Goal: Register for event/course

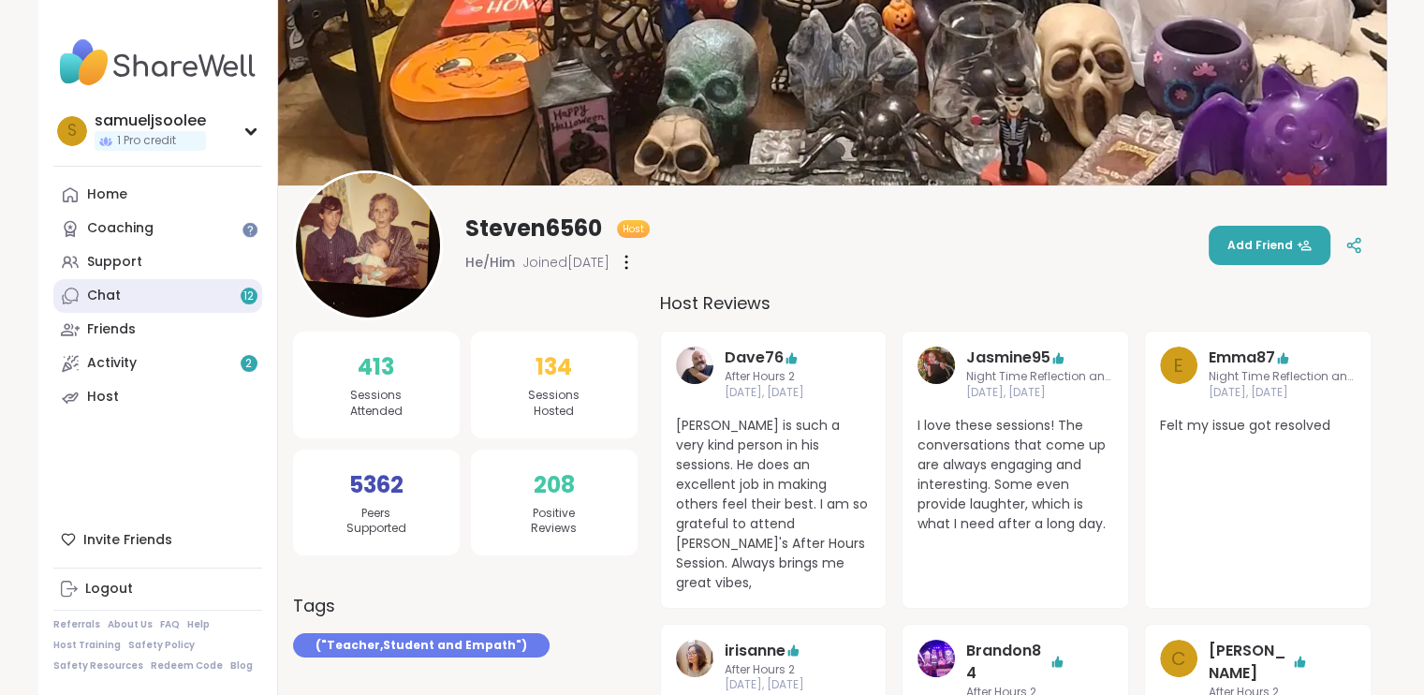
click at [153, 287] on link "Chat 12" at bounding box center [157, 296] width 209 height 34
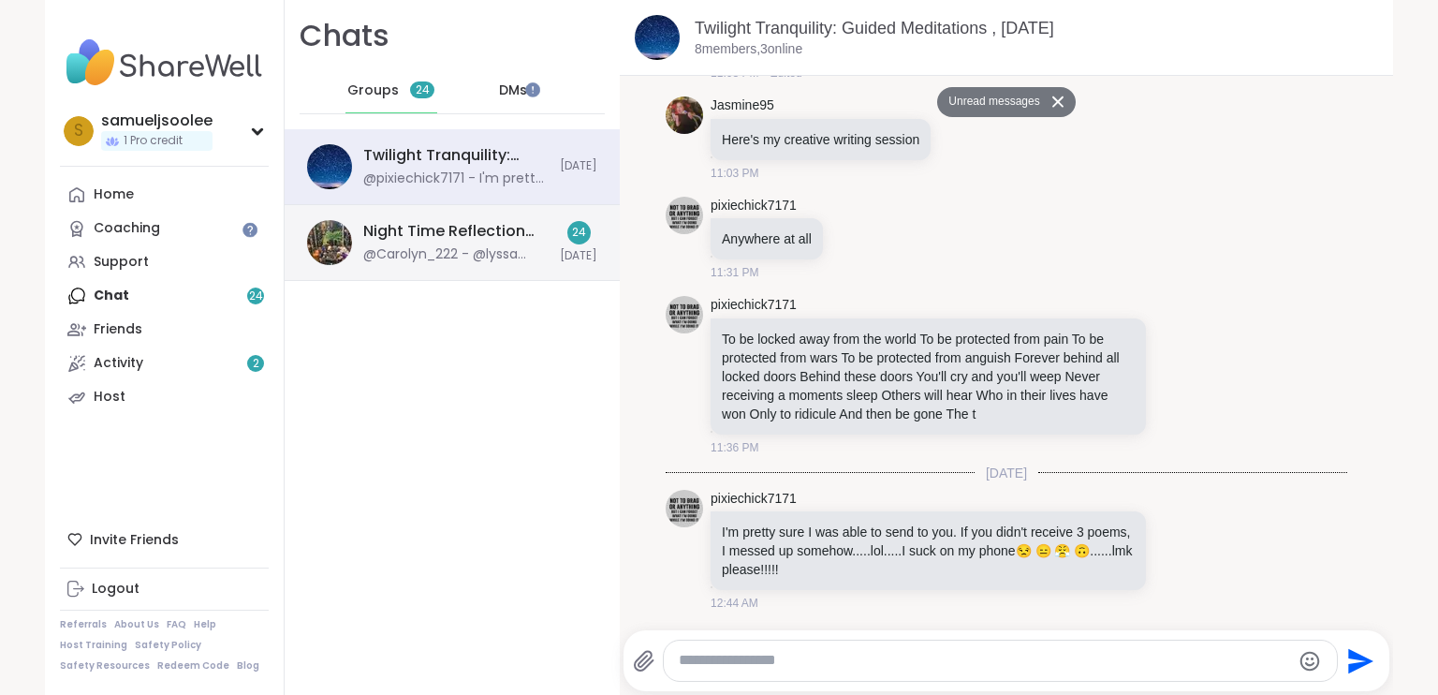
click at [420, 243] on div "Night Time Reflection and/or Body Doubling, [DATE] @Carolyn_222 - @lyssa From O…" at bounding box center [455, 242] width 185 height 43
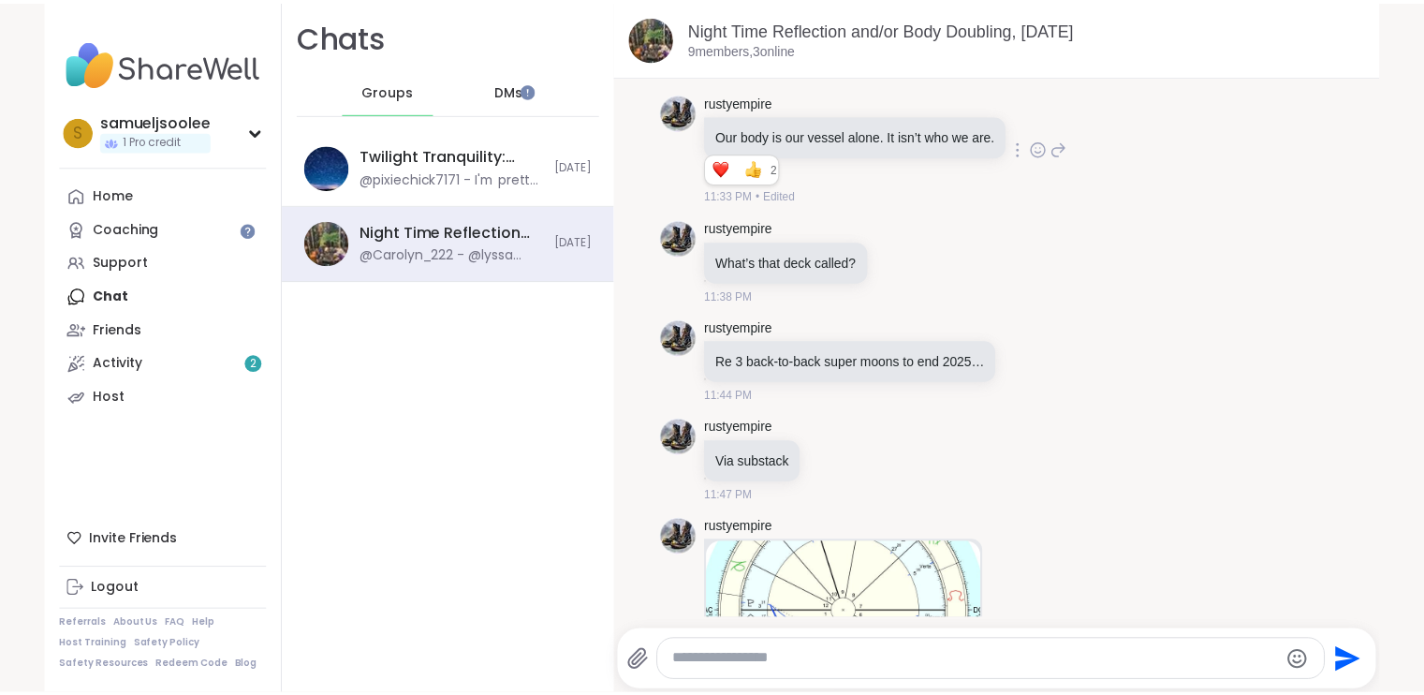
scroll to position [1404, 0]
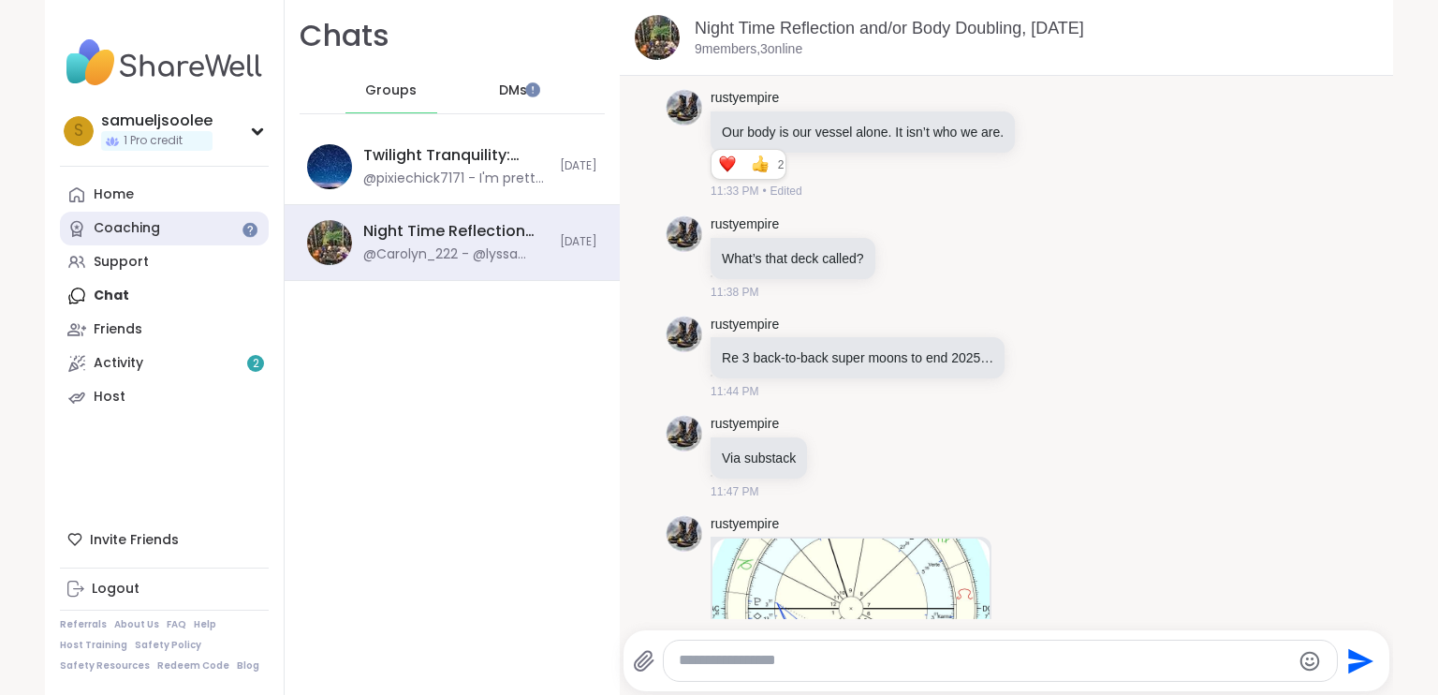
click at [132, 242] on link "Coaching" at bounding box center [164, 229] width 209 height 34
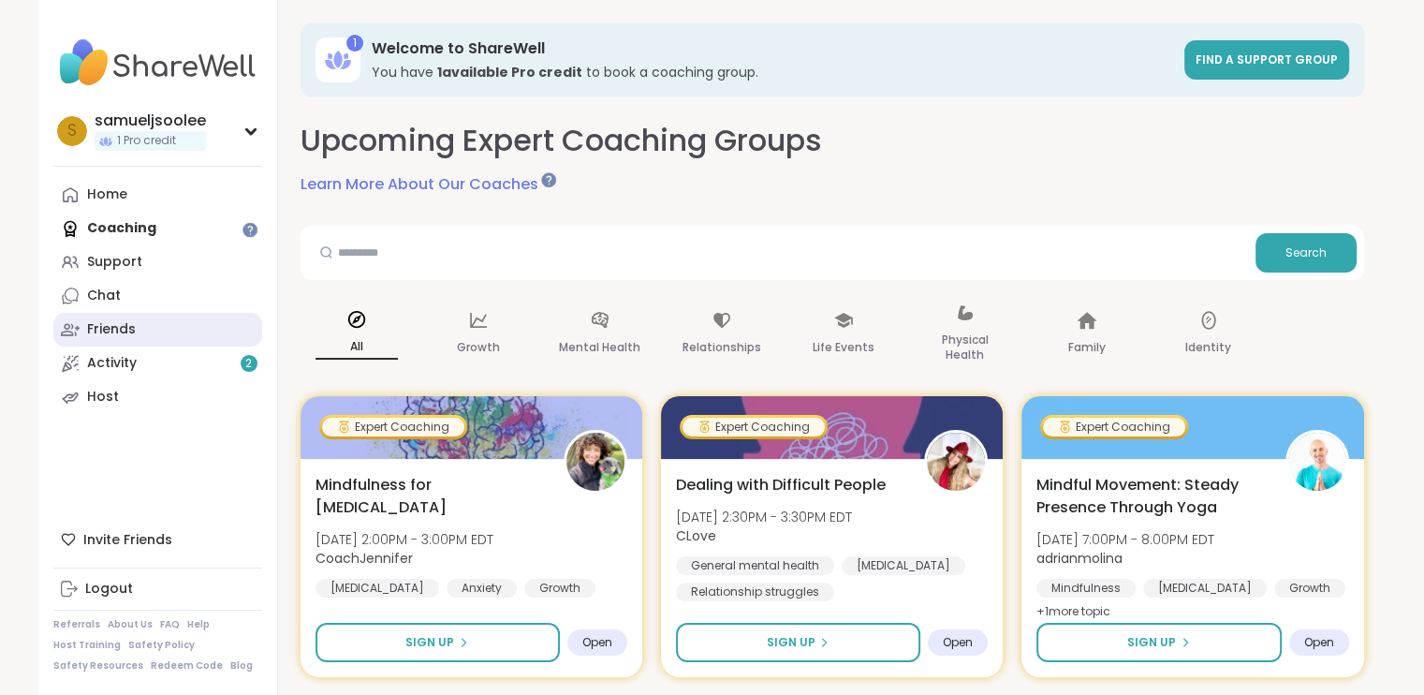
click at [114, 329] on div "Friends" at bounding box center [111, 329] width 49 height 19
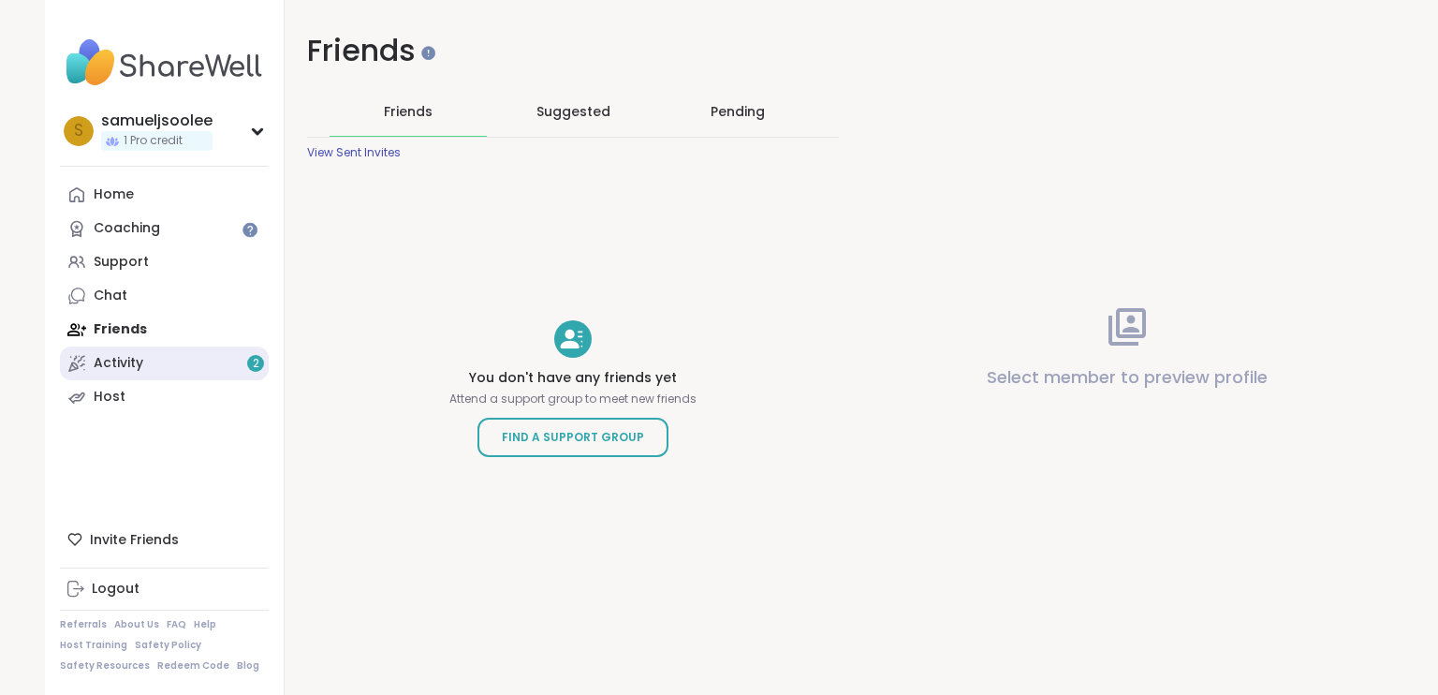
click at [151, 358] on link "Activity 2" at bounding box center [164, 363] width 209 height 34
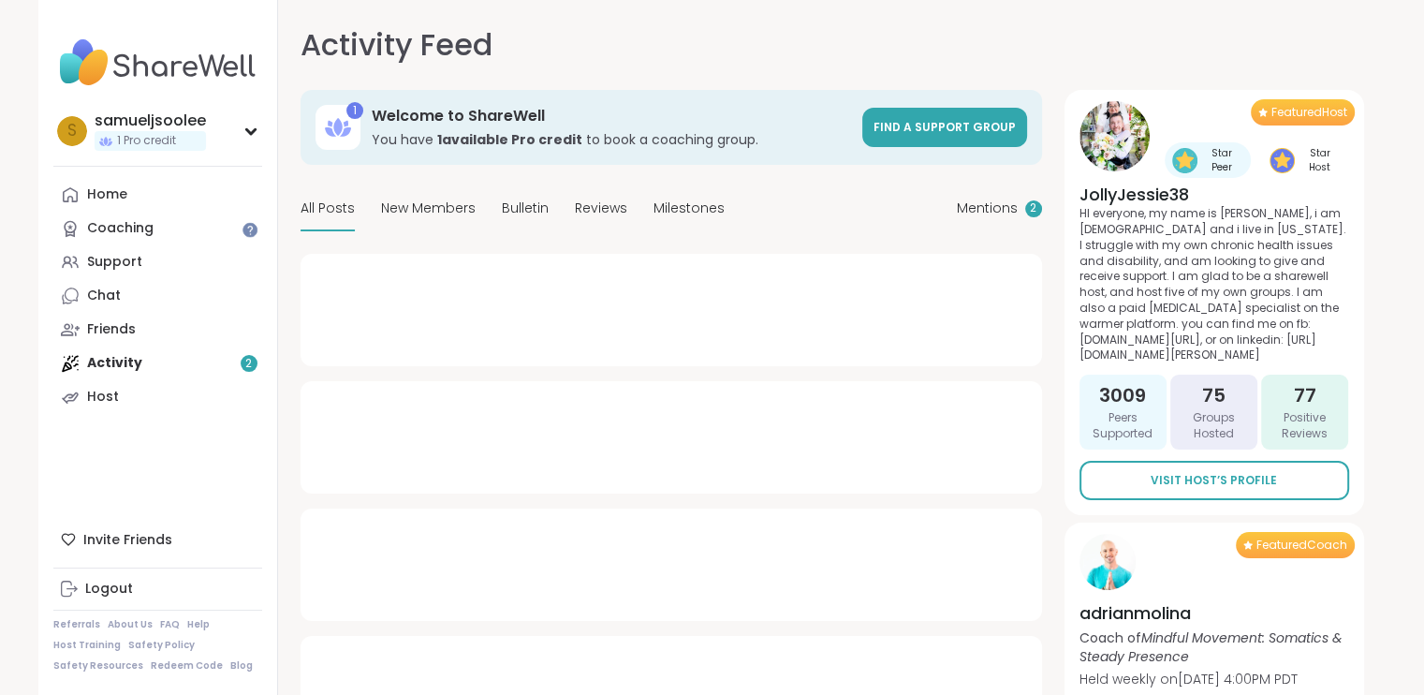
type textarea "*"
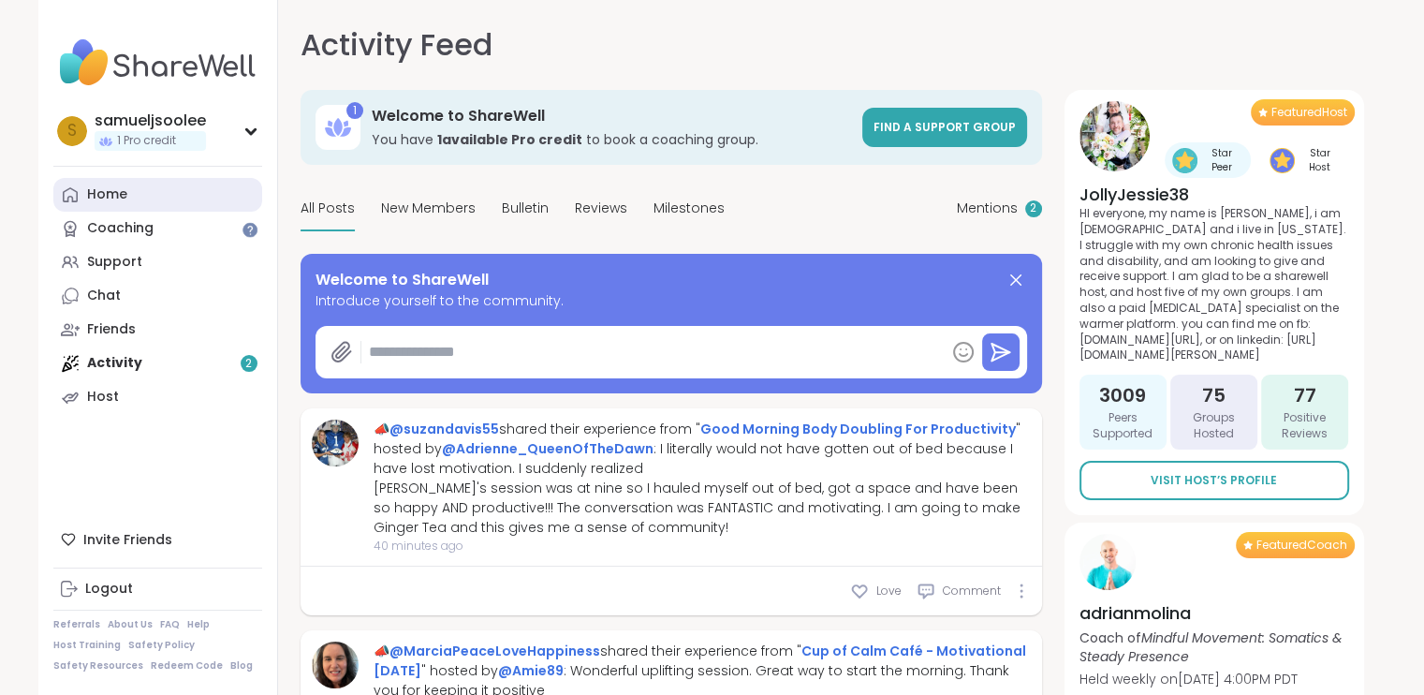
click at [163, 193] on link "Home" at bounding box center [157, 195] width 209 height 34
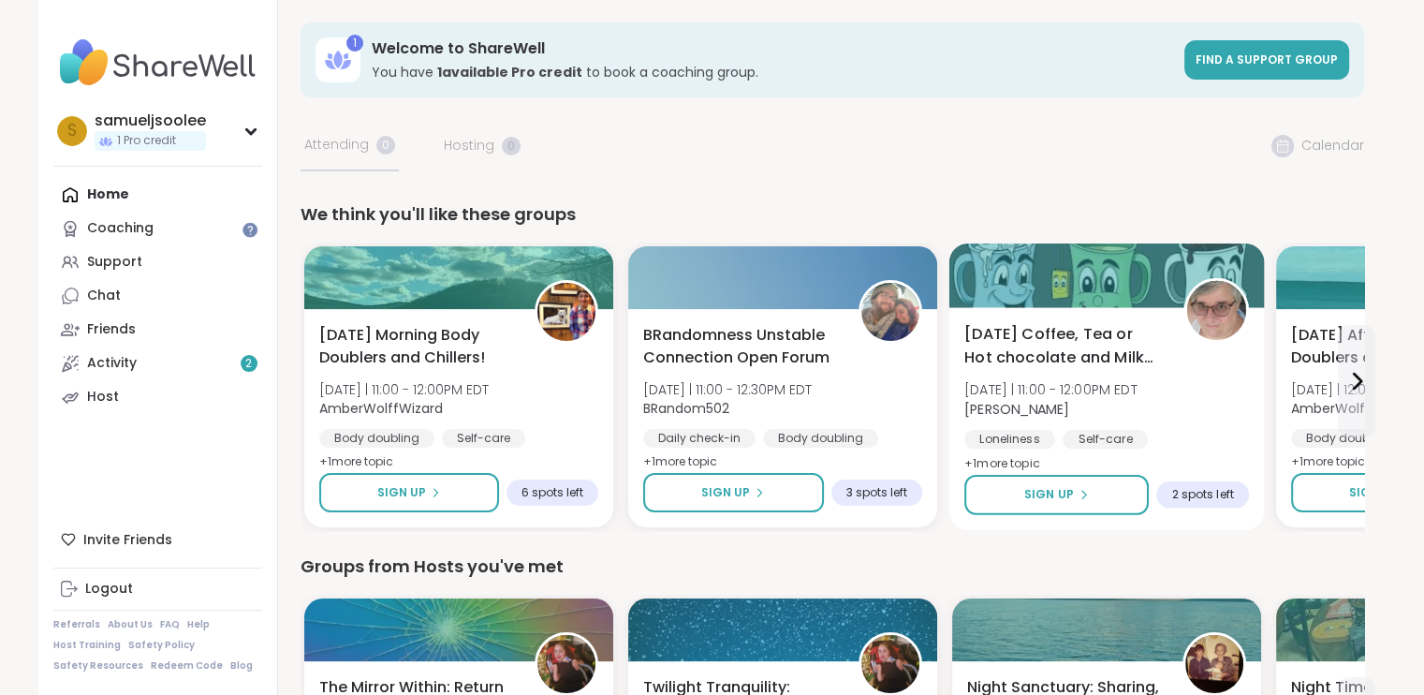
click at [1122, 374] on div "[DATE] Coffee, Tea or Hot chocolate and Milk Club [DATE] | 11:00 - 12:00PM EDT …" at bounding box center [1106, 399] width 285 height 153
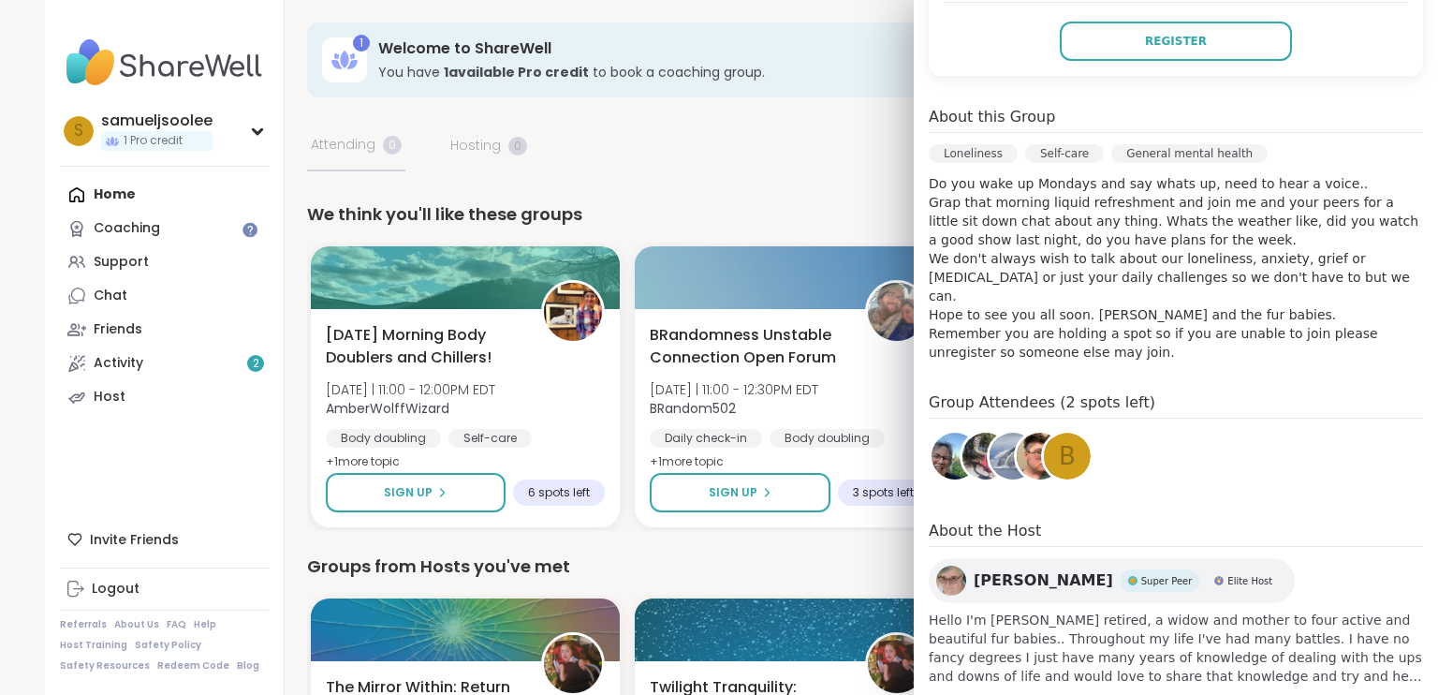
scroll to position [483, 0]
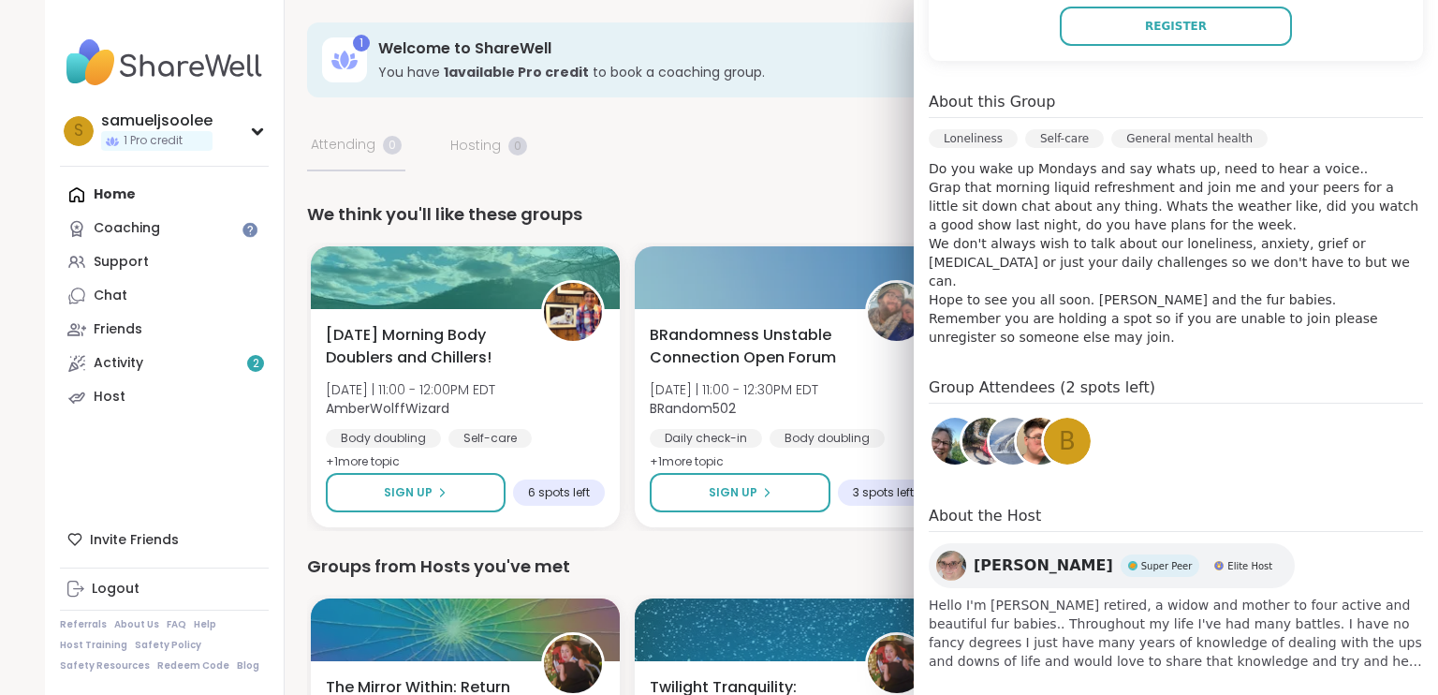
click at [962, 427] on img at bounding box center [985, 440] width 47 height 47
click at [934, 427] on img at bounding box center [954, 440] width 47 height 47
click at [1017, 425] on img at bounding box center [1040, 440] width 47 height 47
click at [989, 426] on img at bounding box center [1012, 440] width 47 height 47
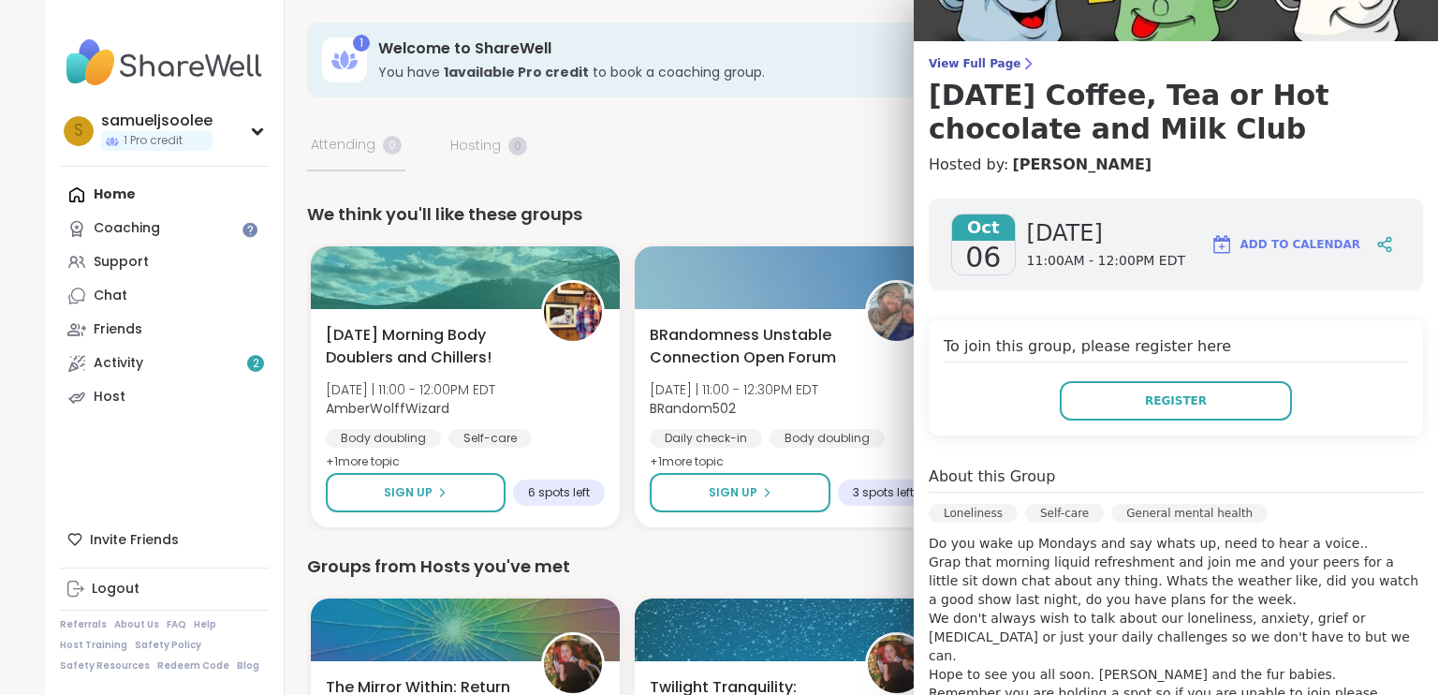
scroll to position [15, 0]
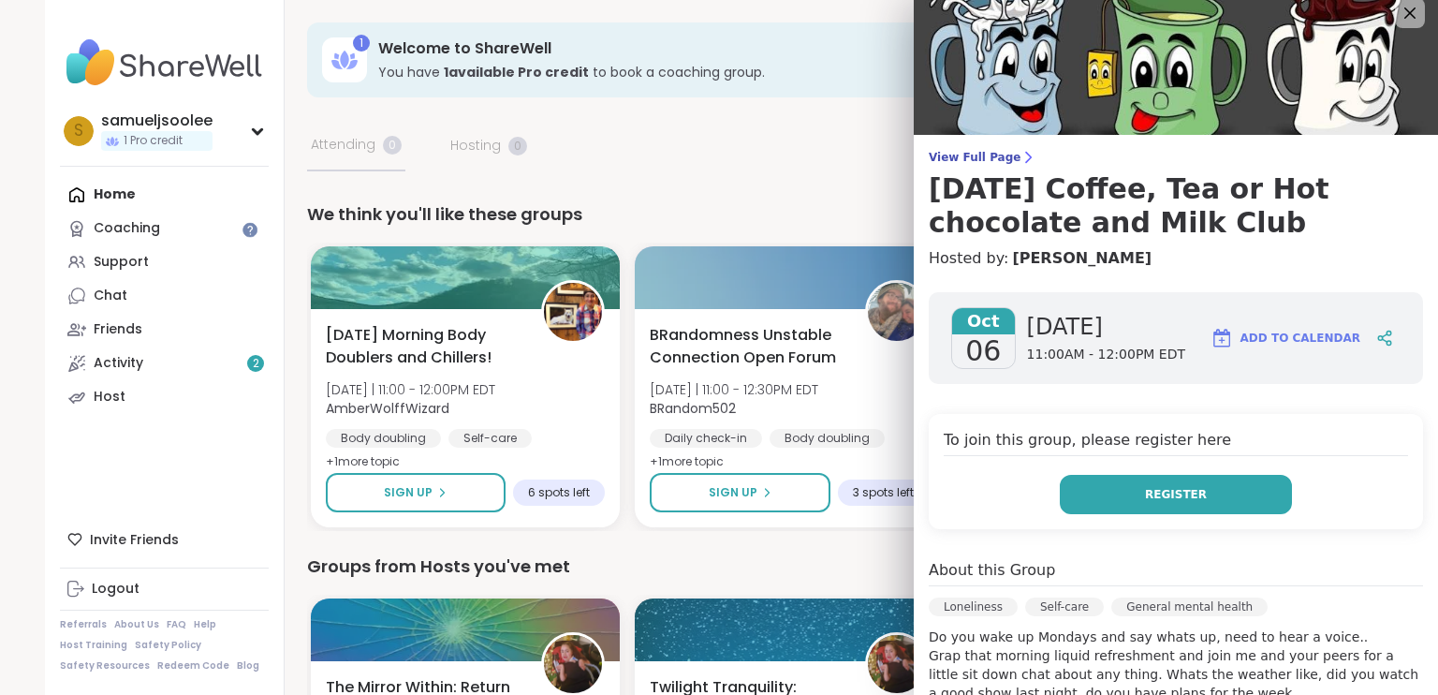
click at [1145, 492] on span "Register" at bounding box center [1176, 494] width 62 height 17
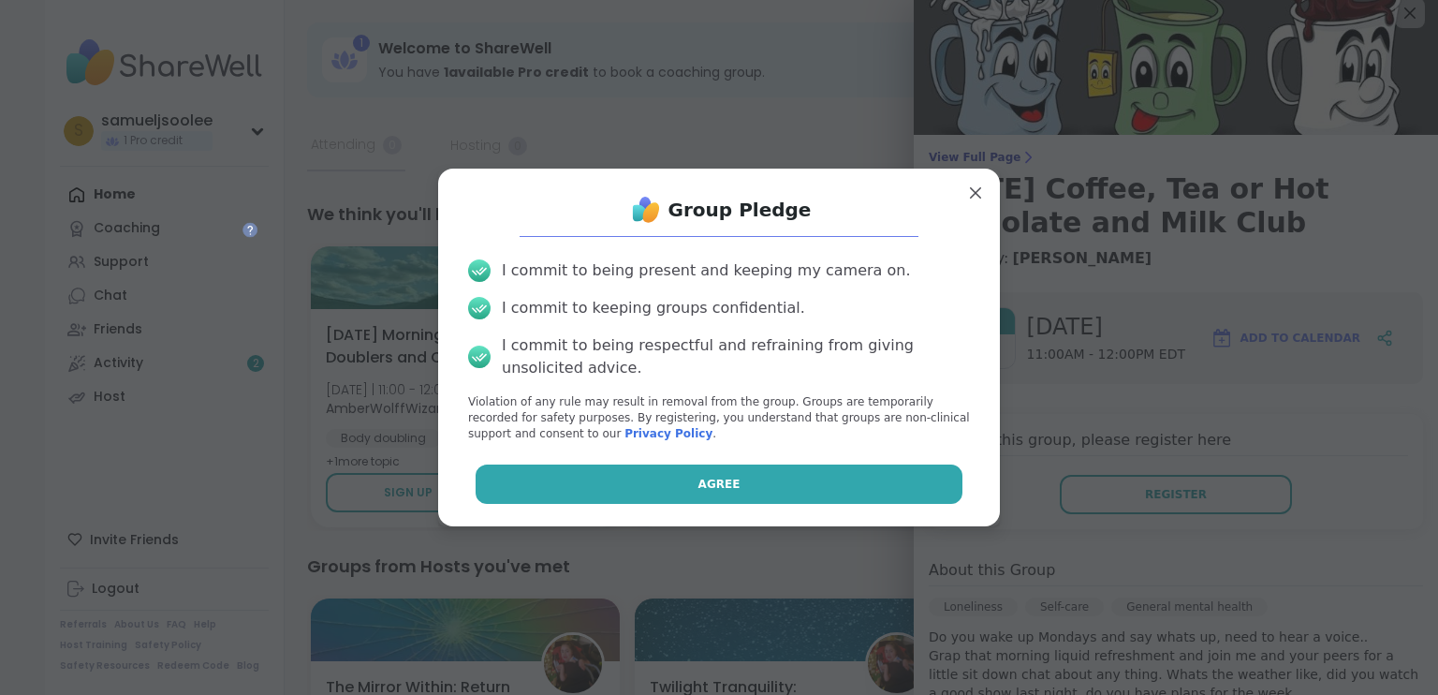
click at [741, 490] on button "Agree" at bounding box center [720, 483] width 488 height 39
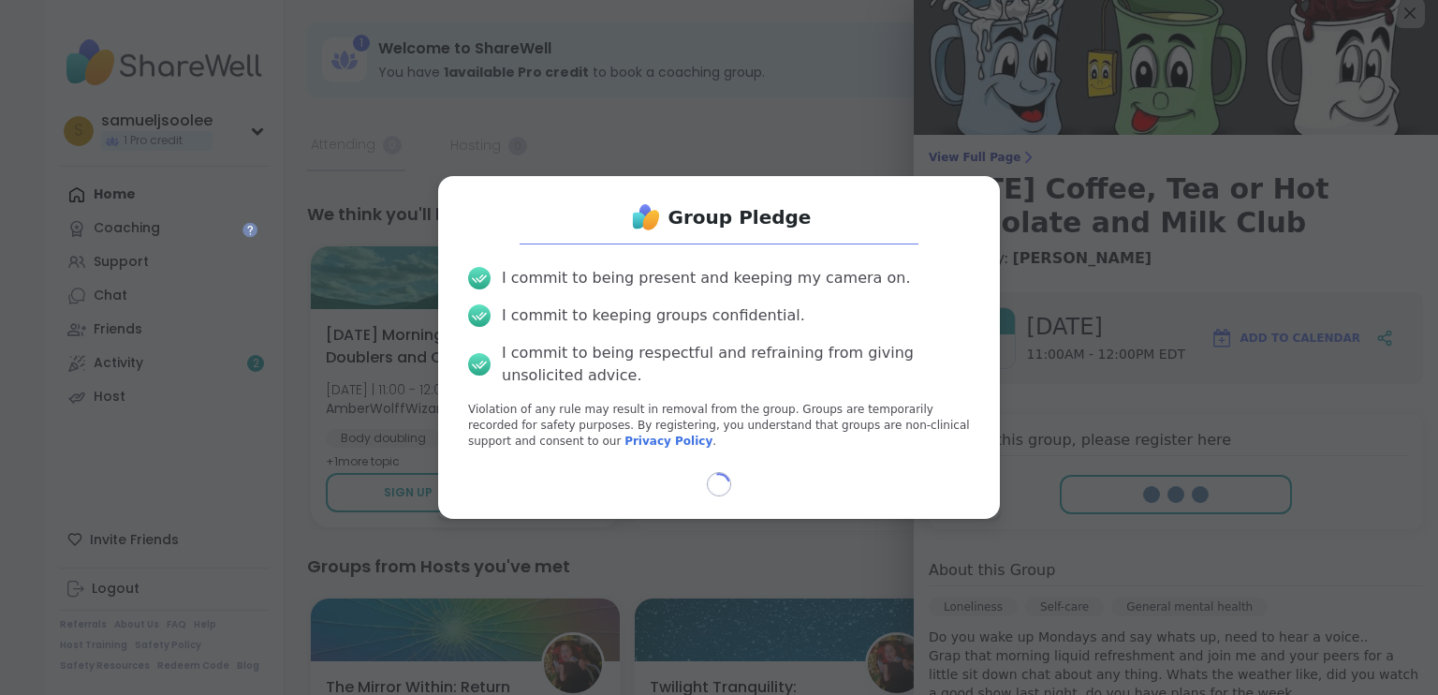
select select "**"
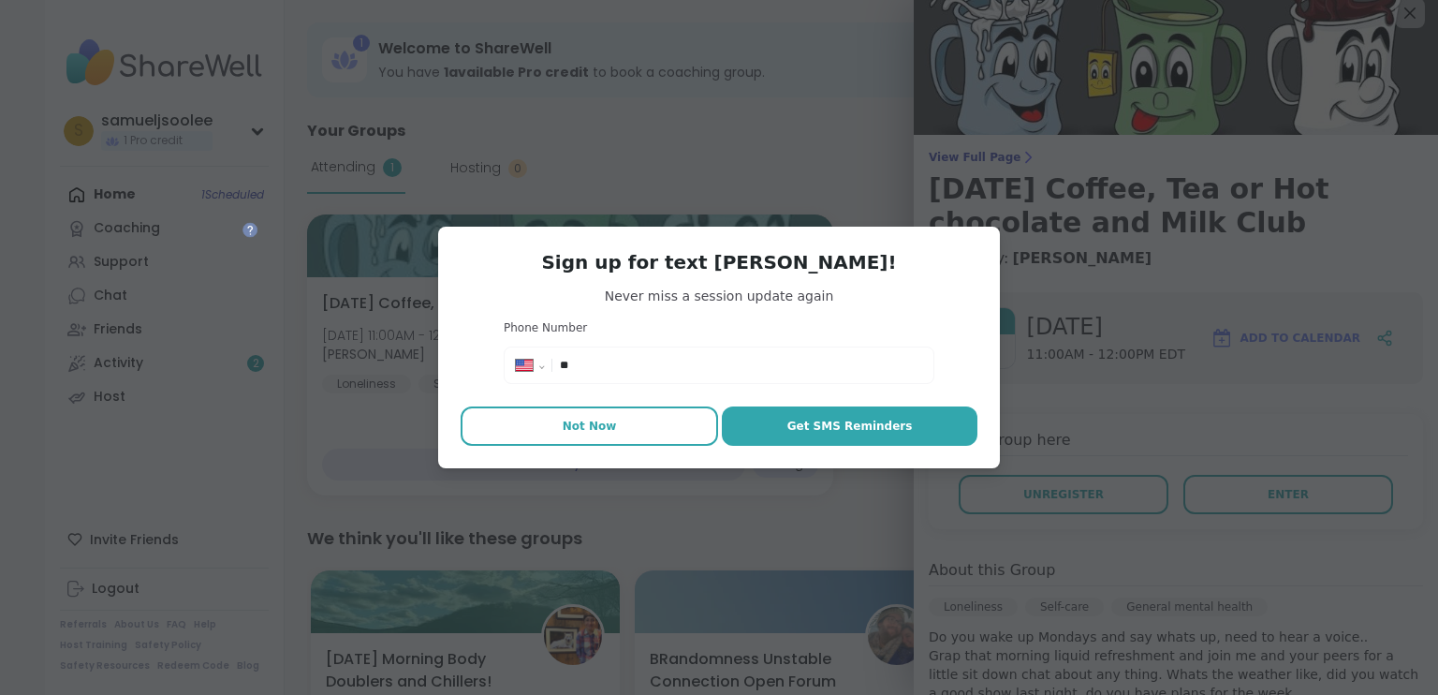
click at [615, 423] on button "Not Now" at bounding box center [589, 425] width 257 height 39
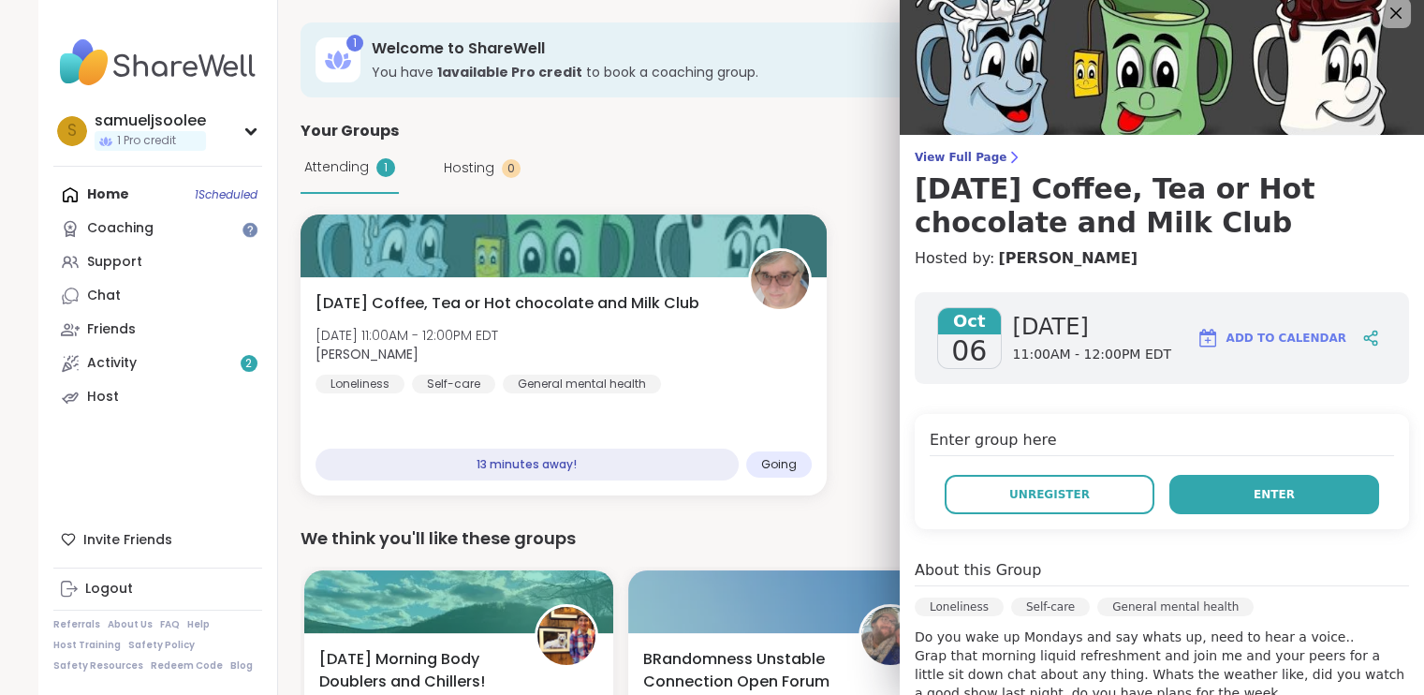
click at [1221, 488] on button "Enter" at bounding box center [1274, 494] width 210 height 39
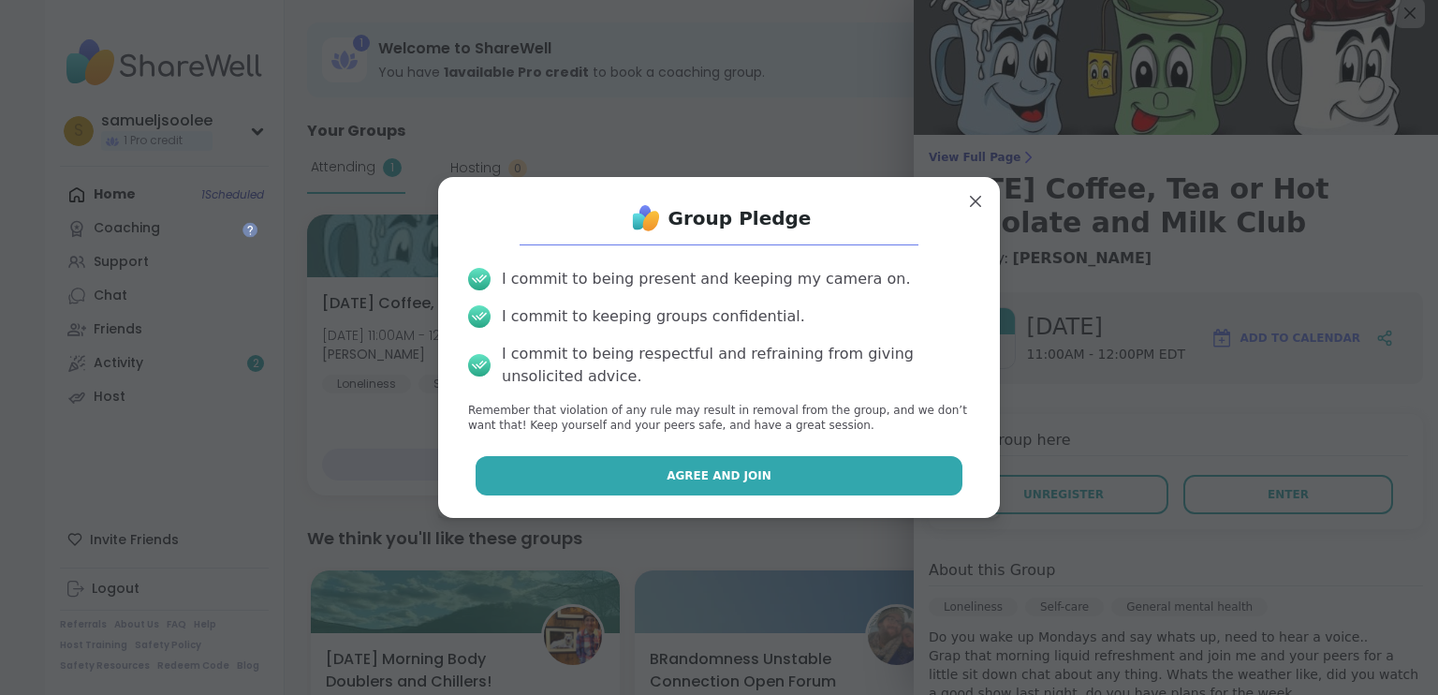
click at [721, 466] on button "Agree and Join" at bounding box center [720, 475] width 488 height 39
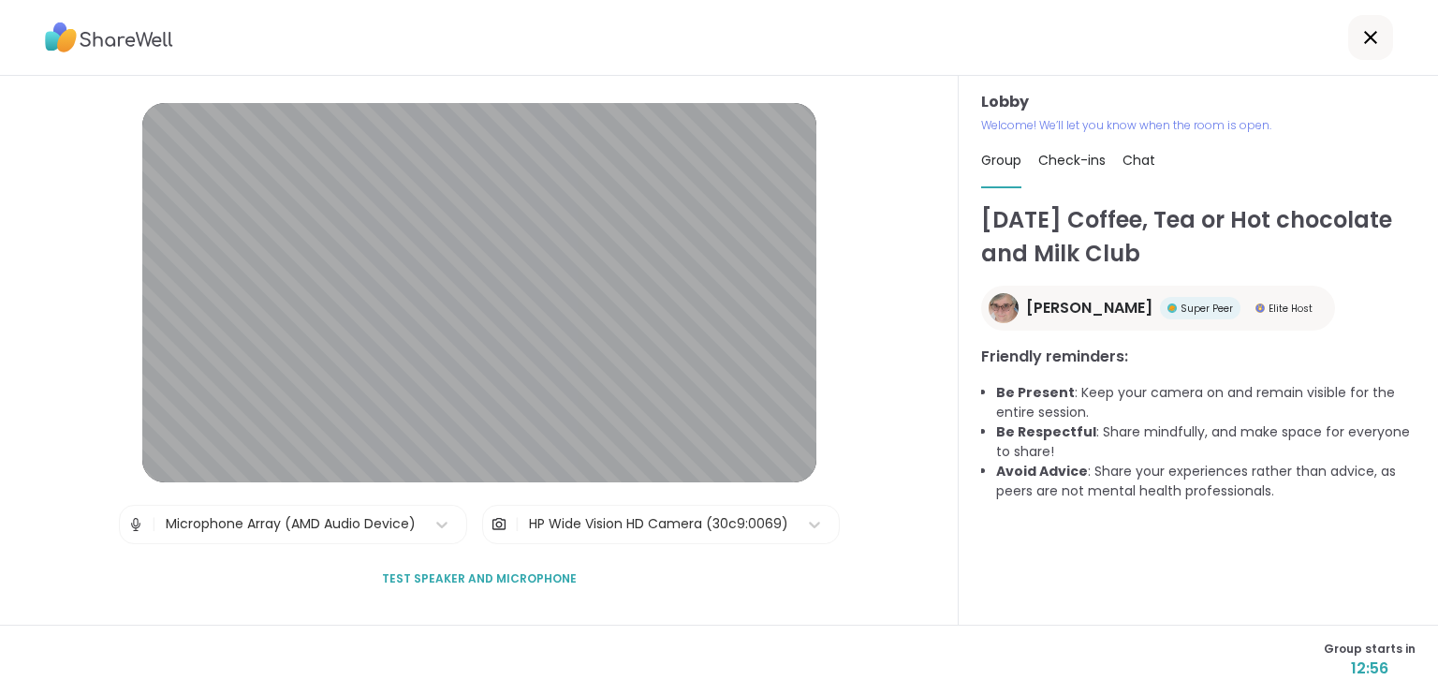
click at [1048, 158] on span "Check-ins" at bounding box center [1071, 160] width 67 height 19
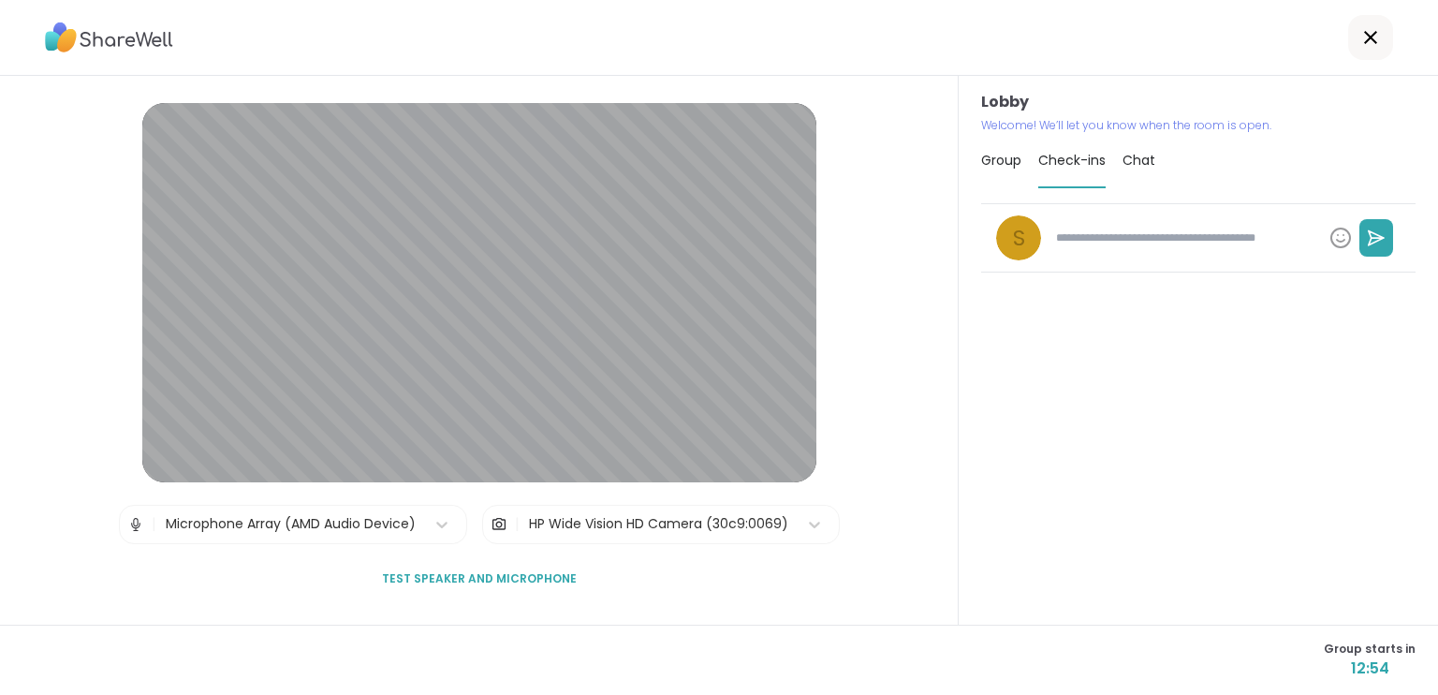
click at [981, 171] on div "Group" at bounding box center [1001, 160] width 40 height 52
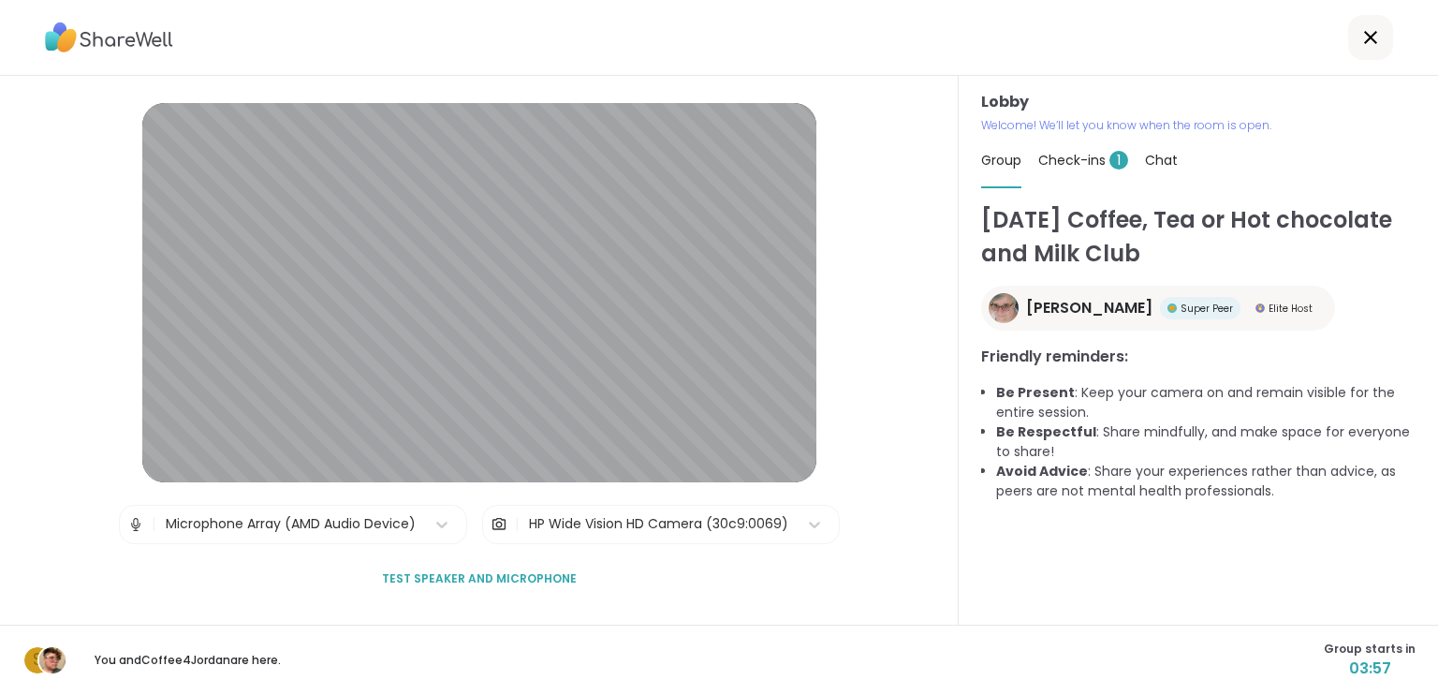
click at [1082, 170] on div "Check-ins 1" at bounding box center [1083, 160] width 90 height 52
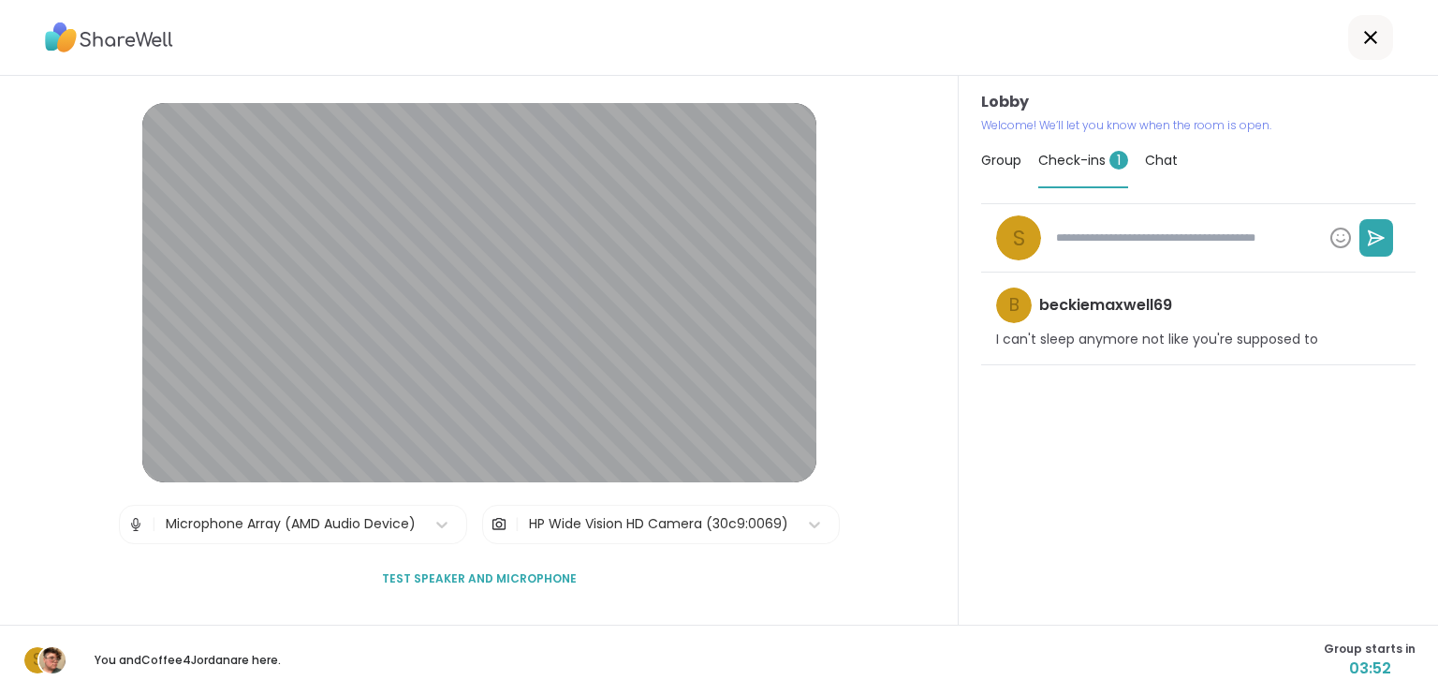
click at [1161, 239] on textarea at bounding box center [1184, 238] width 273 height 32
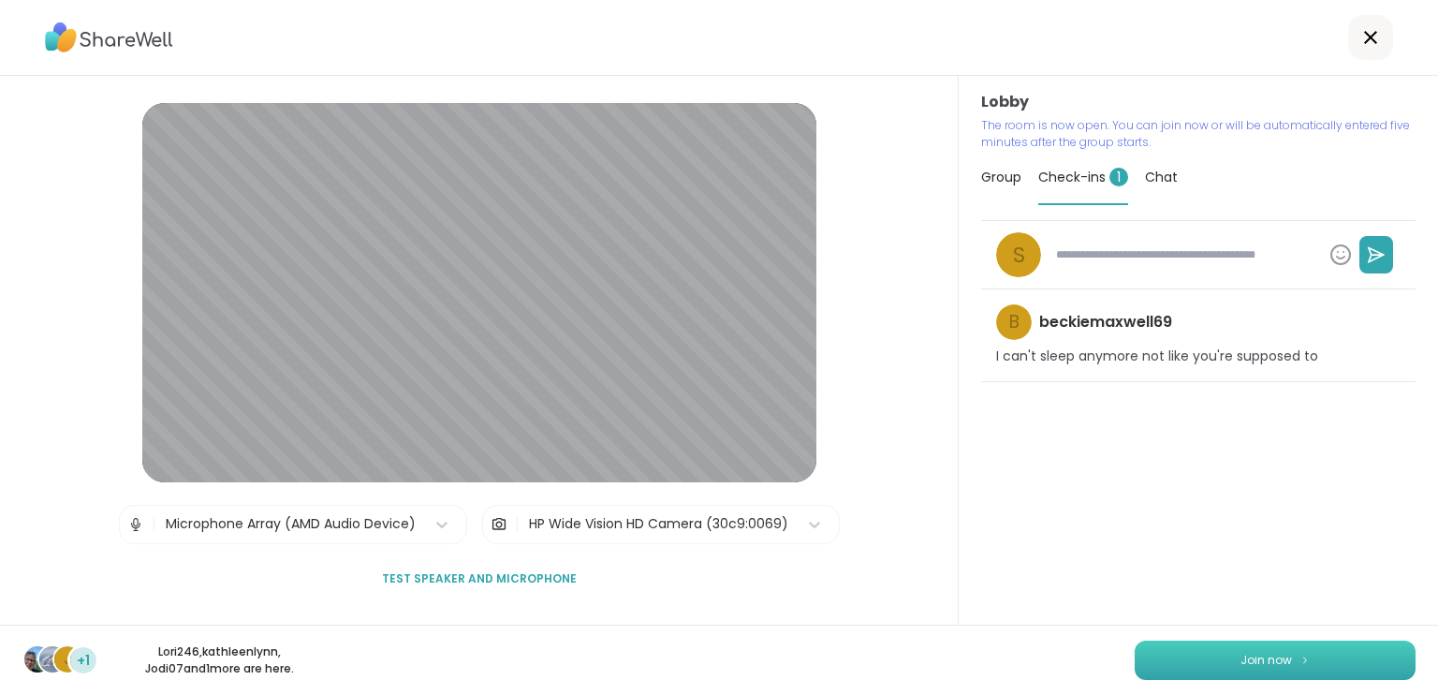
click at [1254, 662] on span "Join now" at bounding box center [1265, 660] width 51 height 17
type textarea "*"
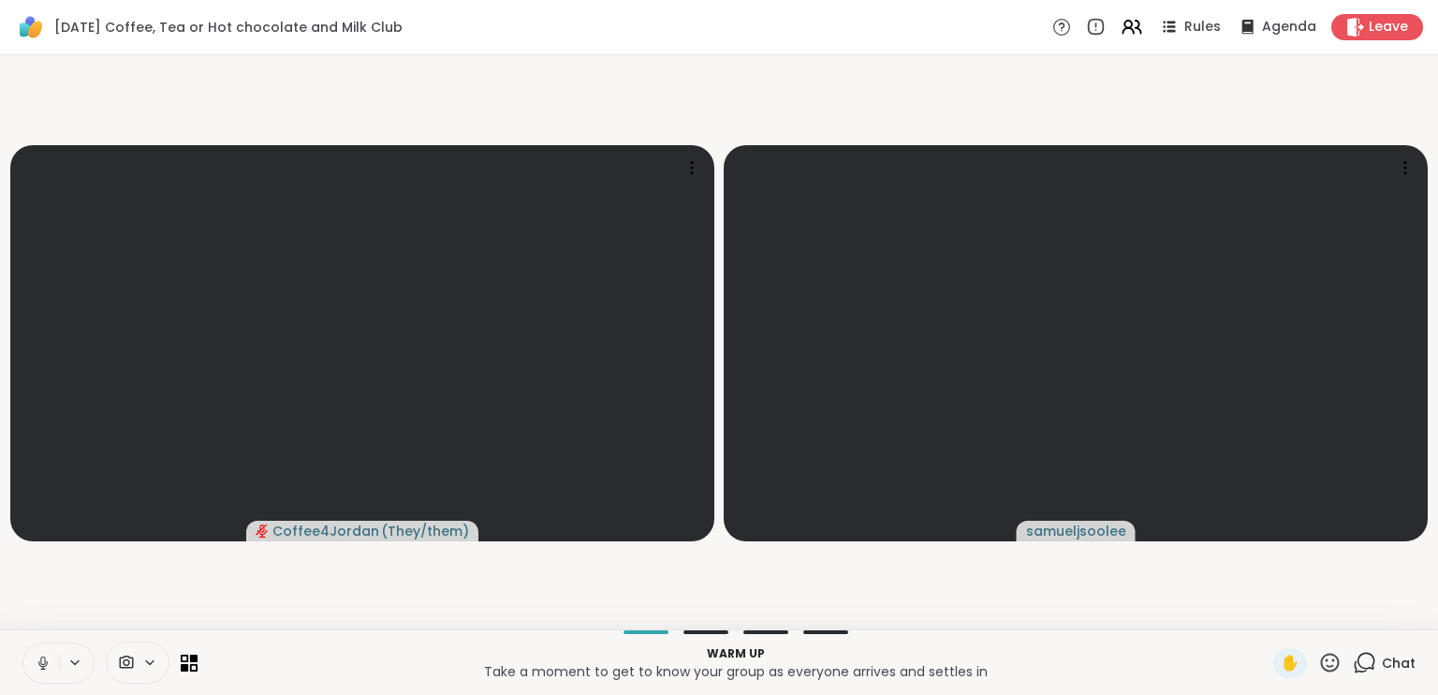
click at [1029, 566] on video-player-container "Coffee4Jordan ( They/them ) samueljsoolee" at bounding box center [718, 342] width 1415 height 559
click at [46, 666] on icon at bounding box center [43, 662] width 17 height 17
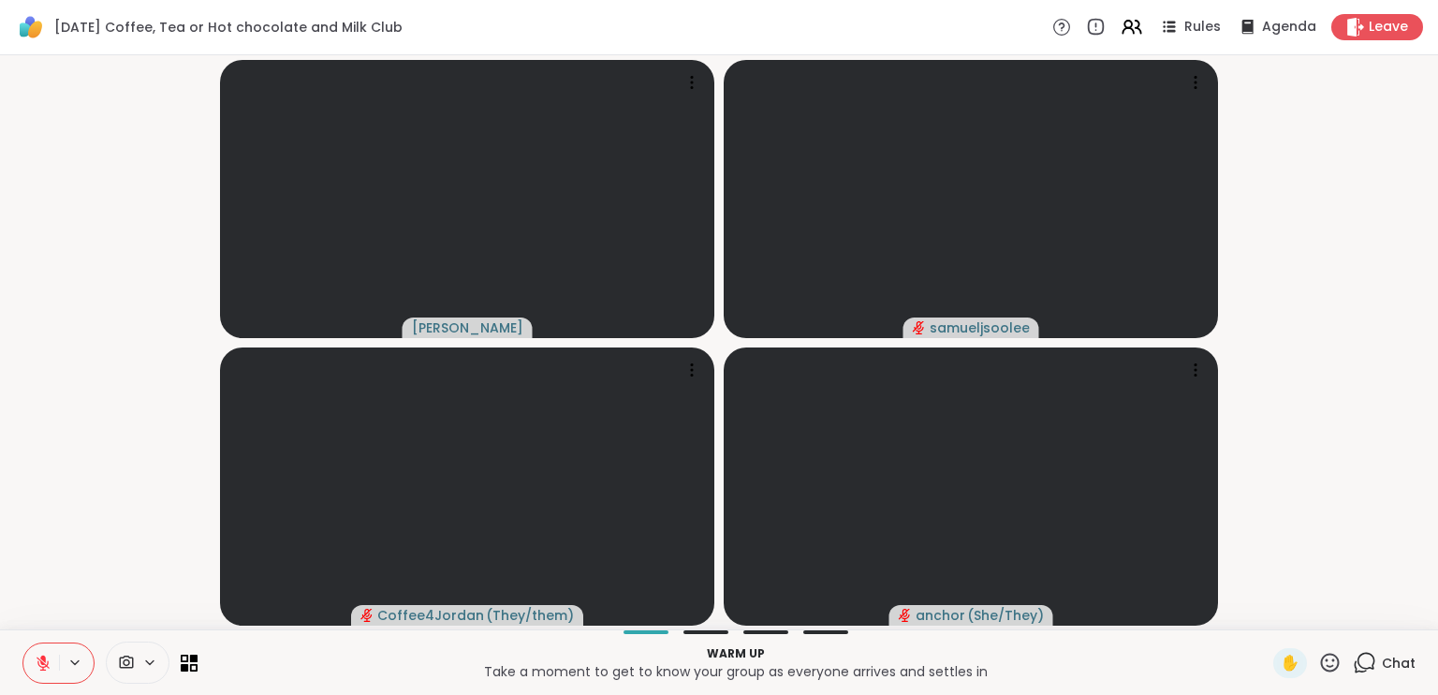
click at [47, 651] on button at bounding box center [41, 662] width 36 height 39
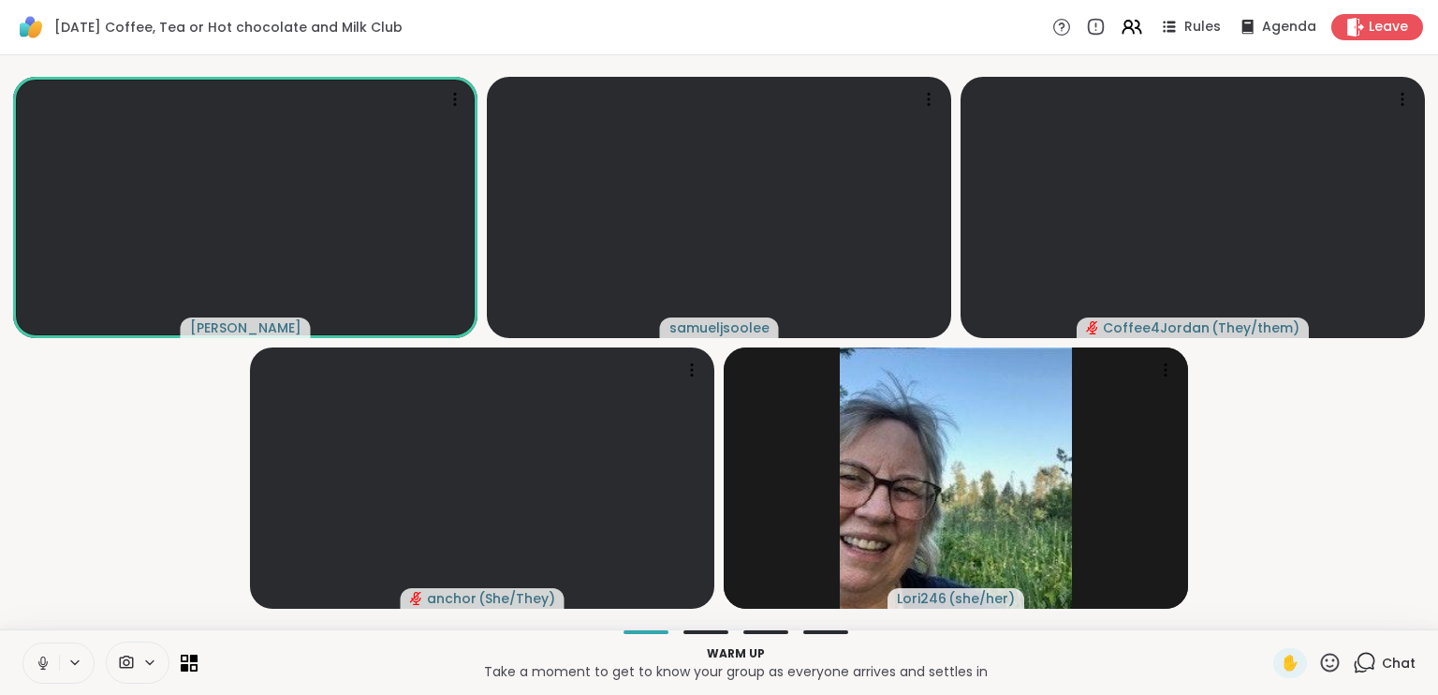
click at [47, 651] on button at bounding box center [41, 662] width 36 height 39
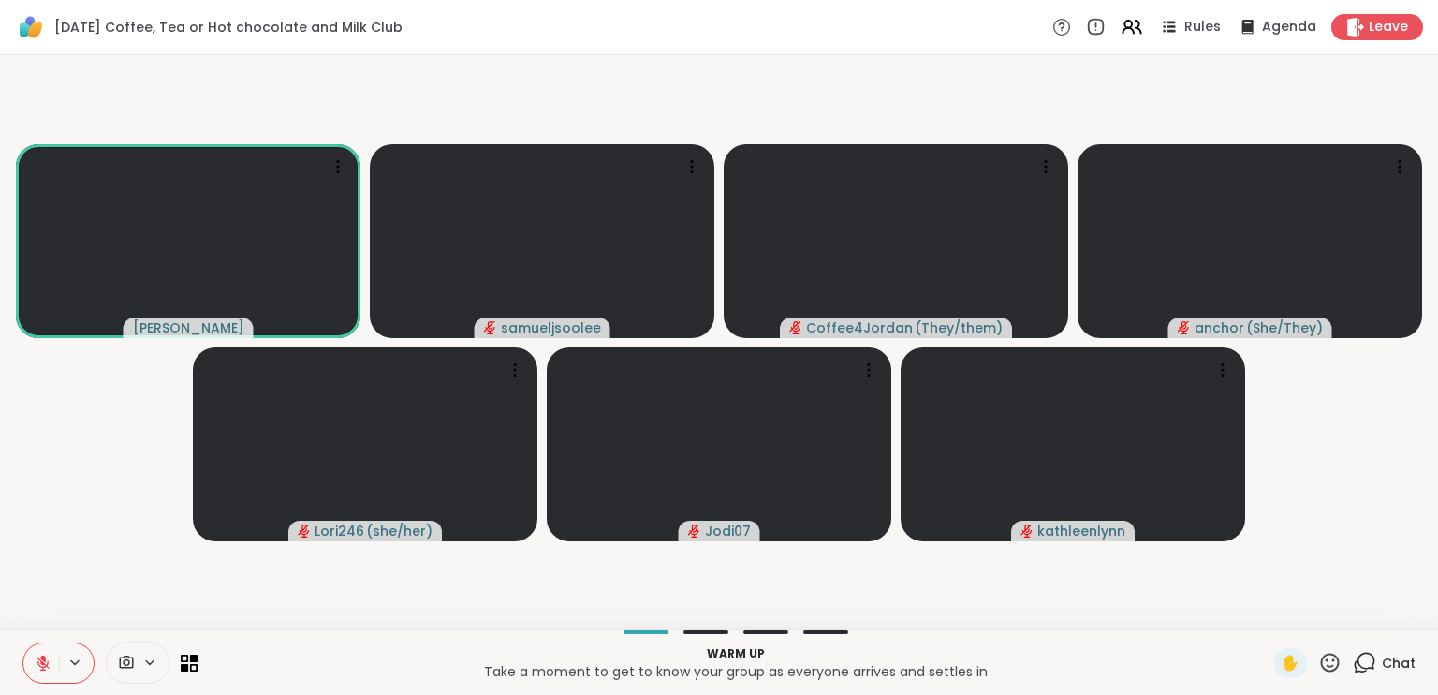
click at [1219, 22] on div "Rules Agenda Leave" at bounding box center [1237, 27] width 371 height 26
click at [1203, 22] on span "Rules" at bounding box center [1203, 28] width 38 height 20
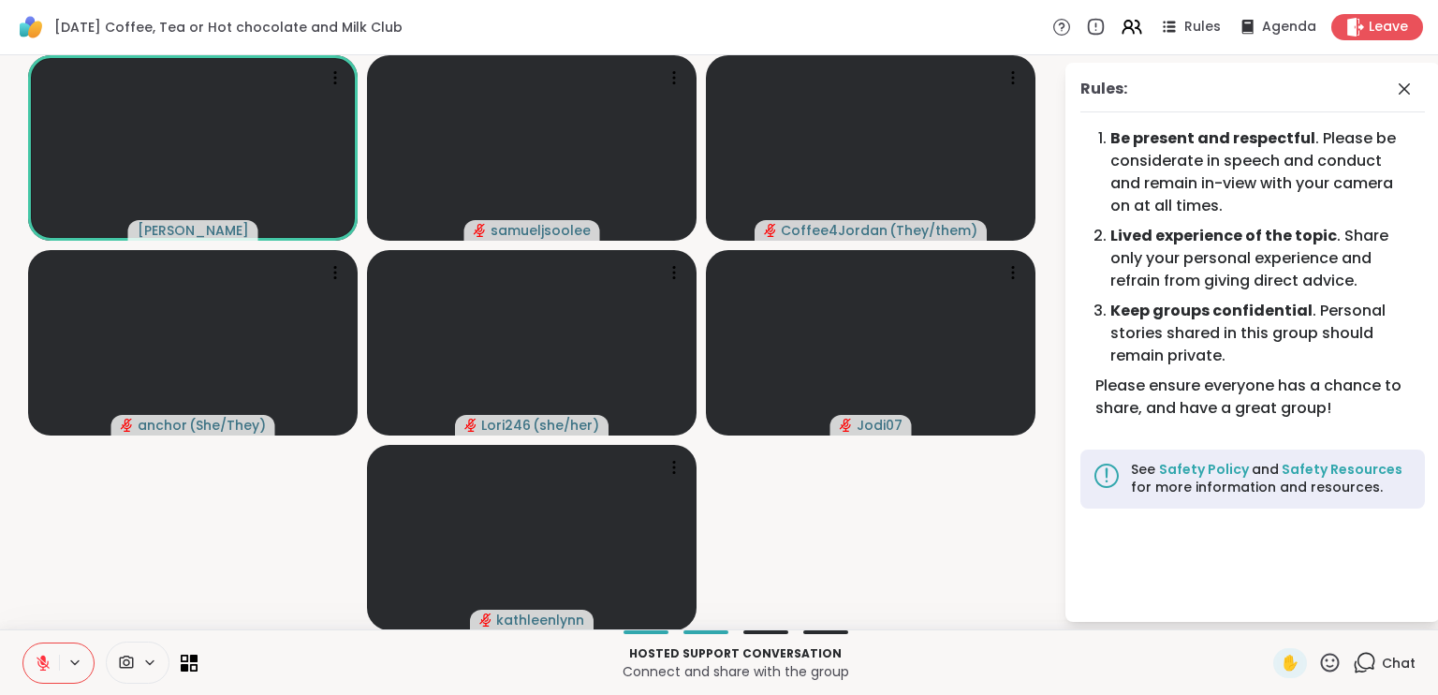
click at [44, 651] on button at bounding box center [41, 662] width 36 height 39
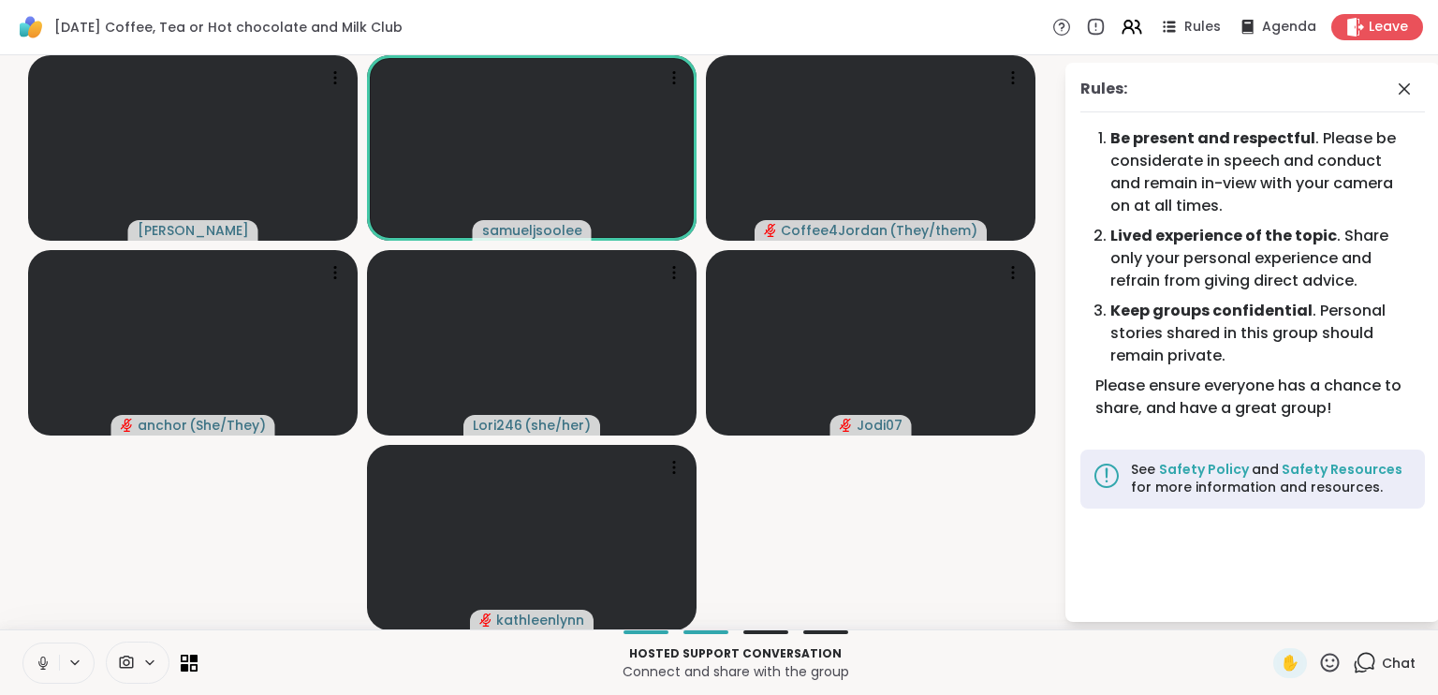
click at [52, 666] on button at bounding box center [41, 662] width 36 height 39
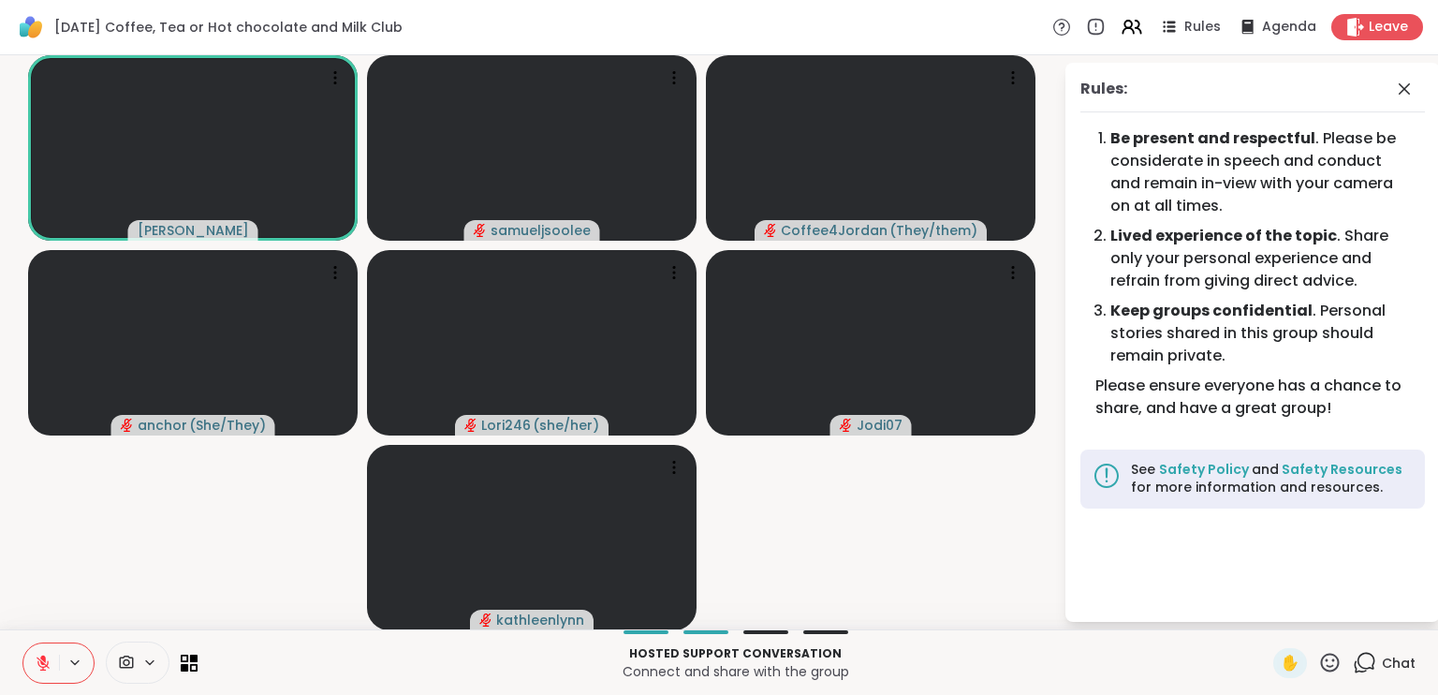
click at [142, 666] on icon at bounding box center [149, 662] width 15 height 16
click at [43, 666] on icon at bounding box center [43, 662] width 13 height 13
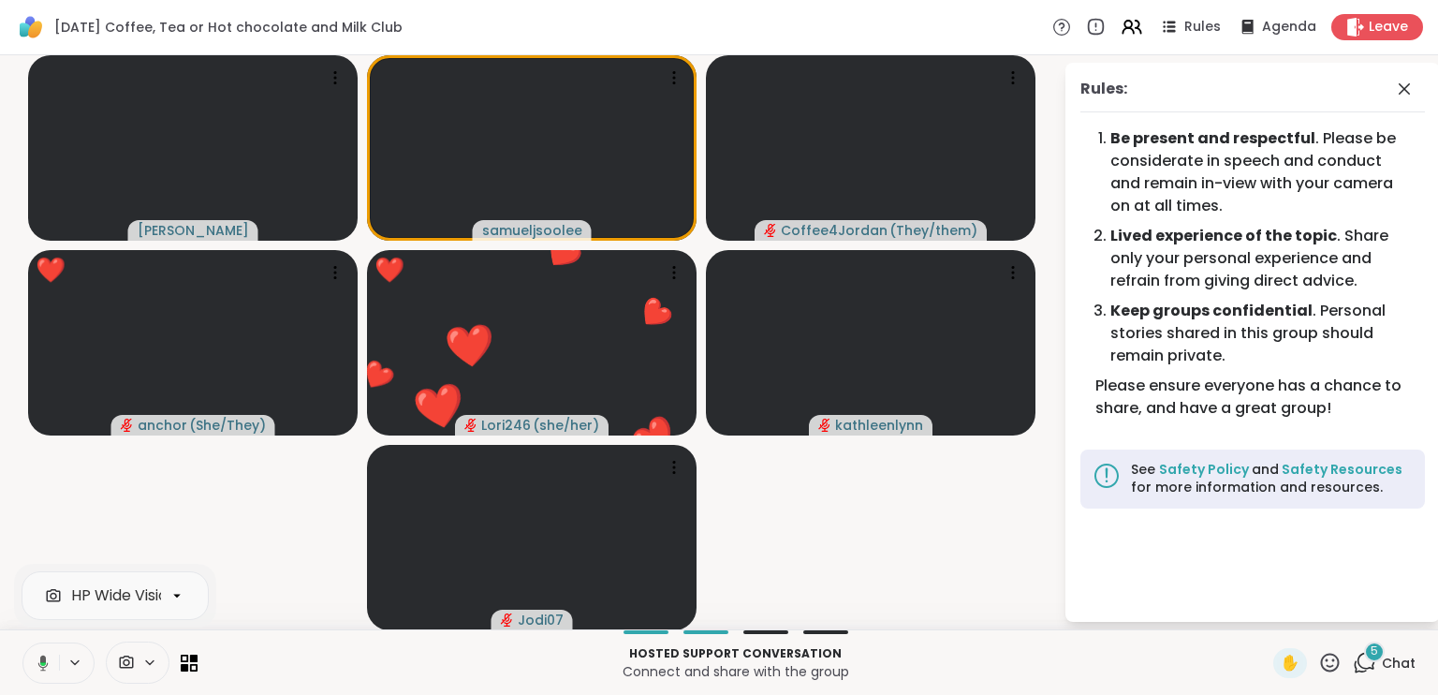
click at [38, 654] on icon at bounding box center [40, 662] width 17 height 17
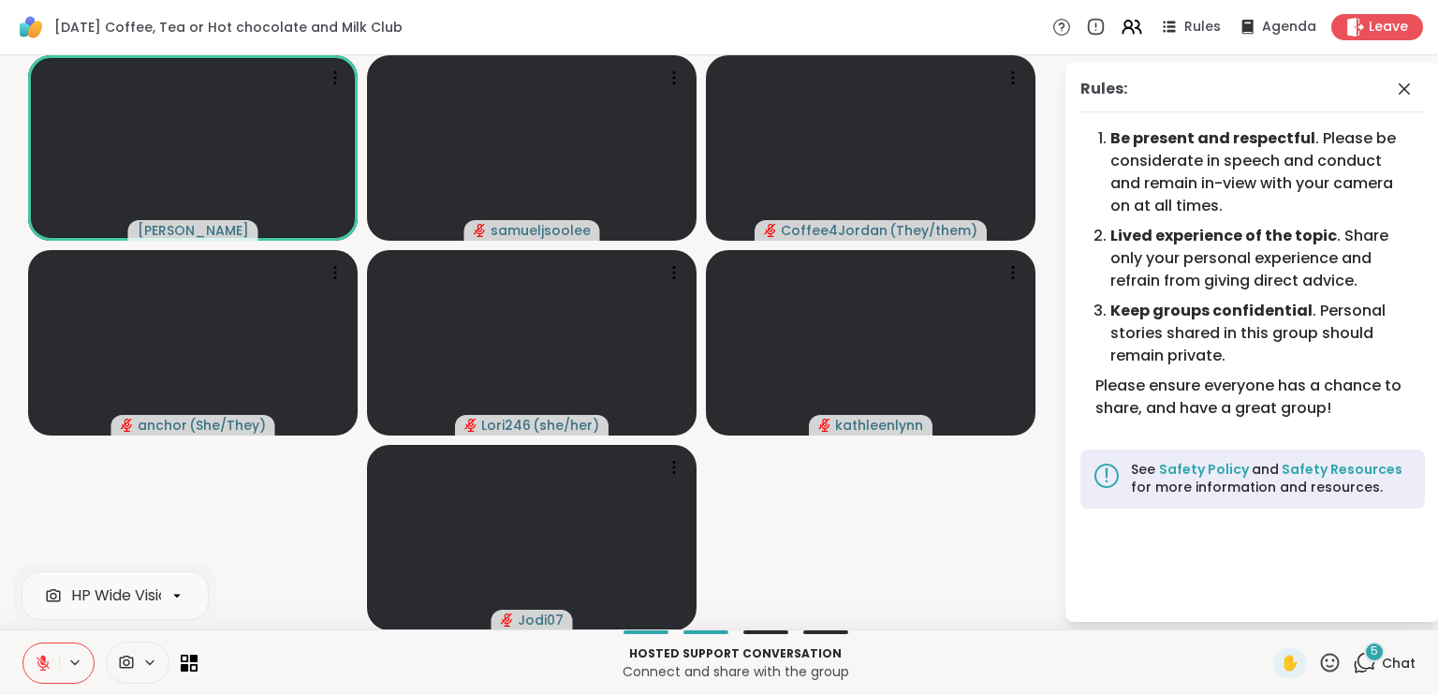
click at [39, 655] on icon at bounding box center [43, 662] width 17 height 17
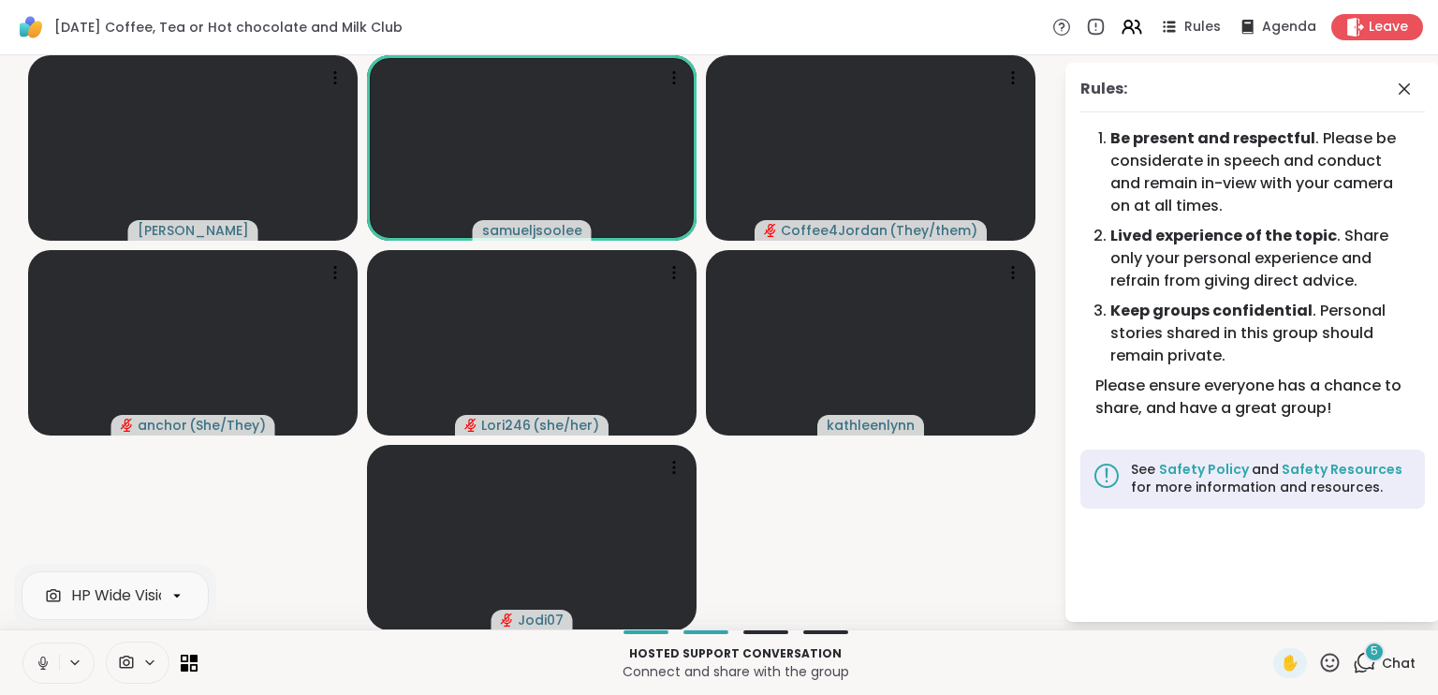
click at [35, 666] on icon at bounding box center [43, 662] width 17 height 17
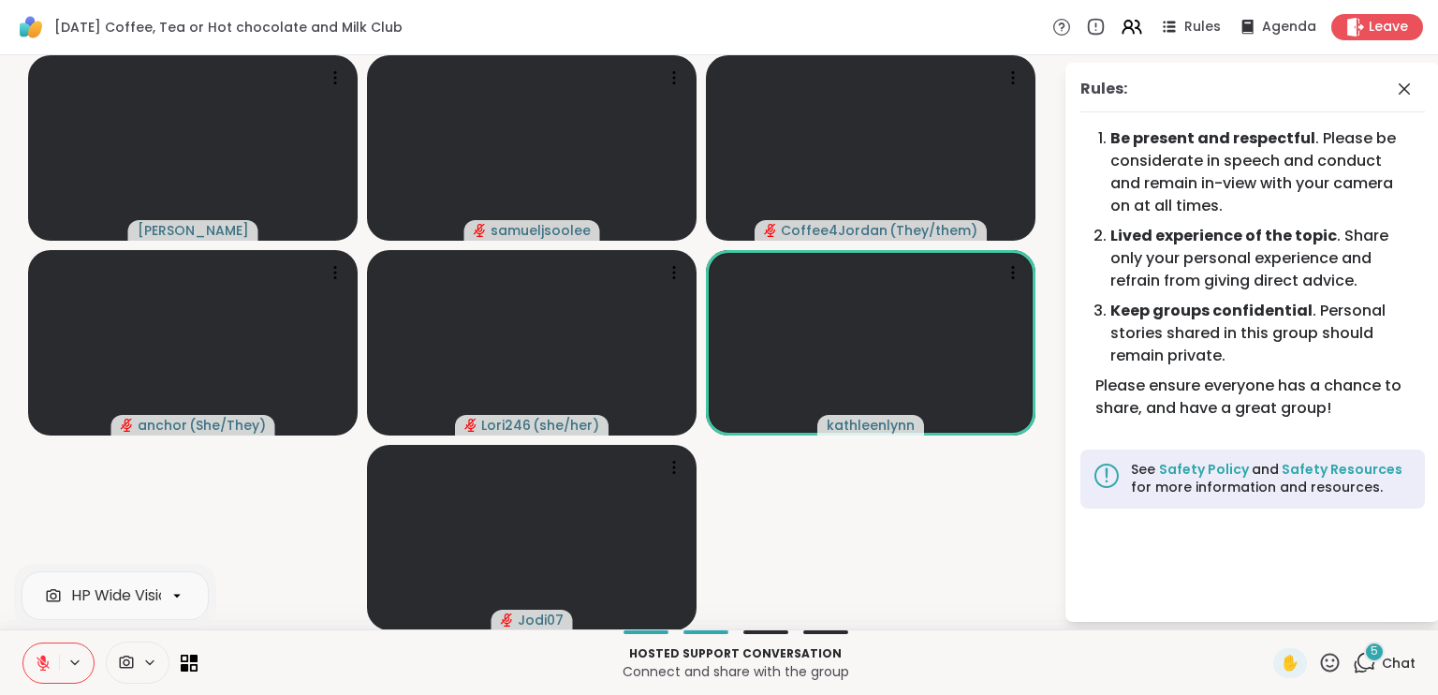
click at [35, 666] on icon at bounding box center [43, 662] width 17 height 17
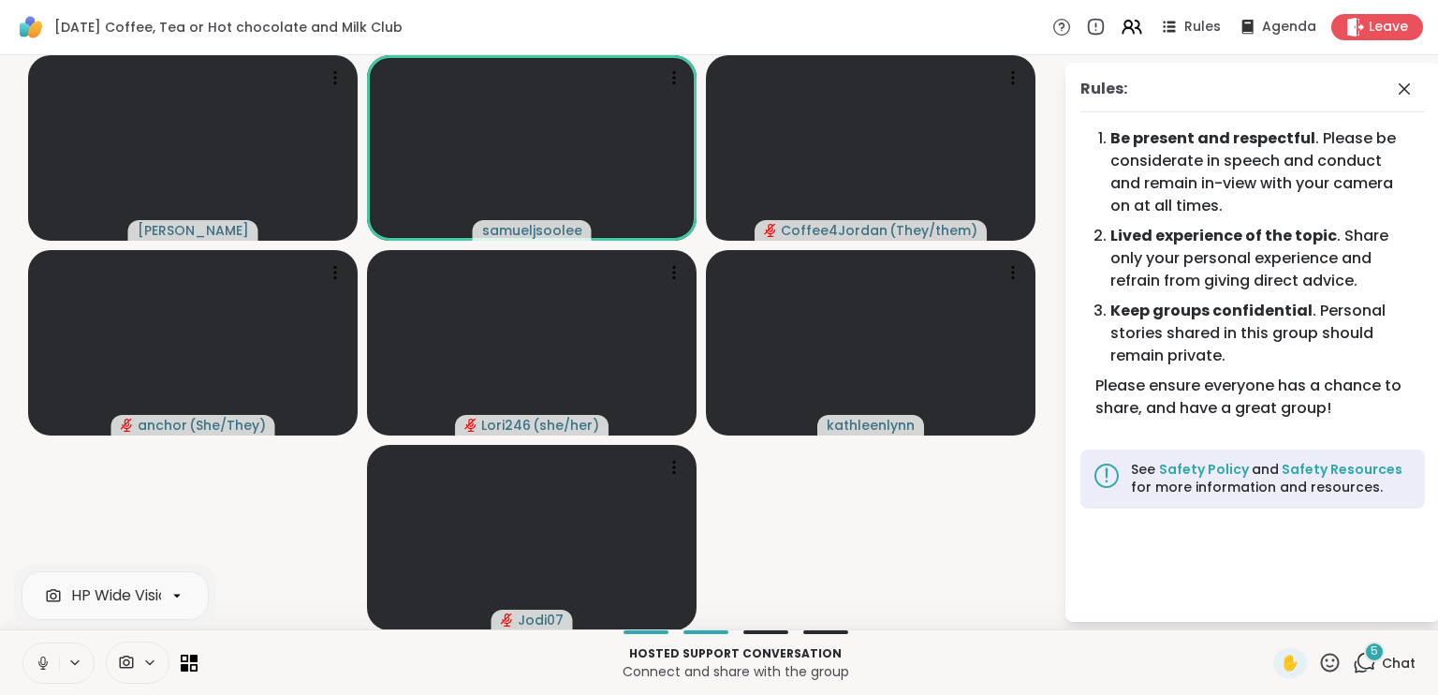
click at [34, 675] on button at bounding box center [41, 662] width 36 height 39
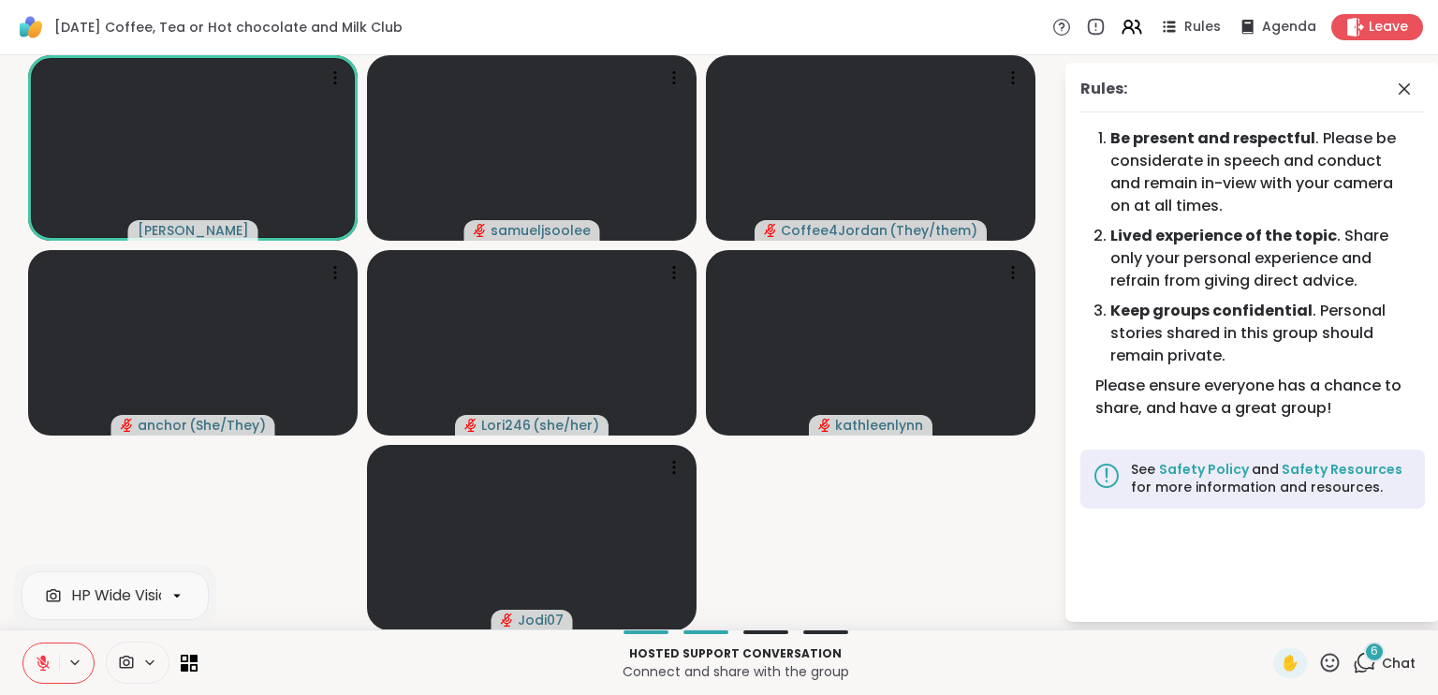
click at [50, 662] on icon at bounding box center [43, 662] width 17 height 17
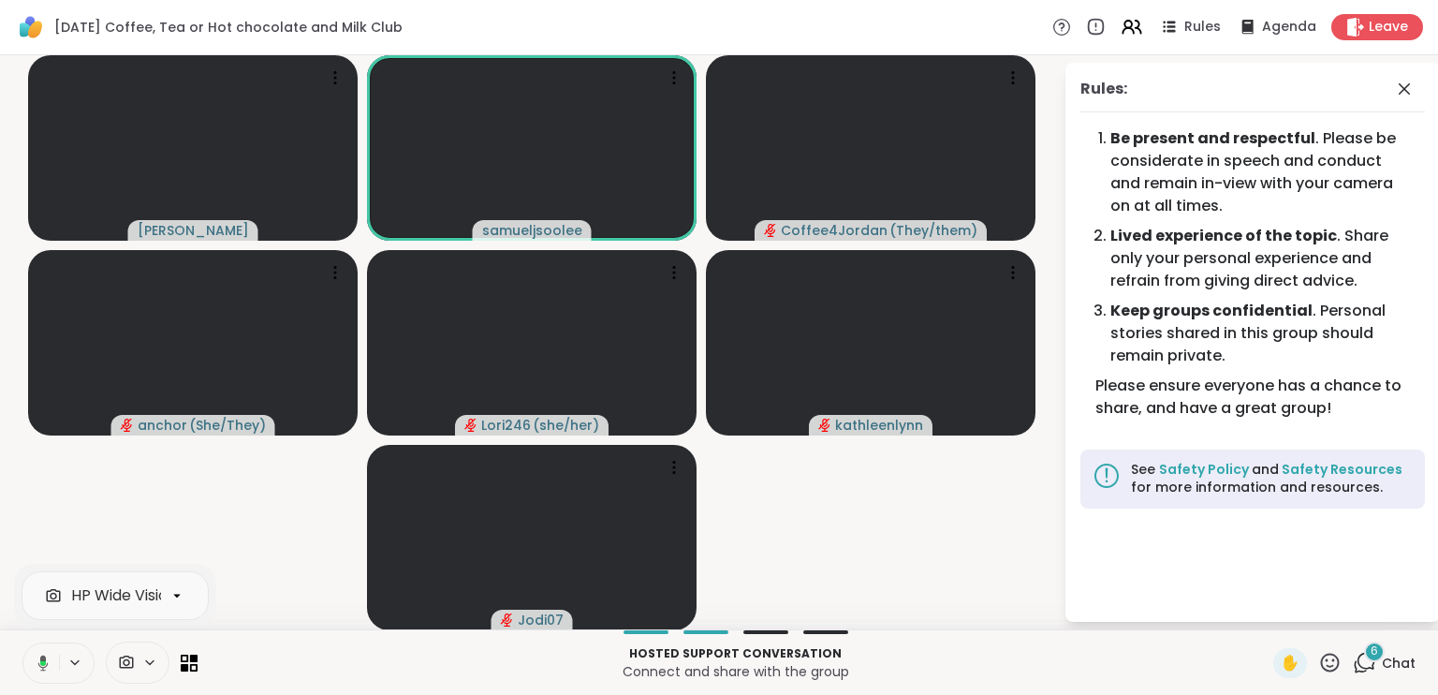
click at [42, 662] on icon at bounding box center [43, 662] width 6 height 5
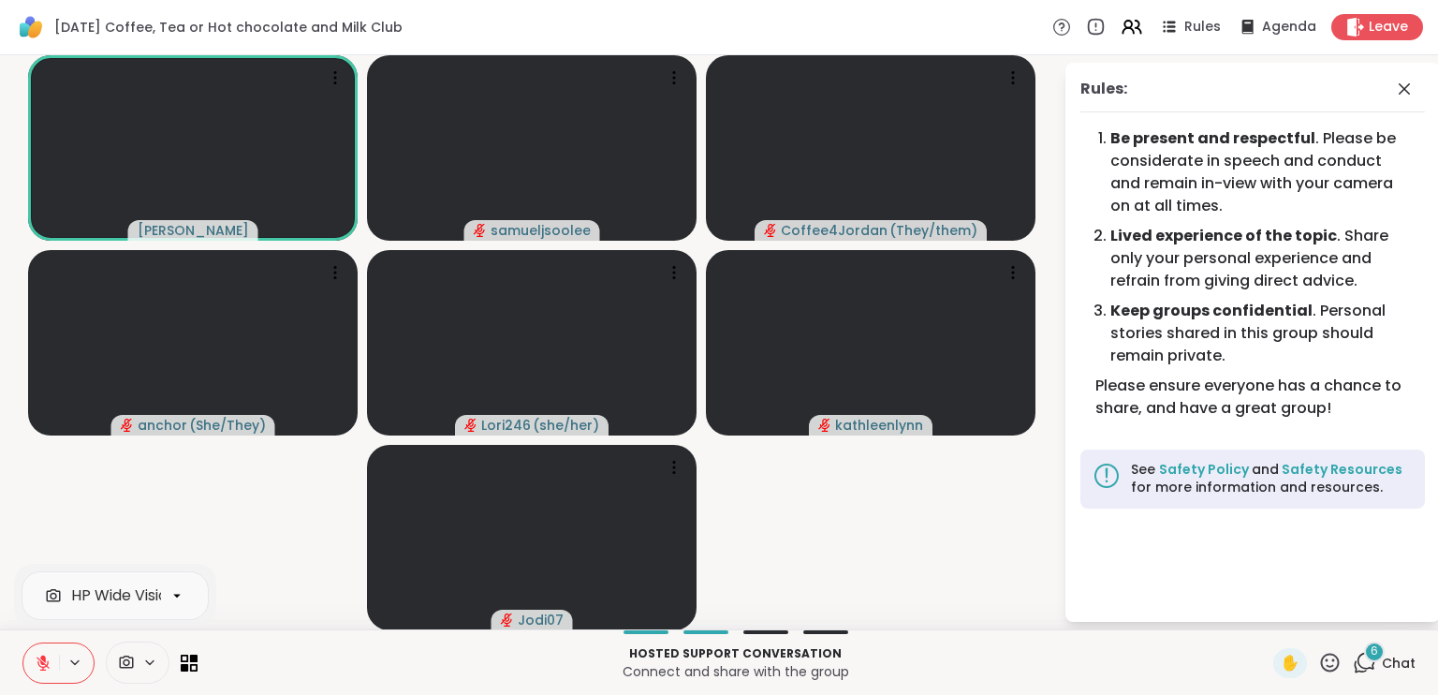
click at [52, 662] on button at bounding box center [41, 662] width 36 height 39
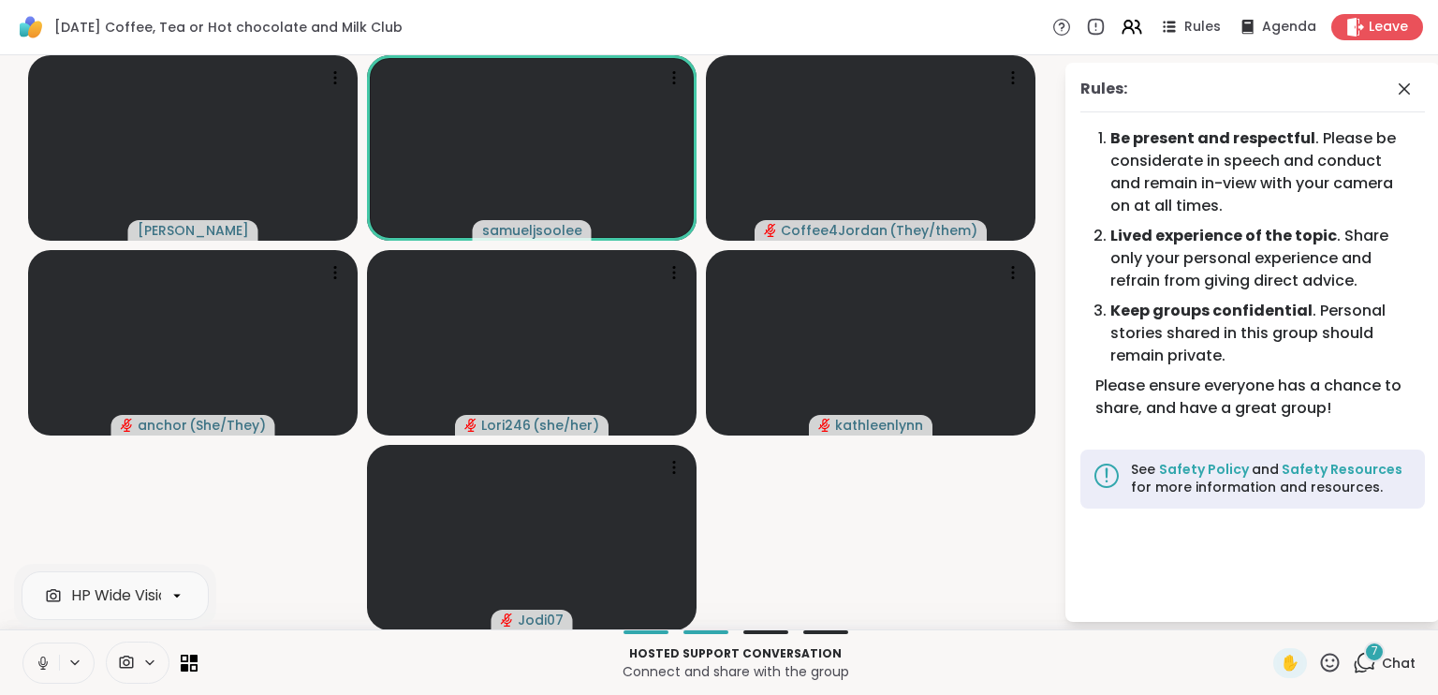
click at [81, 530] on video-player-container "[PERSON_NAME] Coffee4Jordan ( They/them ) anchor ( She/They ) Lori246 ( she/her…" at bounding box center [531, 342] width 1041 height 559
click at [41, 656] on icon at bounding box center [42, 660] width 5 height 8
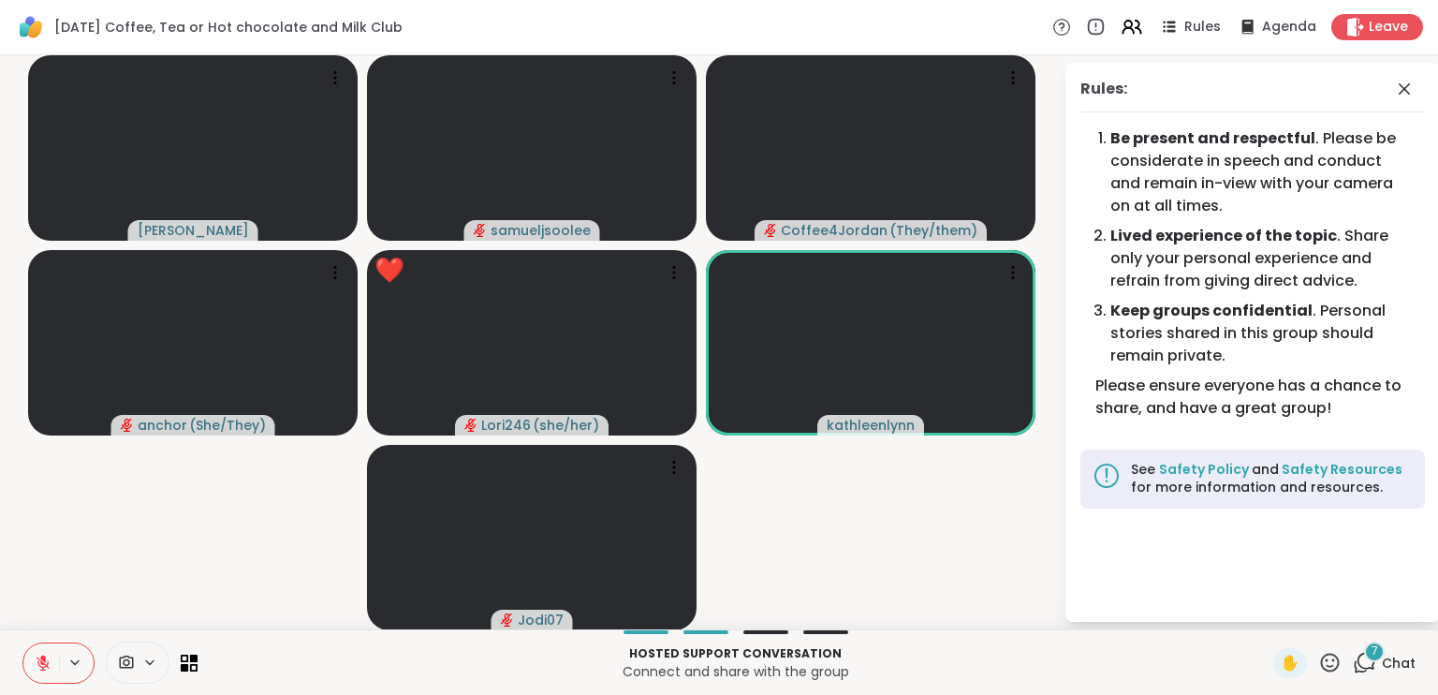
click at [1318, 667] on icon at bounding box center [1329, 662] width 23 height 23
click at [1266, 605] on span "❤️" at bounding box center [1275, 613] width 19 height 22
click at [1318, 652] on icon at bounding box center [1329, 662] width 23 height 23
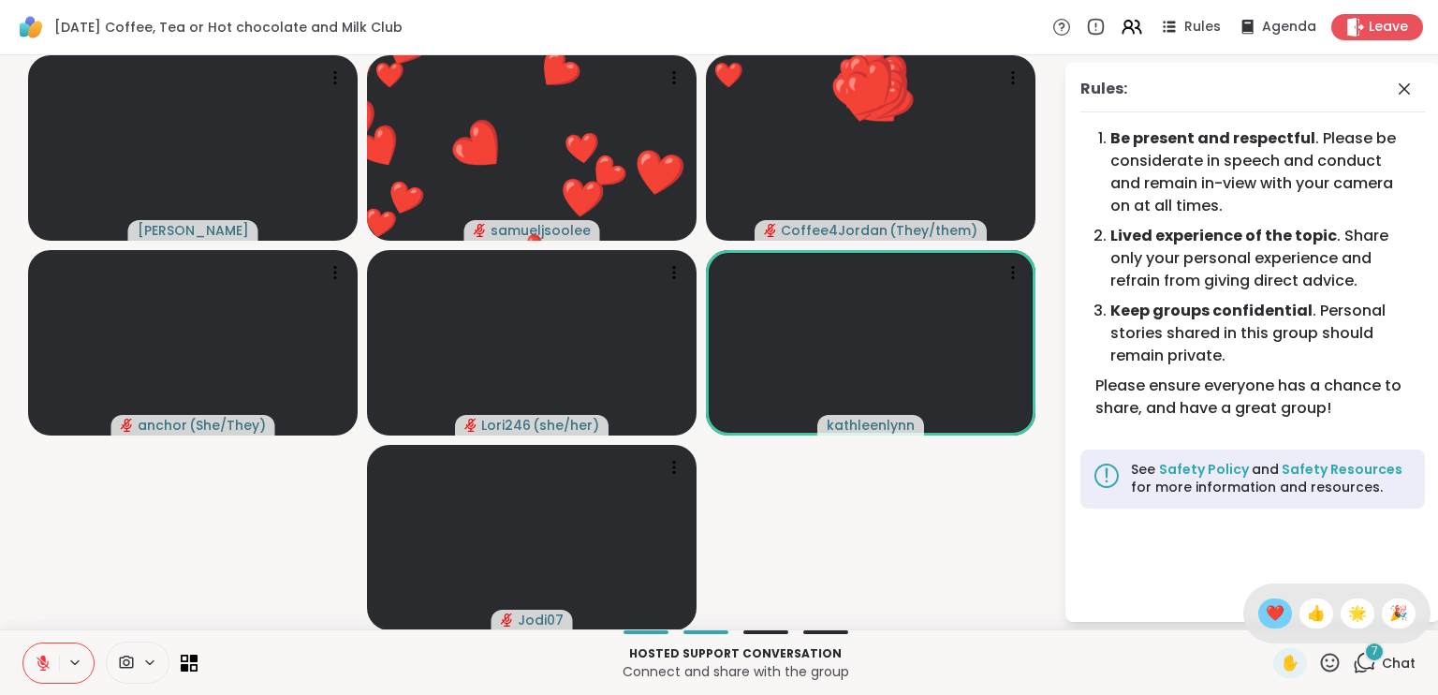
click at [1266, 608] on span "❤️" at bounding box center [1275, 613] width 19 height 22
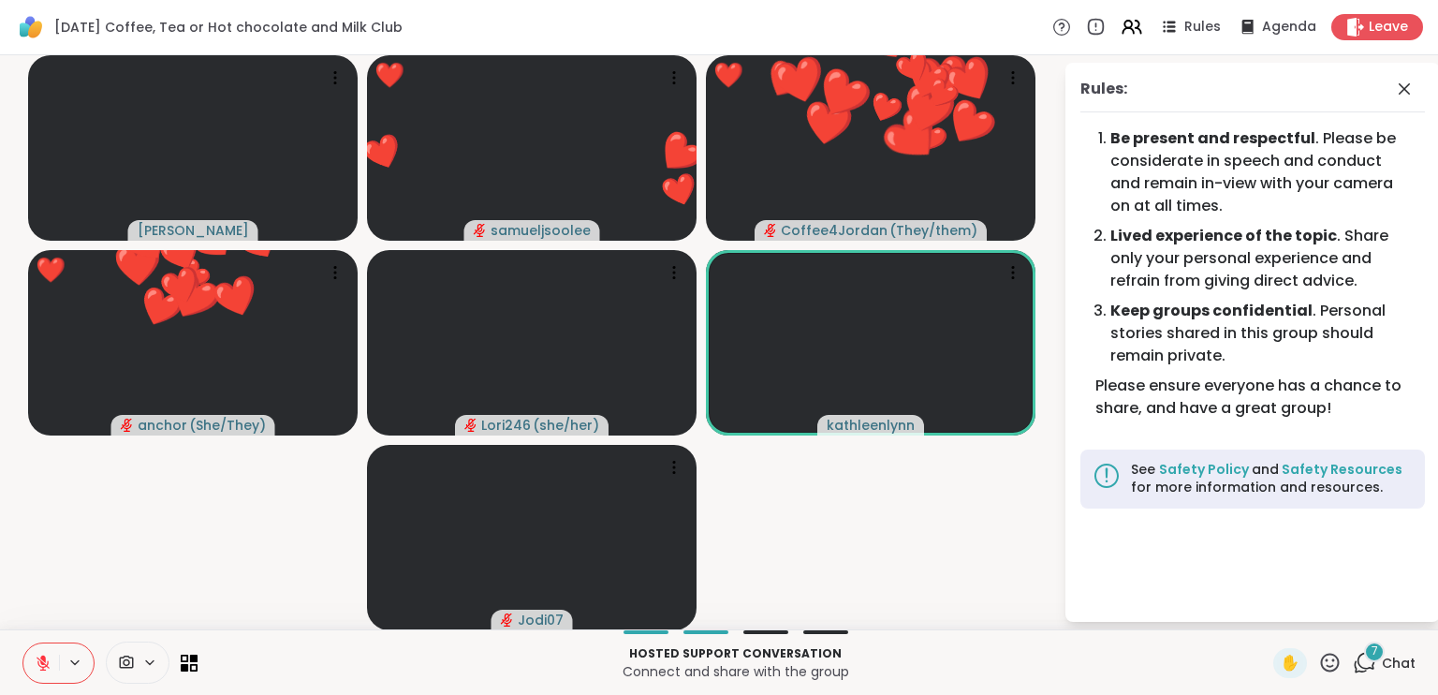
click at [1318, 669] on icon at bounding box center [1329, 662] width 23 height 23
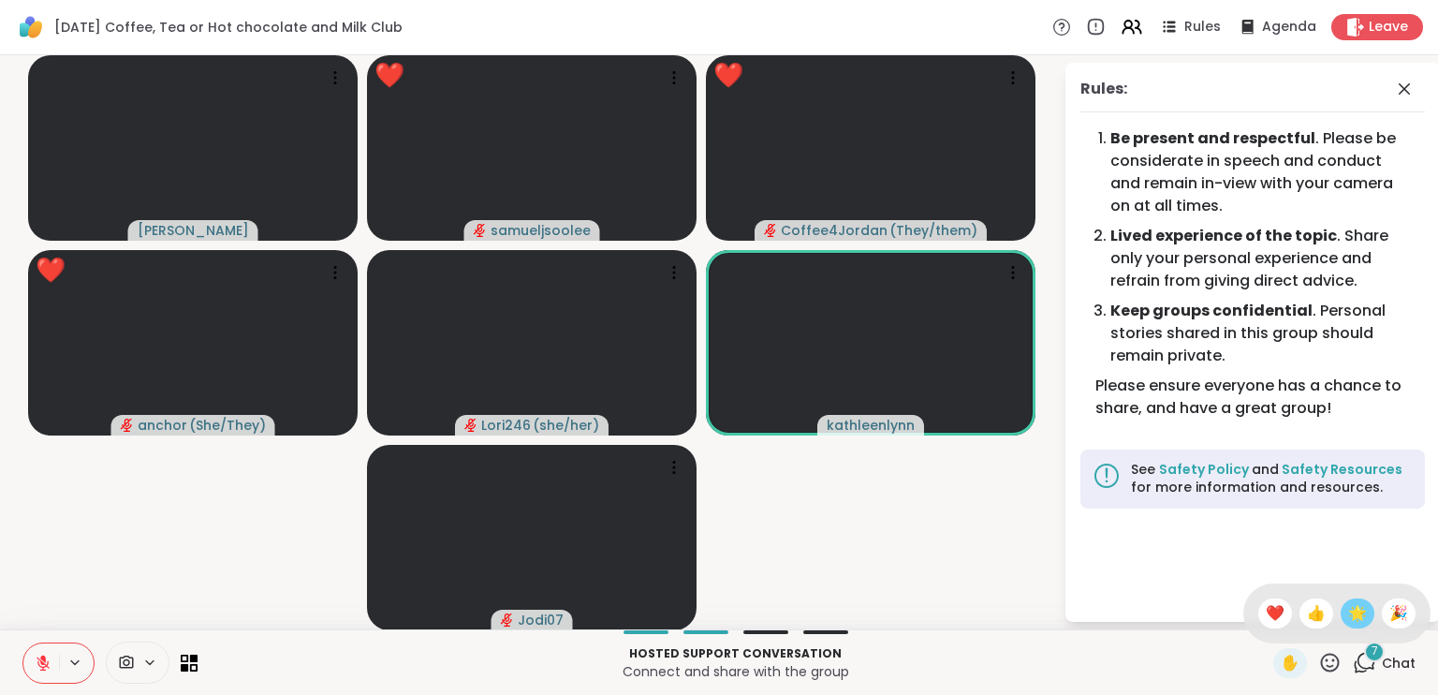
click at [1348, 618] on span "🌟" at bounding box center [1357, 613] width 19 height 22
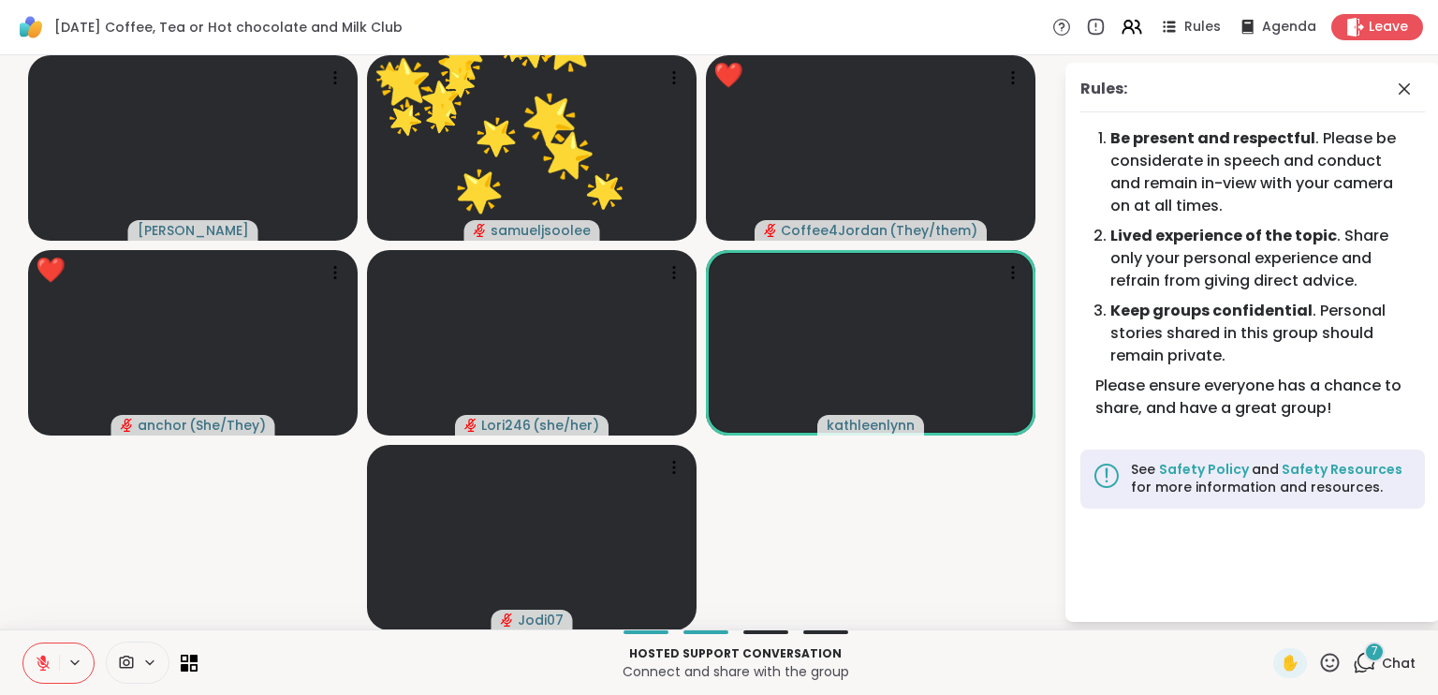
click at [1318, 659] on icon at bounding box center [1329, 662] width 23 height 23
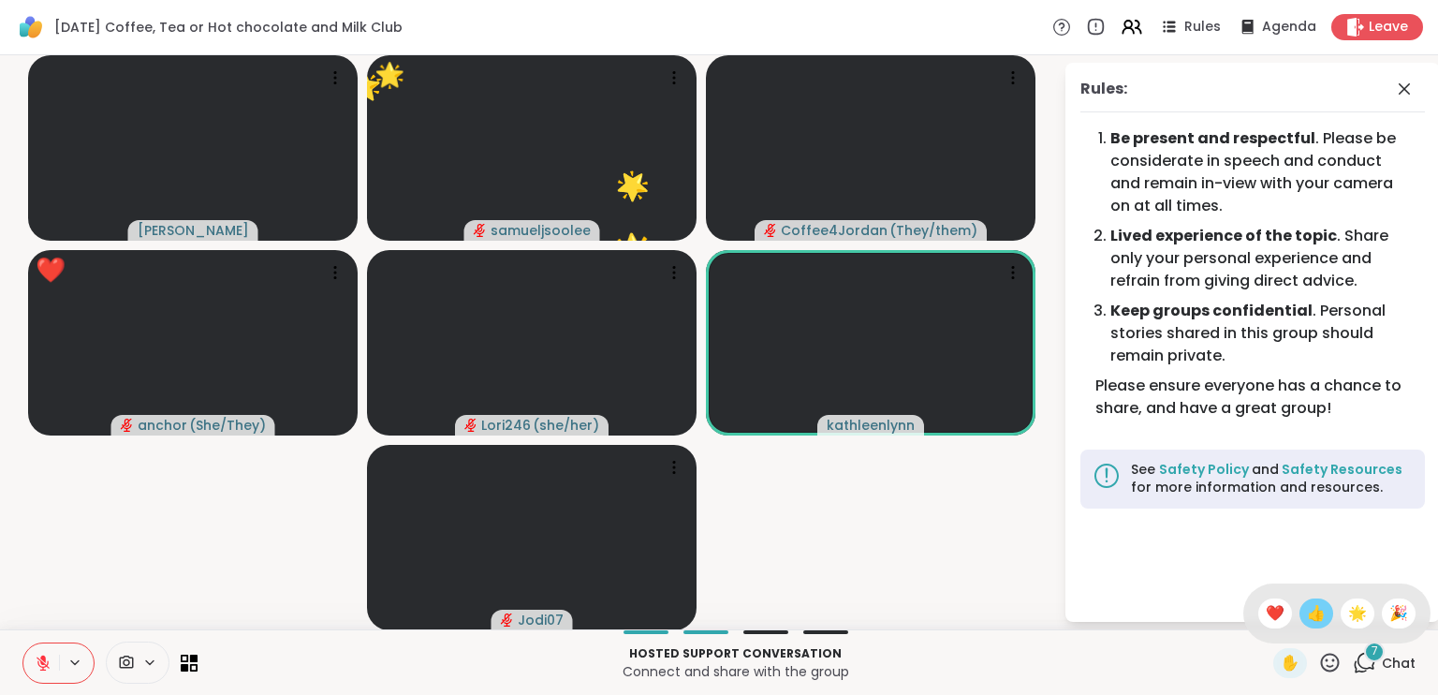
click at [1307, 611] on span "👍" at bounding box center [1316, 613] width 19 height 22
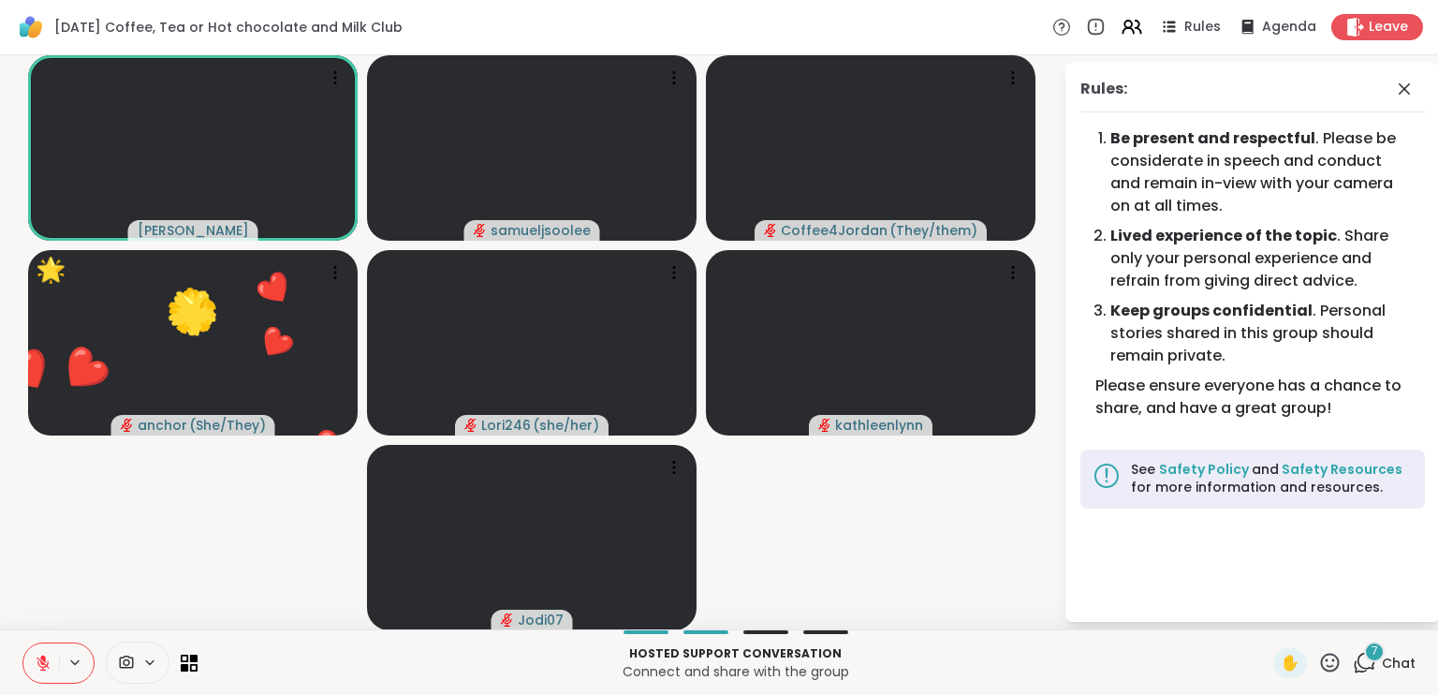
click at [32, 666] on button at bounding box center [41, 662] width 36 height 39
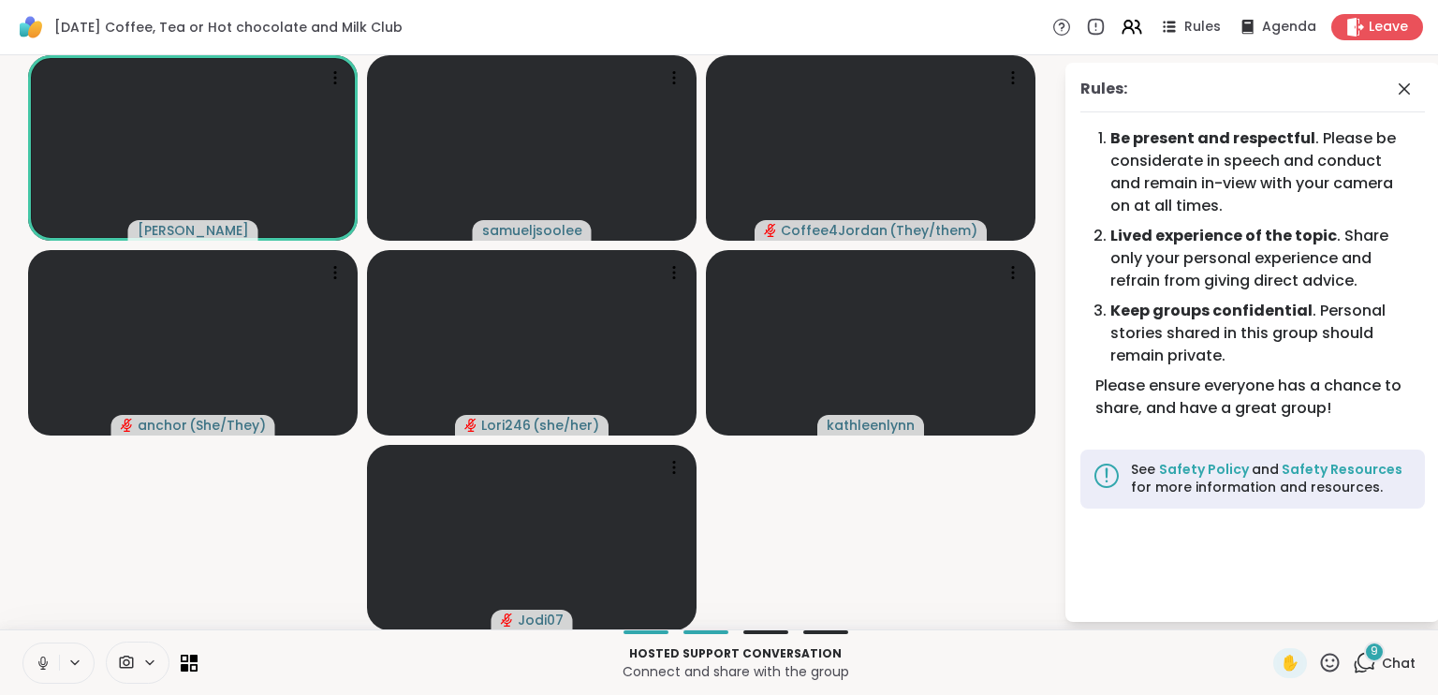
click at [43, 652] on button at bounding box center [41, 662] width 36 height 39
click at [43, 661] on icon at bounding box center [43, 657] width 6 height 7
click at [44, 663] on icon at bounding box center [43, 662] width 17 height 17
click at [45, 667] on icon at bounding box center [43, 662] width 17 height 17
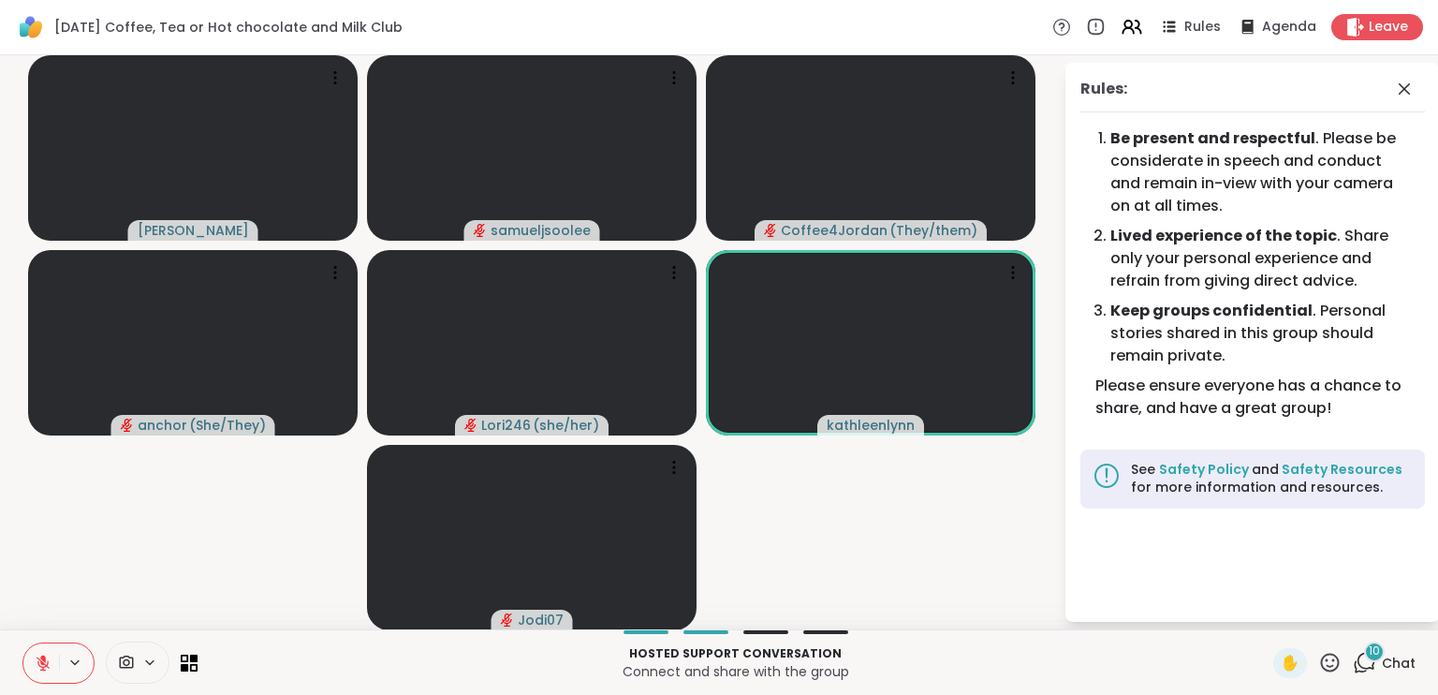
click at [195, 505] on video-player-container "[PERSON_NAME] Coffee4Jordan ( They/them ) anchor ( She/They ) Lori246 ( she/her…" at bounding box center [531, 342] width 1041 height 559
click at [106, 525] on video-player-container "[PERSON_NAME] Coffee4Jordan ( They/them ) anchor ( She/They ) Lori246 ( she/her…" at bounding box center [531, 342] width 1041 height 559
click at [44, 662] on icon at bounding box center [43, 657] width 6 height 7
click at [43, 660] on icon at bounding box center [43, 661] width 6 height 7
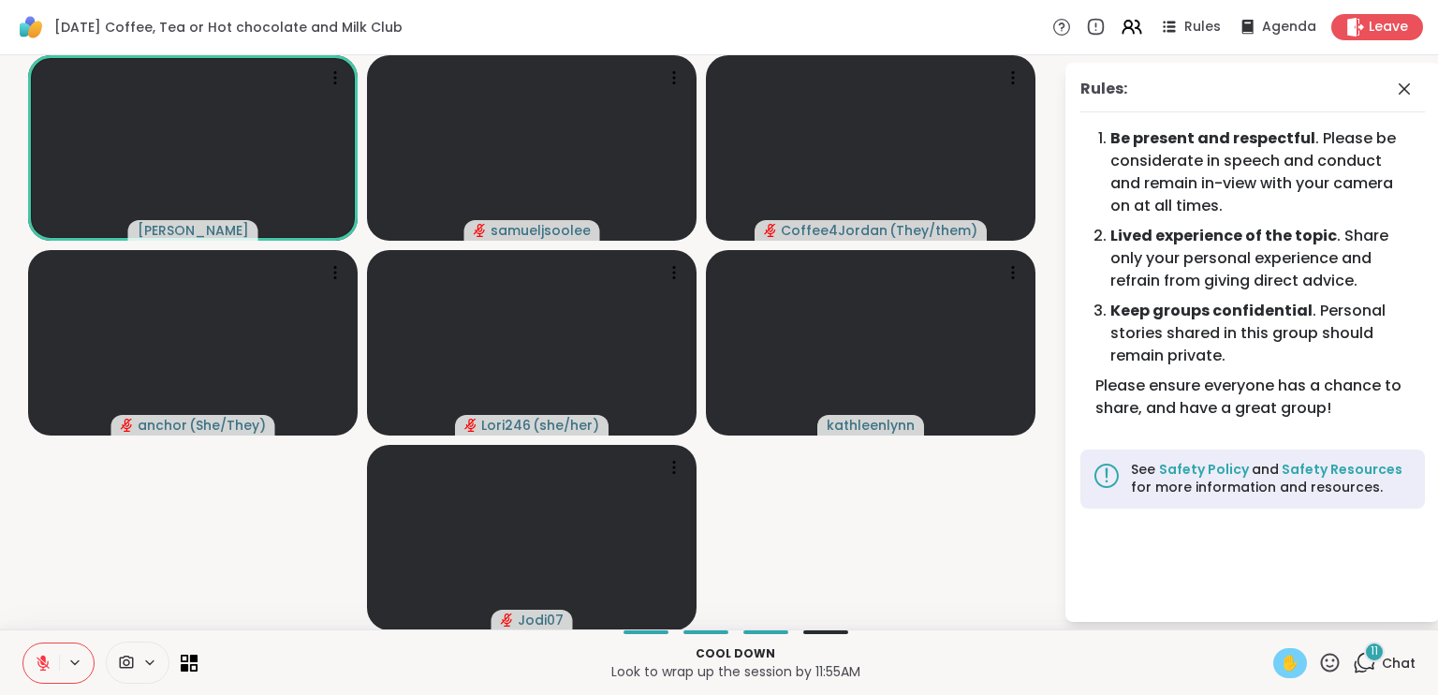
click at [1281, 672] on span "✋" at bounding box center [1290, 663] width 19 height 22
click at [1318, 661] on icon at bounding box center [1329, 662] width 23 height 23
click at [1348, 617] on span "🌟" at bounding box center [1357, 613] width 19 height 22
click at [1315, 649] on div "✋" at bounding box center [1307, 663] width 68 height 30
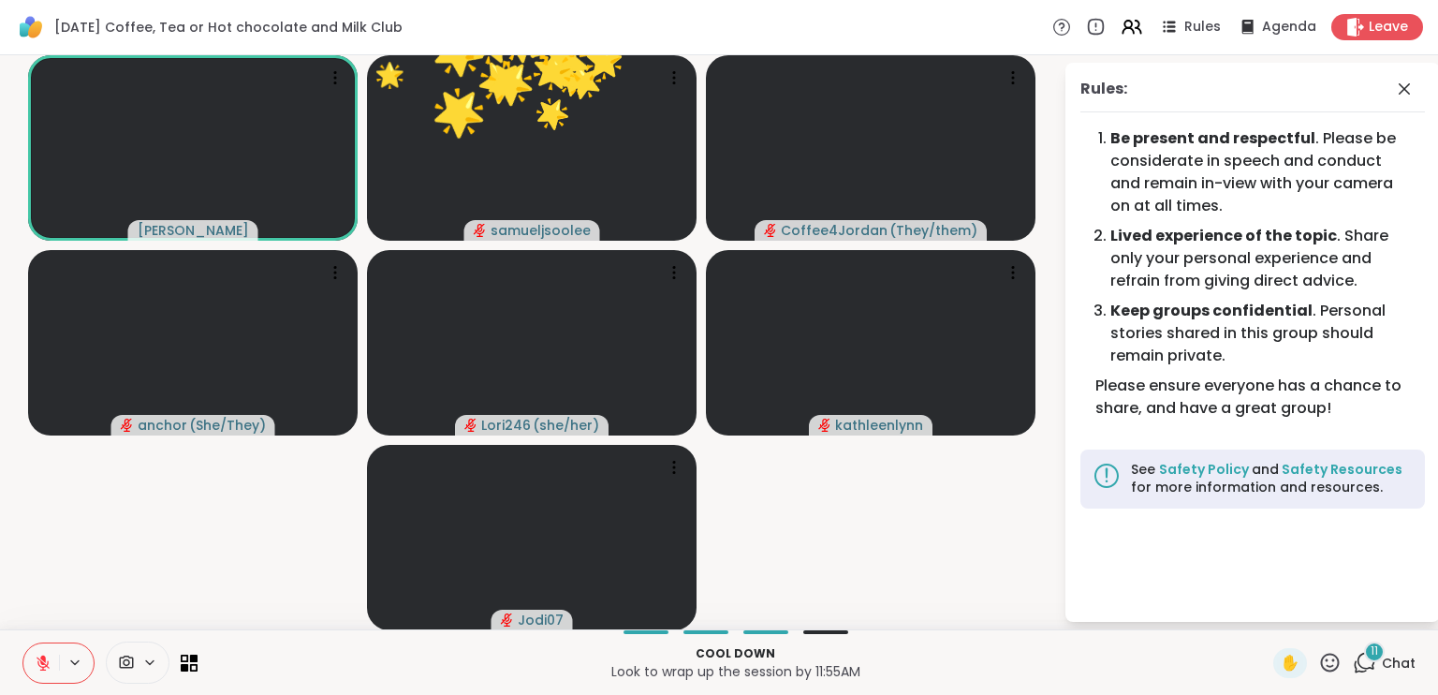
click at [1318, 669] on icon at bounding box center [1329, 662] width 23 height 23
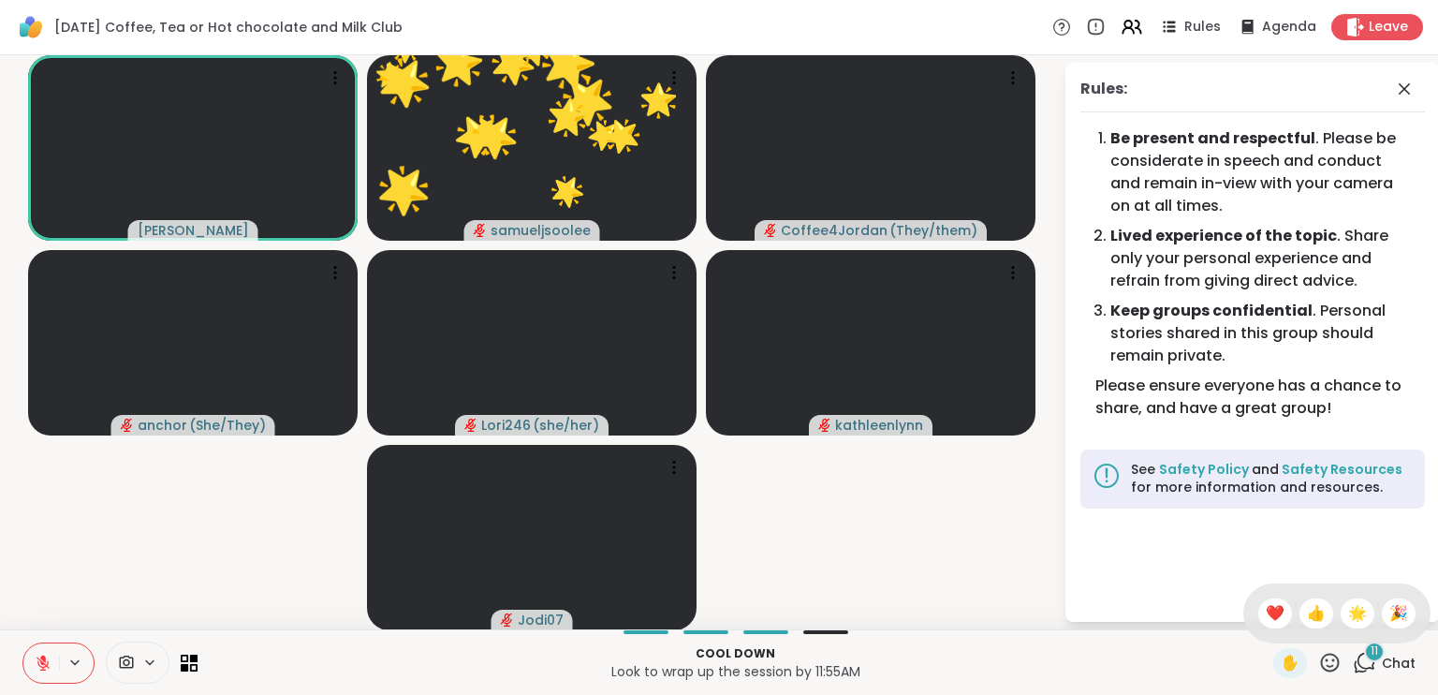
click at [1307, 611] on span "👍" at bounding box center [1316, 613] width 19 height 22
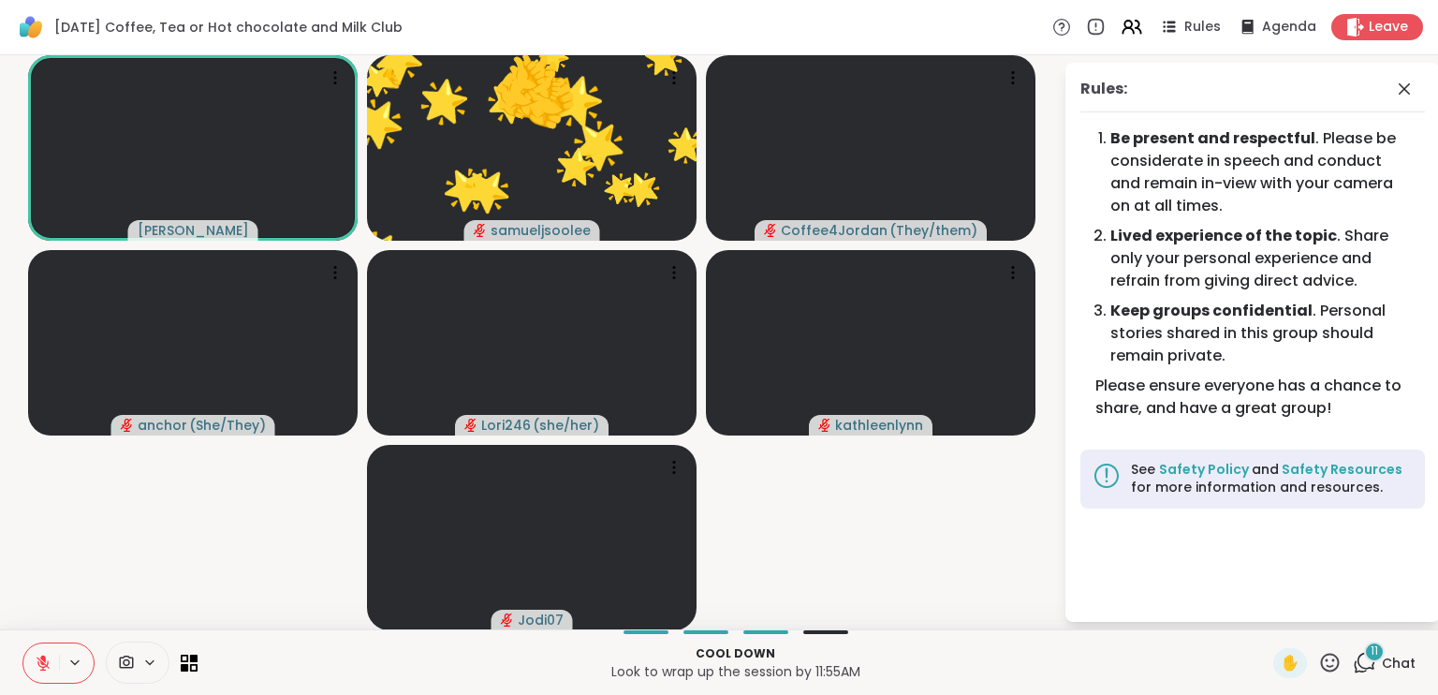
click at [1318, 663] on icon at bounding box center [1329, 662] width 23 height 23
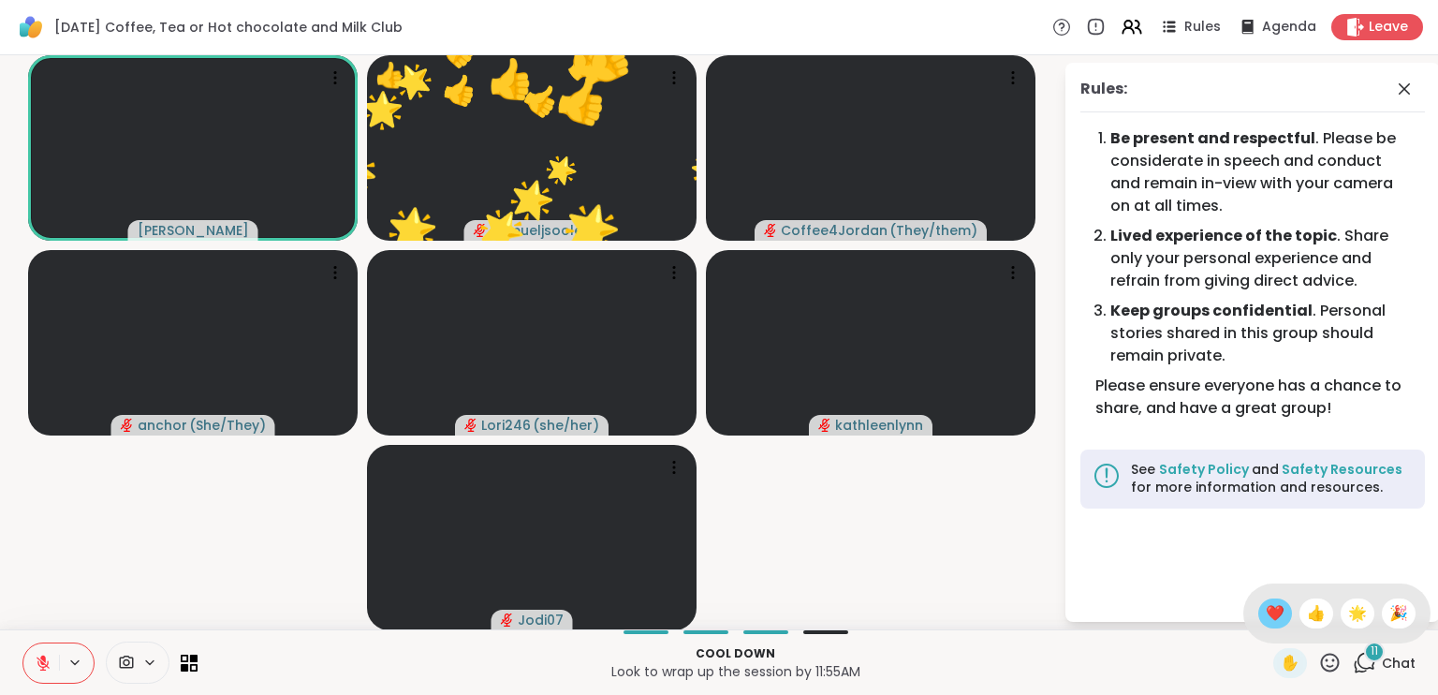
click at [1266, 617] on span "❤️" at bounding box center [1275, 613] width 19 height 22
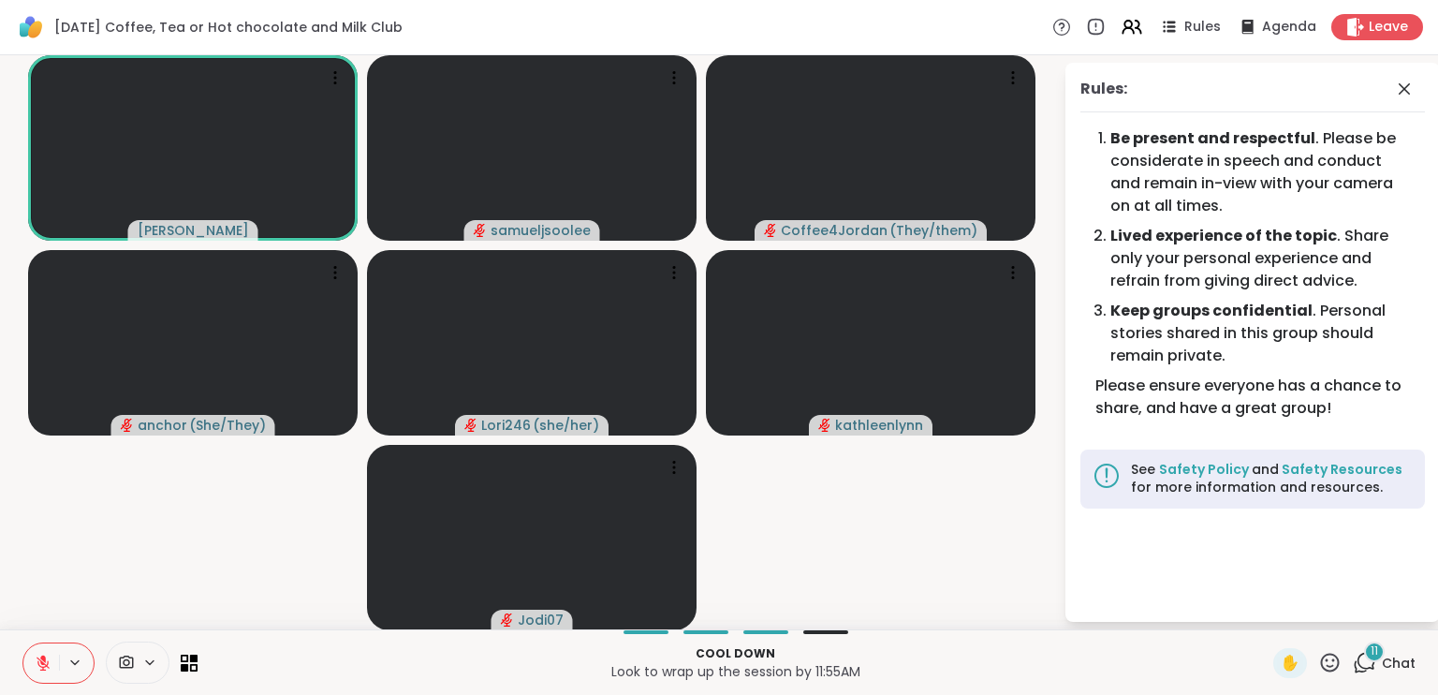
click at [58, 654] on div at bounding box center [58, 662] width 72 height 41
click at [59, 655] on button at bounding box center [76, 662] width 35 height 16
click at [42, 666] on icon at bounding box center [43, 662] width 17 height 17
click at [38, 660] on icon at bounding box center [43, 662] width 17 height 17
click at [101, 517] on video-player-container "[PERSON_NAME] Coffee4Jordan ( They/them ) anchor ( She/They ) Lori246 ( she/her…" at bounding box center [531, 342] width 1041 height 559
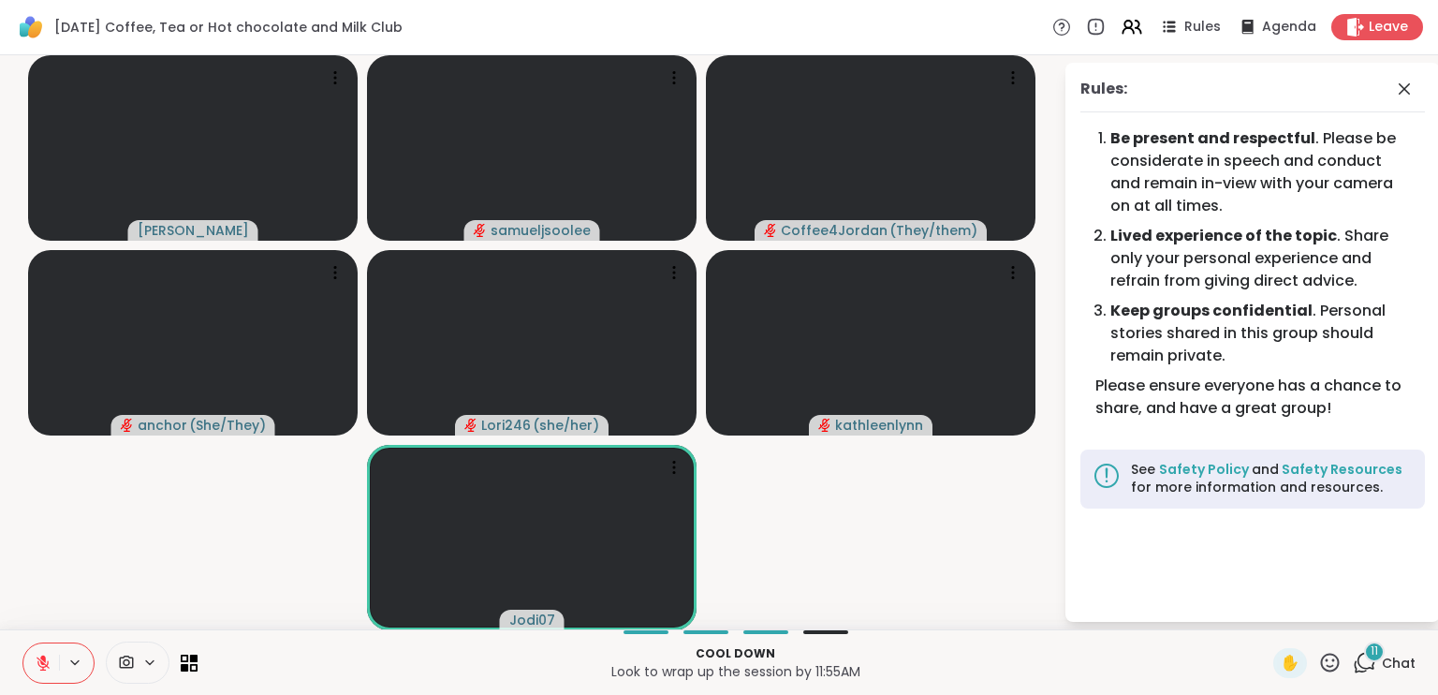
click at [1325, 660] on icon at bounding box center [1330, 661] width 19 height 19
click at [1348, 608] on span "🌟" at bounding box center [1357, 613] width 19 height 22
click at [1323, 658] on icon at bounding box center [1330, 661] width 19 height 19
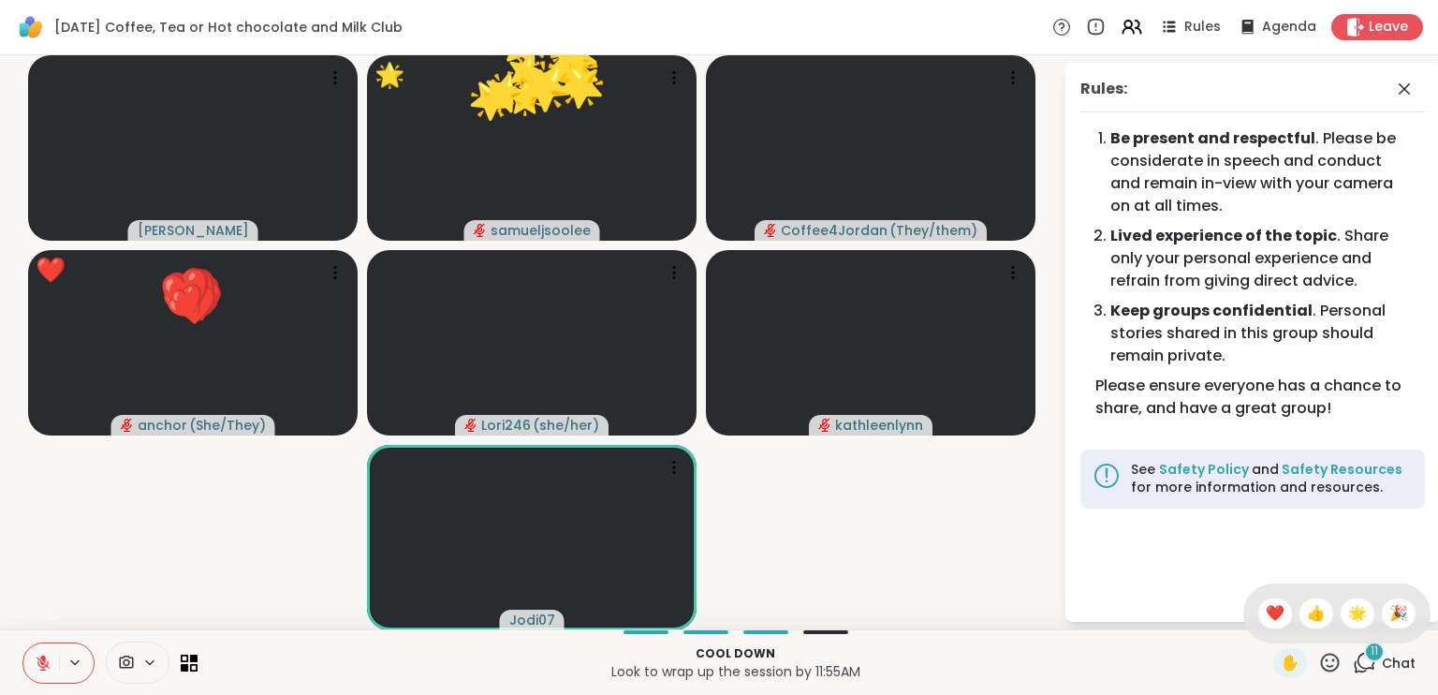
click at [1348, 623] on span "🌟" at bounding box center [1357, 613] width 19 height 22
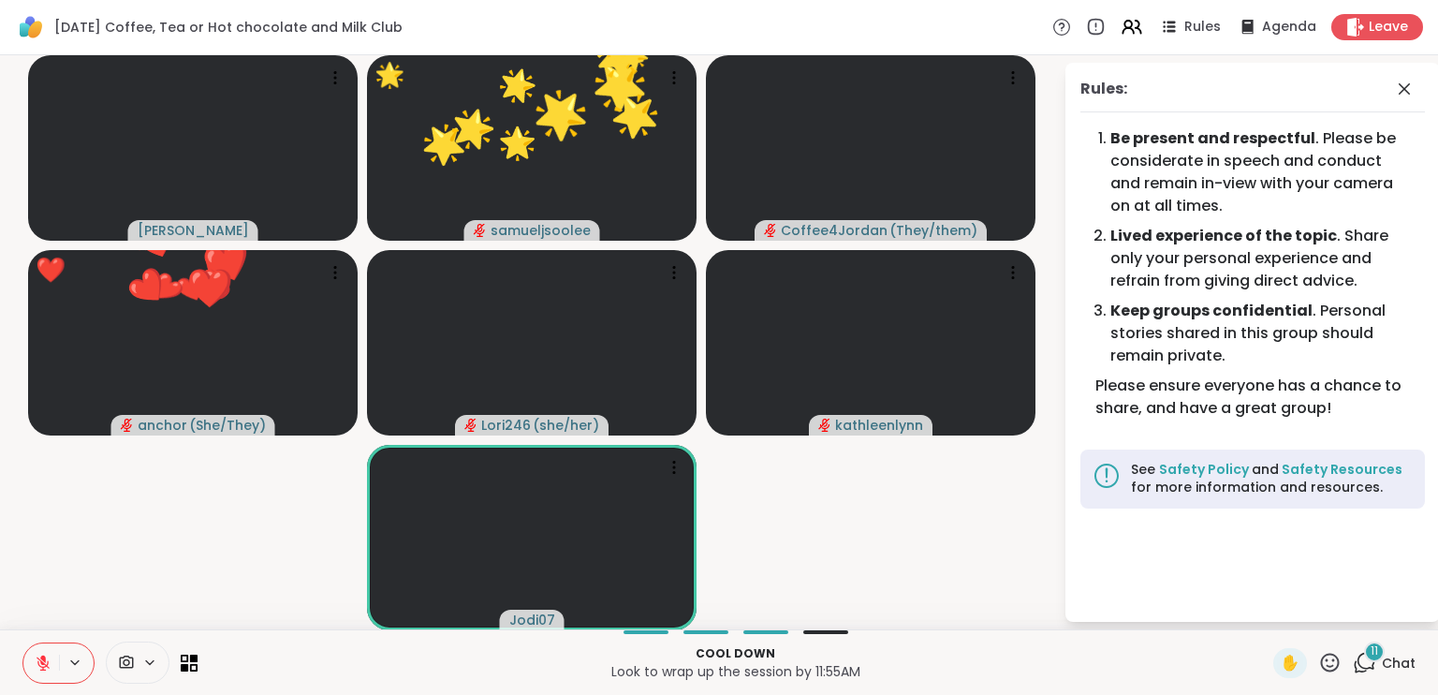
click at [1318, 659] on icon at bounding box center [1329, 662] width 23 height 23
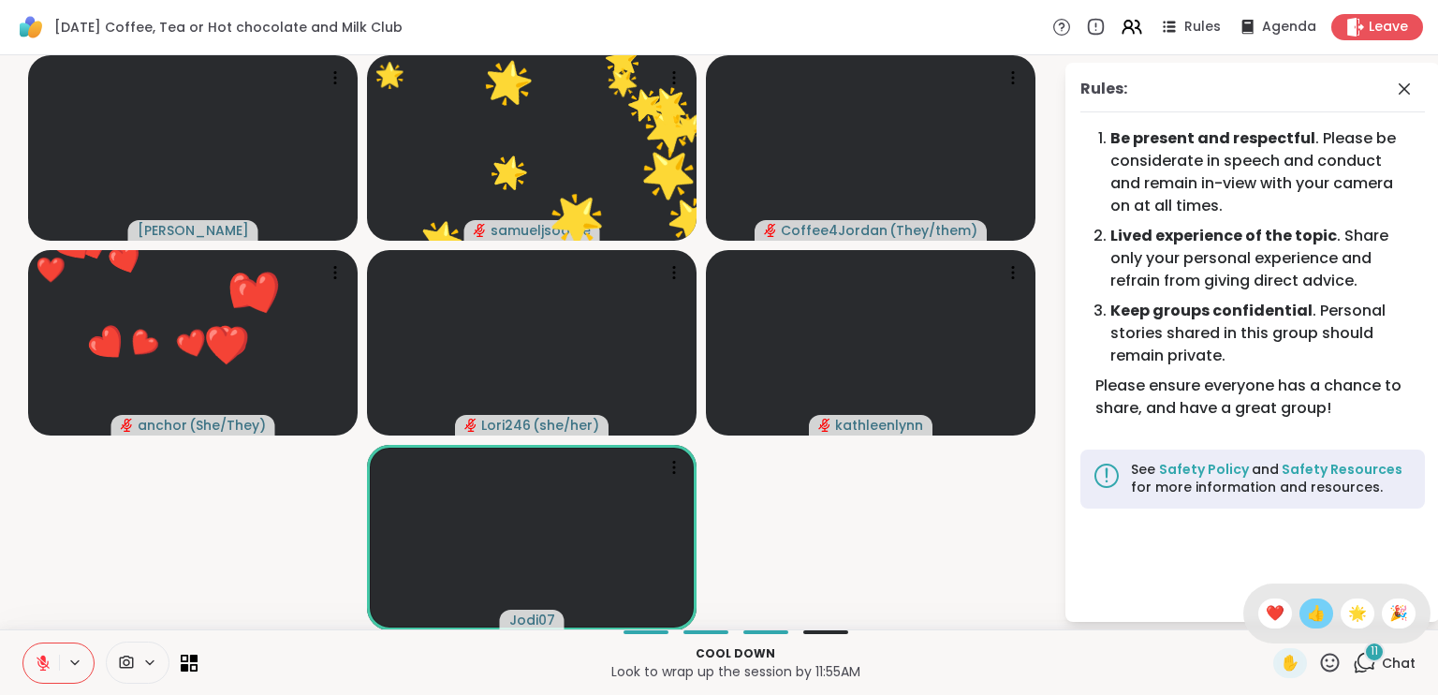
click at [1307, 603] on span "👍" at bounding box center [1316, 613] width 19 height 22
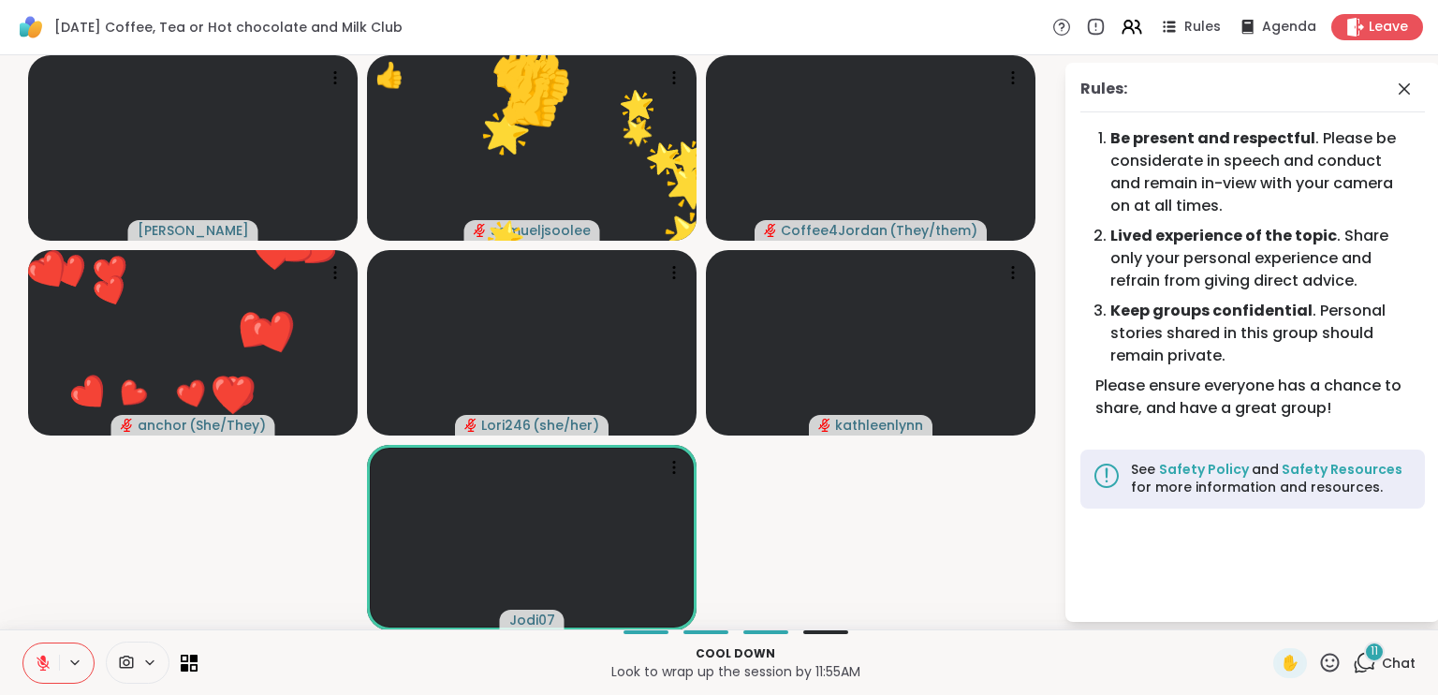
click at [1318, 658] on icon at bounding box center [1329, 662] width 23 height 23
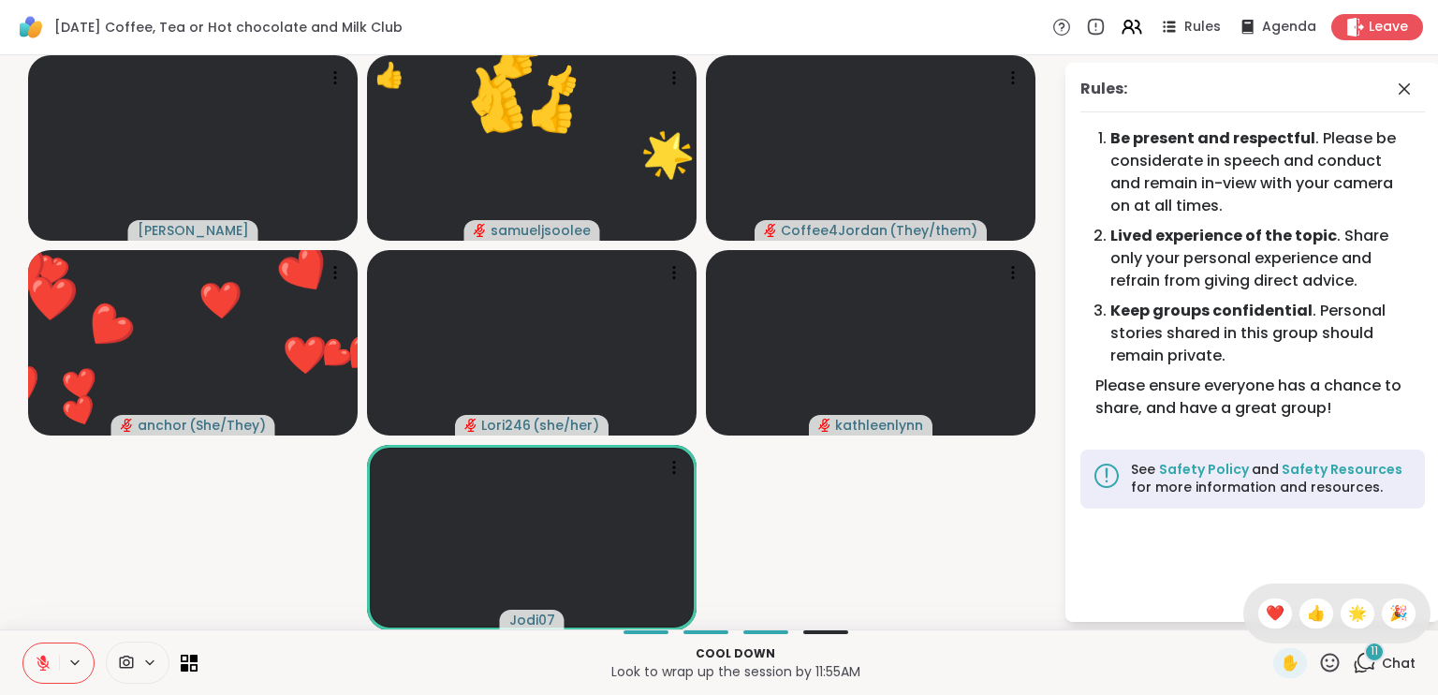
click at [1269, 617] on div "❤️" at bounding box center [1275, 613] width 34 height 30
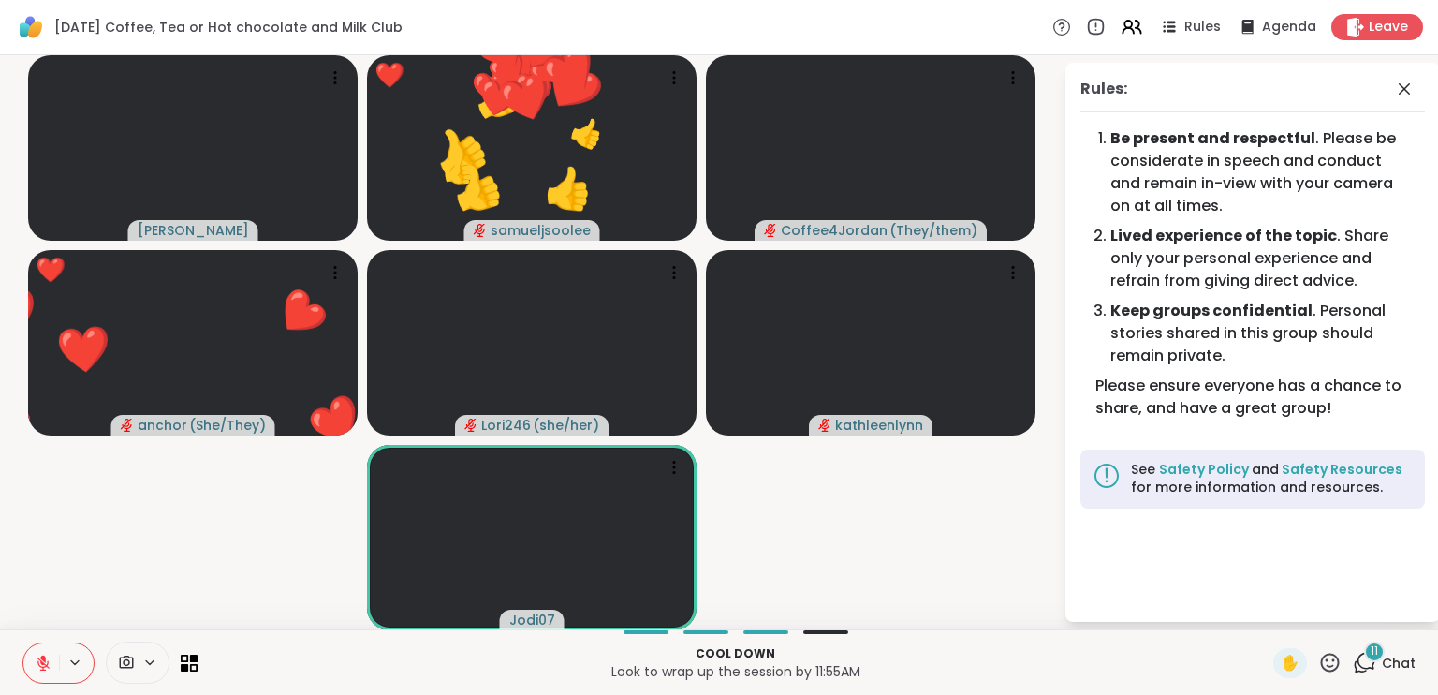
click at [1318, 666] on icon at bounding box center [1329, 662] width 23 height 23
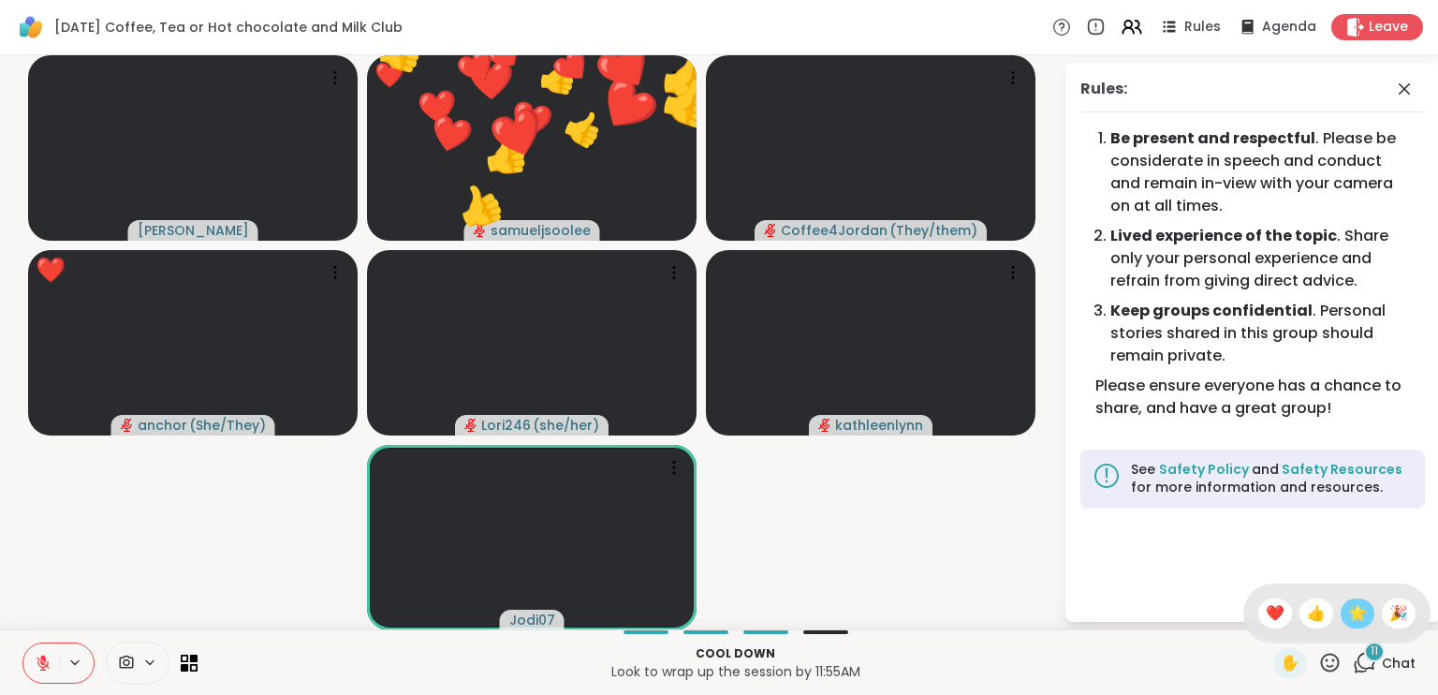
click at [1348, 617] on span "🌟" at bounding box center [1357, 613] width 19 height 22
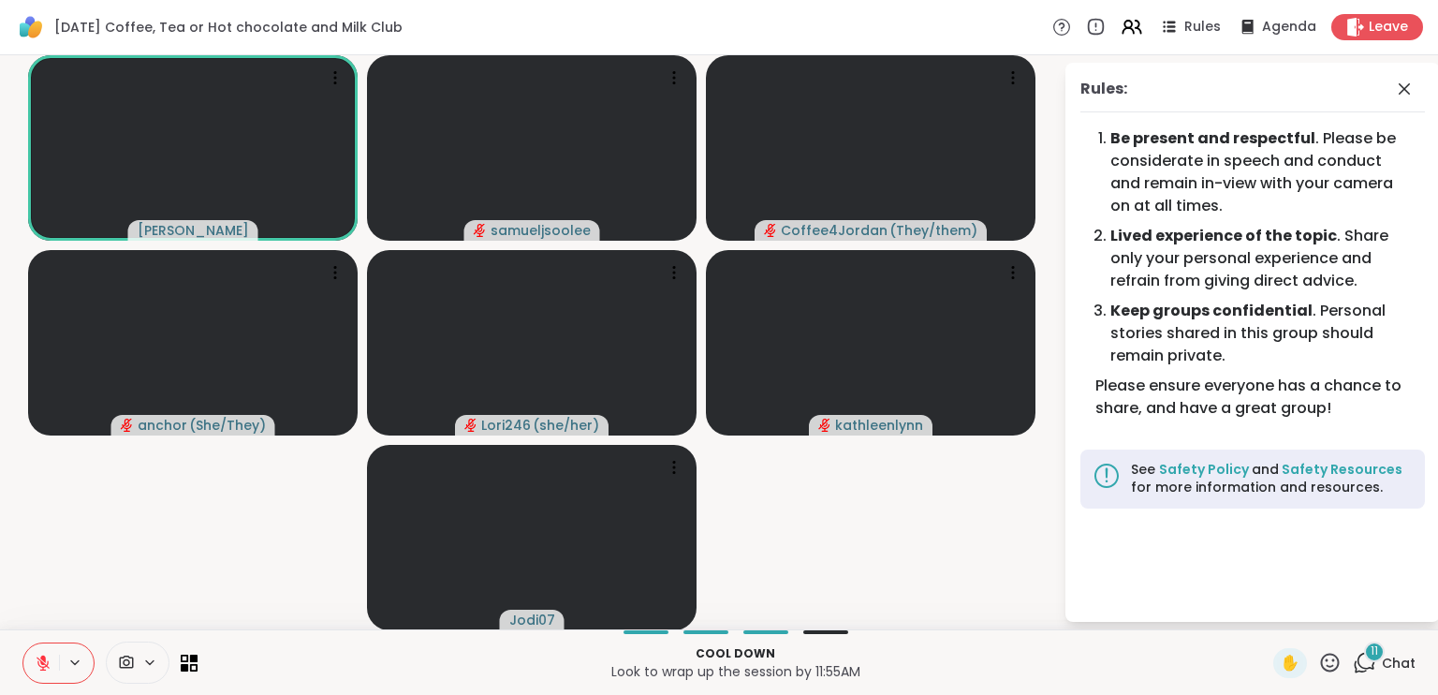
click at [1326, 653] on icon at bounding box center [1329, 662] width 23 height 23
click at [1266, 613] on span "❤️" at bounding box center [1275, 613] width 19 height 22
click at [1318, 667] on icon at bounding box center [1329, 662] width 23 height 23
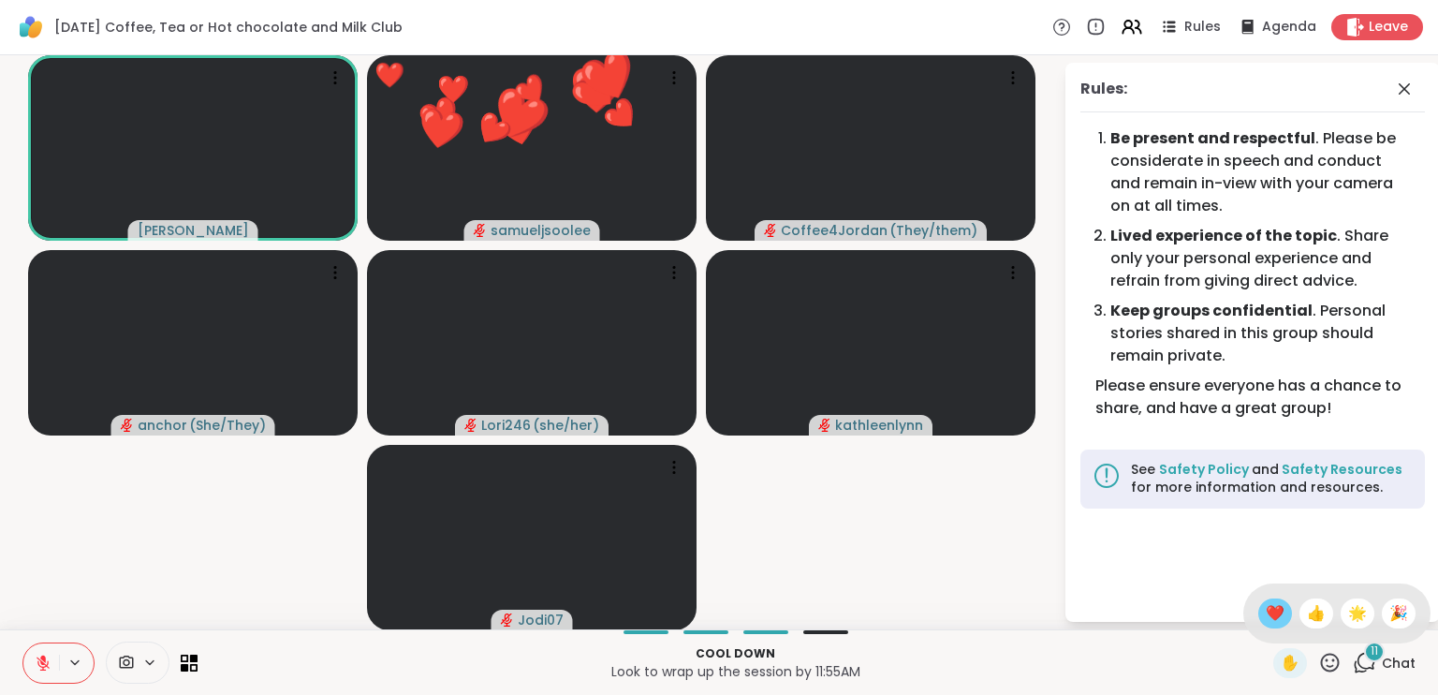
click at [1266, 615] on span "❤️" at bounding box center [1275, 613] width 19 height 22
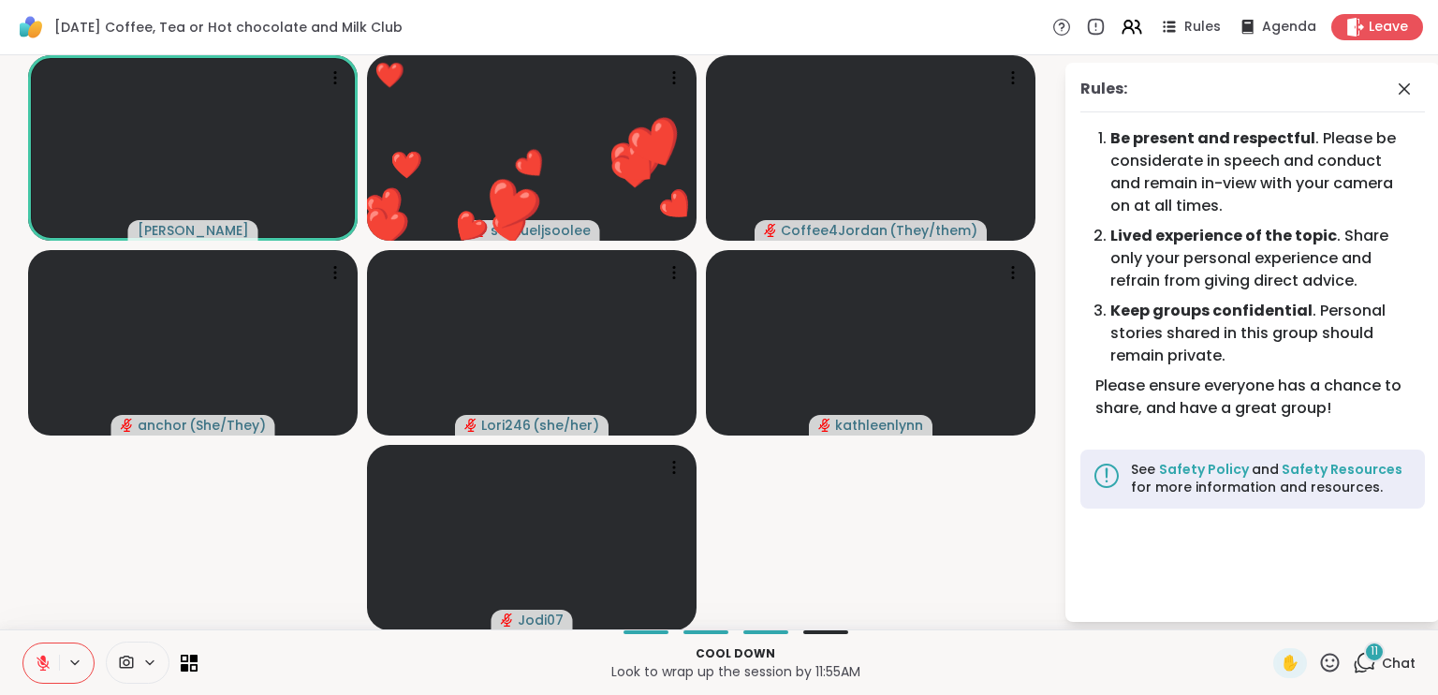
click at [1321, 667] on icon at bounding box center [1330, 661] width 19 height 19
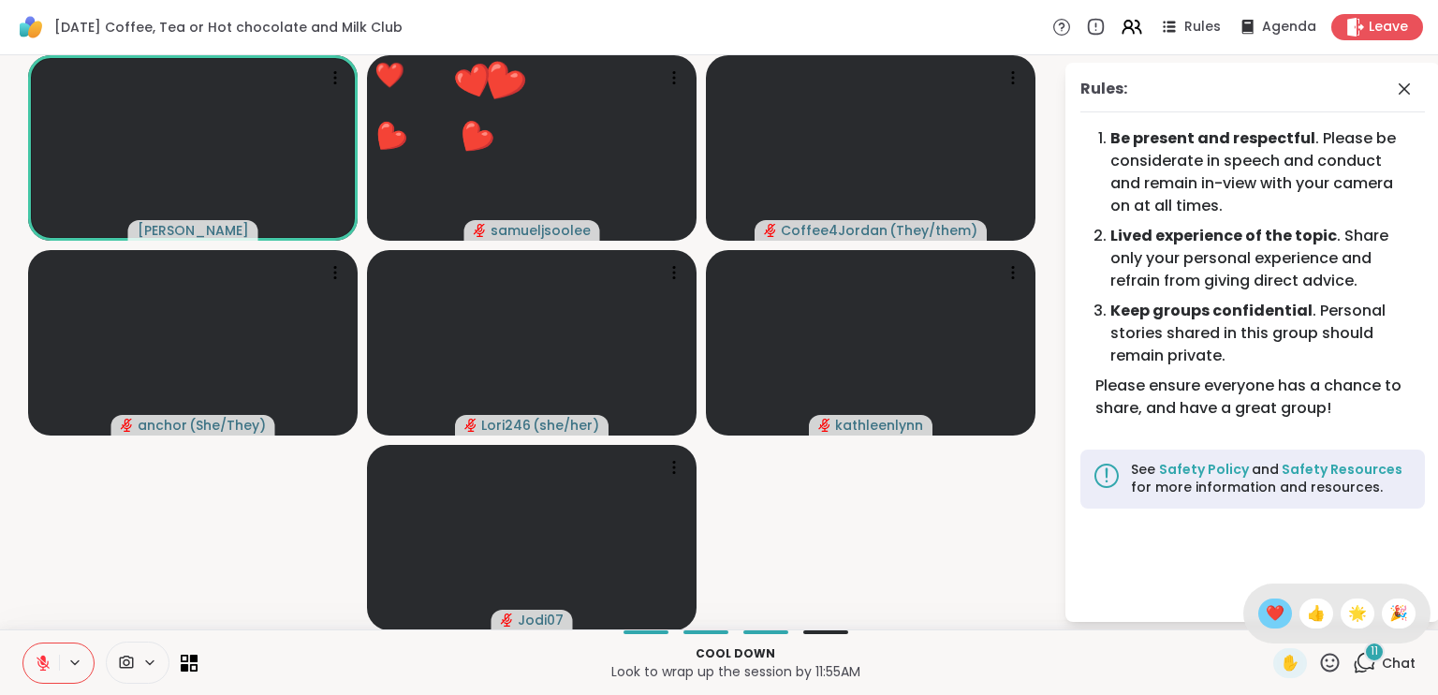
click at [1266, 616] on span "❤️" at bounding box center [1275, 613] width 19 height 22
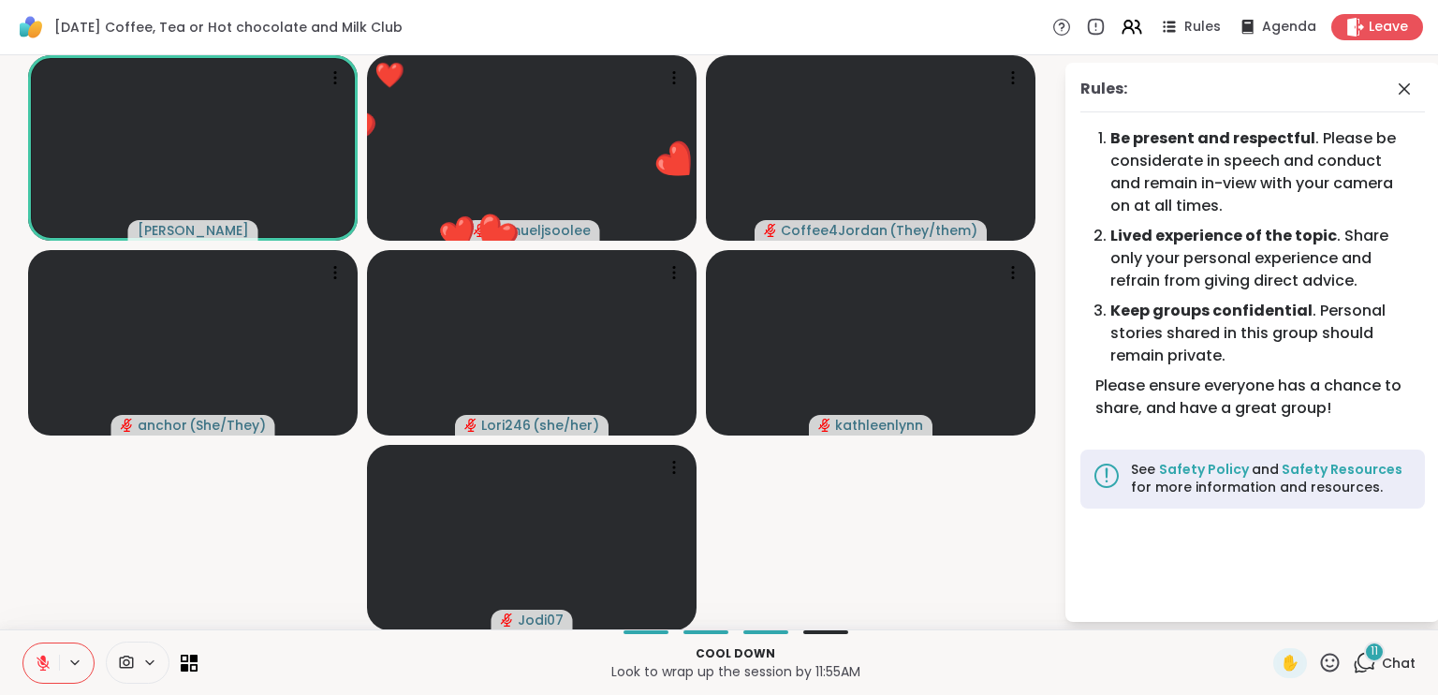
click at [1318, 664] on icon at bounding box center [1329, 662] width 23 height 23
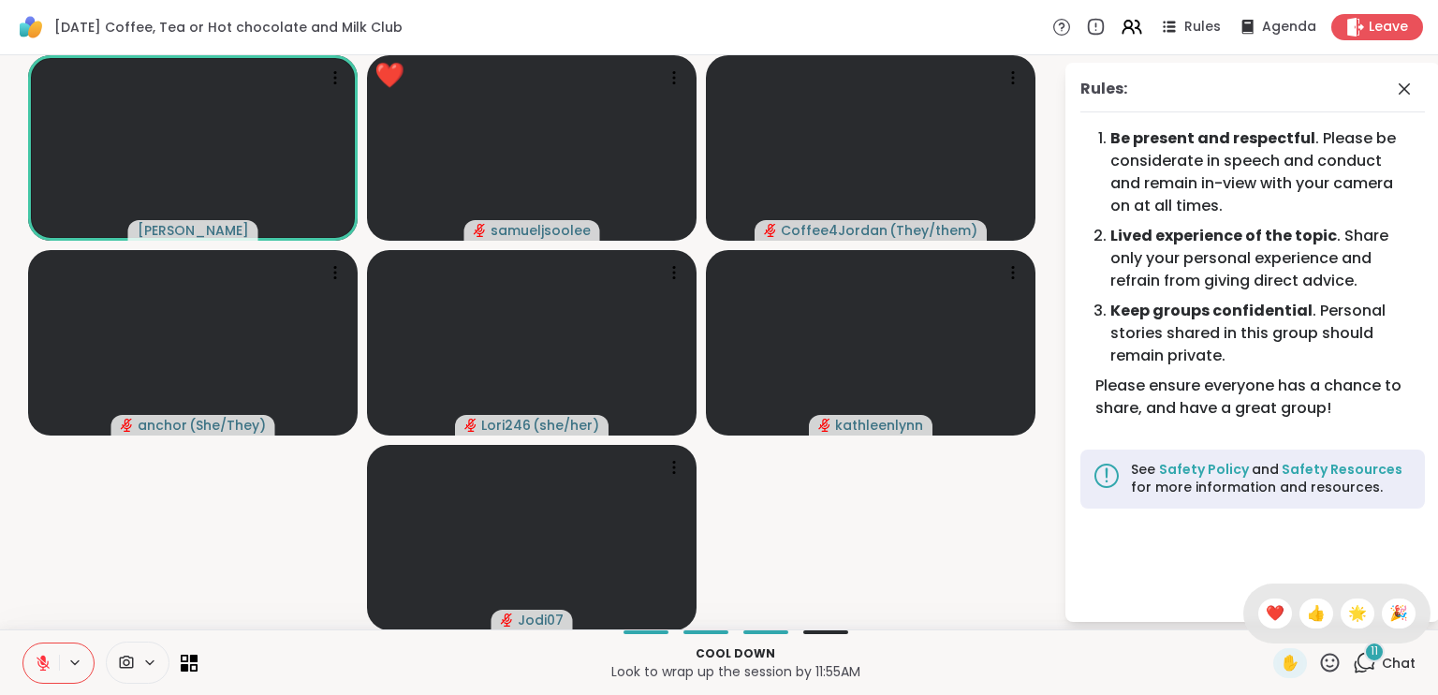
click at [1273, 616] on div "✋ ❤️ 👍 🌟 🎉" at bounding box center [1336, 613] width 187 height 60
click at [1318, 659] on icon at bounding box center [1329, 662] width 23 height 23
click at [1307, 613] on span "👍" at bounding box center [1316, 613] width 19 height 22
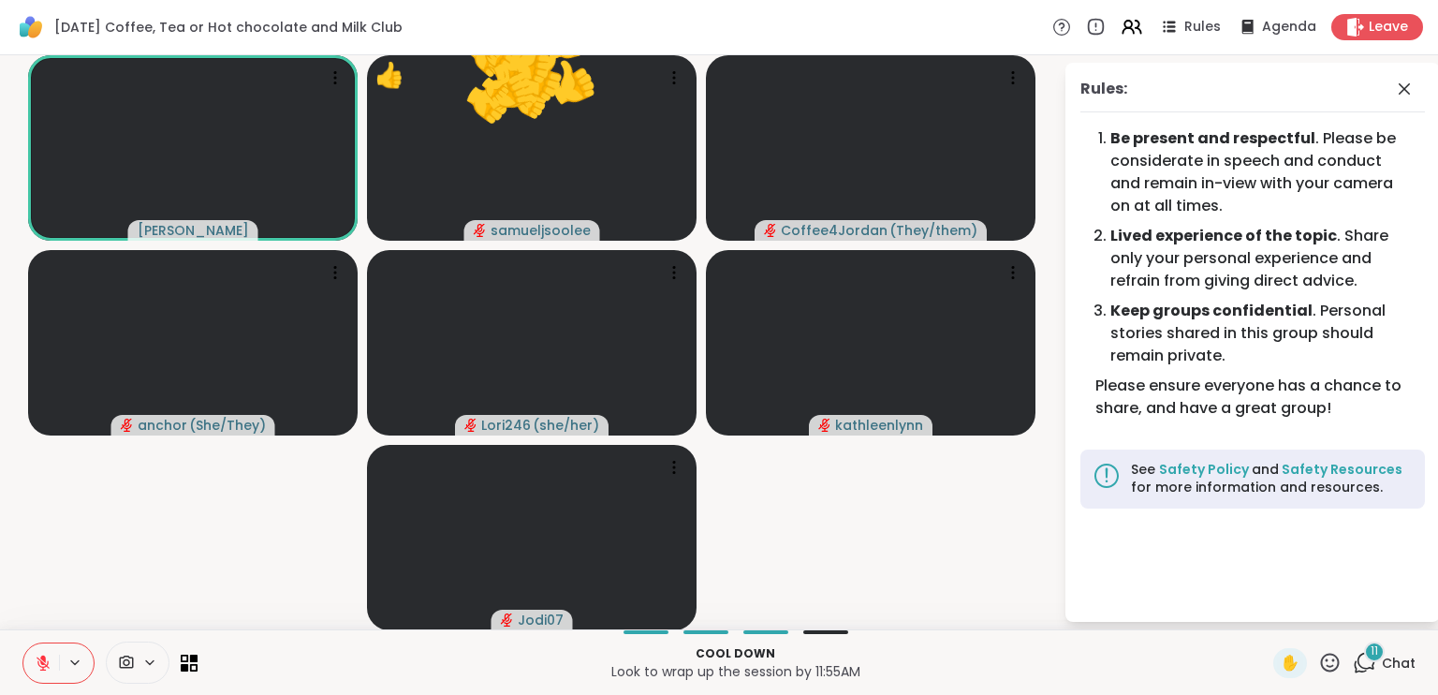
click at [1318, 667] on icon at bounding box center [1329, 662] width 23 height 23
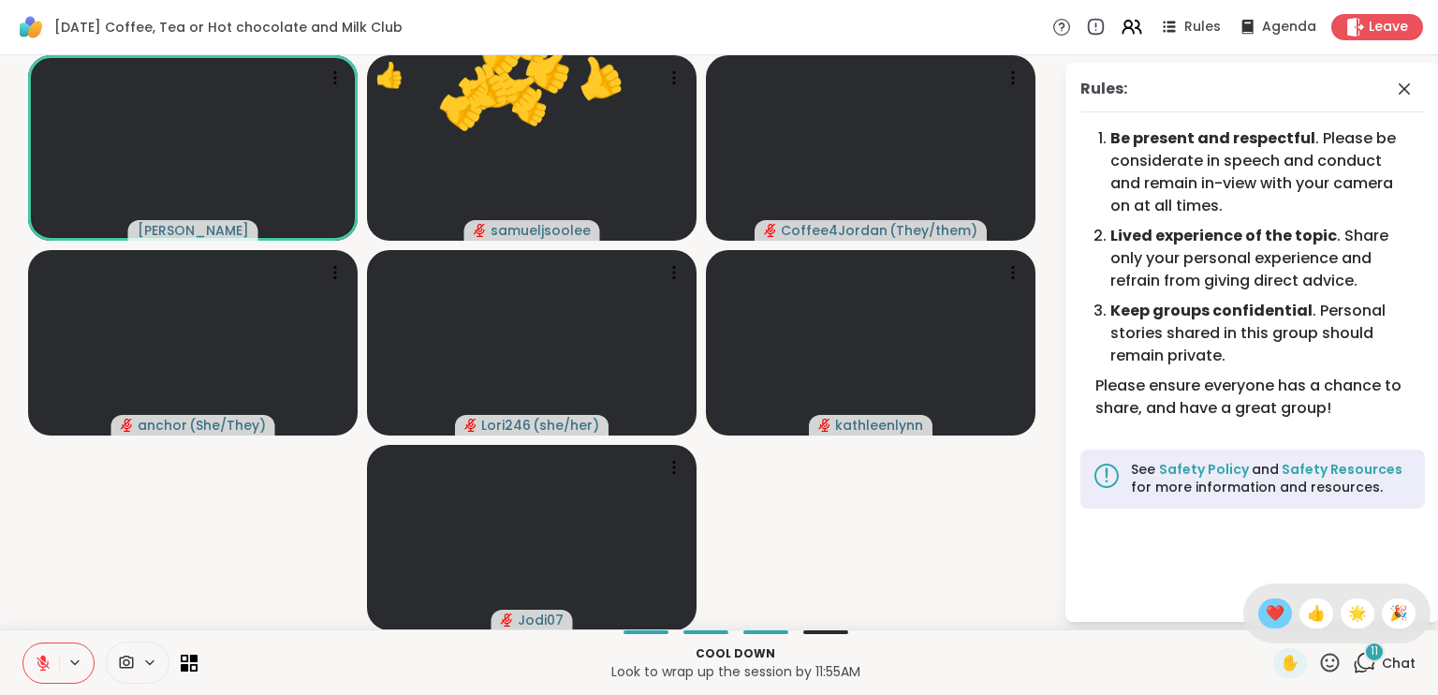
click at [1265, 619] on div "❤️" at bounding box center [1275, 613] width 34 height 30
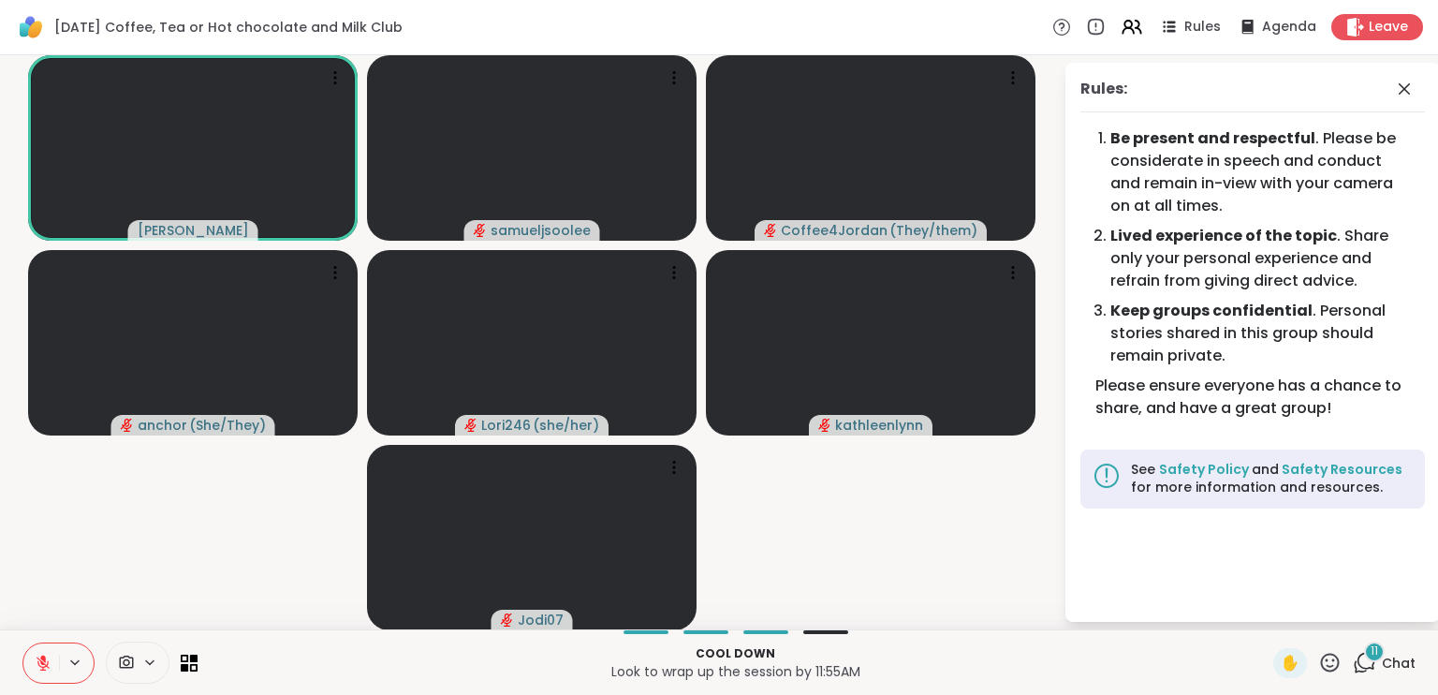
click at [192, 543] on video-player-container "[PERSON_NAME] Coffee4Jordan ( They/them ) anchor ( She/They ) Lori246 ( she/her…" at bounding box center [531, 342] width 1041 height 559
click at [1318, 655] on icon at bounding box center [1329, 662] width 23 height 23
click at [1303, 600] on div "👍" at bounding box center [1316, 613] width 34 height 30
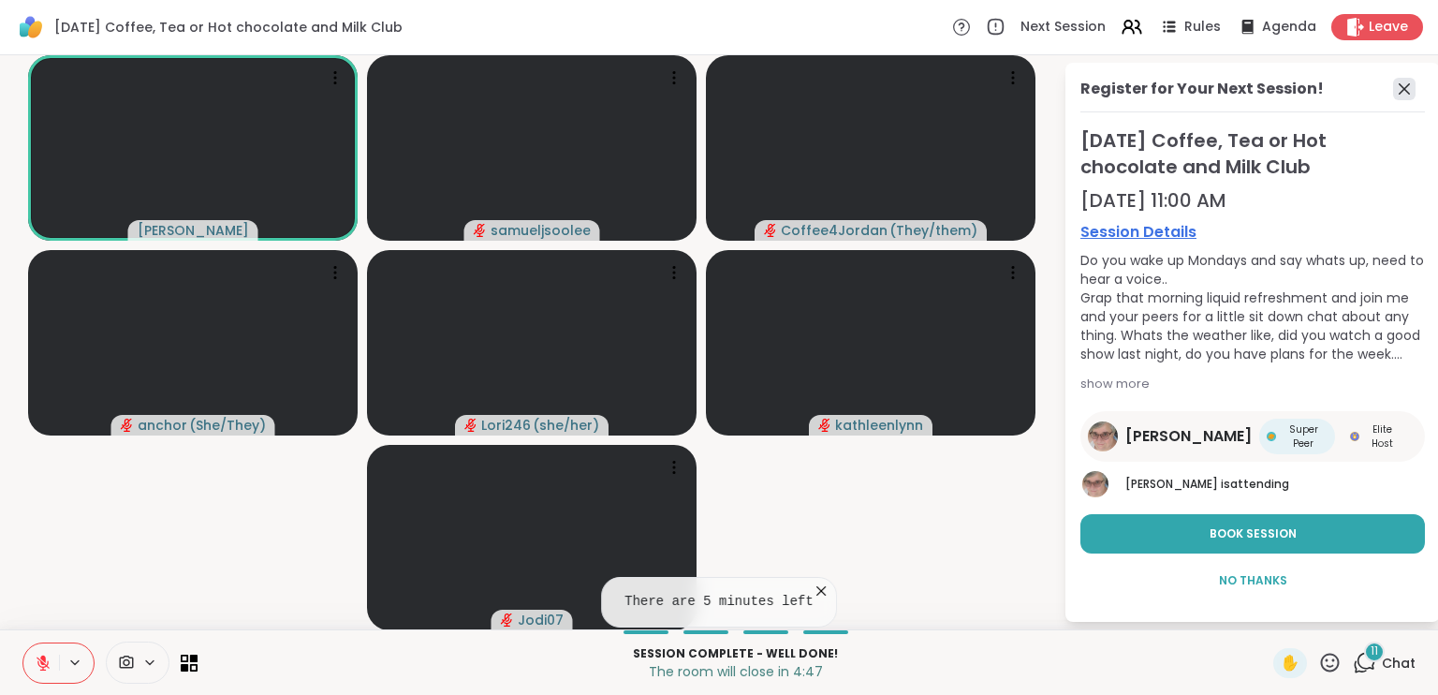
click at [1407, 89] on icon at bounding box center [1404, 89] width 22 height 22
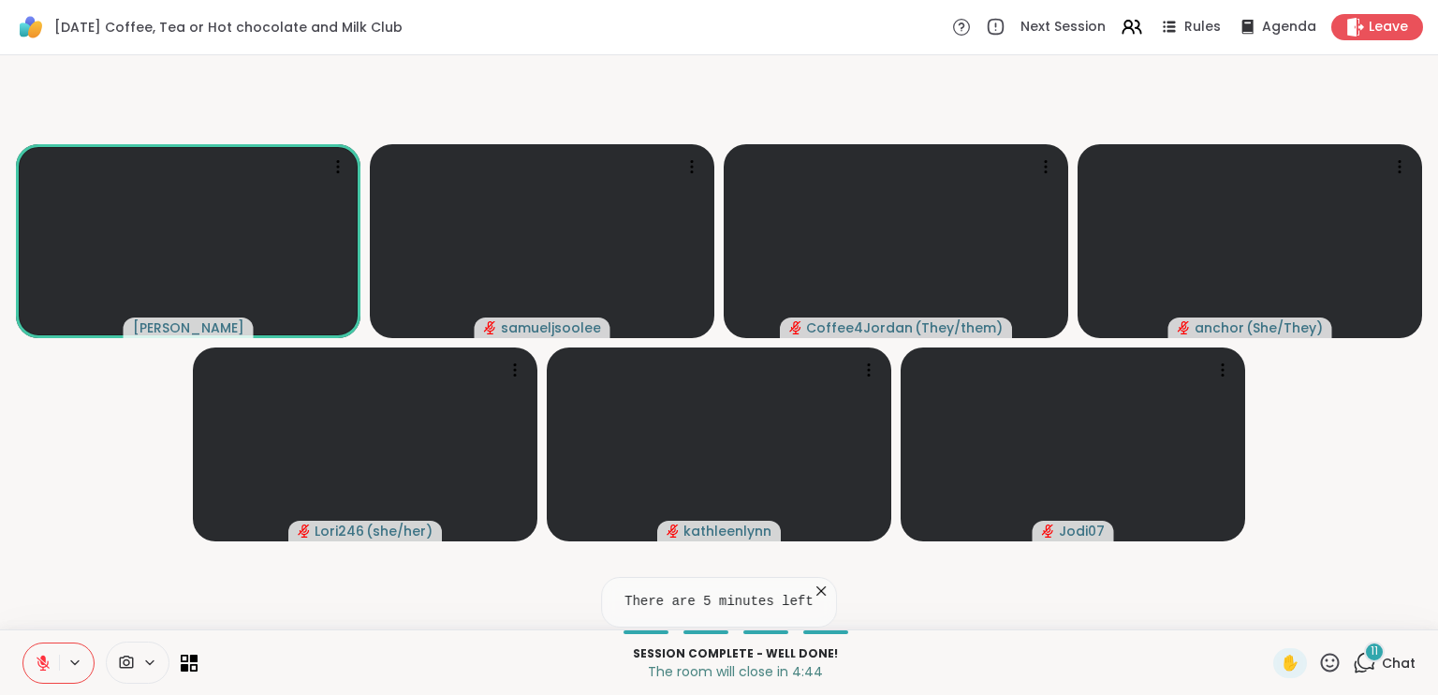
click at [1357, 666] on icon at bounding box center [1366, 660] width 18 height 17
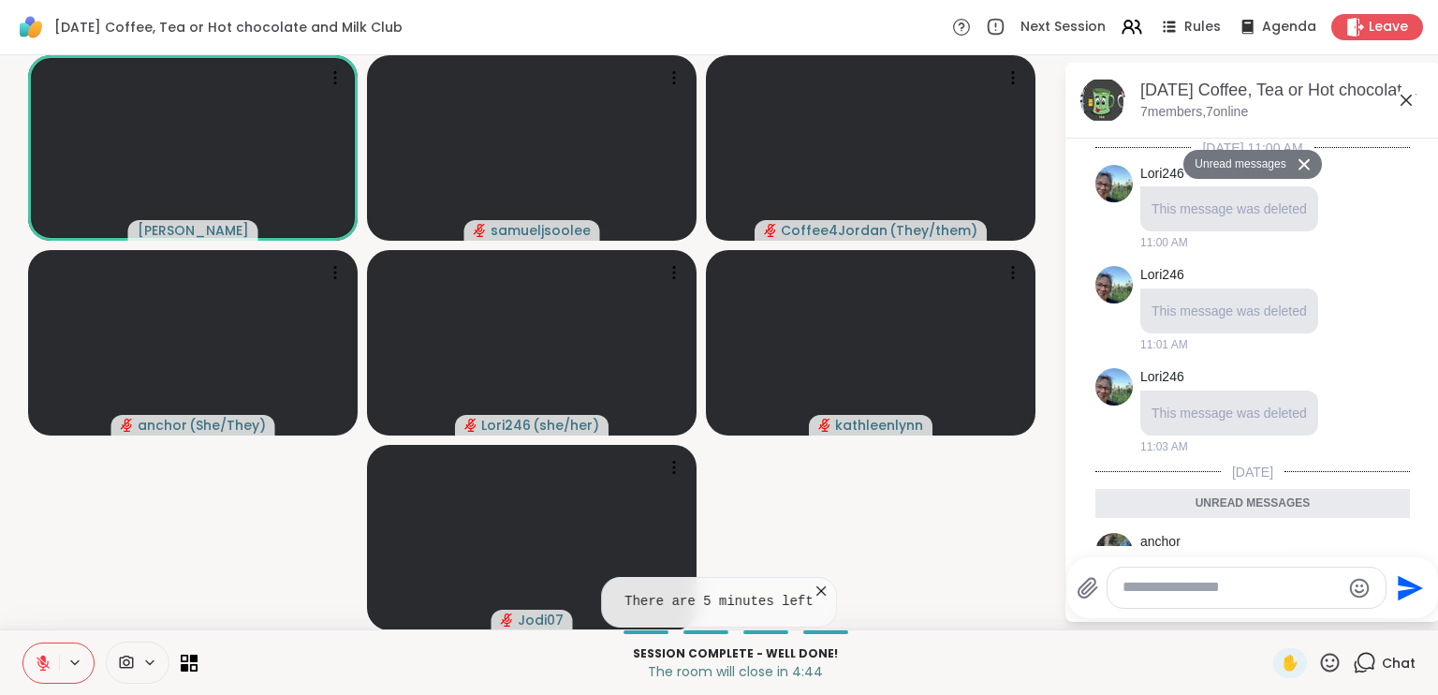
scroll to position [2260, 0]
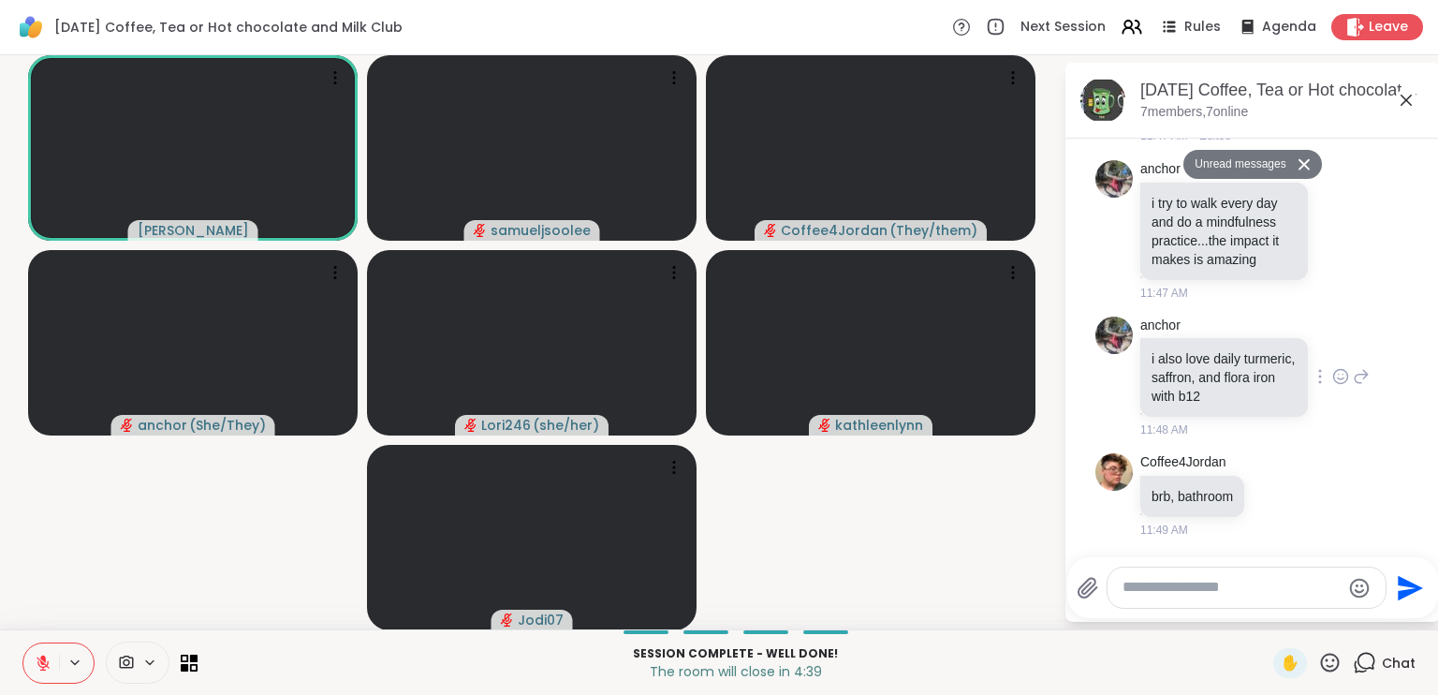
click at [1329, 369] on div at bounding box center [1340, 376] width 58 height 22
click at [1332, 374] on icon at bounding box center [1340, 376] width 17 height 19
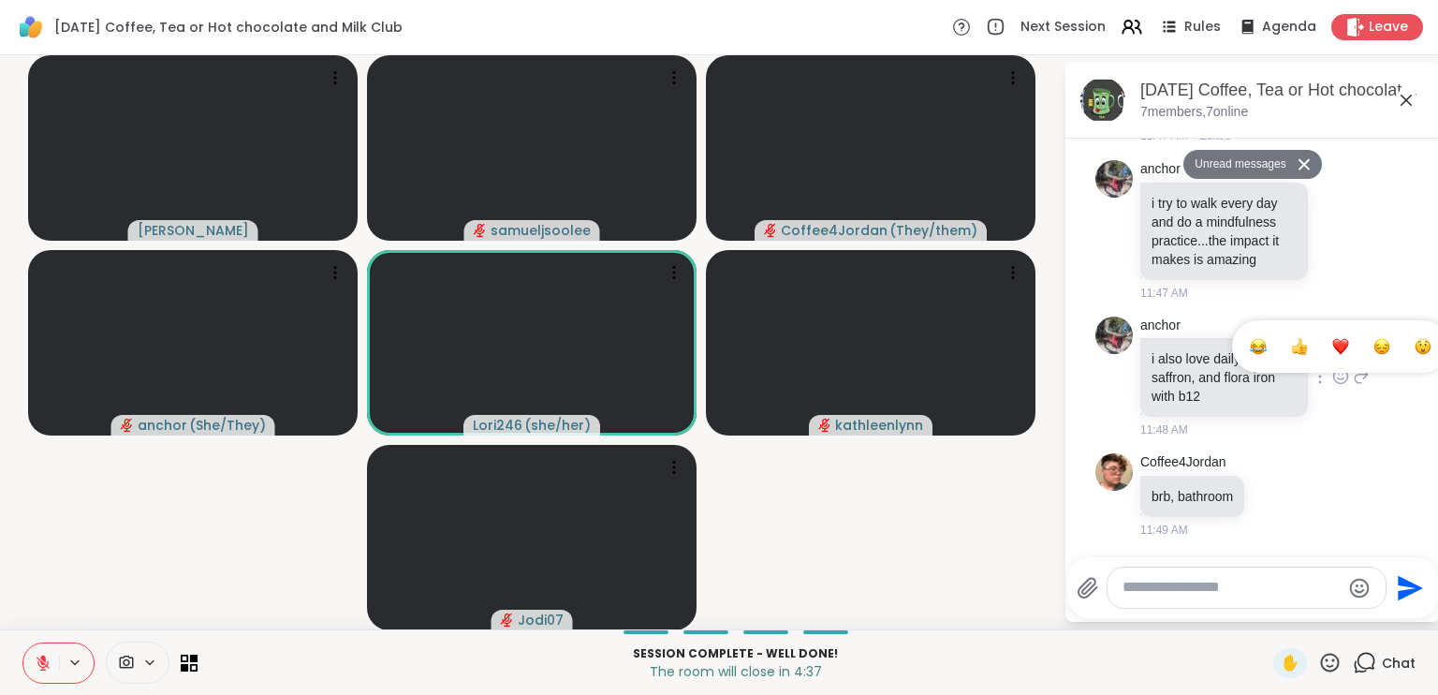
click at [1332, 346] on div "Select Reaction: Heart" at bounding box center [1340, 346] width 17 height 17
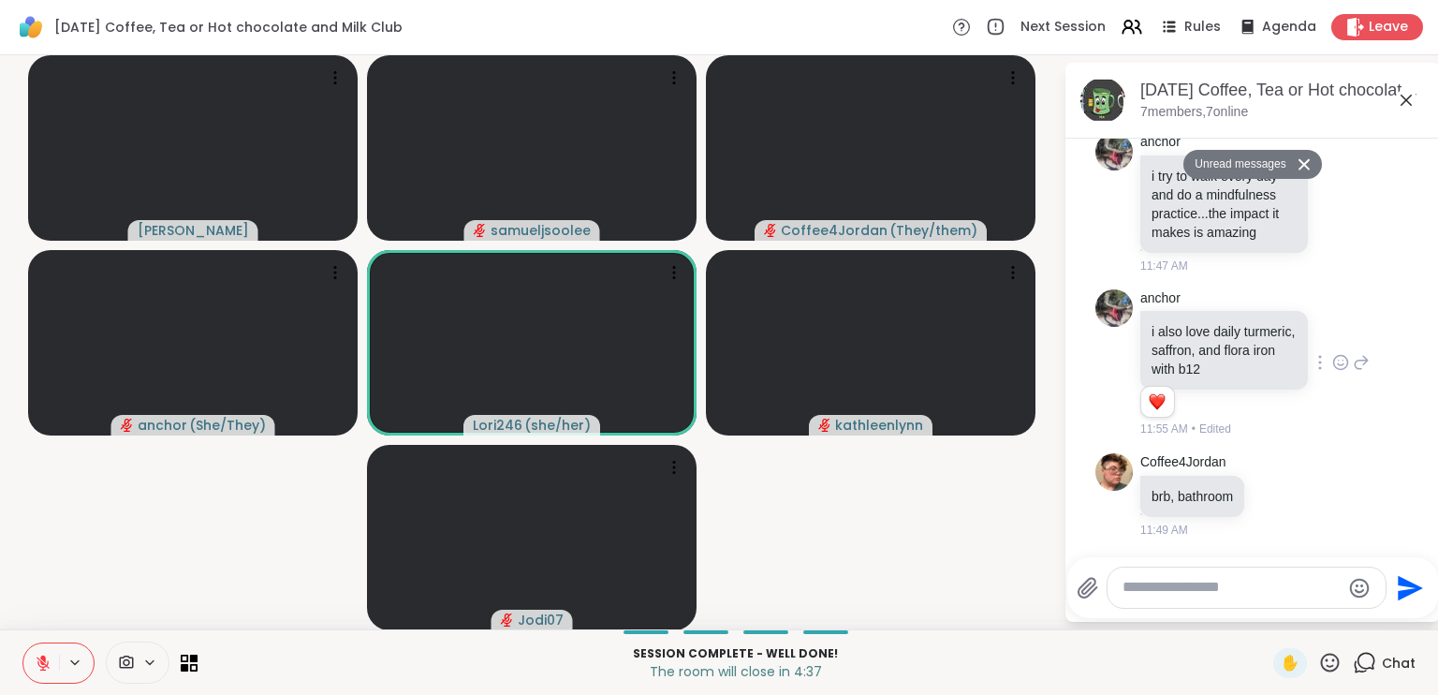
scroll to position [2073, 0]
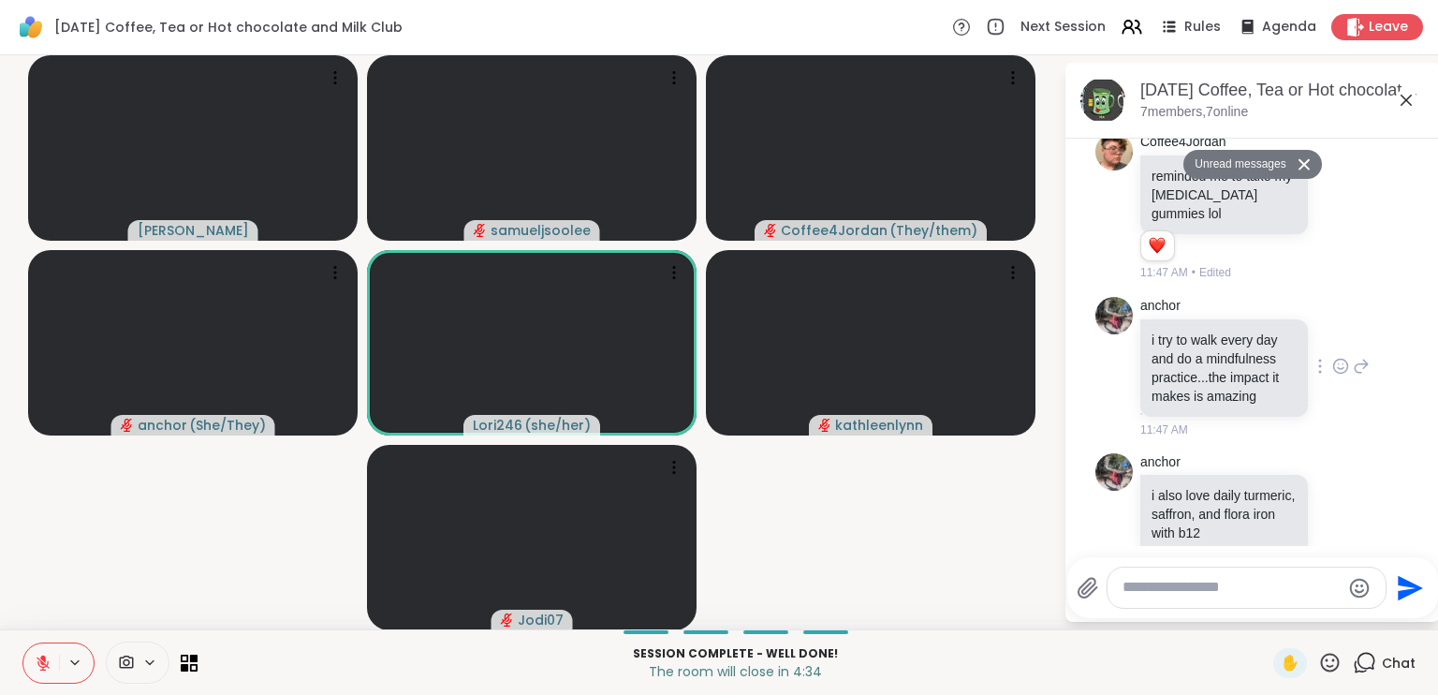
click at [1311, 377] on div at bounding box center [1319, 366] width 17 height 22
click at [1332, 375] on icon at bounding box center [1340, 366] width 17 height 19
click at [1250, 344] on div "Select Reaction: Joy" at bounding box center [1258, 336] width 17 height 17
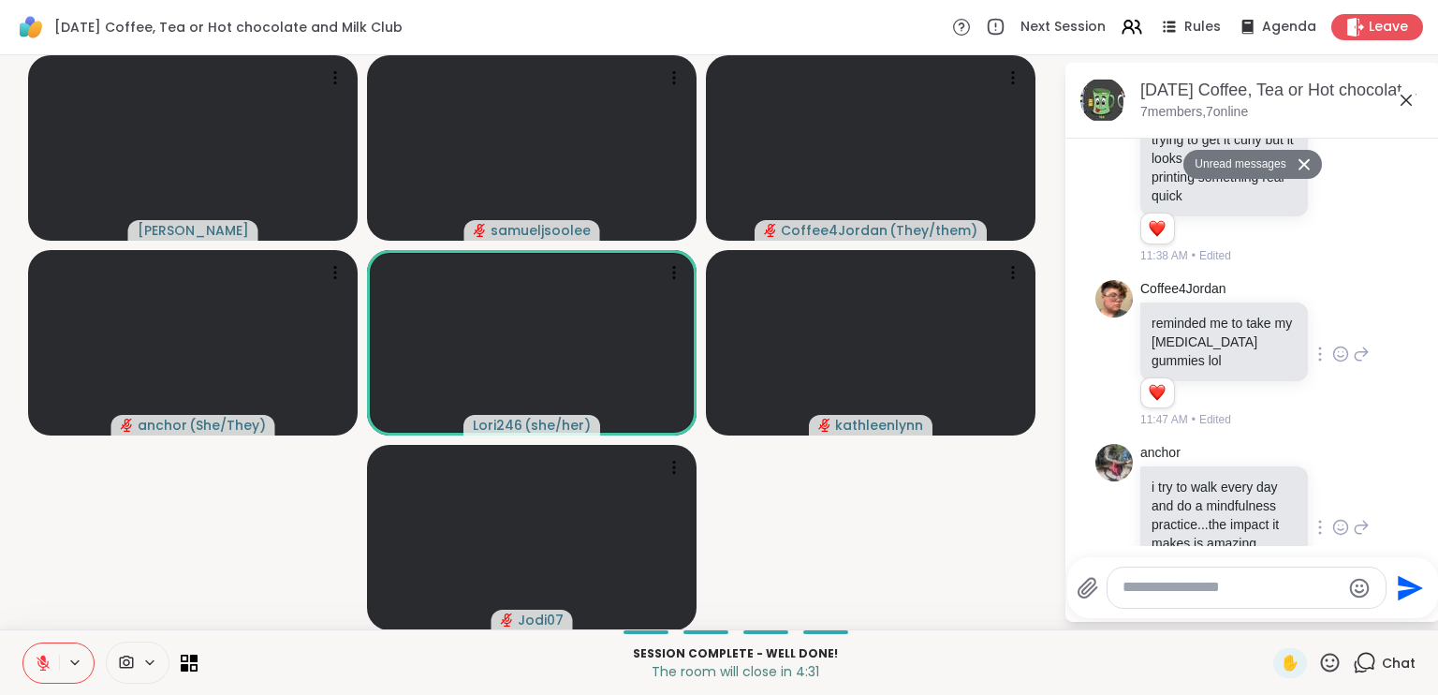
scroll to position [1885, 0]
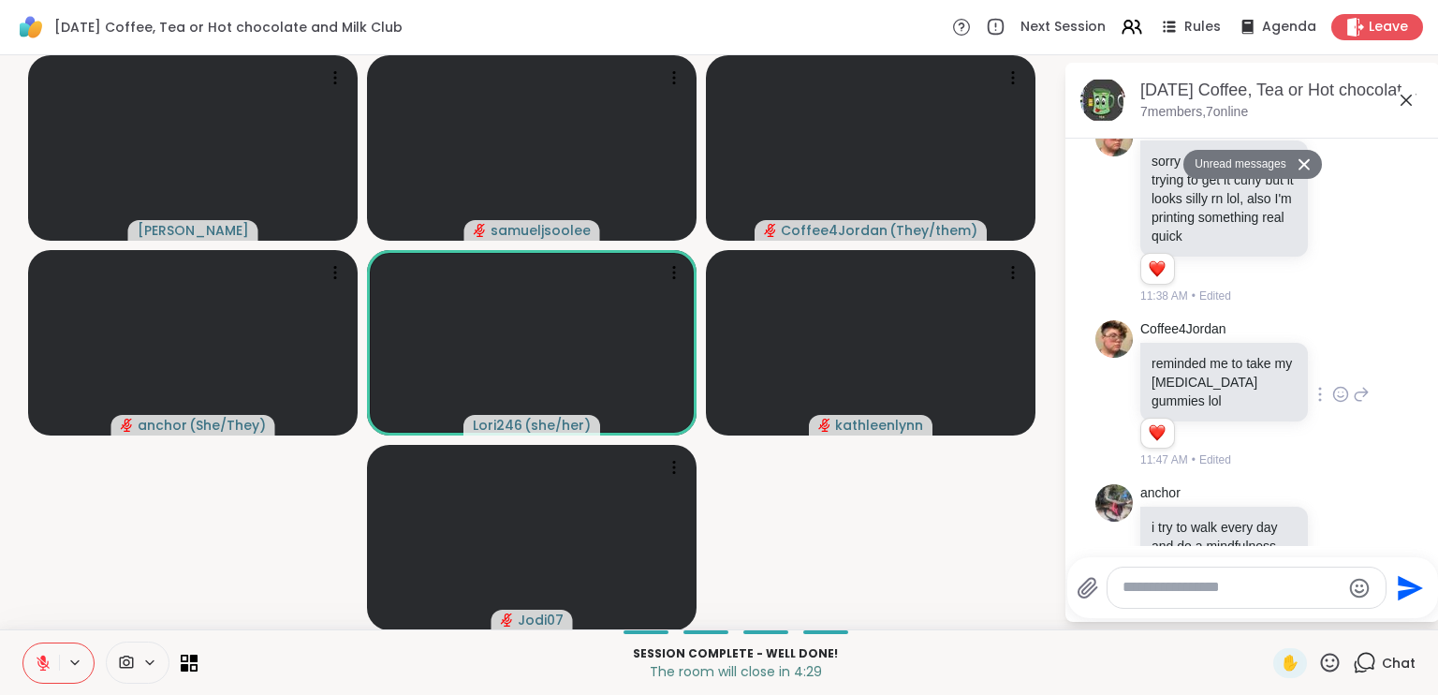
click at [1332, 403] on icon at bounding box center [1340, 394] width 17 height 19
click at [1332, 373] on div "Select Reaction: Heart" at bounding box center [1340, 364] width 17 height 17
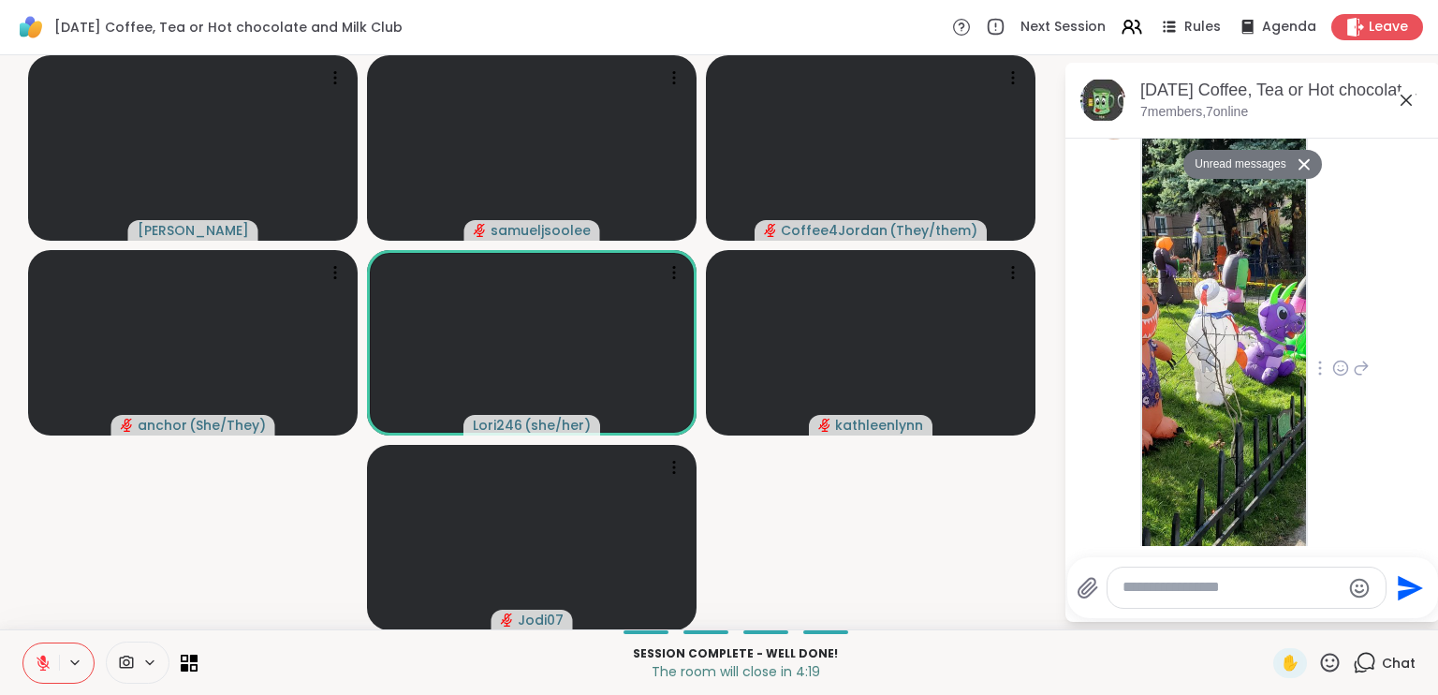
scroll to position [668, 0]
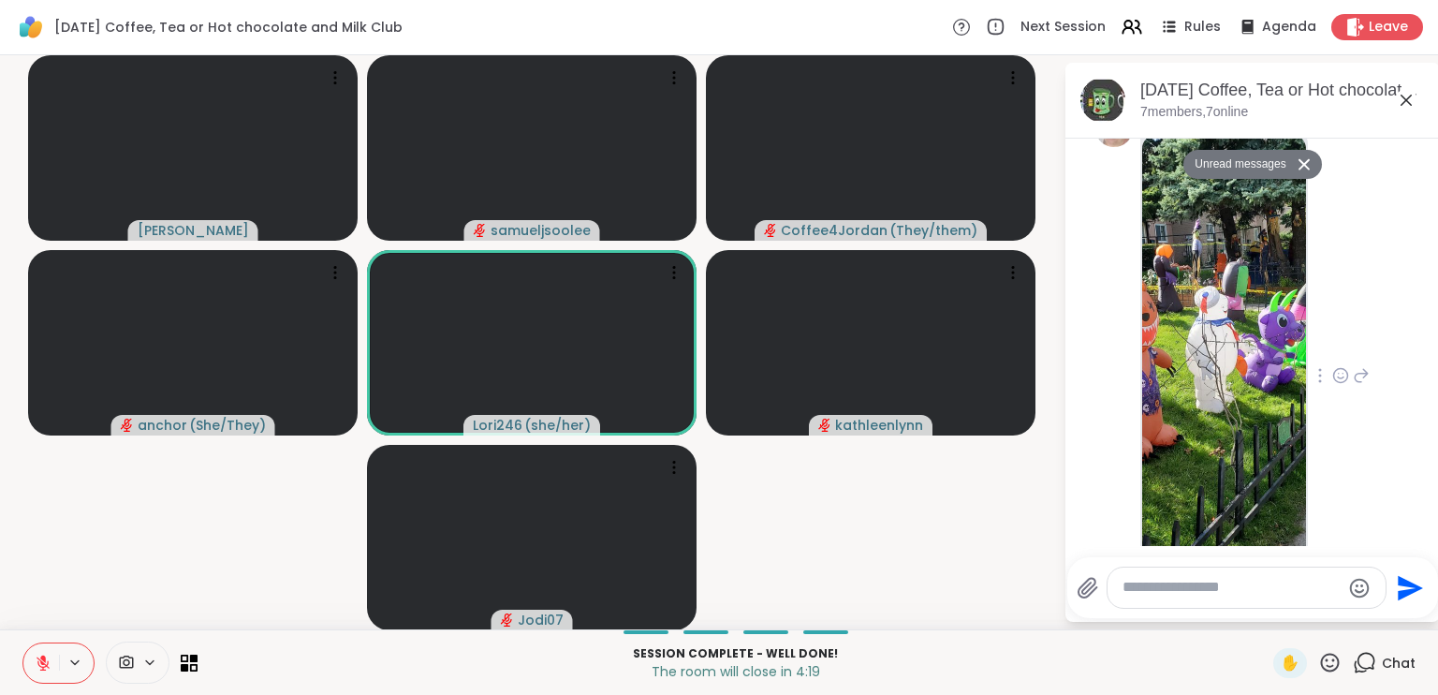
click at [1332, 381] on icon at bounding box center [1340, 375] width 17 height 19
click at [1332, 345] on div "Select Reaction: Heart" at bounding box center [1340, 345] width 17 height 17
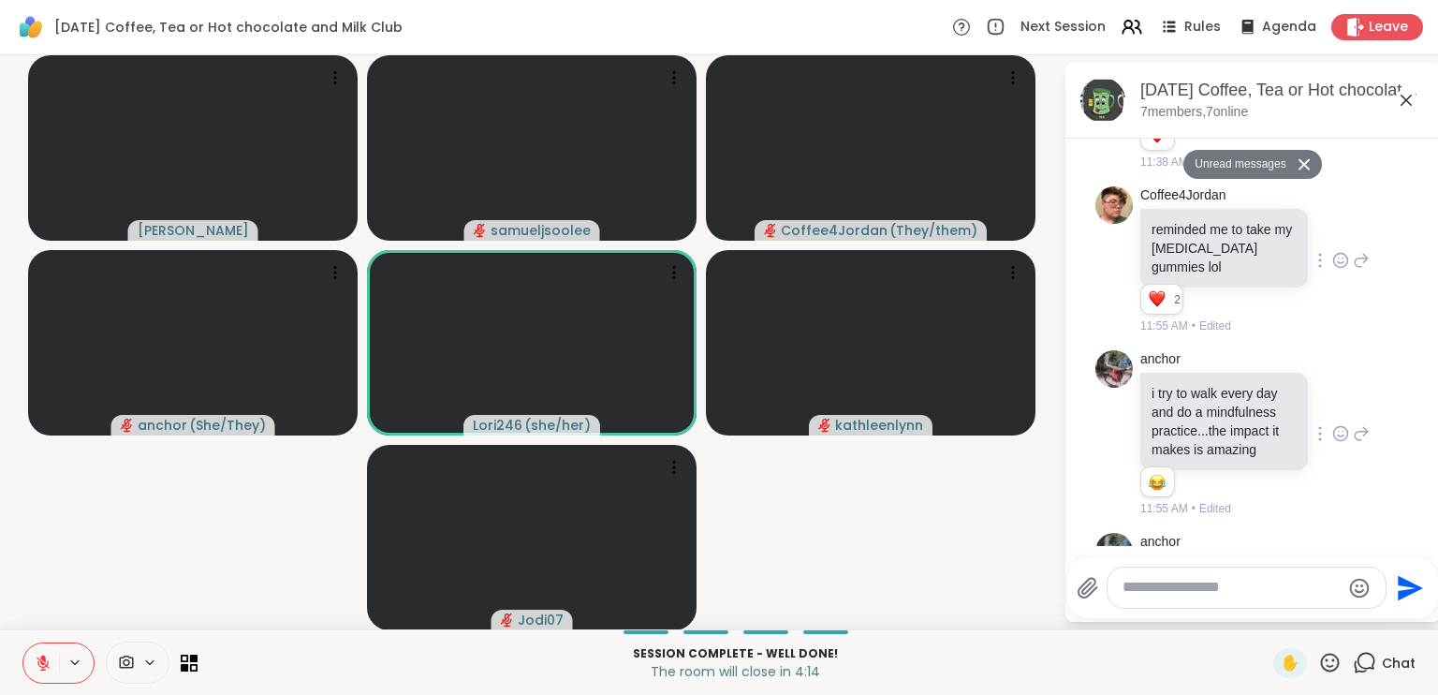
scroll to position [2313, 0]
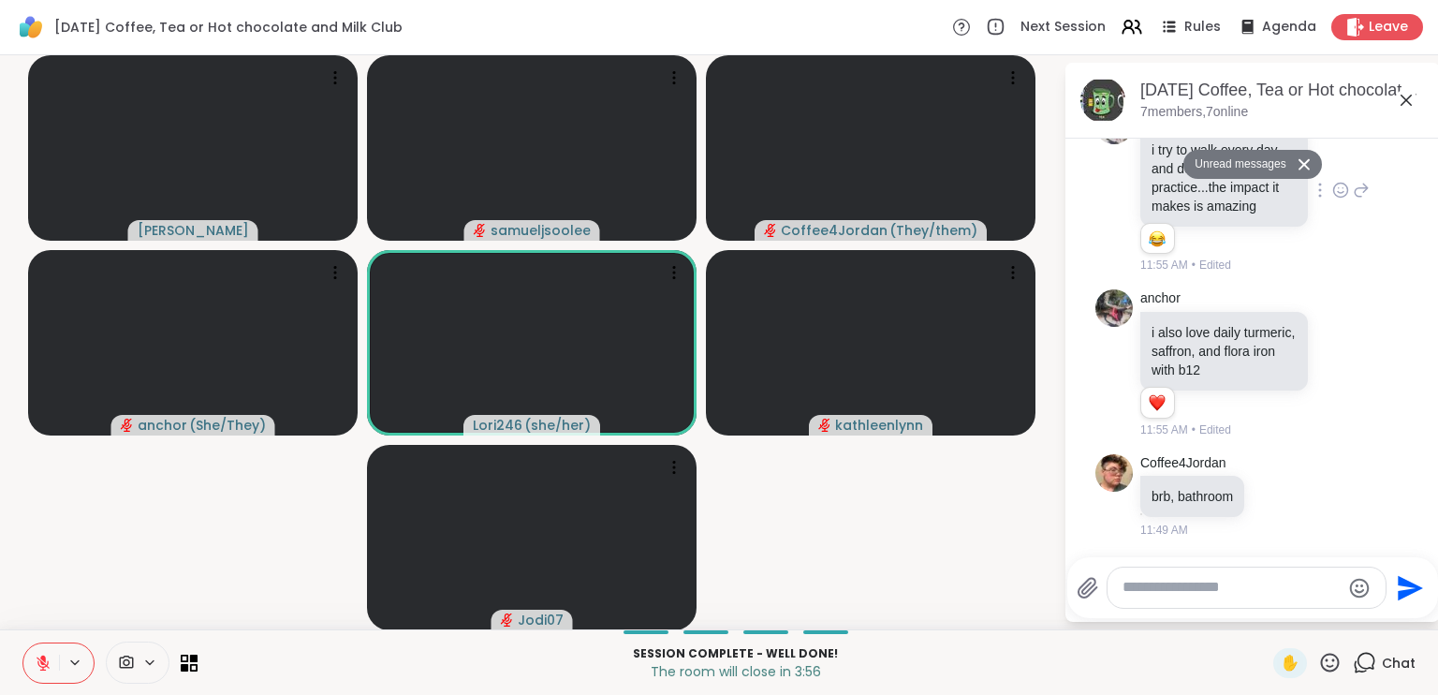
click at [847, 520] on video-player-container "[PERSON_NAME] Coffee4Jordan ( They/them ) anchor ( She/They ) Lori246 ( she/her…" at bounding box center [531, 342] width 1041 height 559
click at [895, 512] on video-player-container "[PERSON_NAME] Coffee4Jordan ( They/them ) ❤️ anchor ( She/They ) ❤️ ❤️ ❤️ ❤️ ❤️…" at bounding box center [531, 342] width 1041 height 559
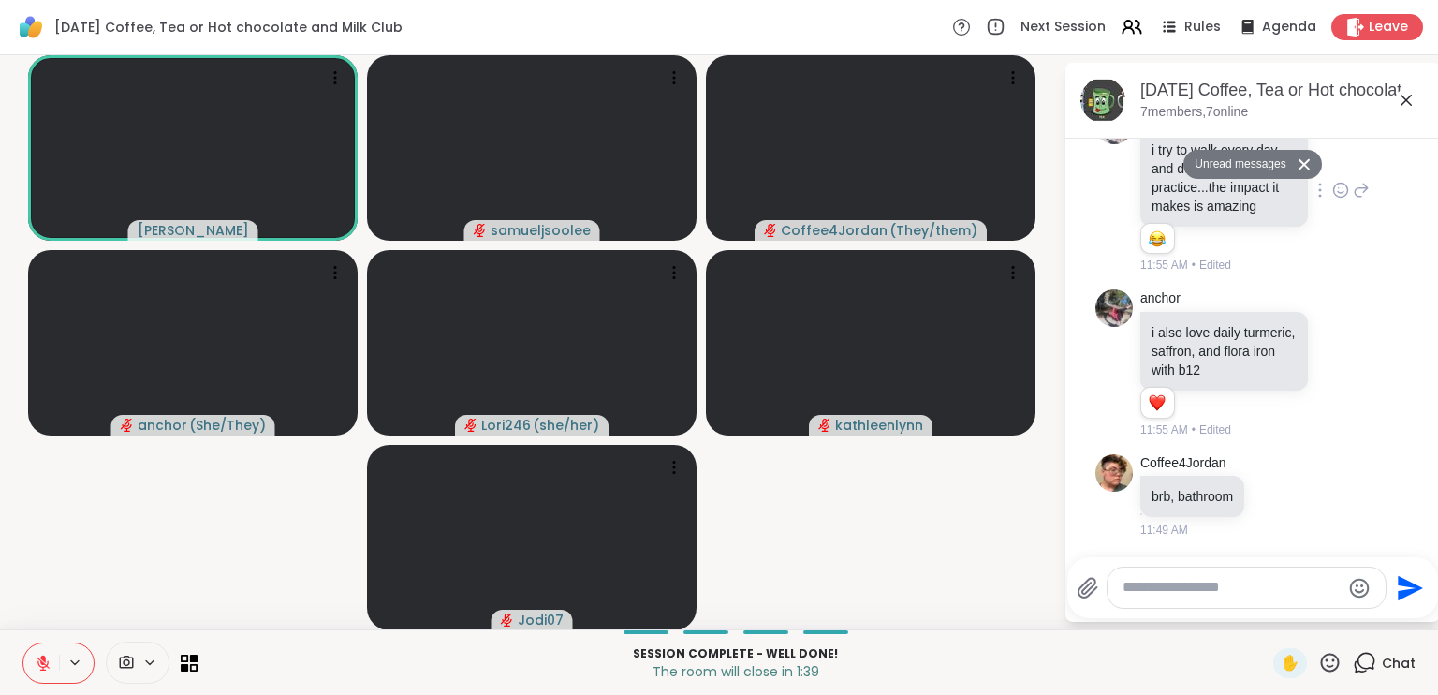
click at [971, 525] on video-player-container "[PERSON_NAME] Coffee4Jordan ( They/them ) anchor ( She/They ) Lori246 ( she/her…" at bounding box center [531, 342] width 1041 height 559
click at [142, 531] on video-player-container "[PERSON_NAME] Coffee4Jordan ( They/them ) anchor ( She/They ) Lori246 ( she/her…" at bounding box center [531, 342] width 1041 height 559
click at [1322, 669] on icon at bounding box center [1330, 661] width 19 height 19
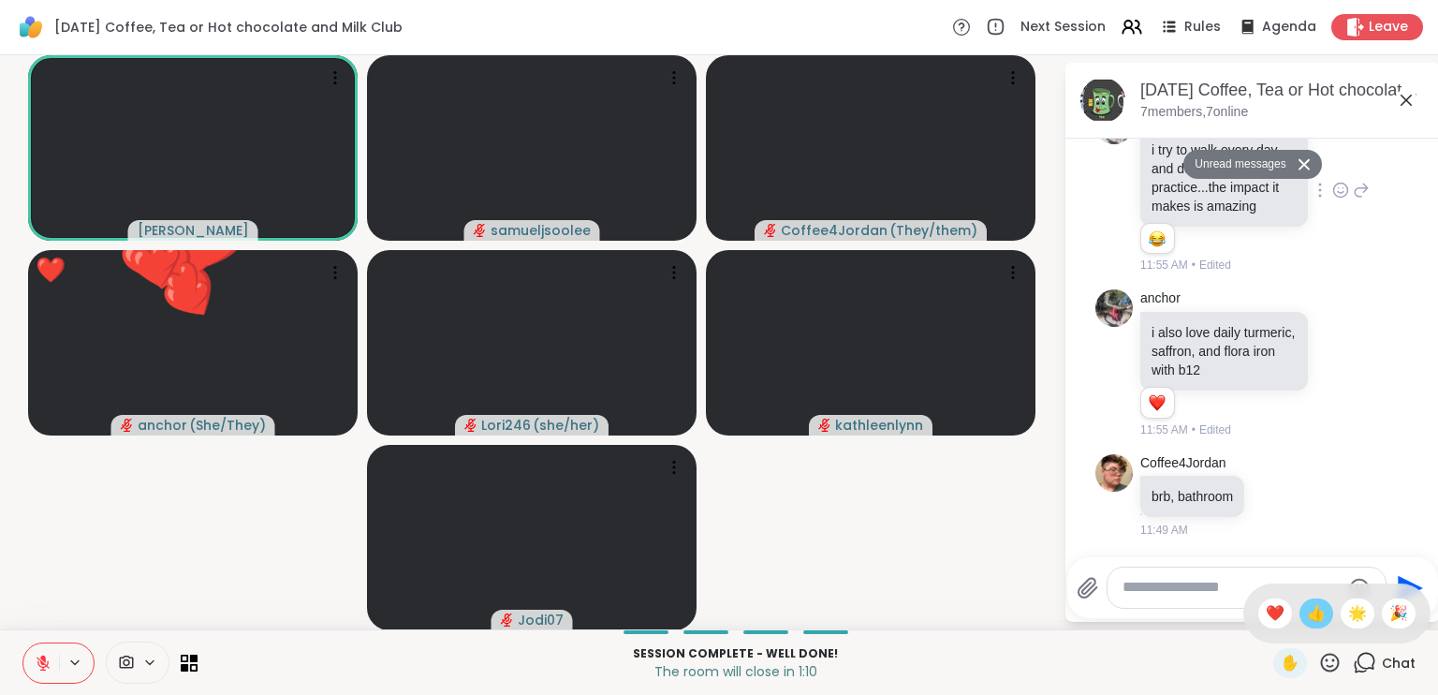
click at [1312, 613] on div "👍" at bounding box center [1316, 613] width 34 height 30
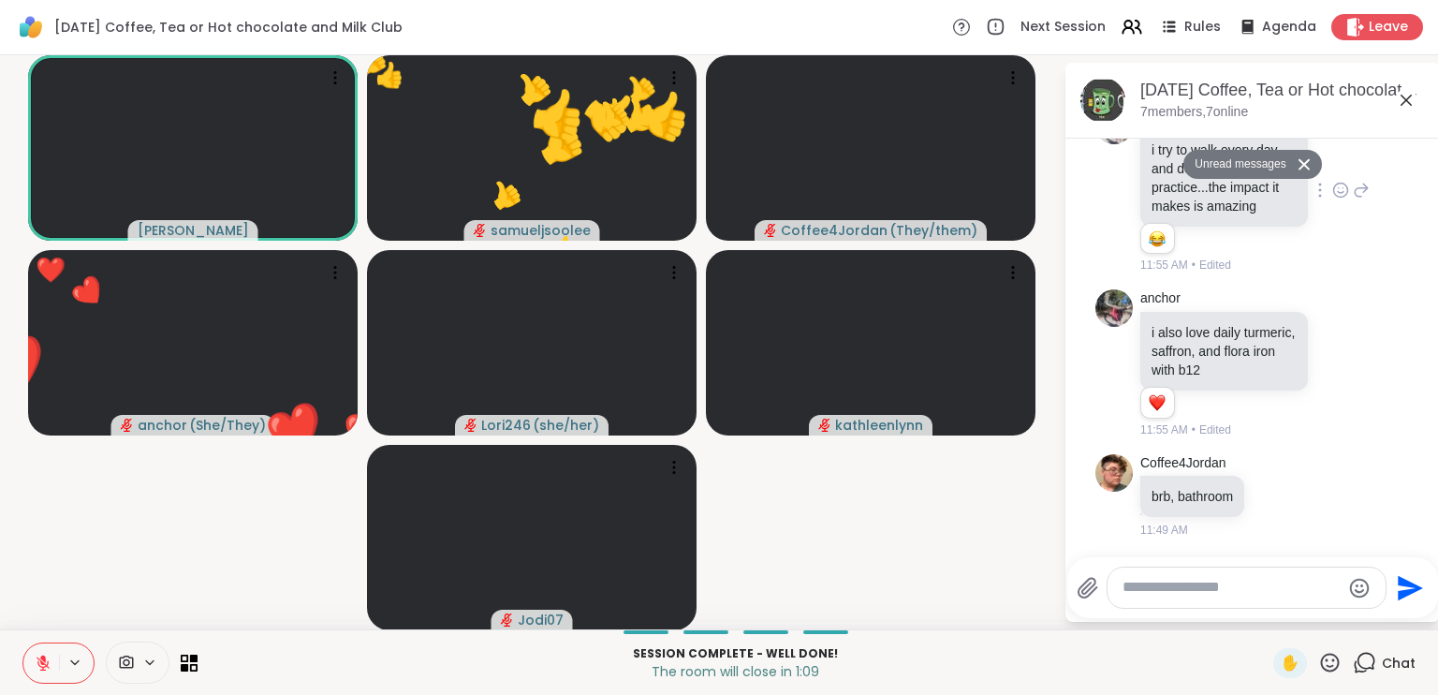
click at [1321, 655] on icon at bounding box center [1330, 661] width 19 height 19
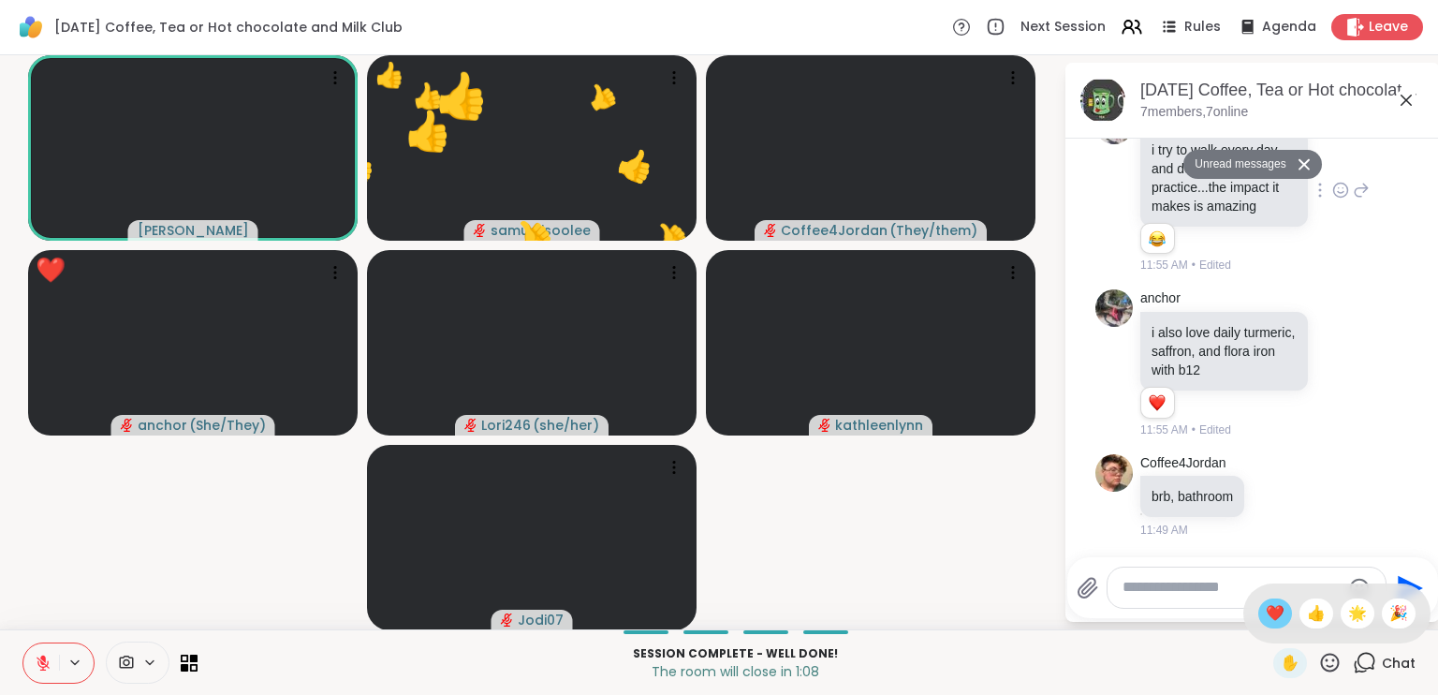
click at [1266, 610] on span "❤️" at bounding box center [1275, 613] width 19 height 22
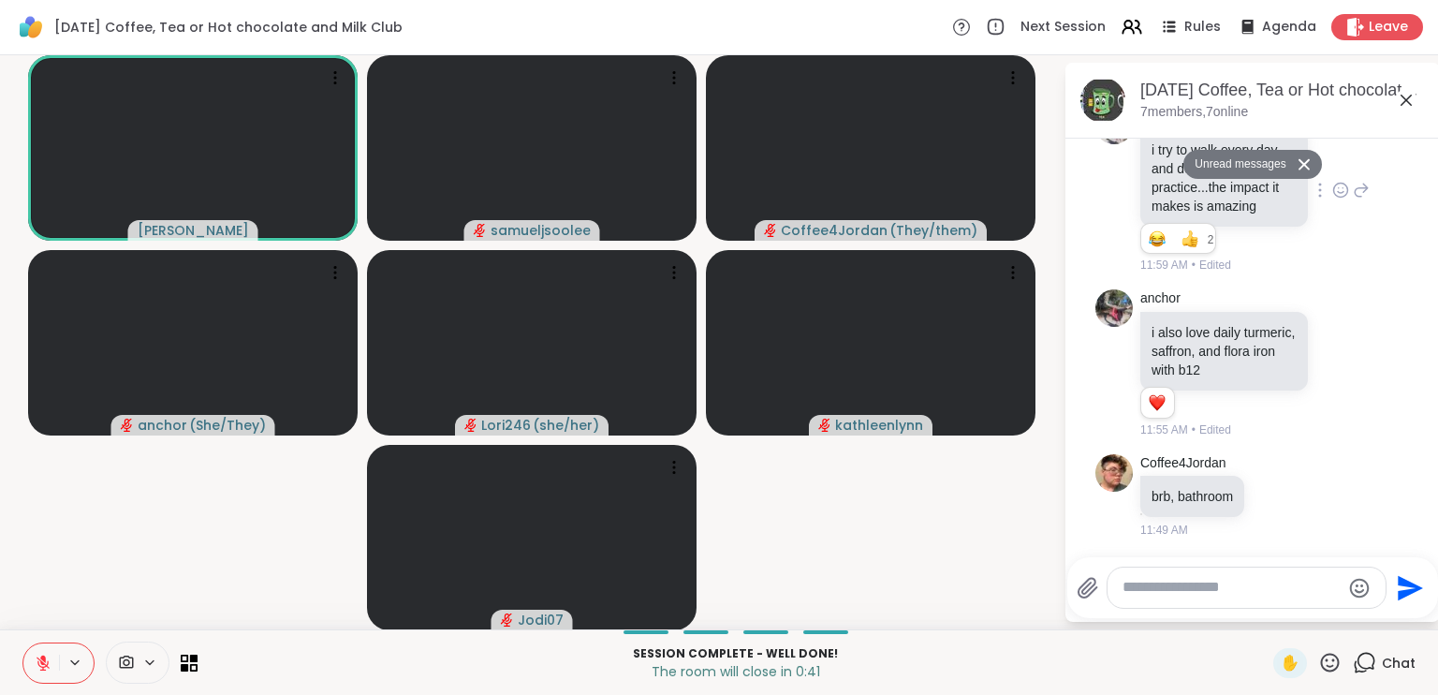
click at [44, 658] on icon at bounding box center [43, 657] width 6 height 7
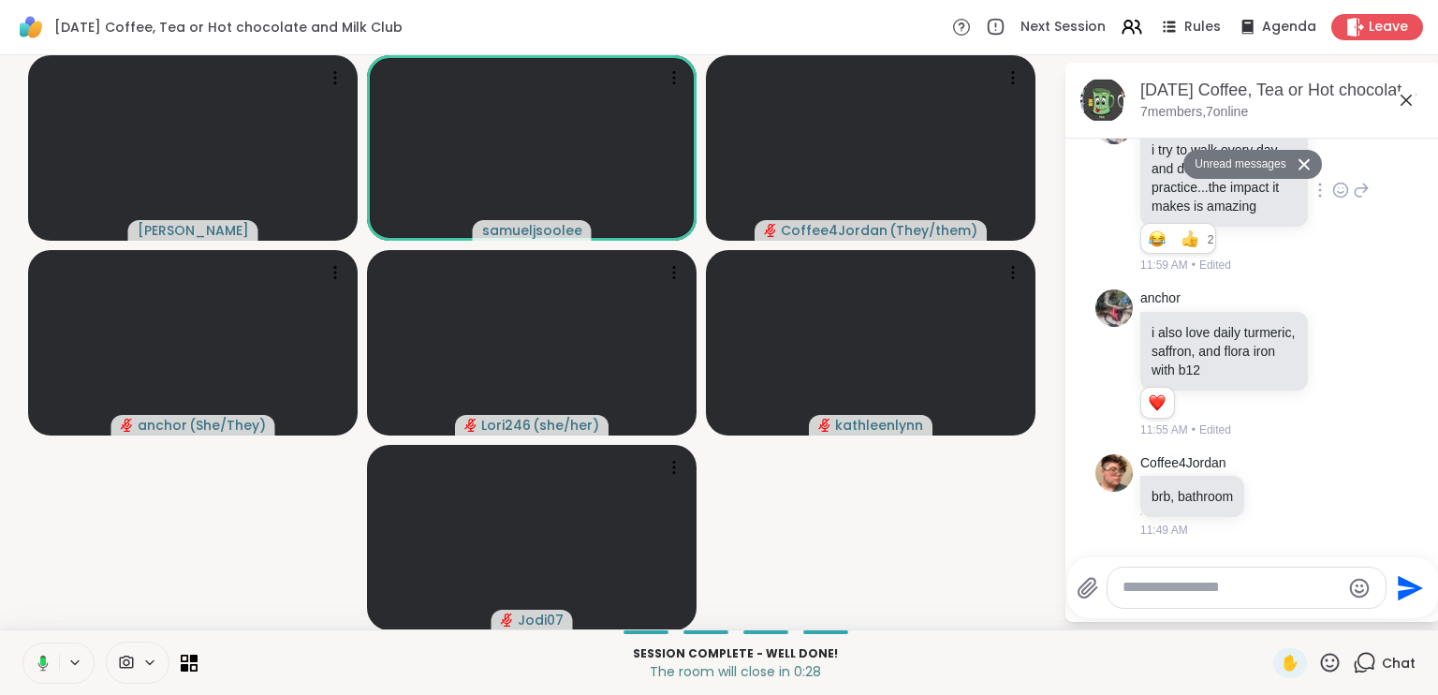
click at [42, 659] on rect at bounding box center [43, 661] width 6 height 8
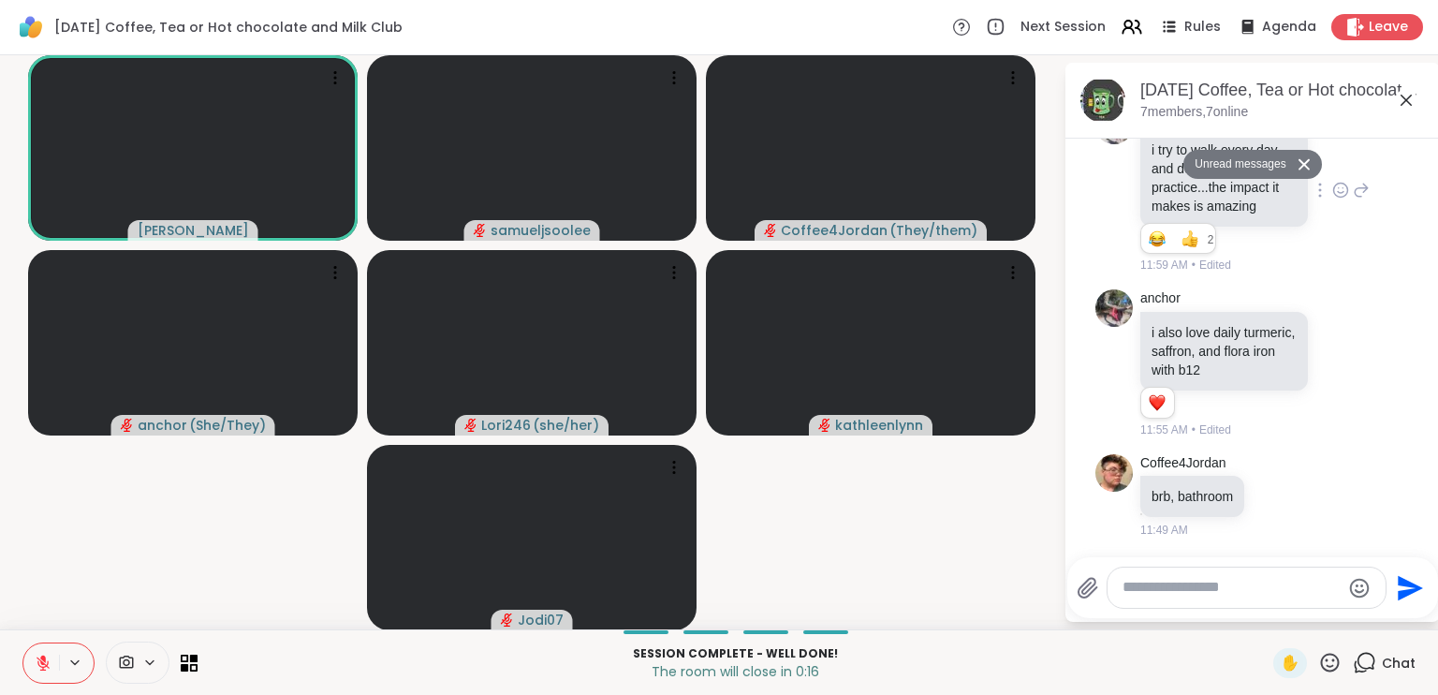
click at [44, 667] on icon at bounding box center [43, 662] width 17 height 17
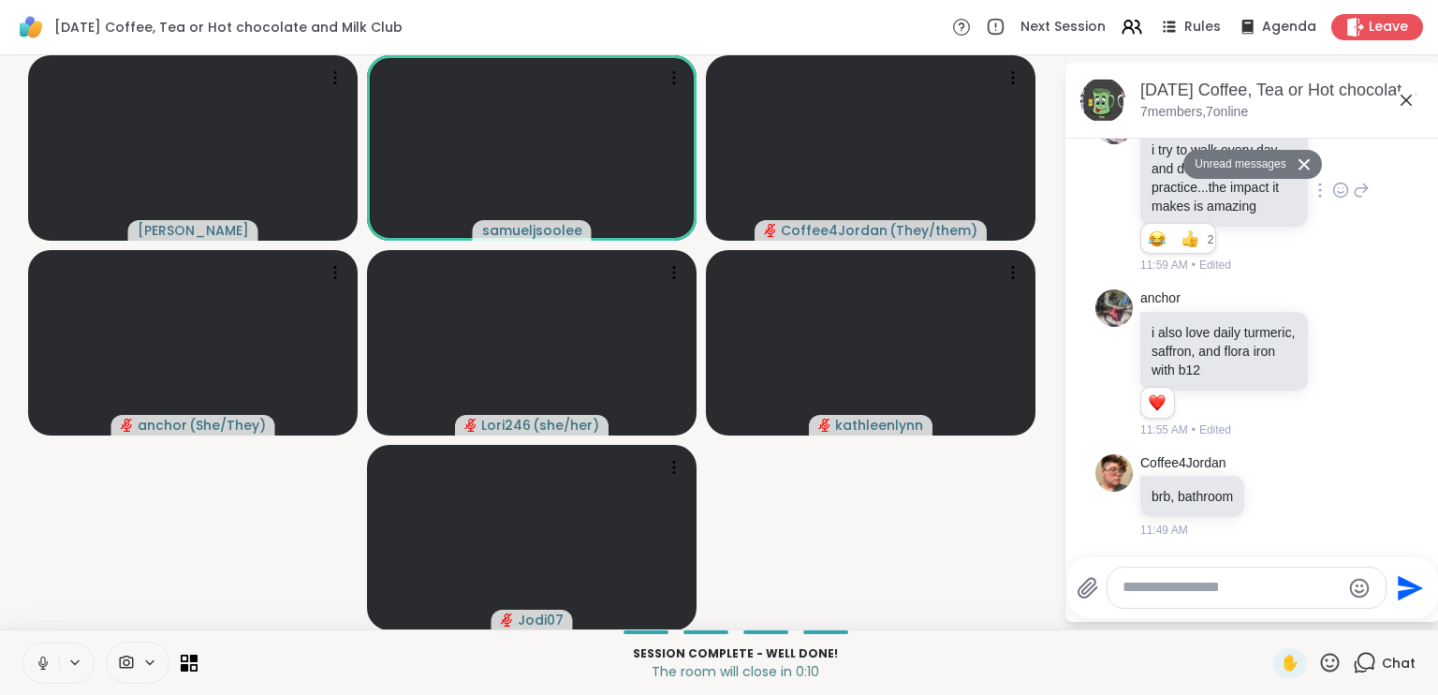
click at [44, 666] on icon at bounding box center [43, 662] width 17 height 17
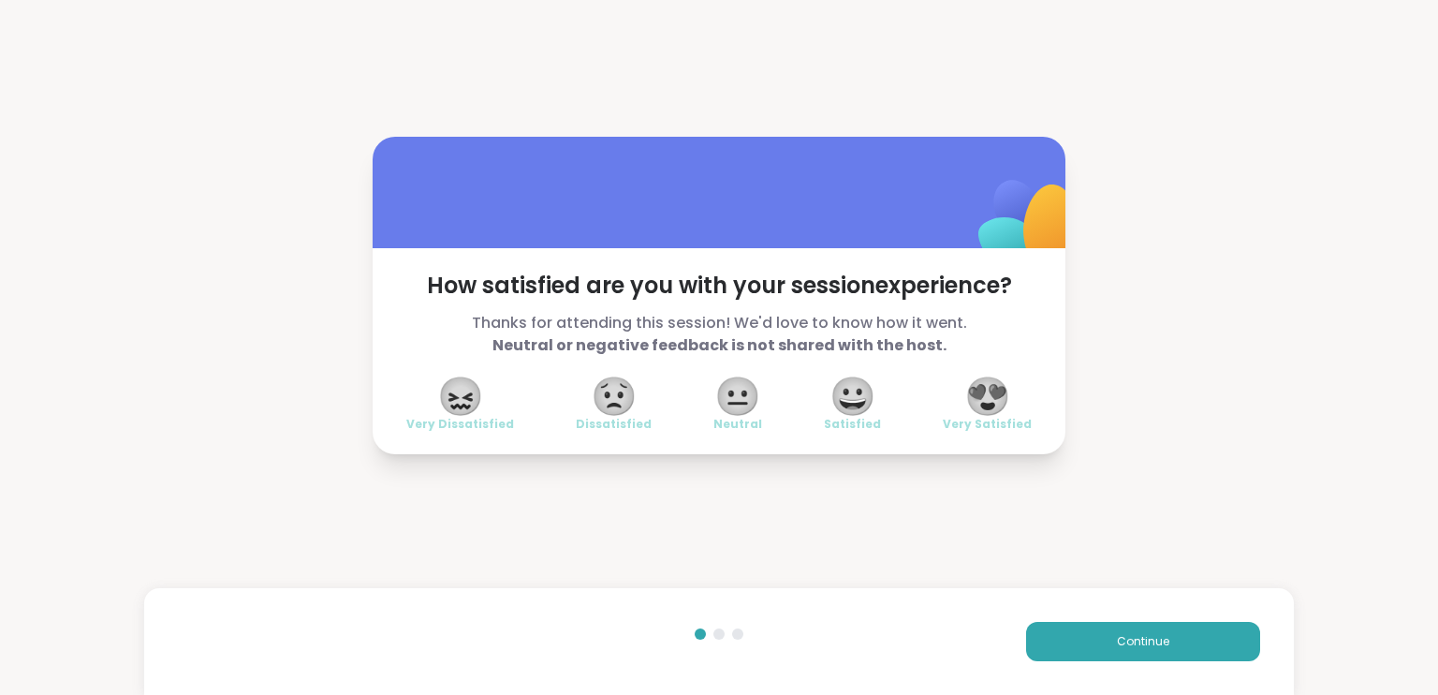
click at [987, 396] on span "😍" at bounding box center [987, 396] width 47 height 34
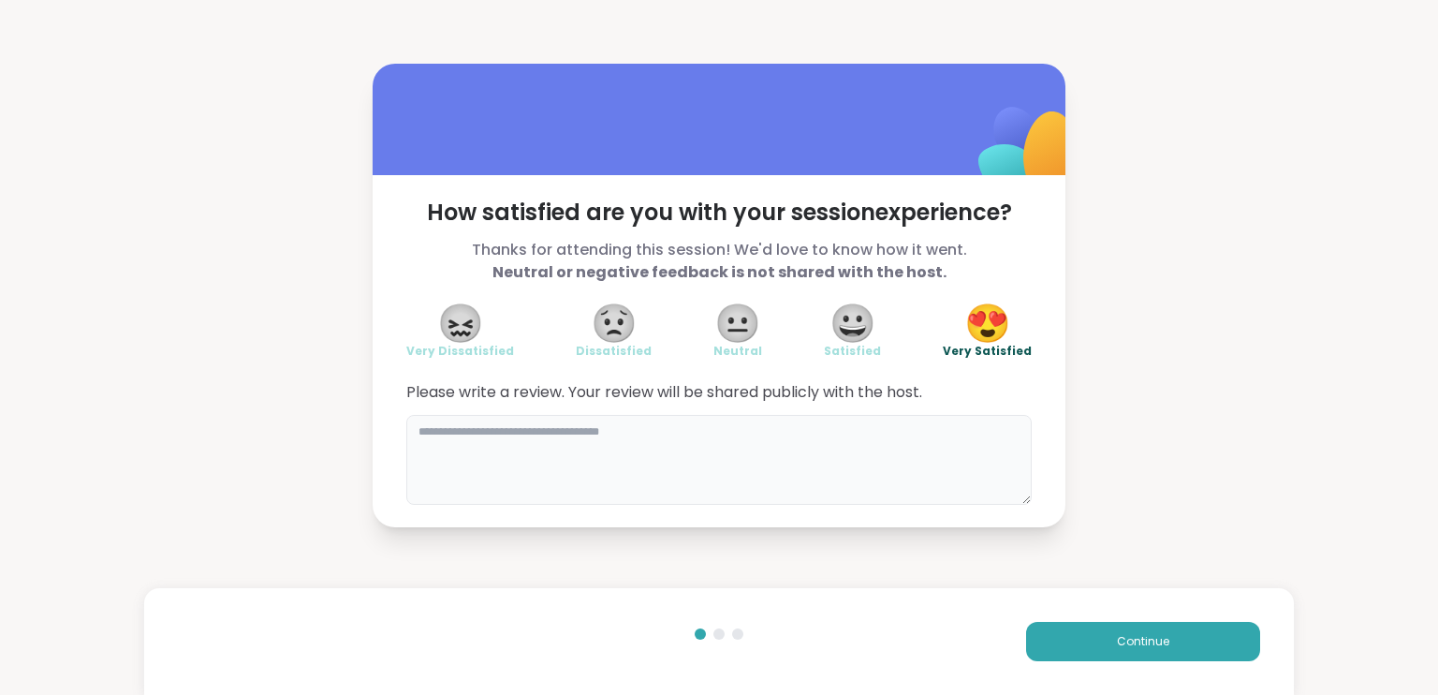
click at [728, 454] on textarea at bounding box center [718, 460] width 625 height 90
type textarea "**********"
click at [1082, 628] on button "Continue" at bounding box center [1143, 641] width 234 height 39
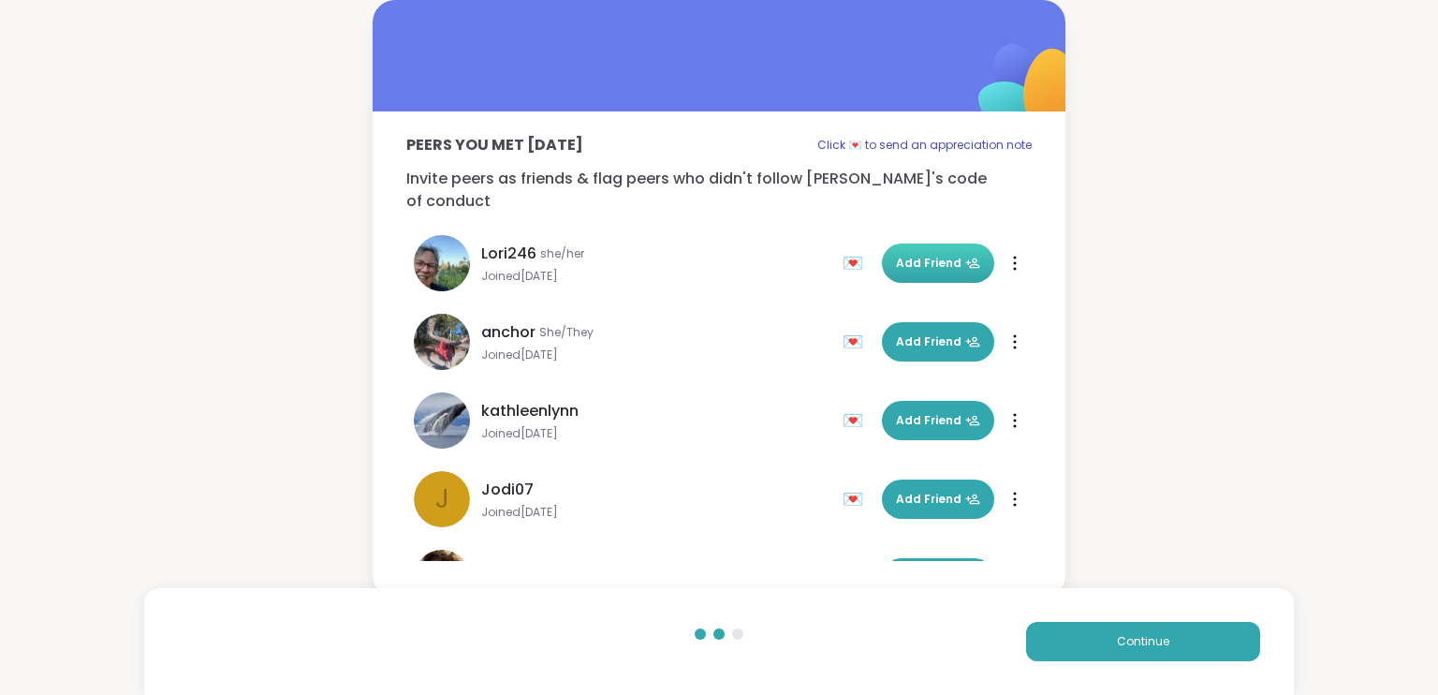
click at [921, 243] on button "Add Friend" at bounding box center [938, 262] width 112 height 39
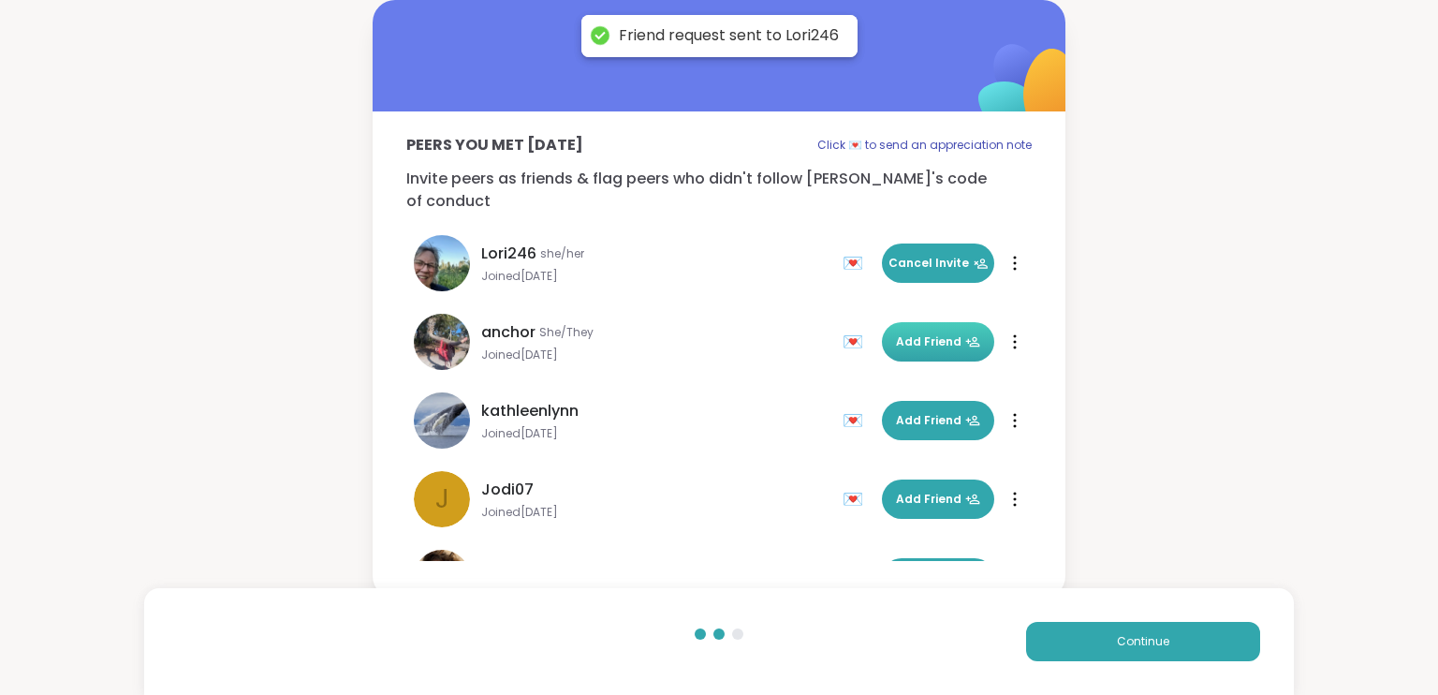
click at [897, 333] on span "Add Friend" at bounding box center [938, 341] width 84 height 17
click at [902, 412] on span "Add Friend" at bounding box center [938, 420] width 84 height 17
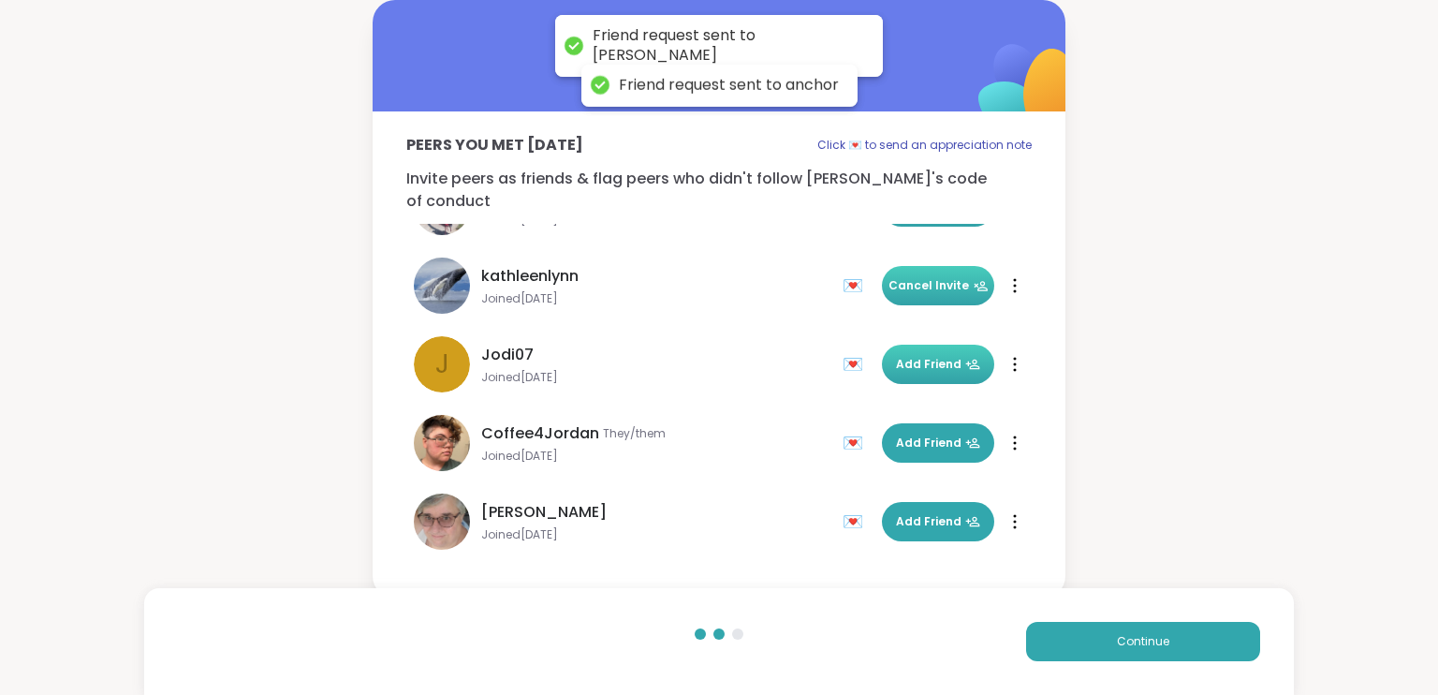
click at [907, 358] on button "Add Friend" at bounding box center [938, 363] width 112 height 39
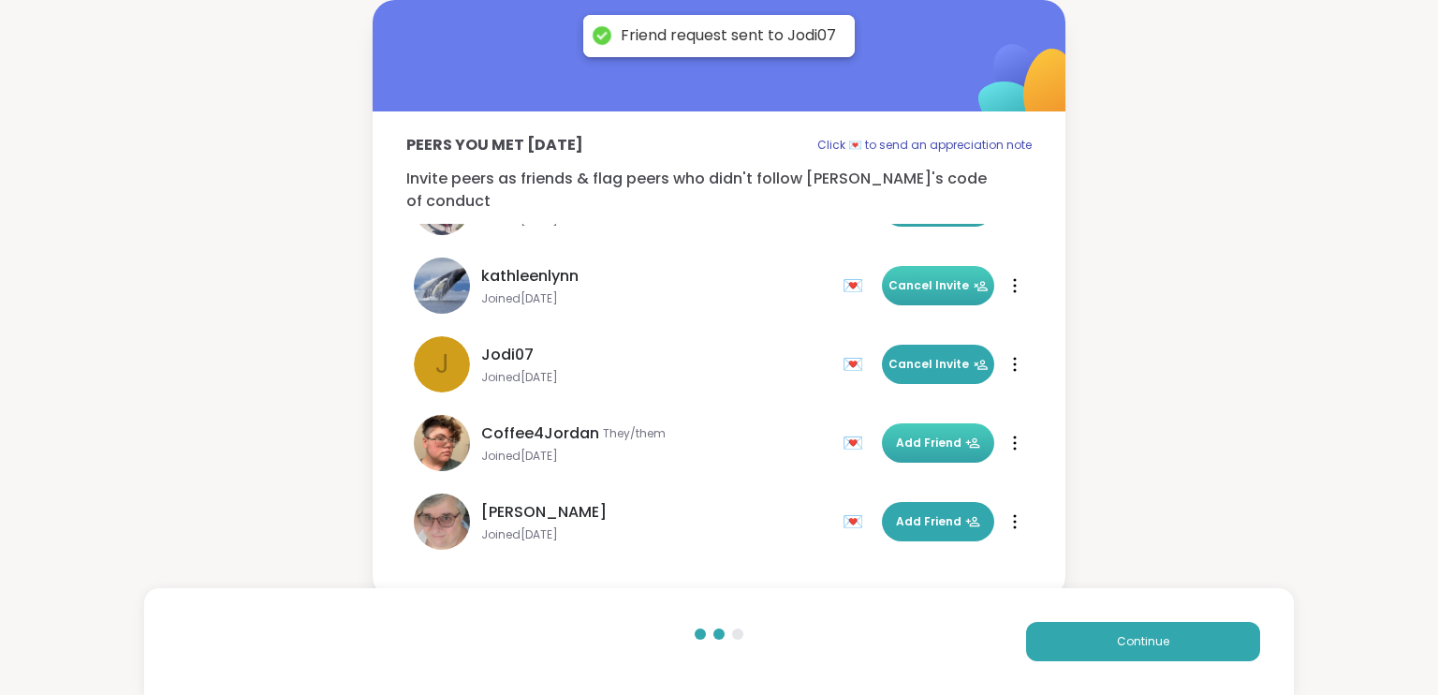
click at [910, 434] on span "Add Friend" at bounding box center [938, 442] width 84 height 17
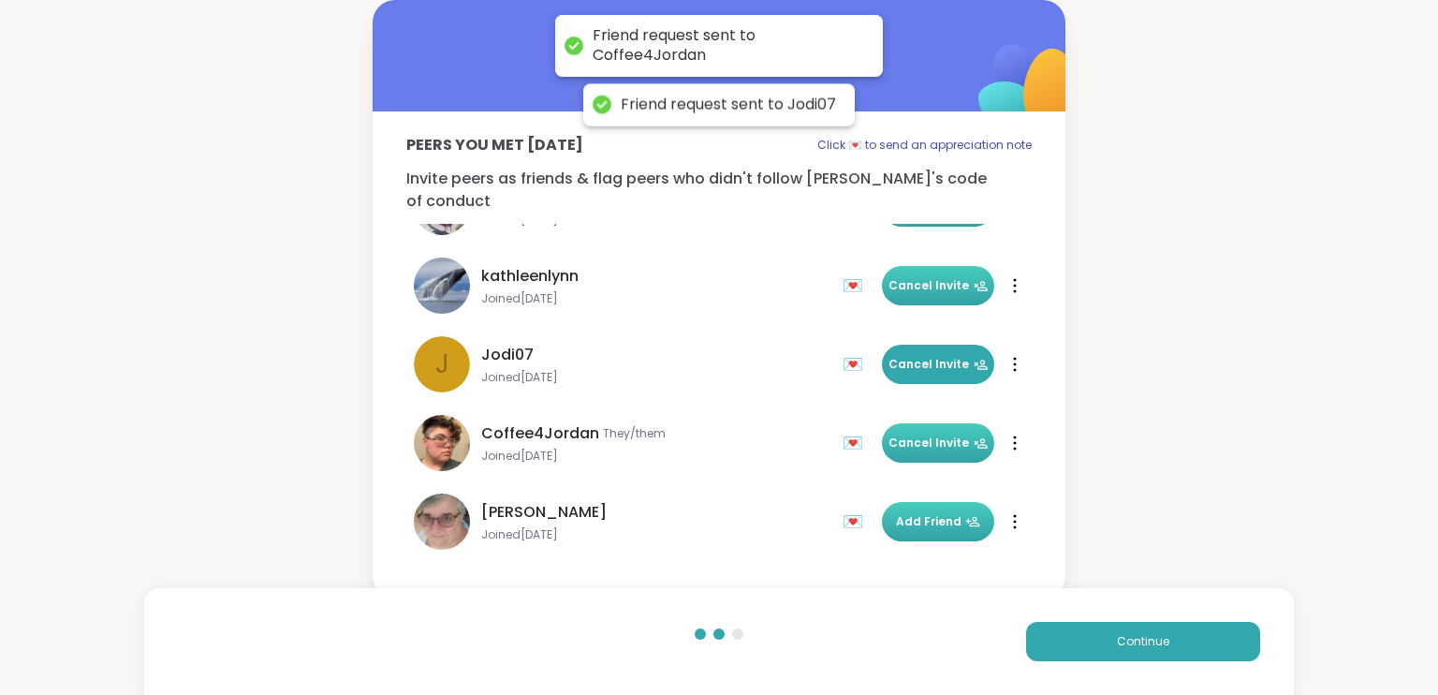
click at [916, 513] on span "Add Friend" at bounding box center [938, 521] width 84 height 17
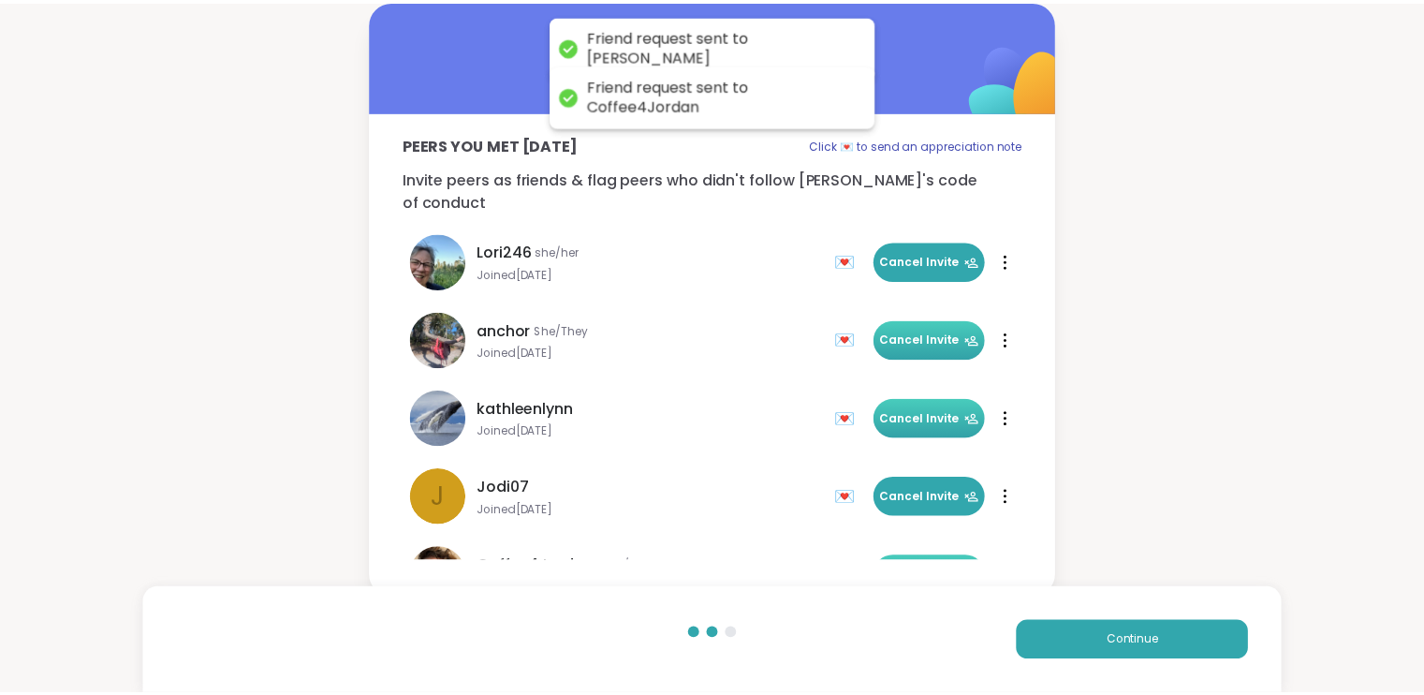
scroll to position [0, 0]
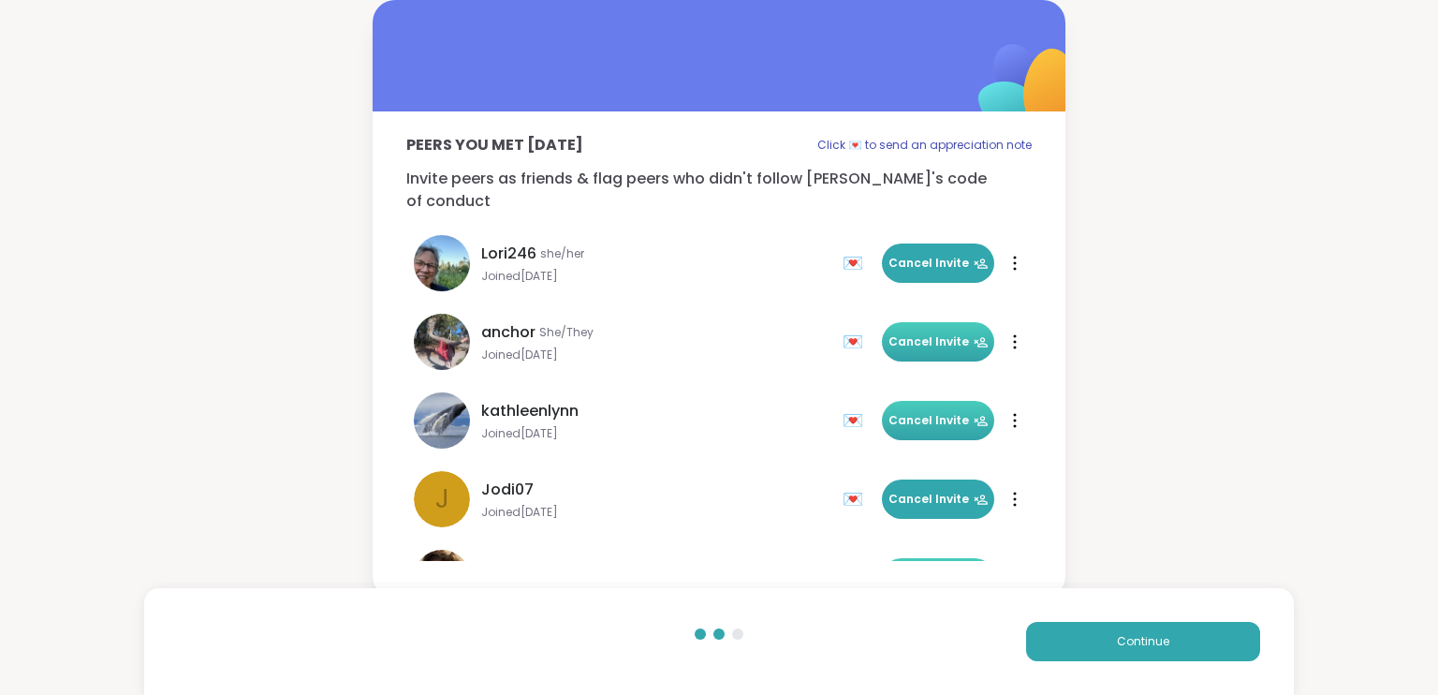
click at [1113, 233] on div "Peers you met today Click 💌 to send an appreciation note Invite peers as friend…" at bounding box center [719, 299] width 1438 height 598
click at [1100, 644] on button "Continue" at bounding box center [1143, 641] width 234 height 39
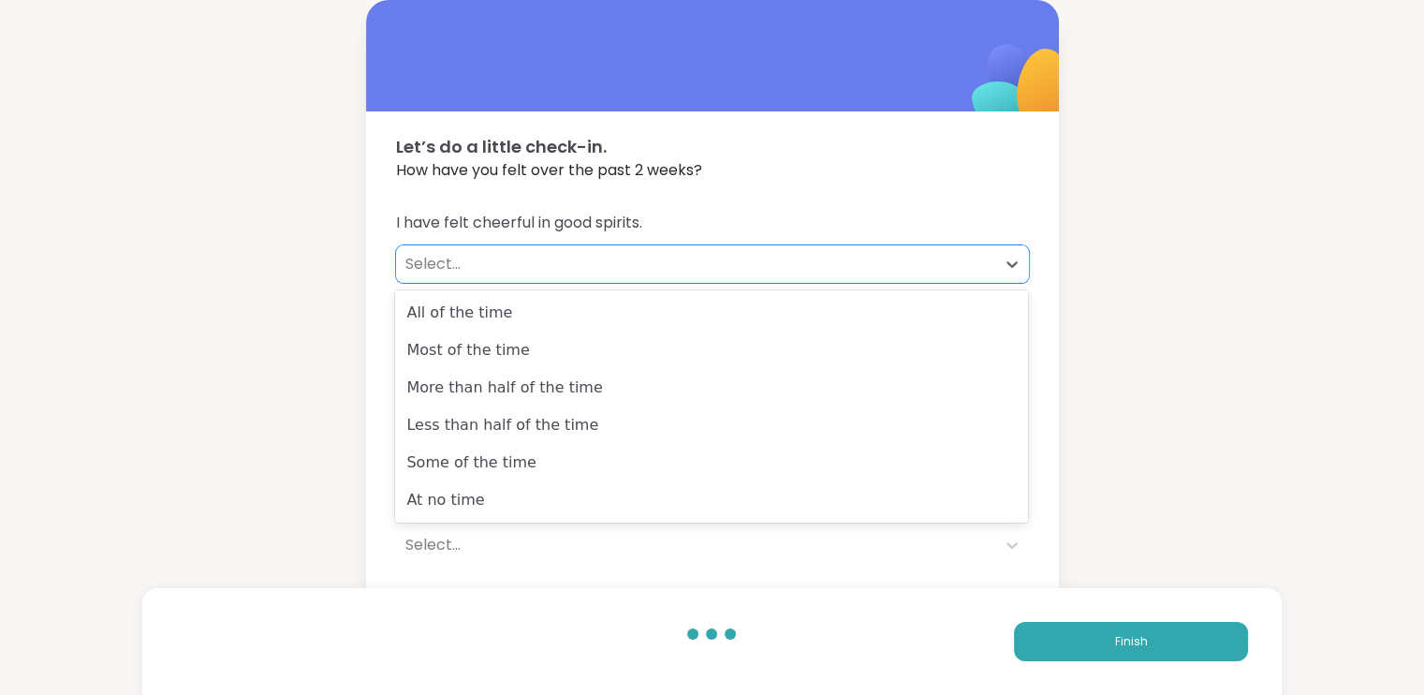
click at [887, 248] on div "Select..." at bounding box center [695, 263] width 599 height 37
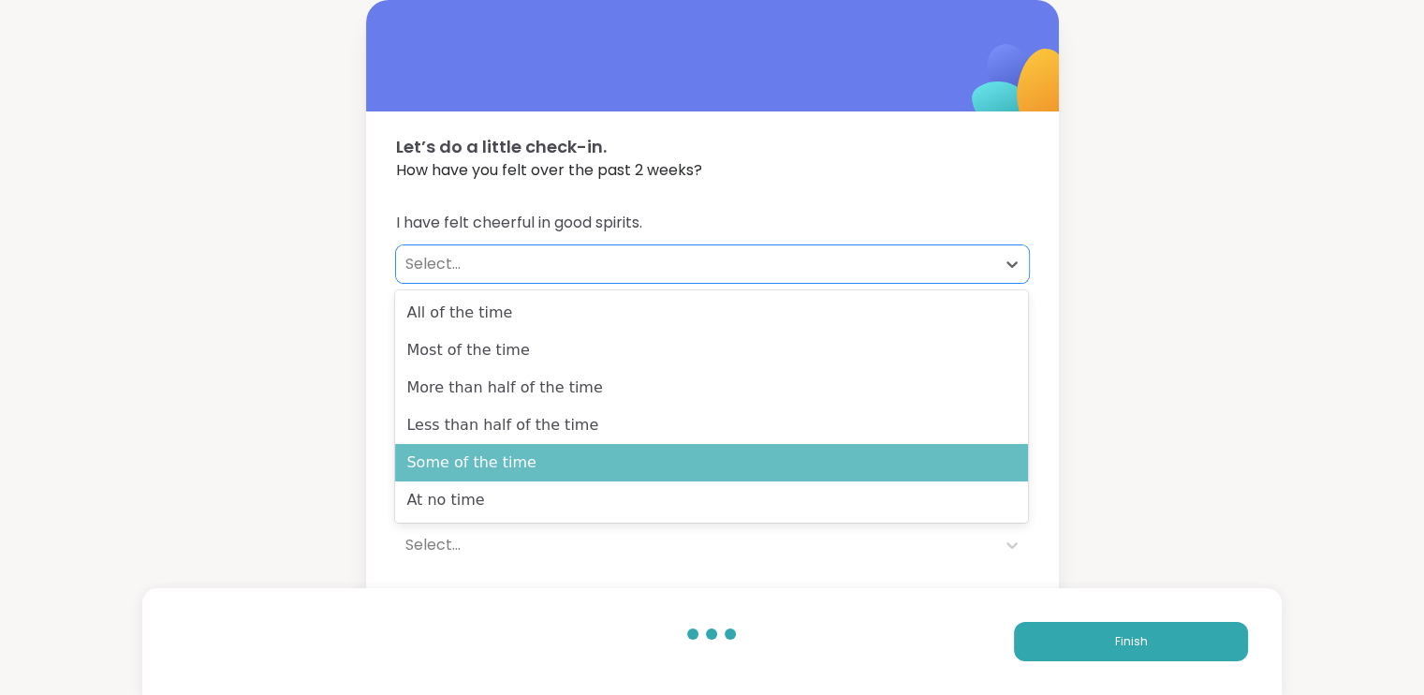
click at [508, 454] on div "Some of the time" at bounding box center [711, 462] width 633 height 37
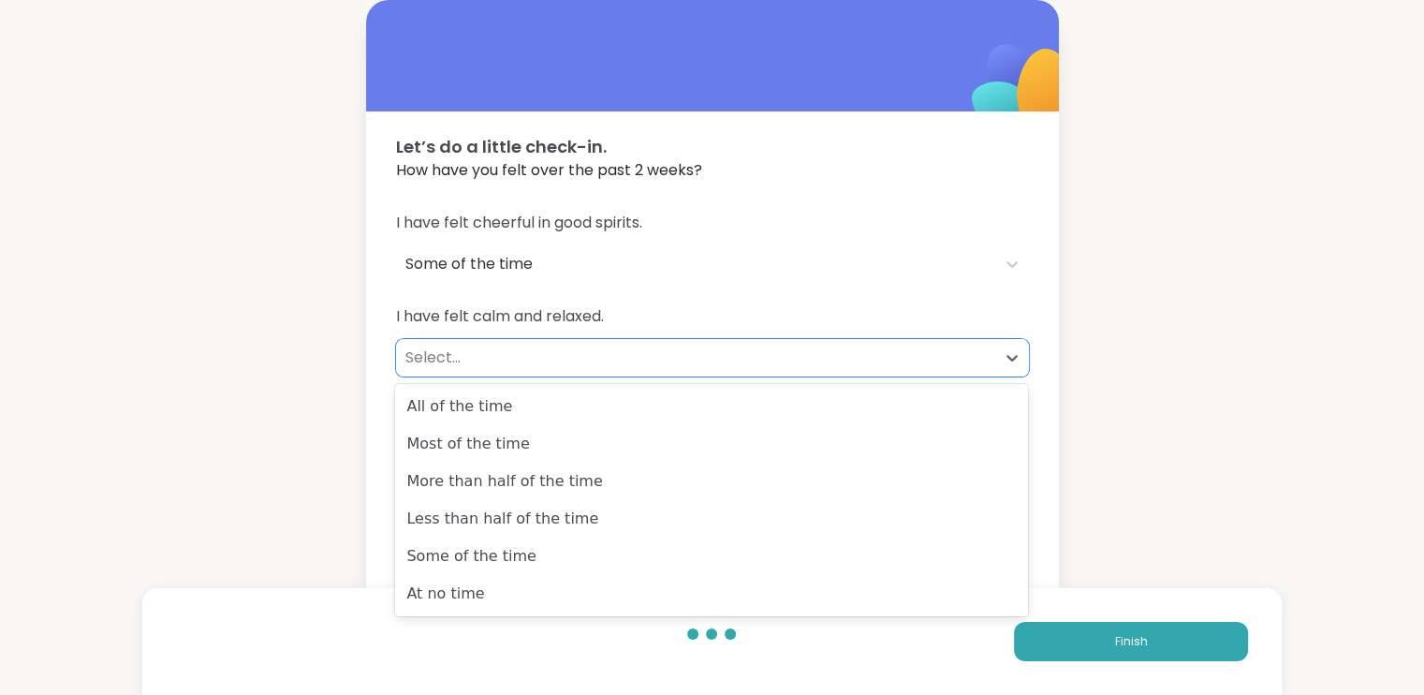
click at [539, 362] on div "Select..." at bounding box center [695, 357] width 580 height 22
click at [505, 448] on div "Most of the time" at bounding box center [711, 443] width 633 height 37
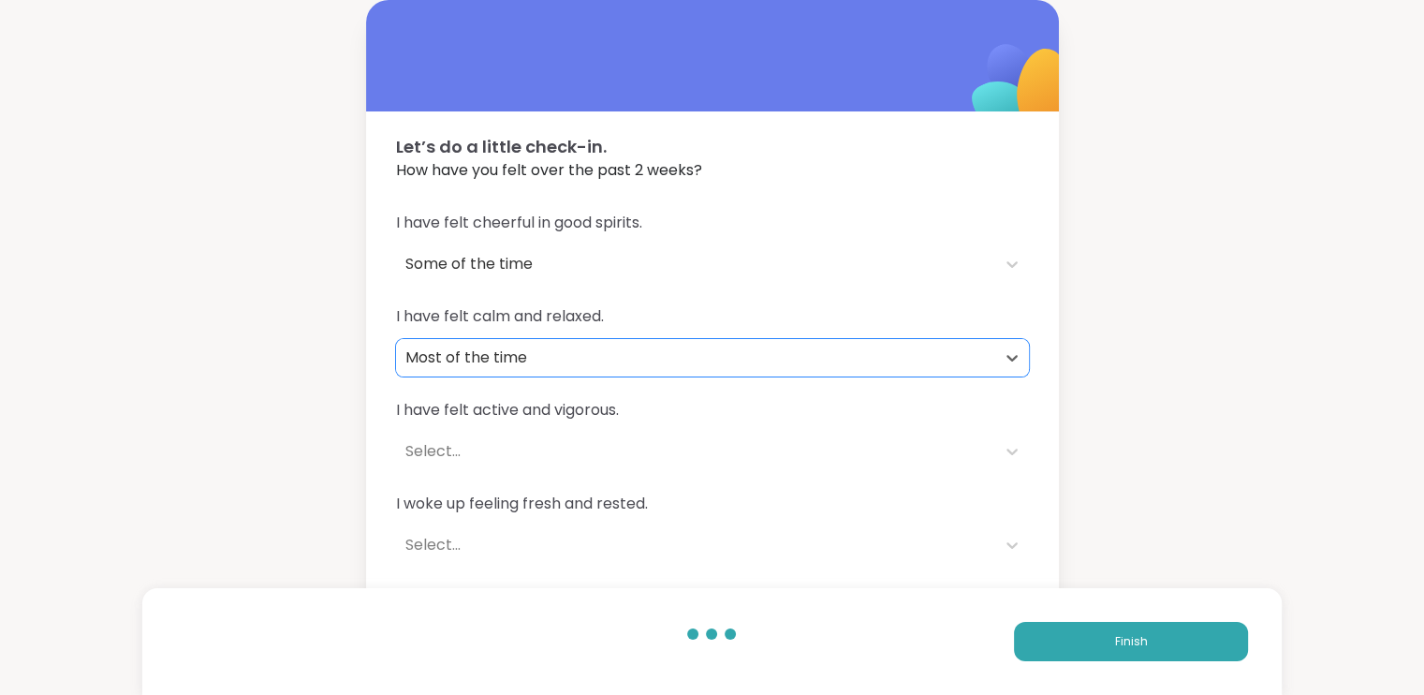
click at [541, 441] on div "Select..." at bounding box center [695, 451] width 580 height 22
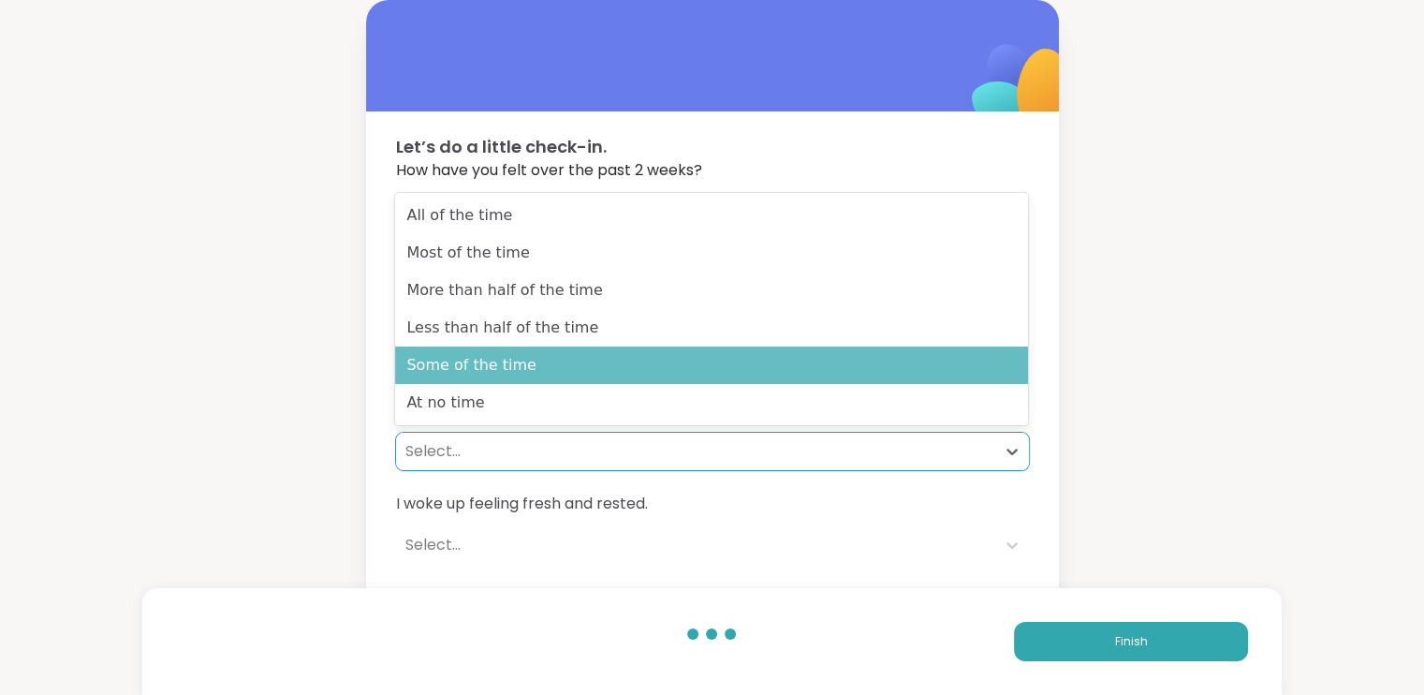
click at [541, 355] on div "Some of the time" at bounding box center [711, 364] width 633 height 37
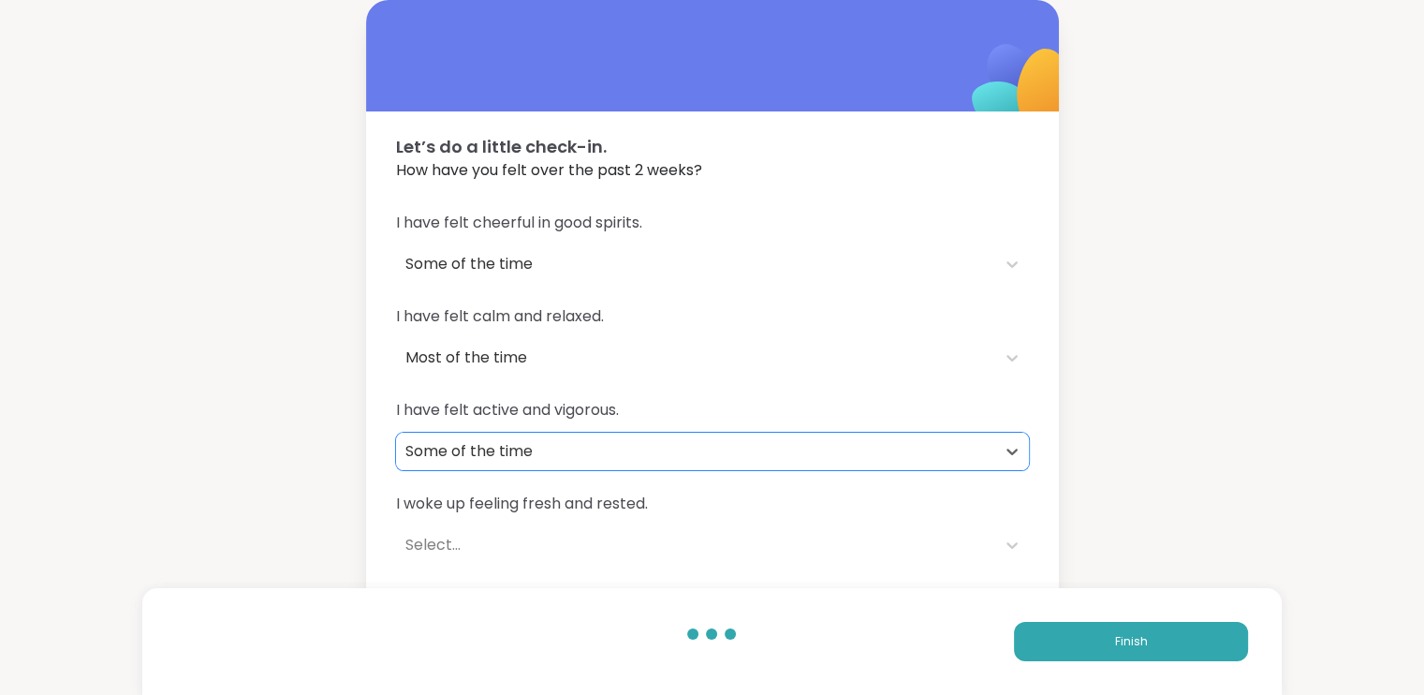
click at [538, 524] on div "I woke up feeling fresh and rested. Select..." at bounding box center [712, 527] width 633 height 71
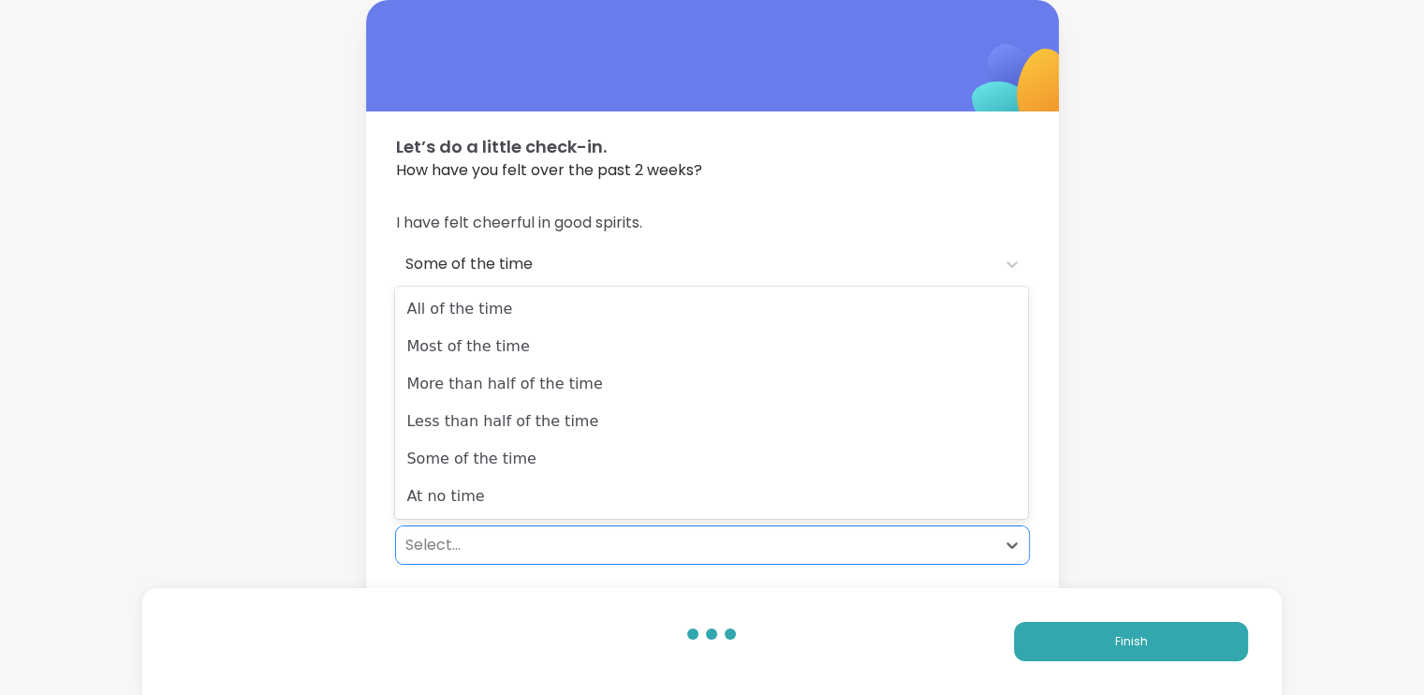
click at [524, 547] on div "Select..." at bounding box center [695, 545] width 580 height 22
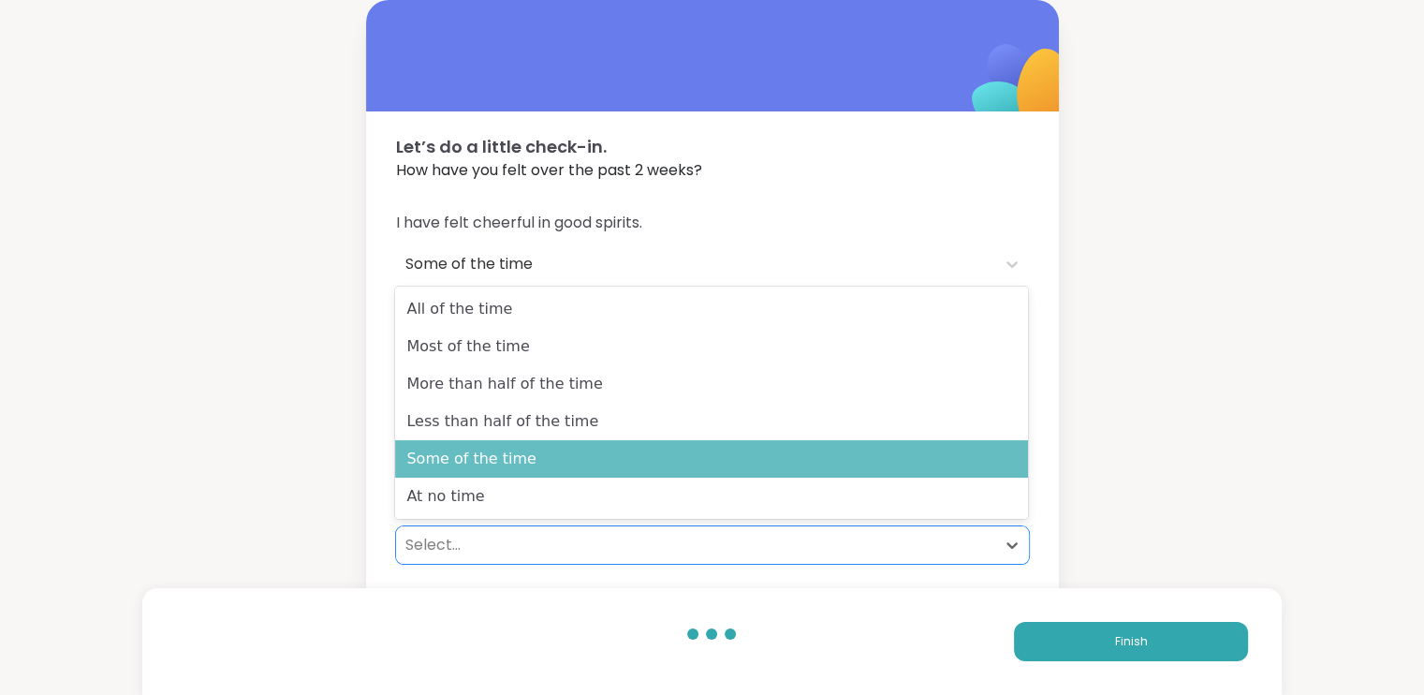
click at [521, 458] on div "Some of the time" at bounding box center [711, 458] width 633 height 37
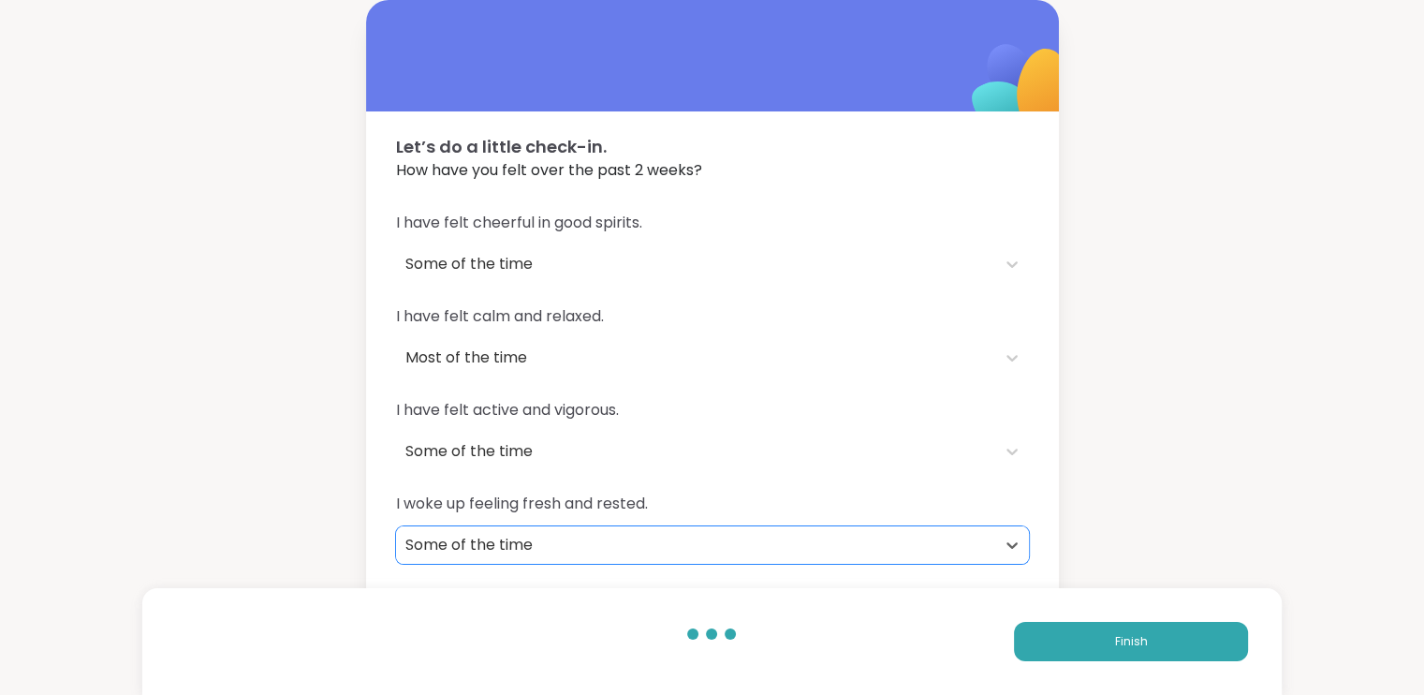
scroll to position [90, 0]
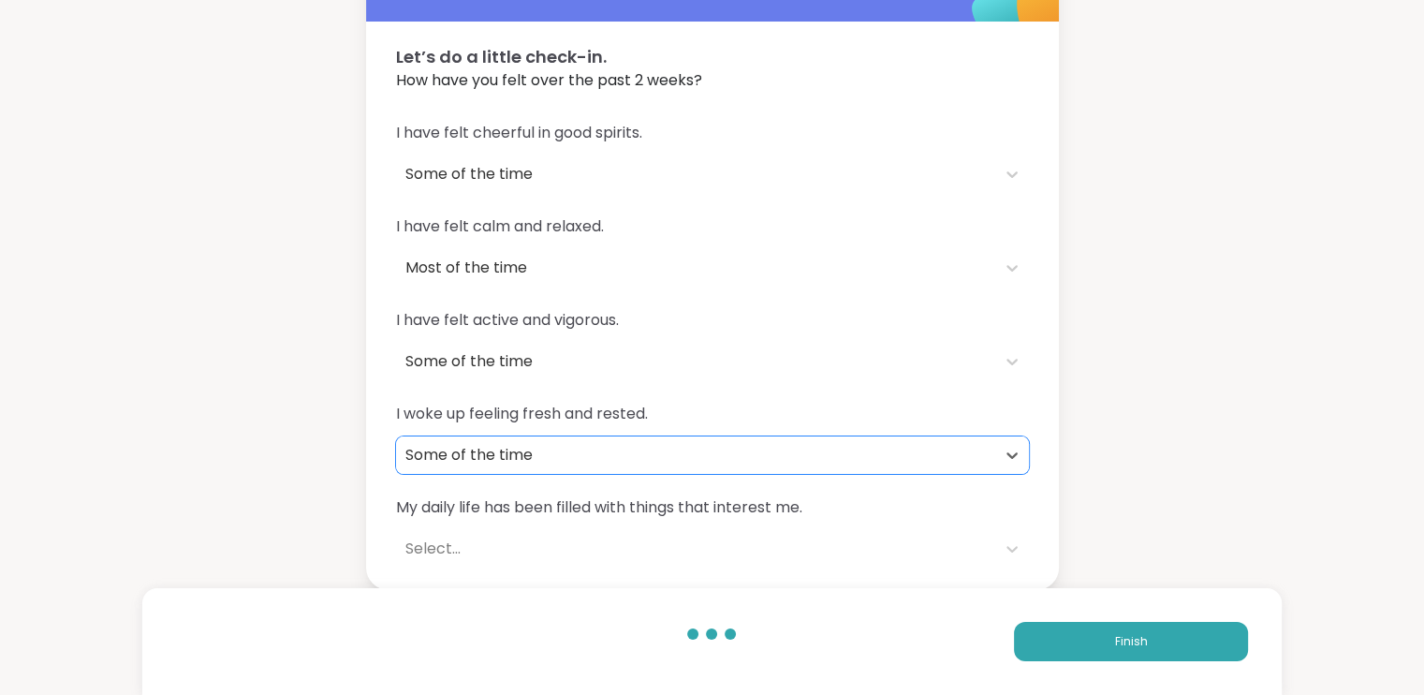
click at [565, 539] on div "Select..." at bounding box center [695, 548] width 580 height 22
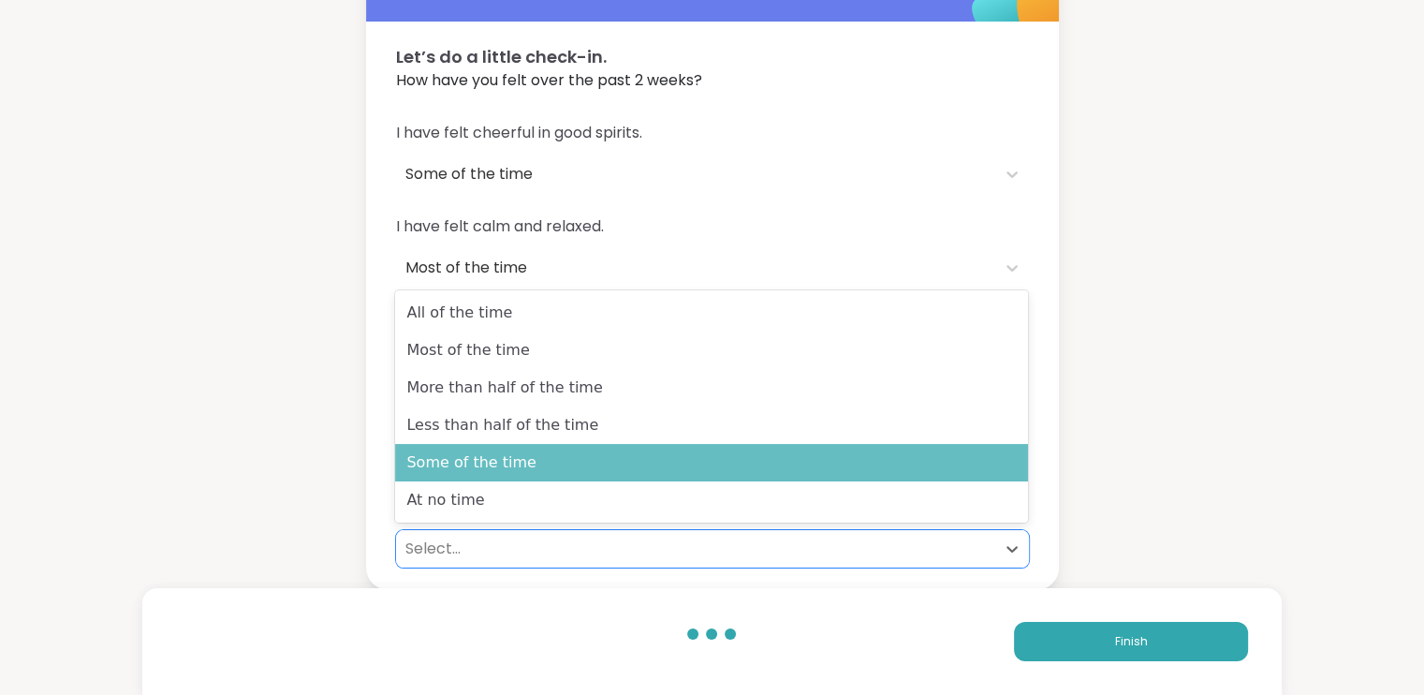
click at [520, 465] on div "Some of the time" at bounding box center [711, 462] width 633 height 37
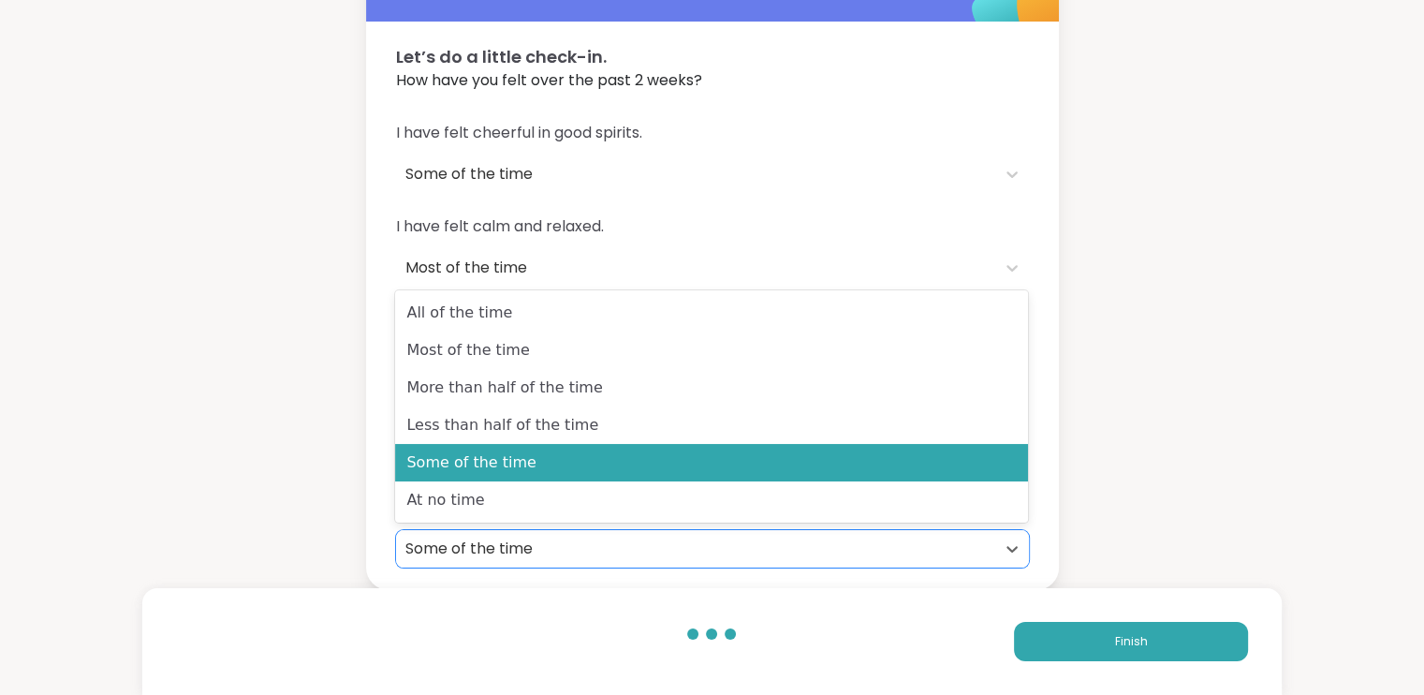
click at [593, 557] on div "Some of the time" at bounding box center [695, 548] width 580 height 22
click at [315, 462] on div "Let’s do a little check-in. How have you felt over the past 2 weeks? I have fel…" at bounding box center [712, 250] width 1424 height 680
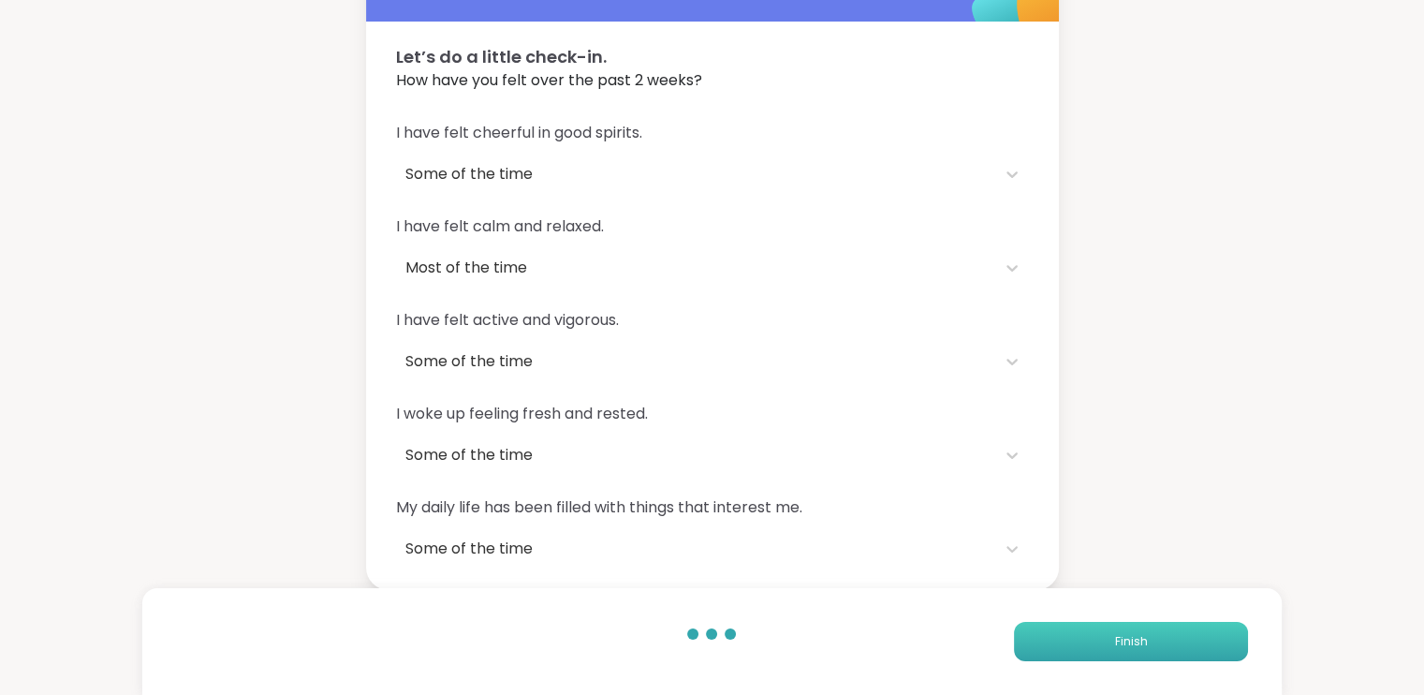
click at [1065, 634] on button "Finish" at bounding box center [1131, 641] width 234 height 39
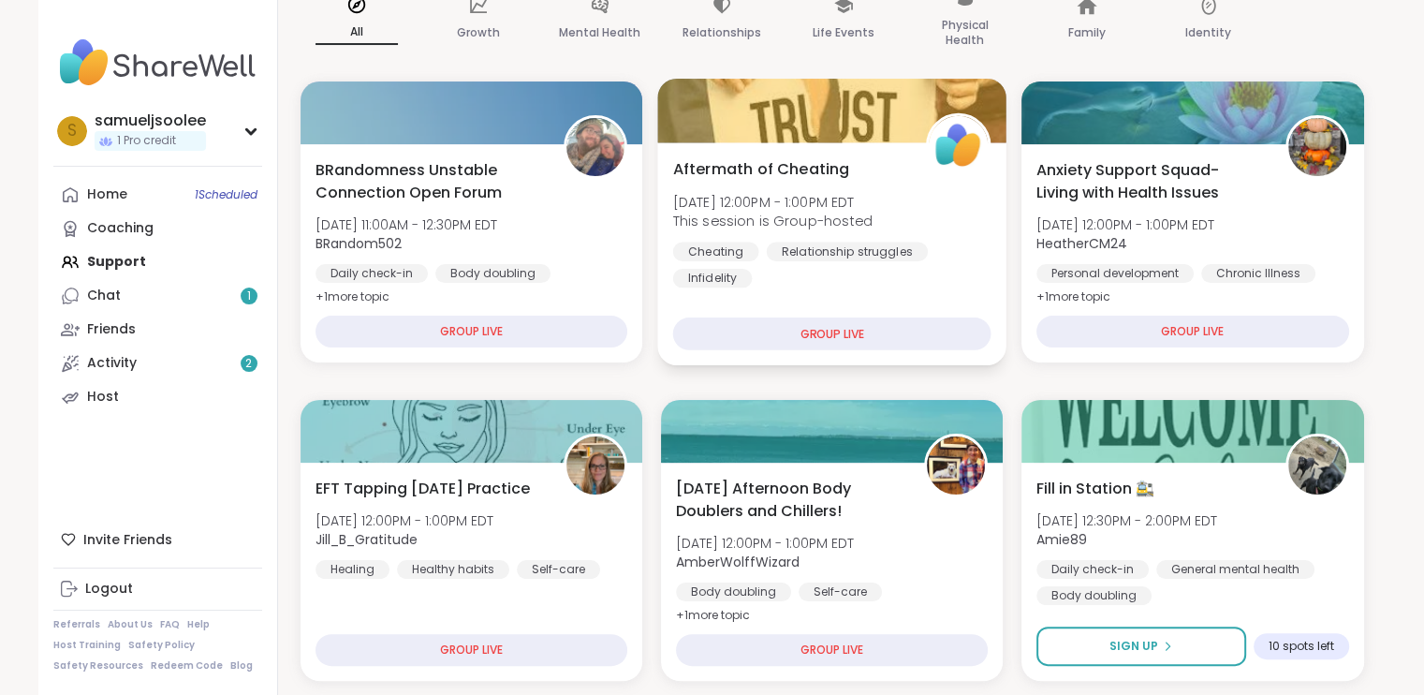
scroll to position [374, 0]
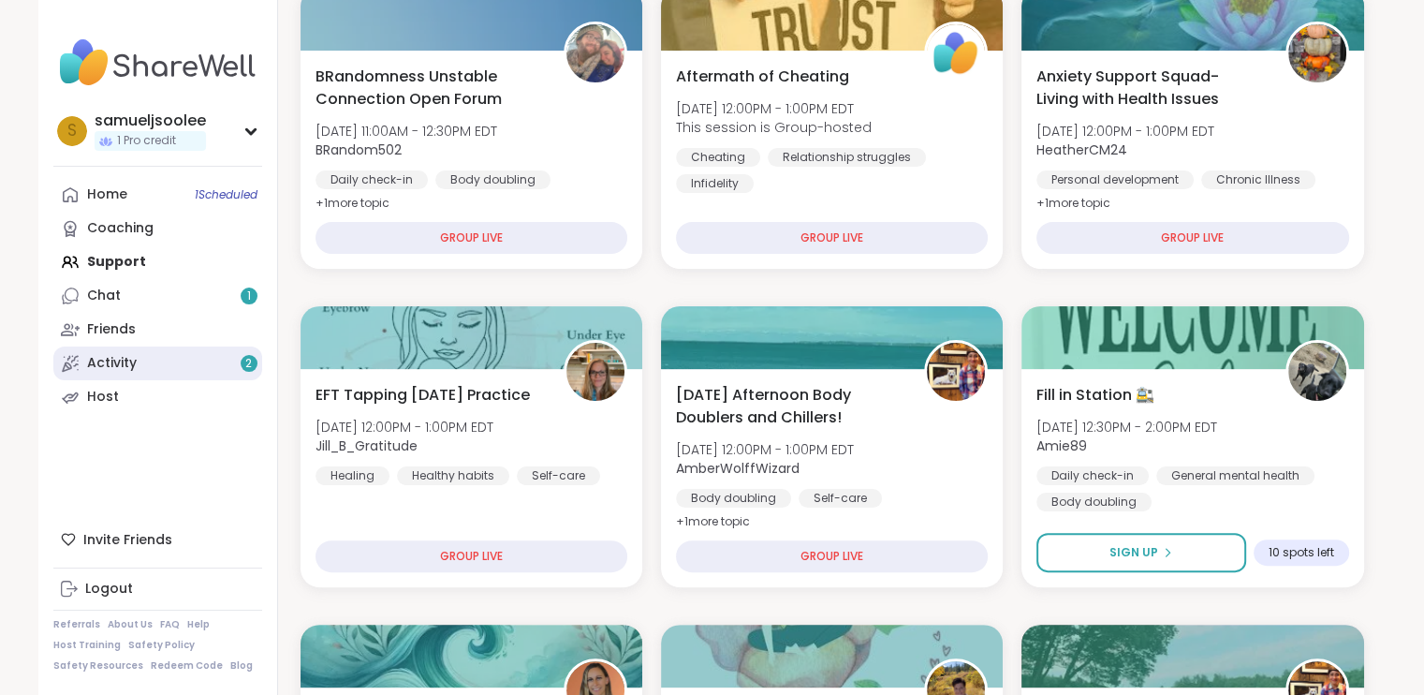
click at [146, 368] on link "Activity 2" at bounding box center [157, 363] width 209 height 34
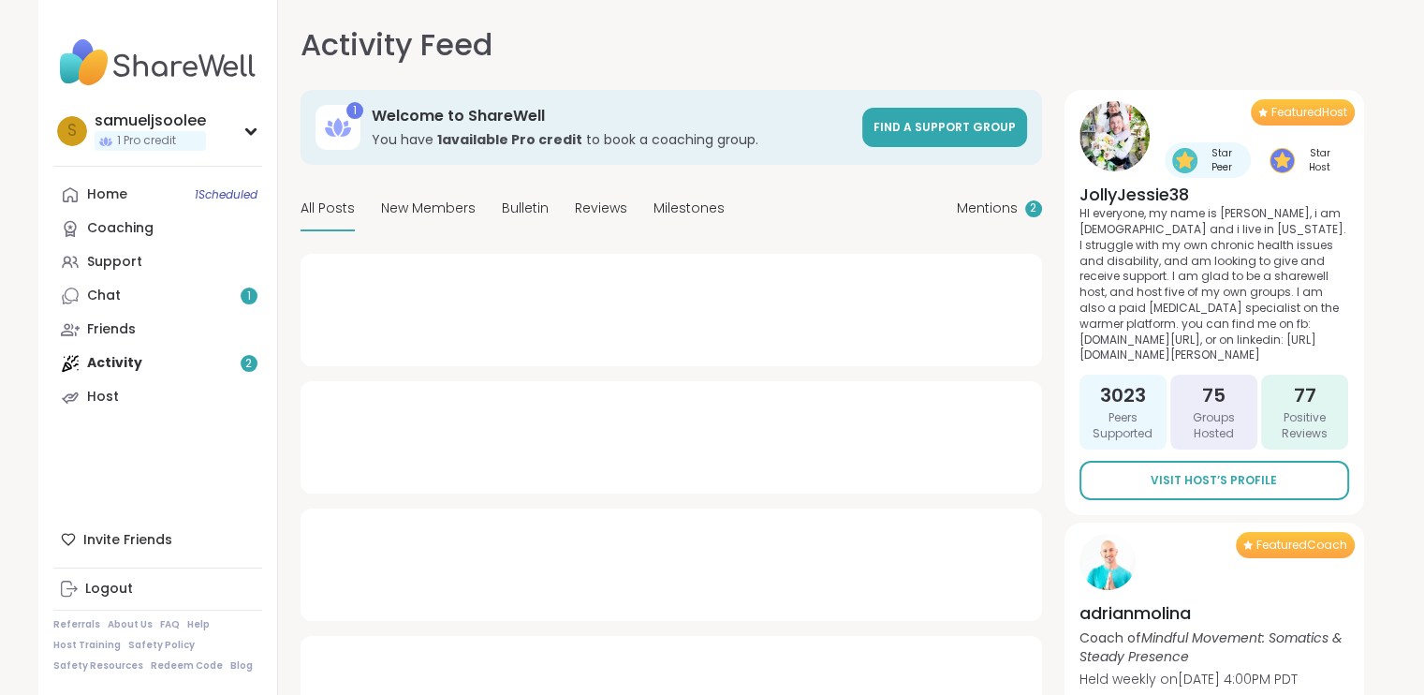
type textarea "*"
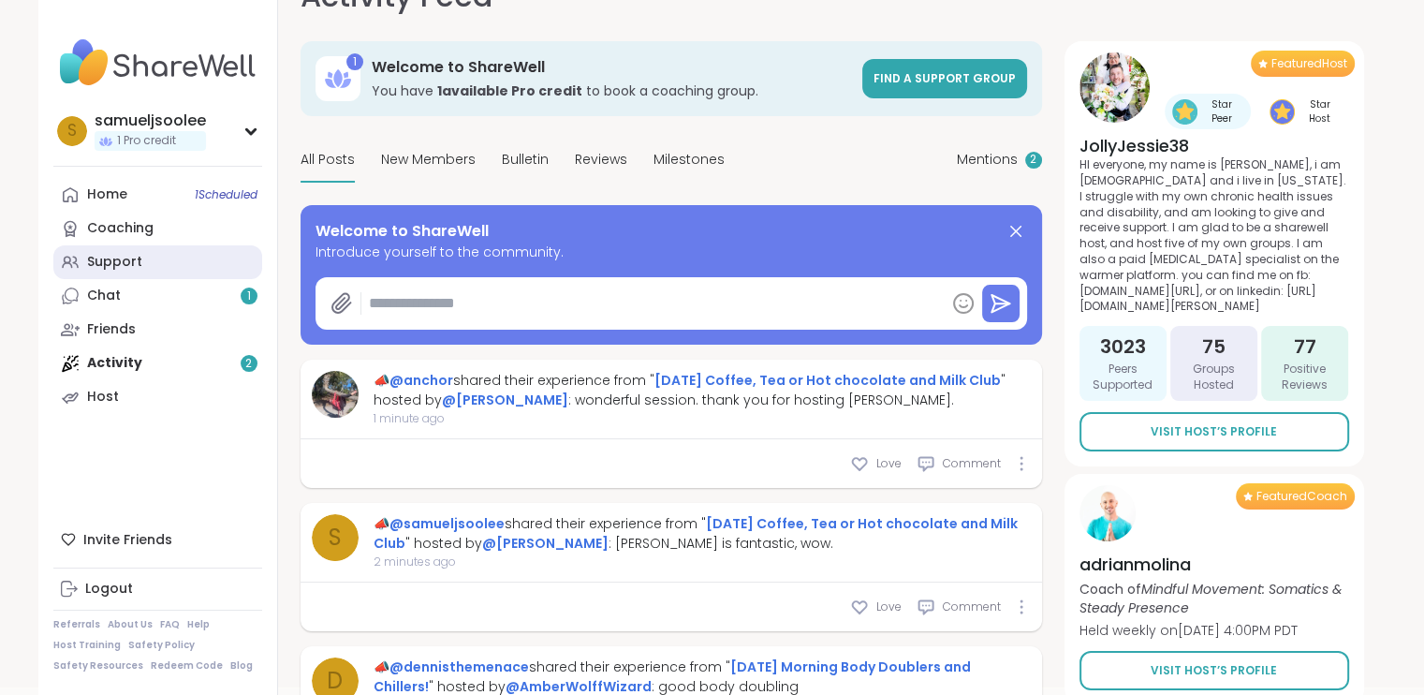
scroll to position [94, 0]
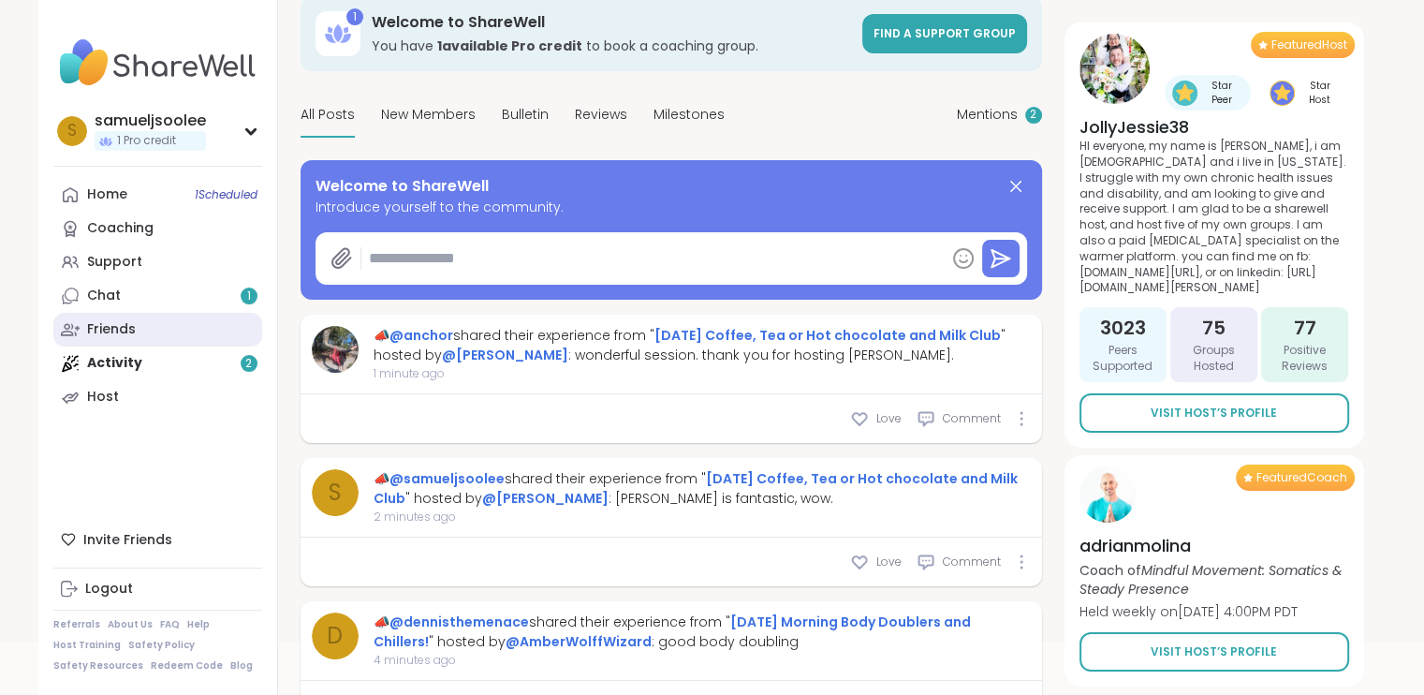
click at [127, 330] on div "Friends" at bounding box center [111, 329] width 49 height 19
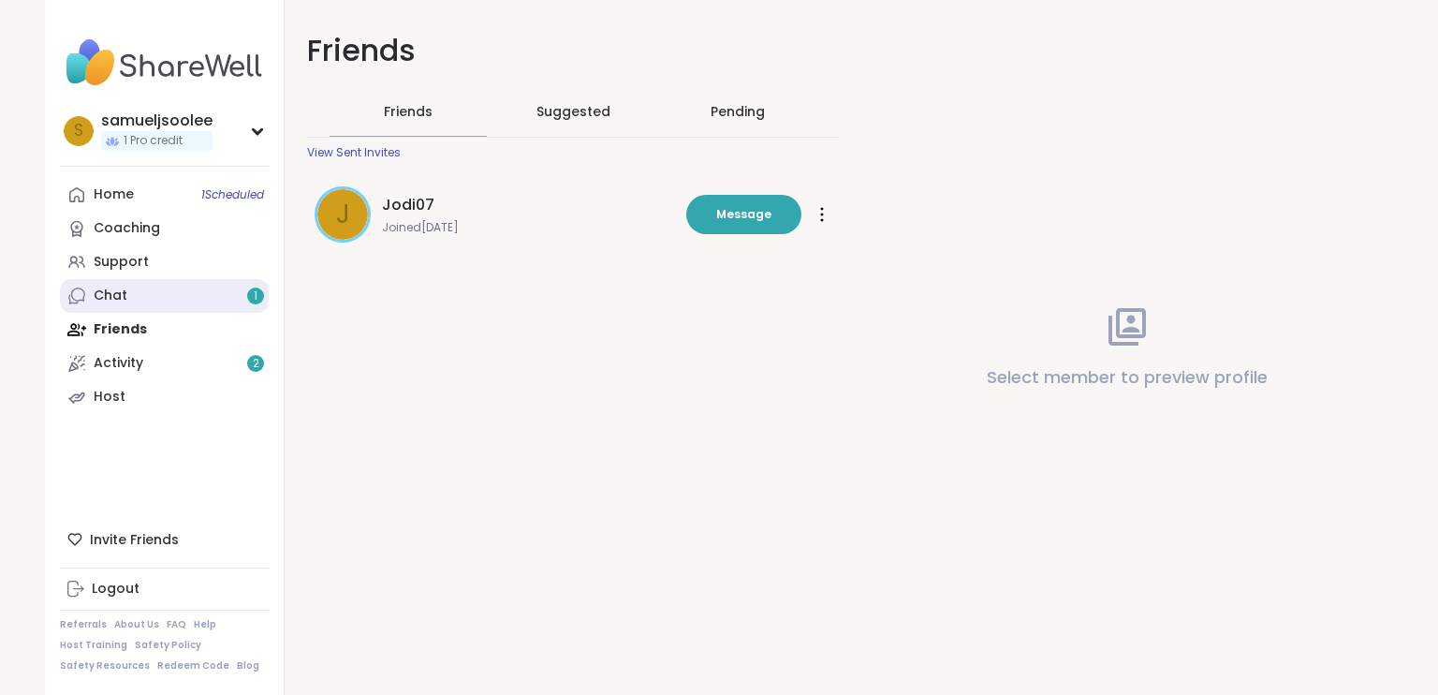
click at [132, 297] on link "Chat 1" at bounding box center [164, 296] width 209 height 34
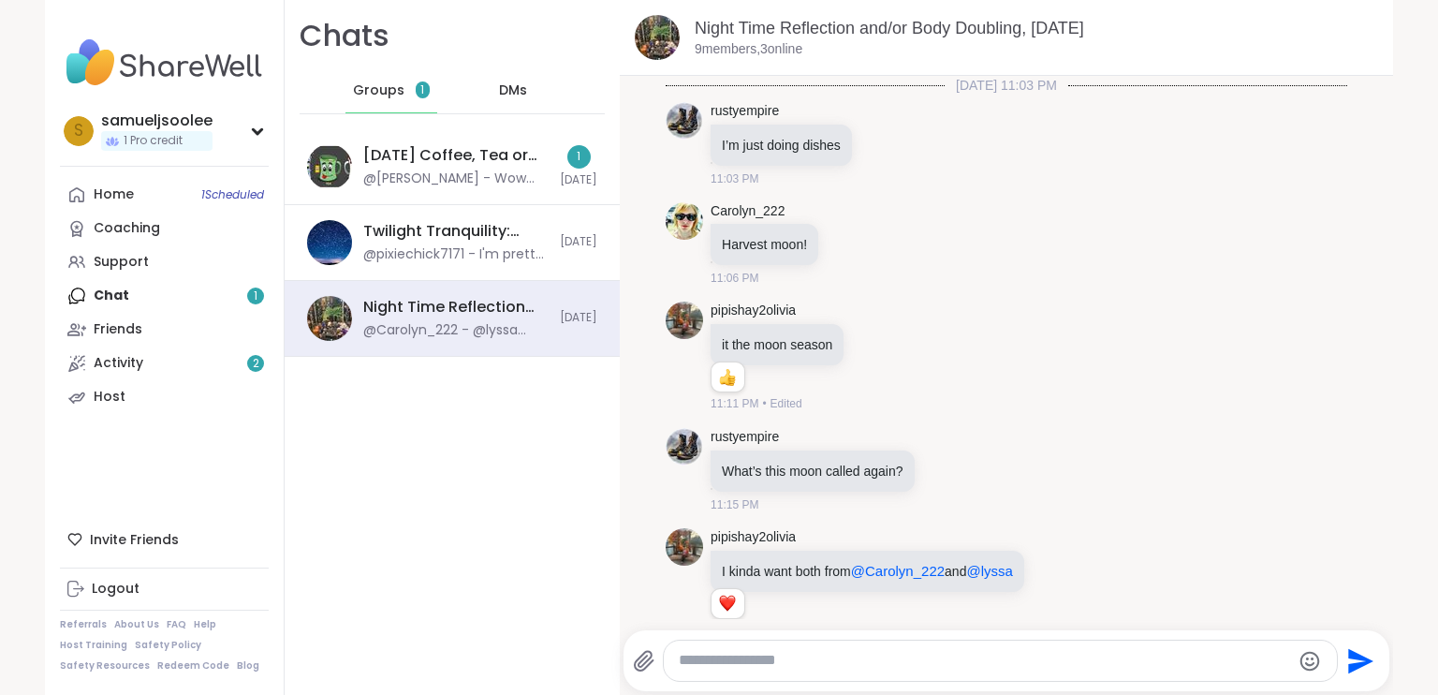
scroll to position [5642, 0]
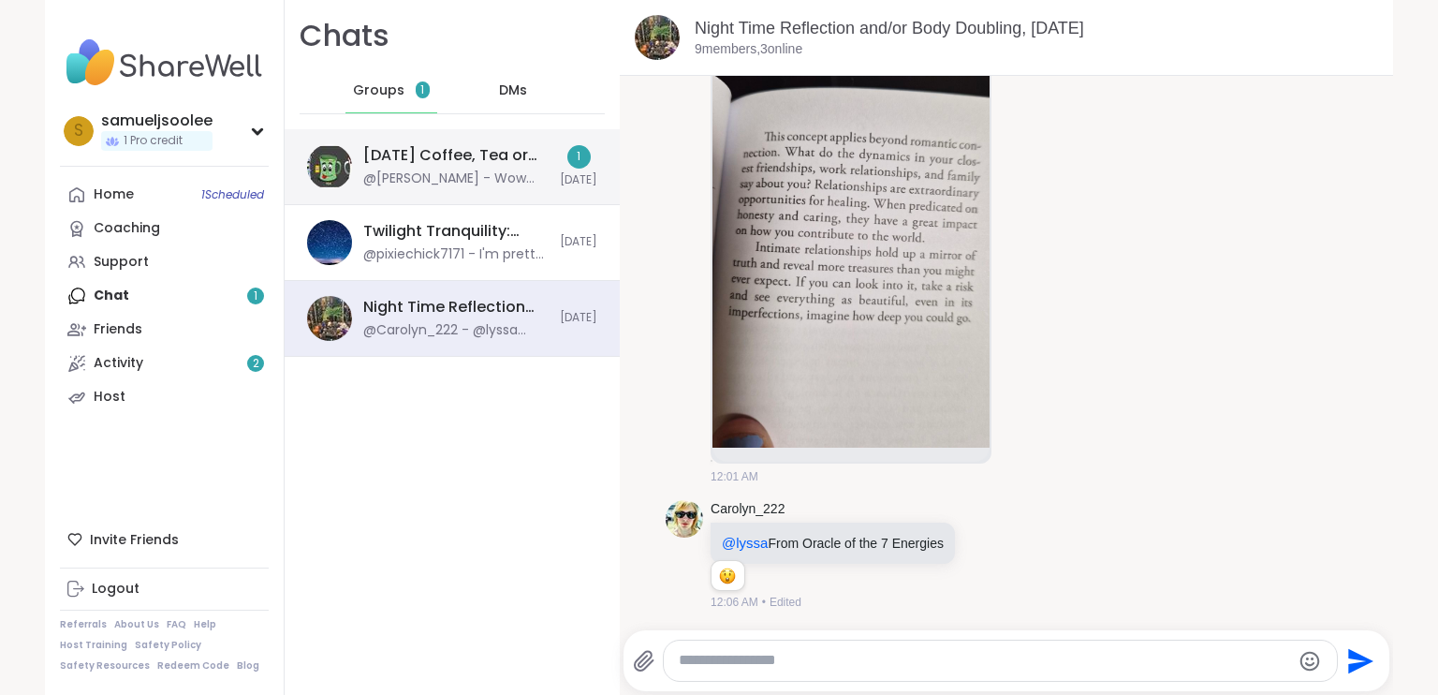
click at [402, 171] on div "@Susan - Wow what a great chat everyone hope to see you all again soon." at bounding box center [455, 178] width 185 height 19
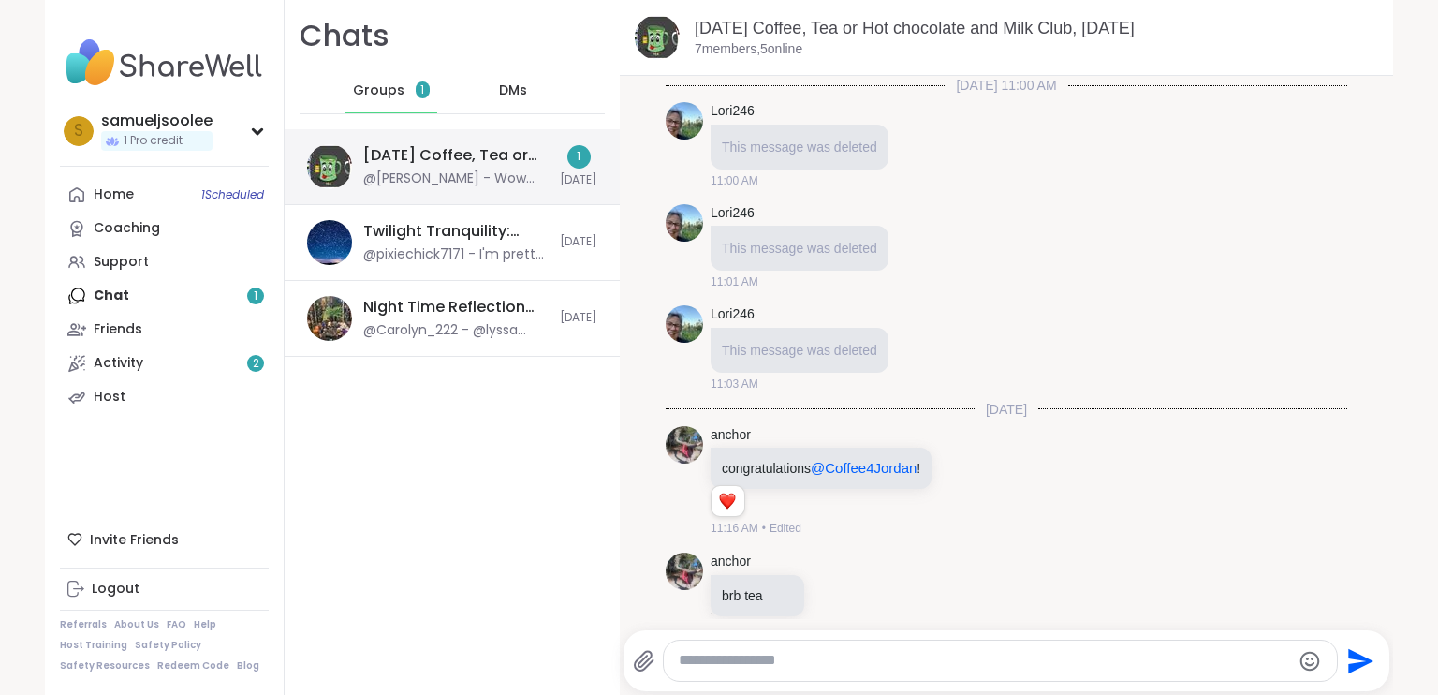
scroll to position [2053, 0]
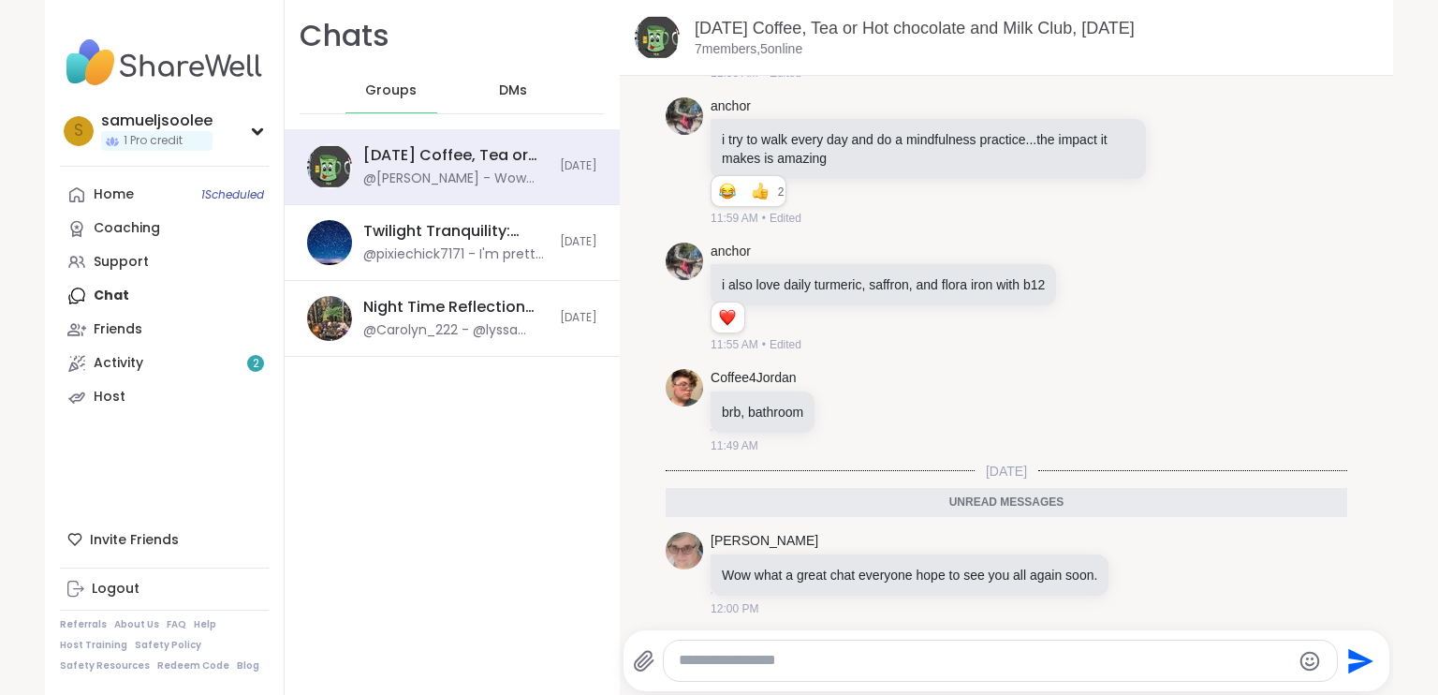
click at [860, 662] on textarea "Type your message" at bounding box center [984, 661] width 611 height 20
type textarea "**********"
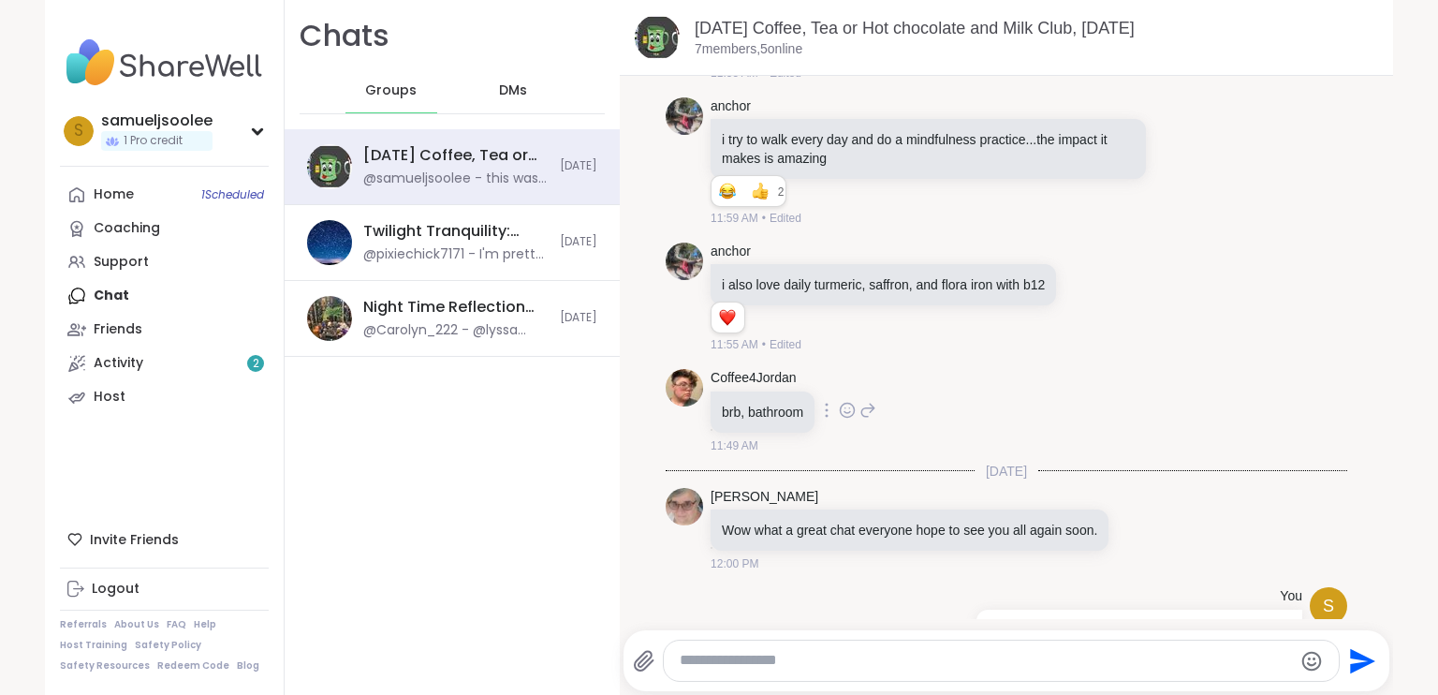
scroll to position [2108, 0]
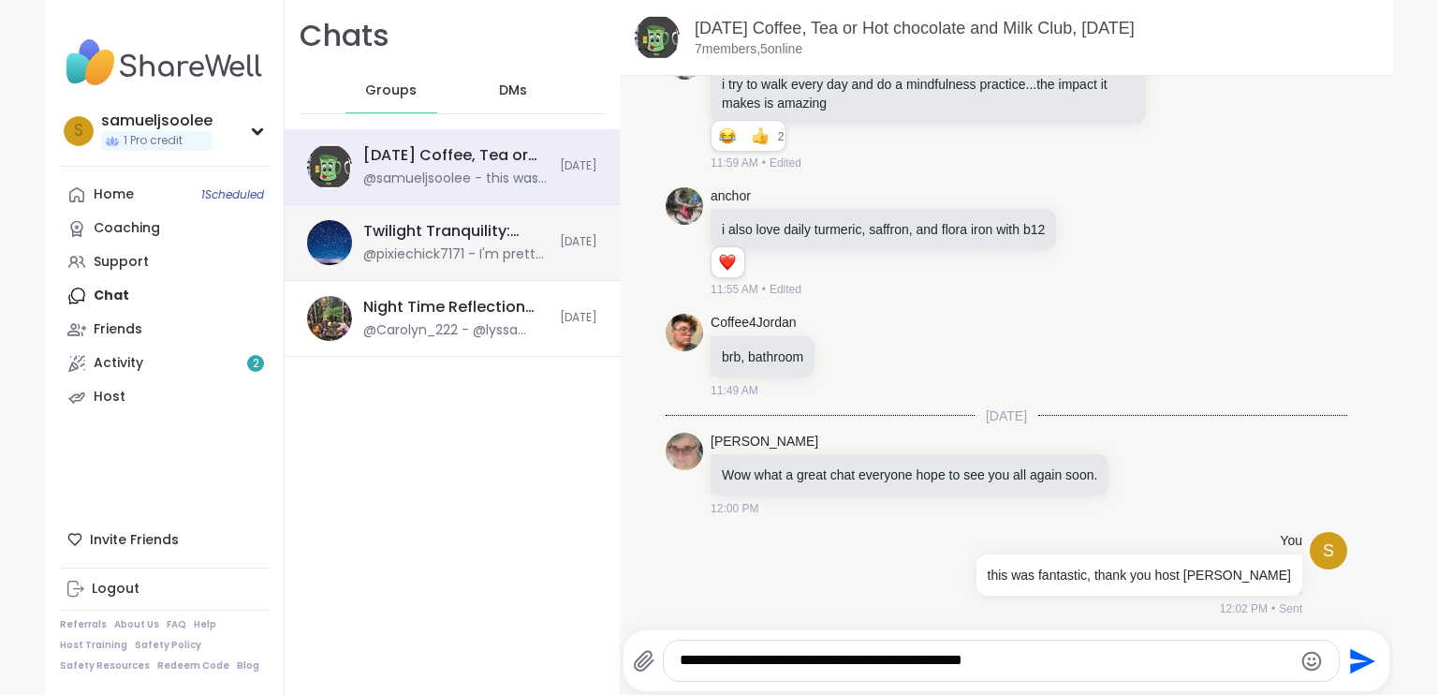
type textarea "**********"
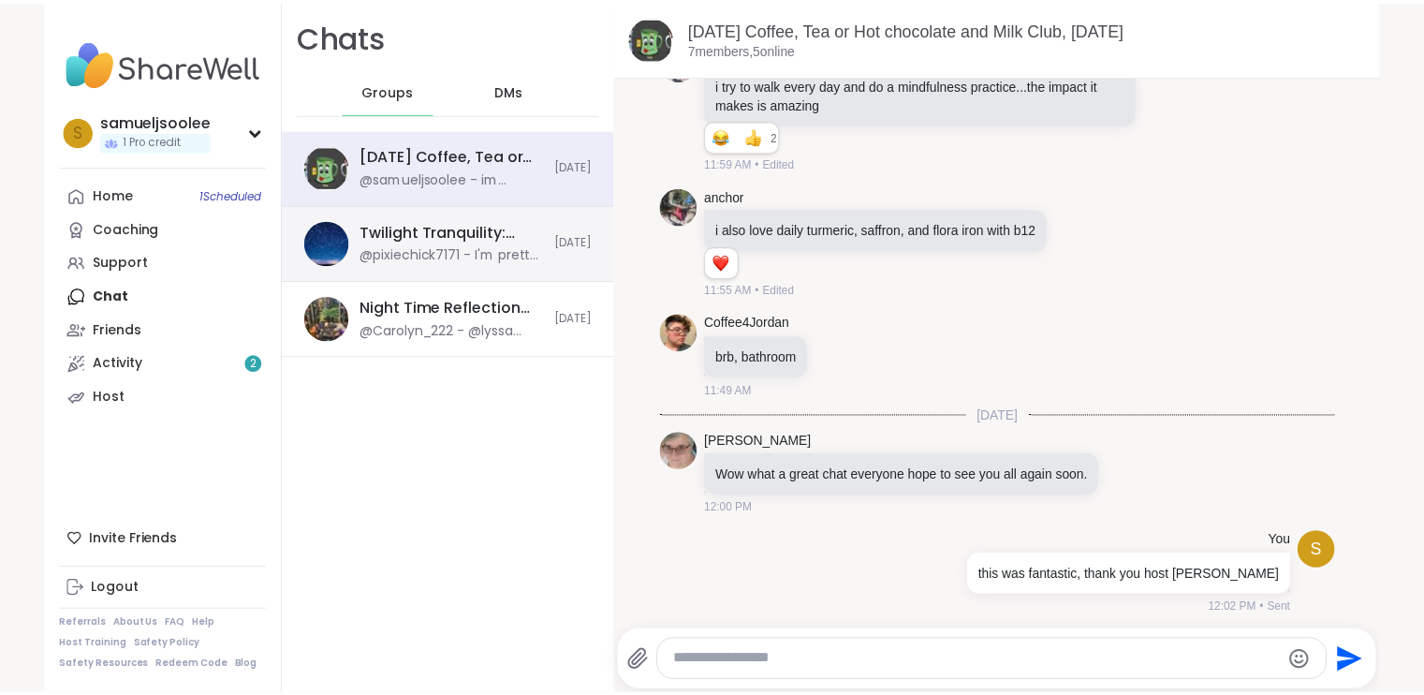
scroll to position [2207, 0]
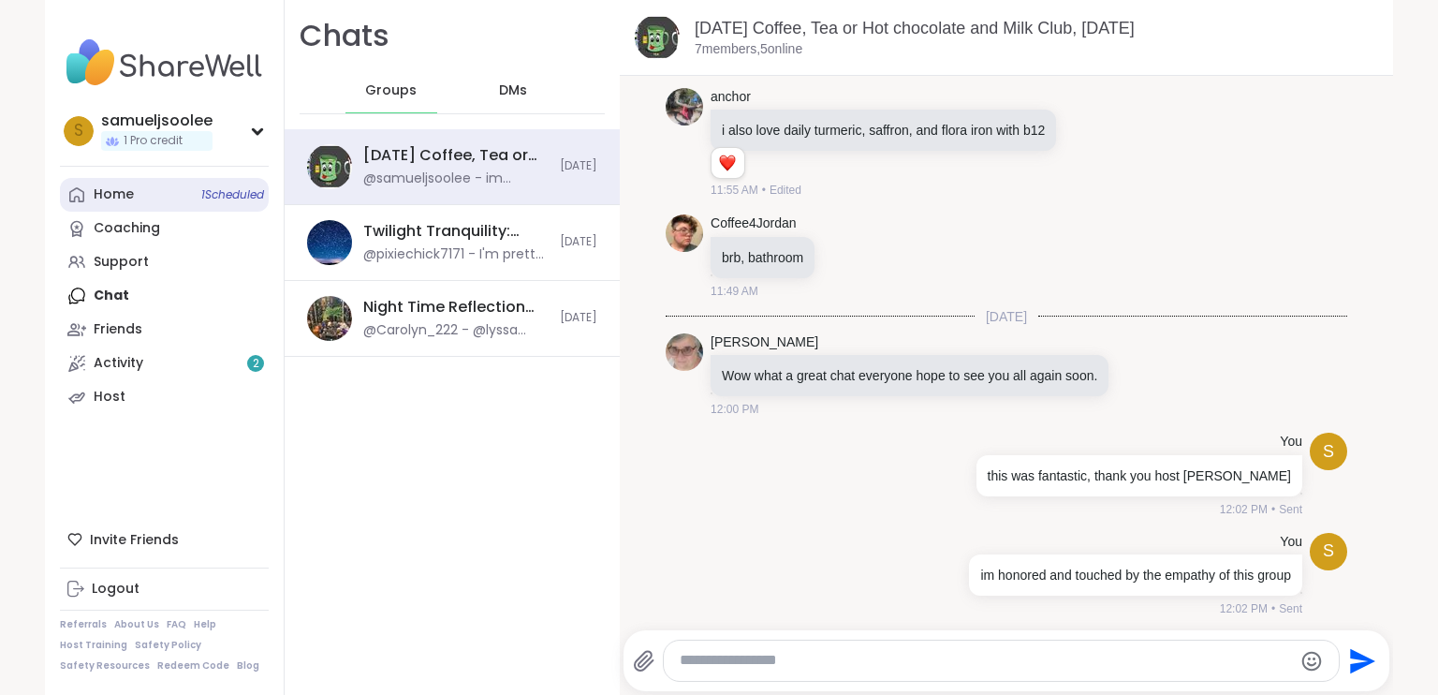
click at [150, 199] on link "Home 1 Scheduled" at bounding box center [164, 195] width 209 height 34
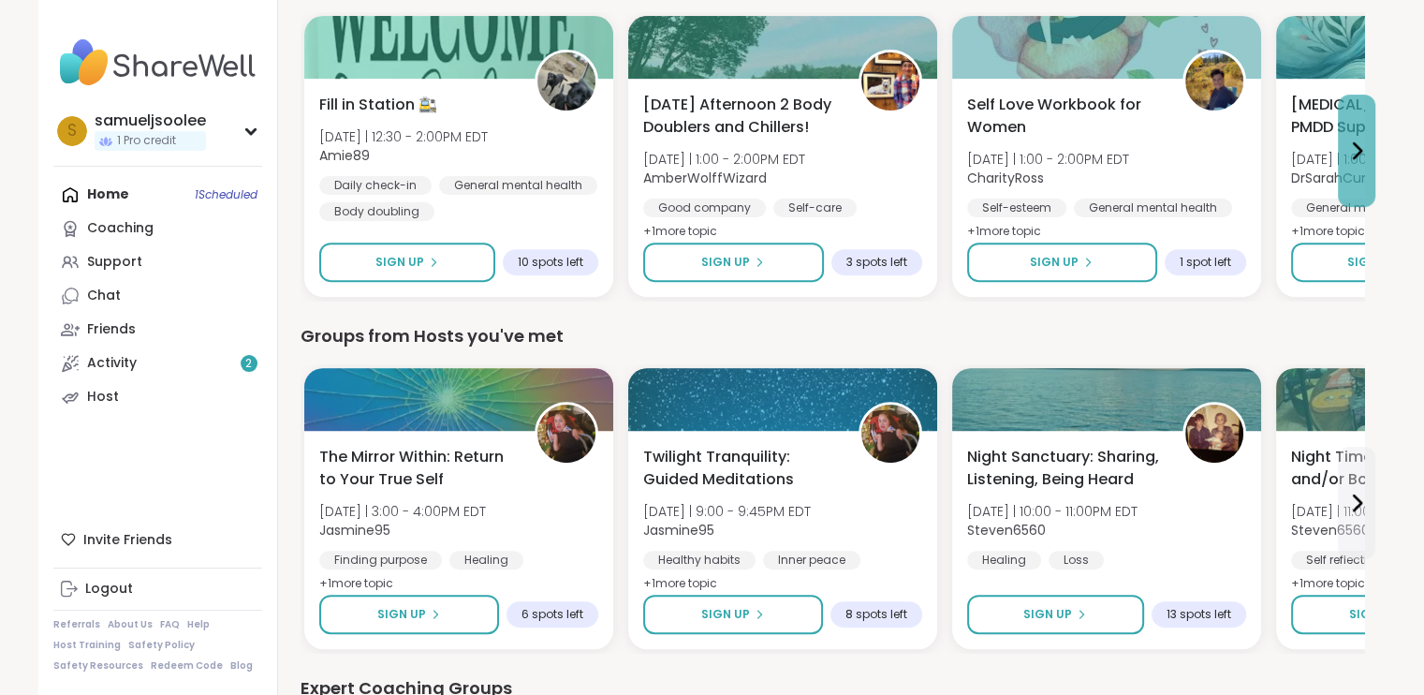
scroll to position [562, 0]
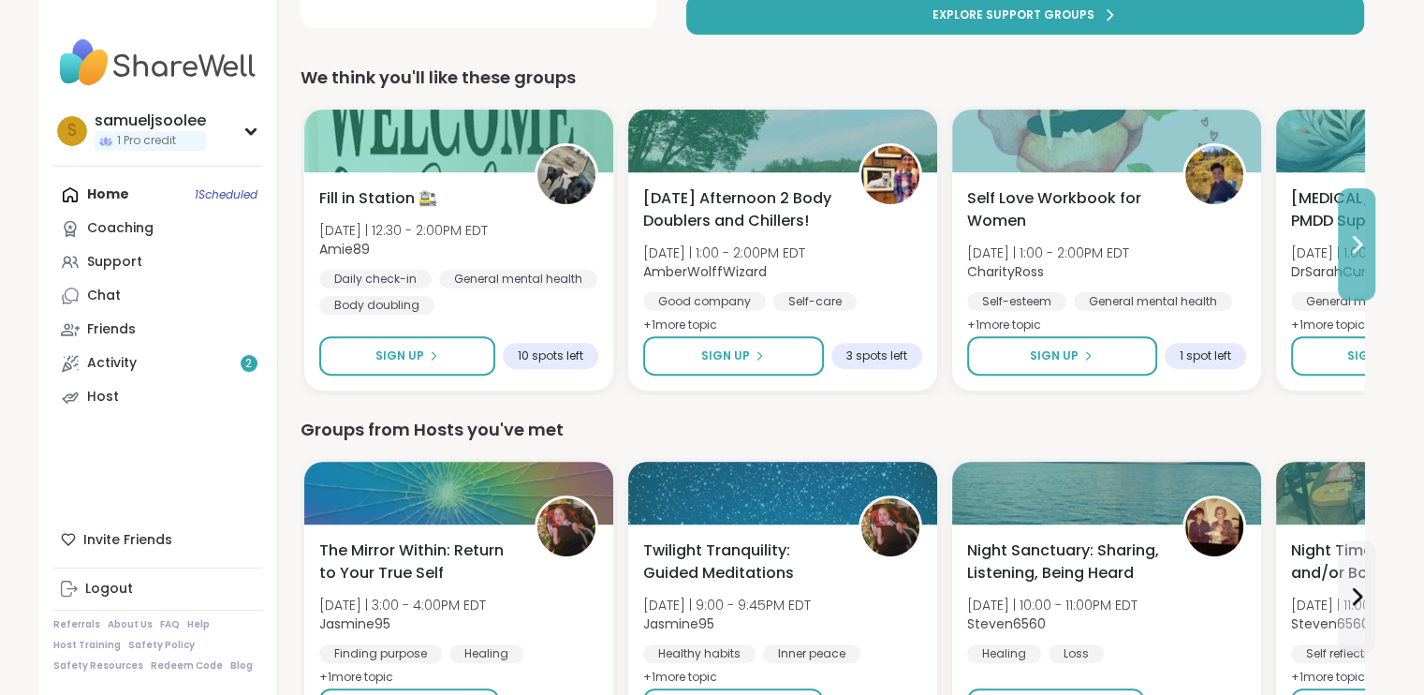
click at [1352, 256] on button at bounding box center [1356, 244] width 37 height 112
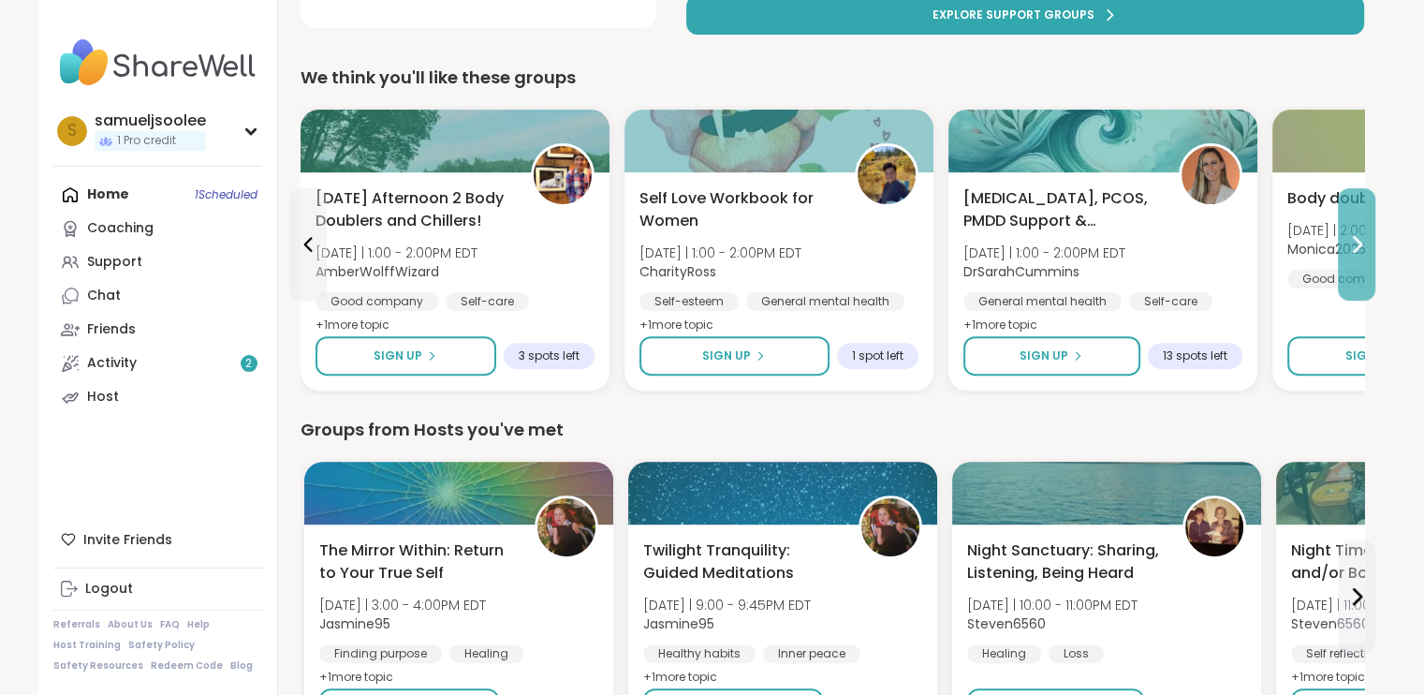
click at [1351, 254] on icon at bounding box center [1356, 244] width 22 height 22
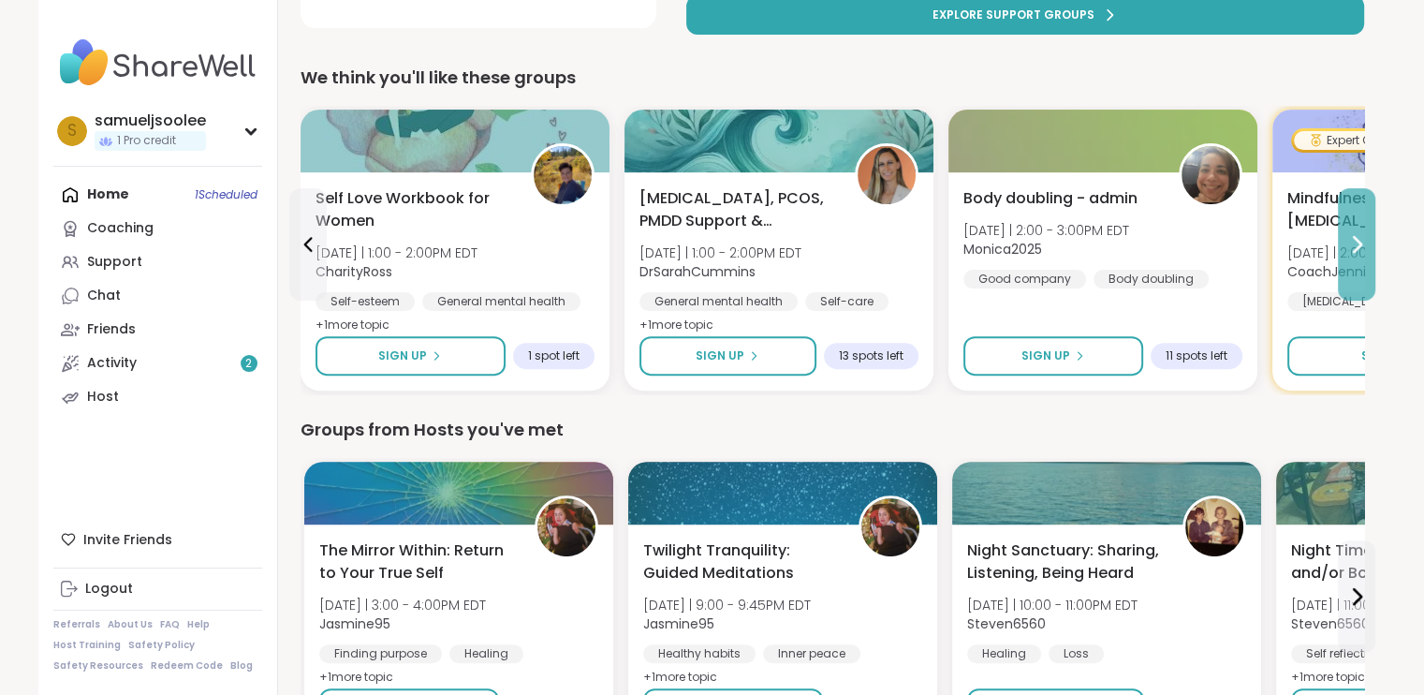
click at [1351, 254] on icon at bounding box center [1356, 244] width 22 height 22
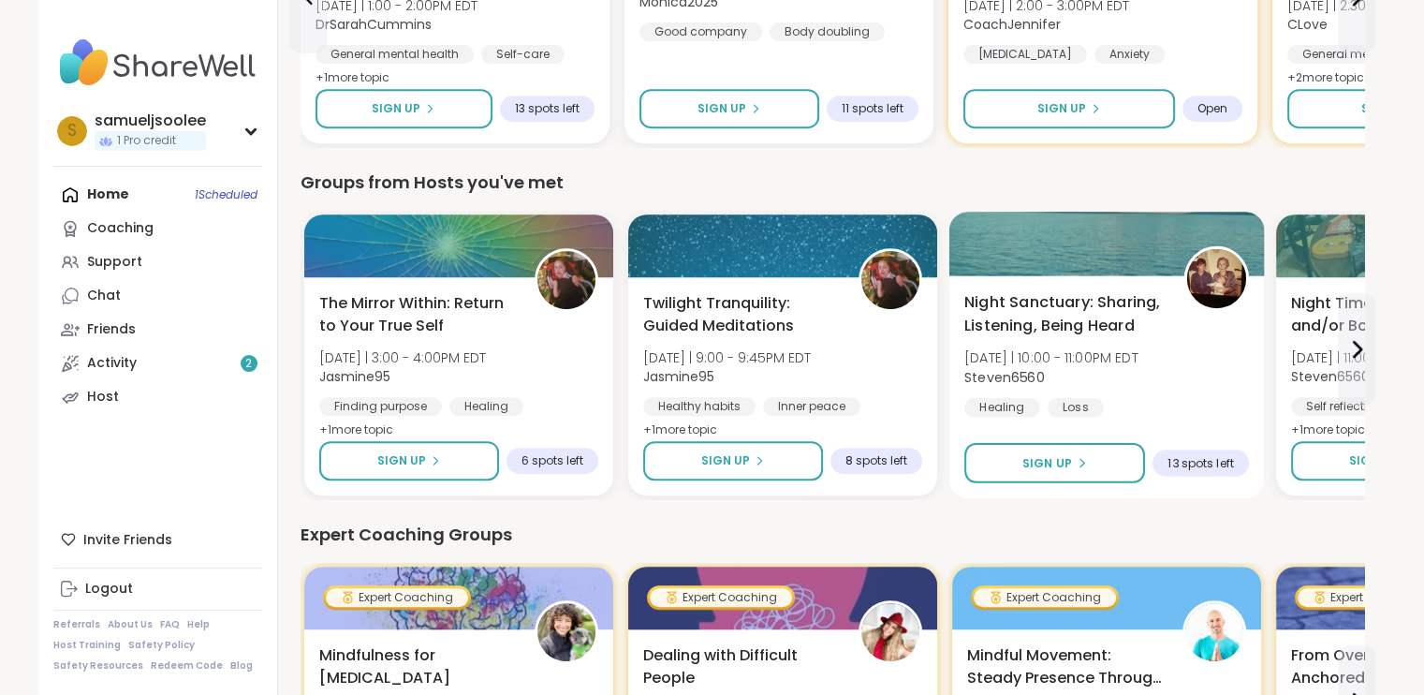
scroll to position [842, 0]
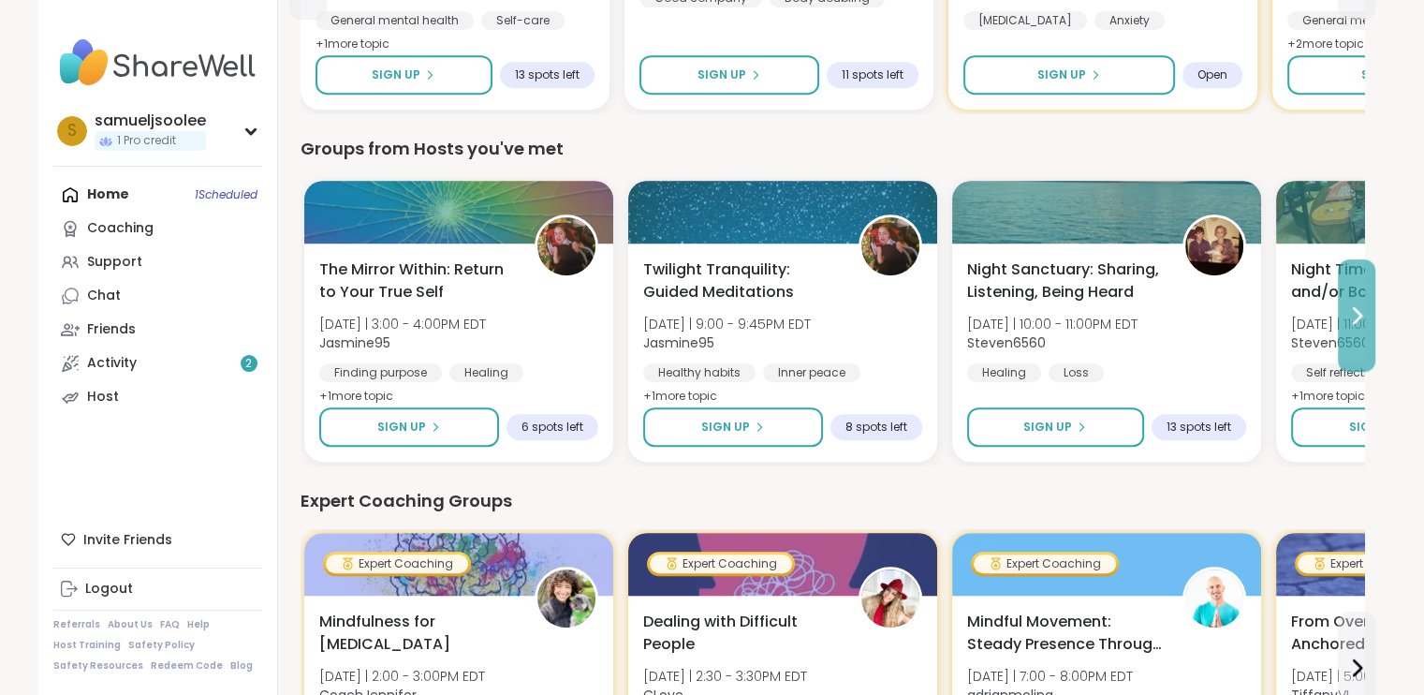
click at [1362, 313] on icon at bounding box center [1356, 315] width 22 height 22
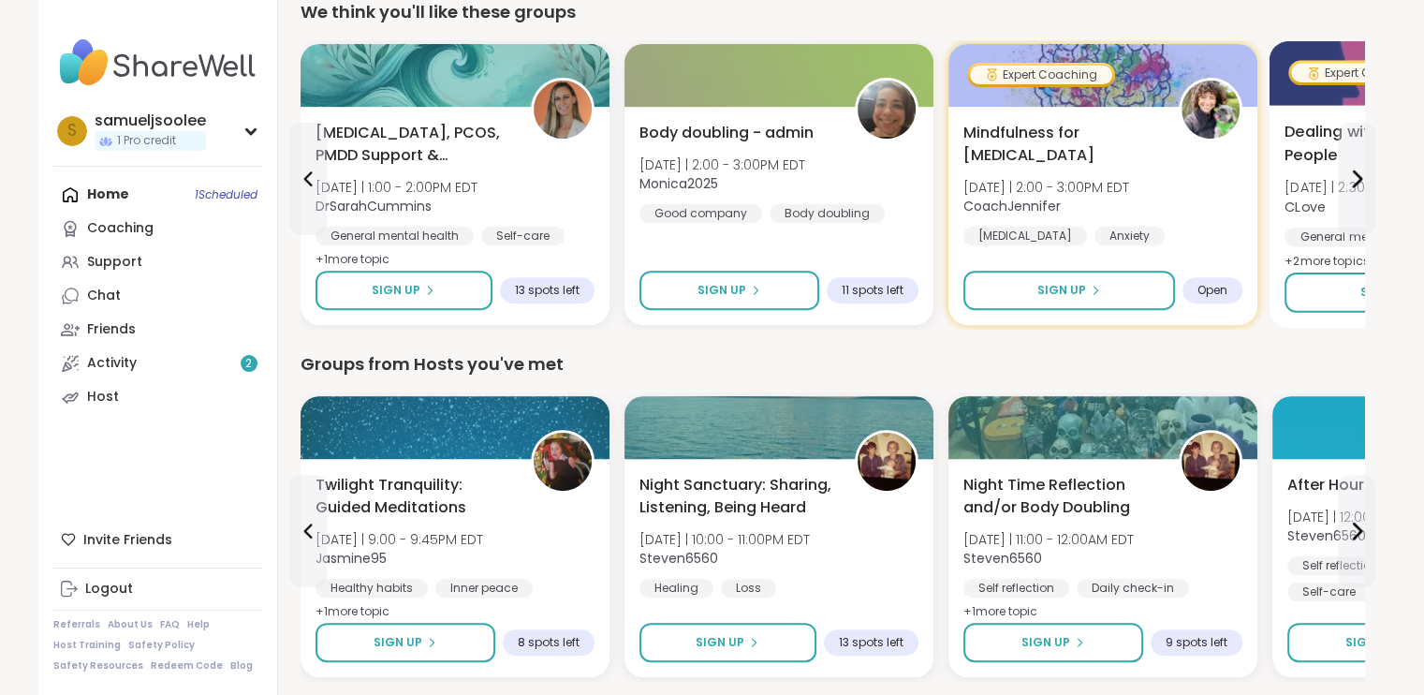
scroll to position [749, 0]
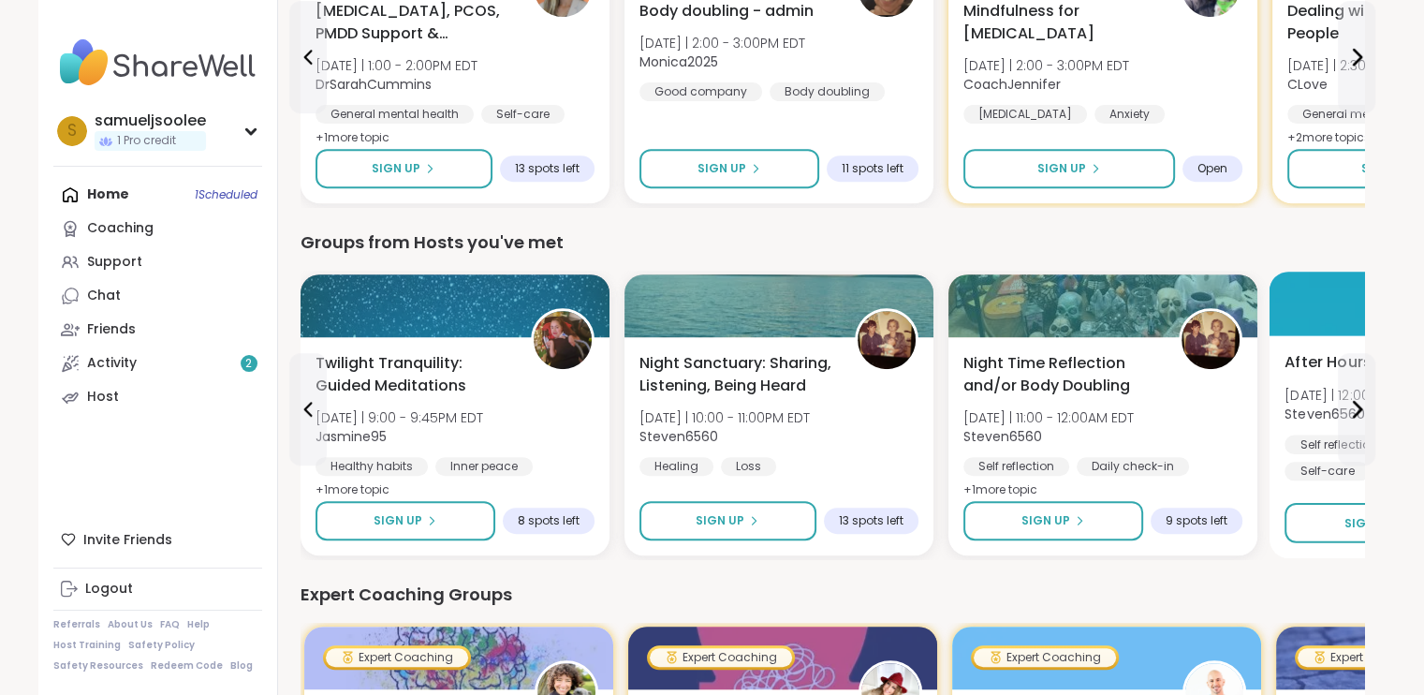
click at [1322, 396] on span "[DATE] | 12:00 - 1:00AM EDT" at bounding box center [1369, 394] width 170 height 19
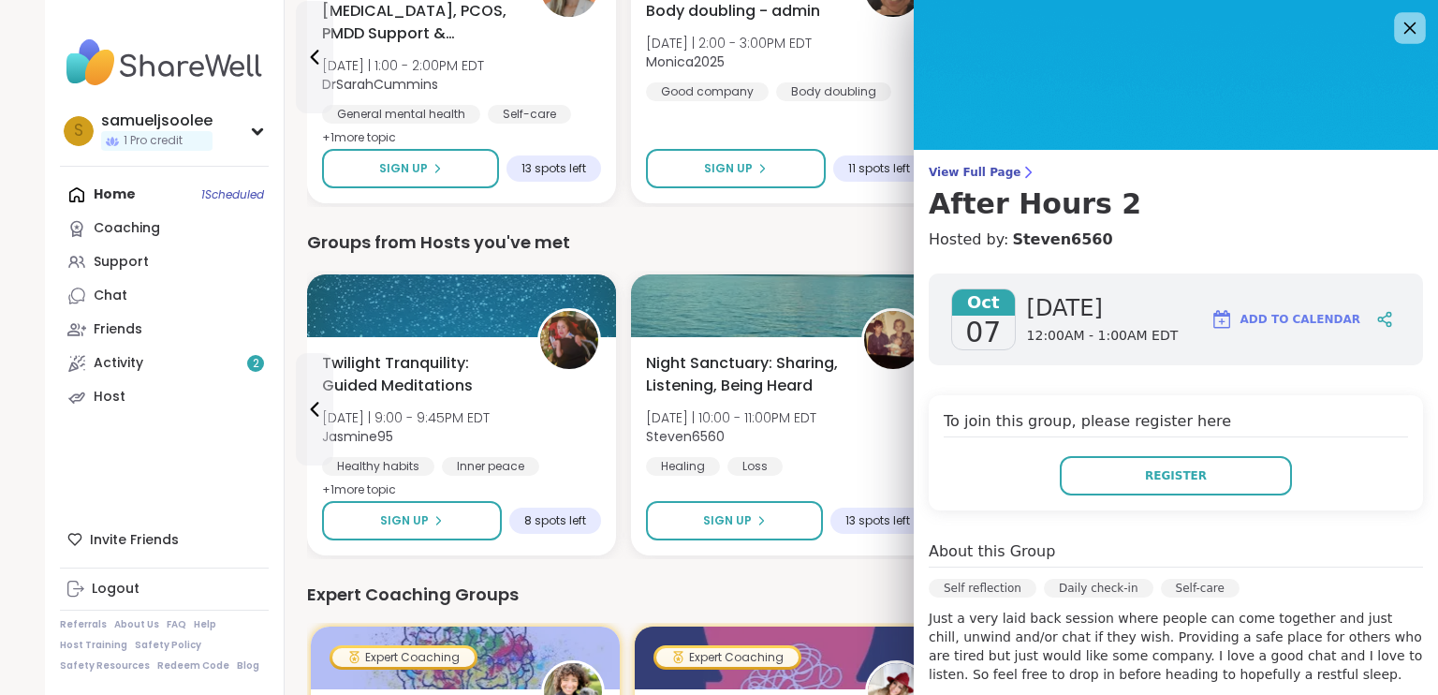
click at [1398, 36] on icon at bounding box center [1409, 27] width 23 height 23
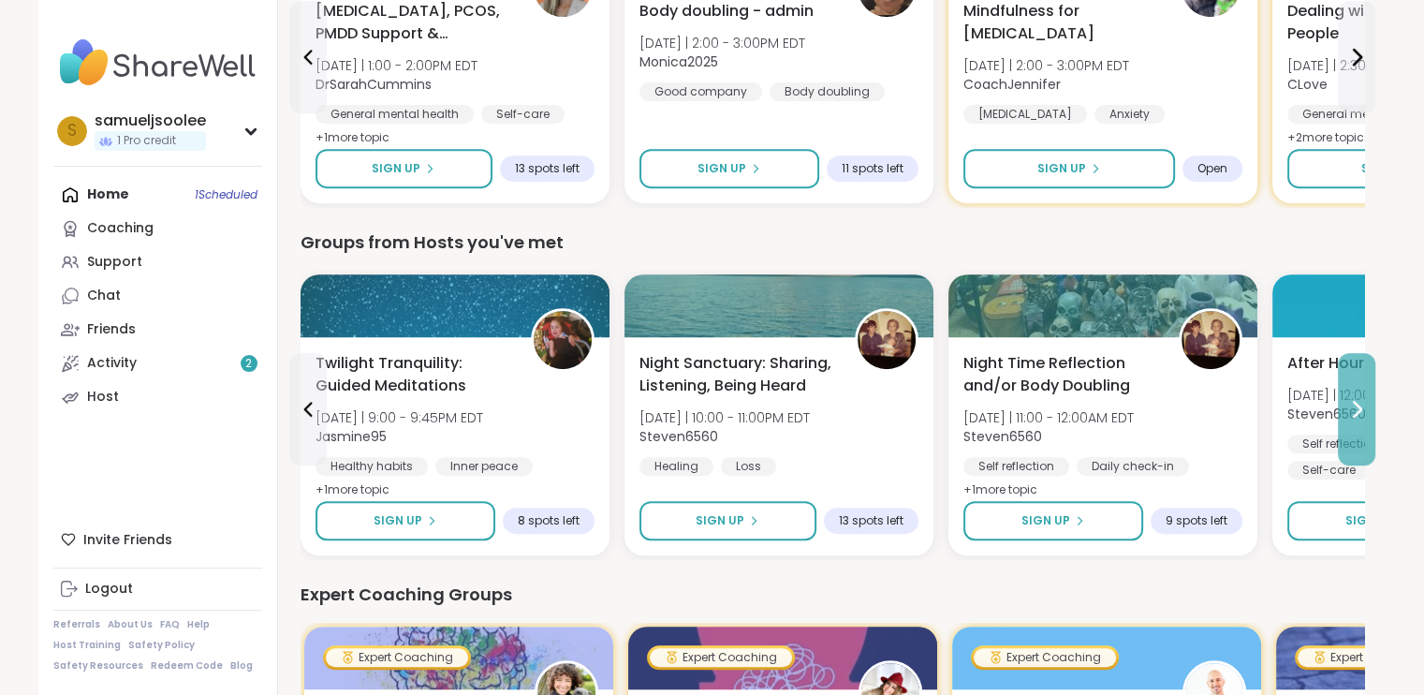
click at [1350, 391] on button at bounding box center [1356, 409] width 37 height 112
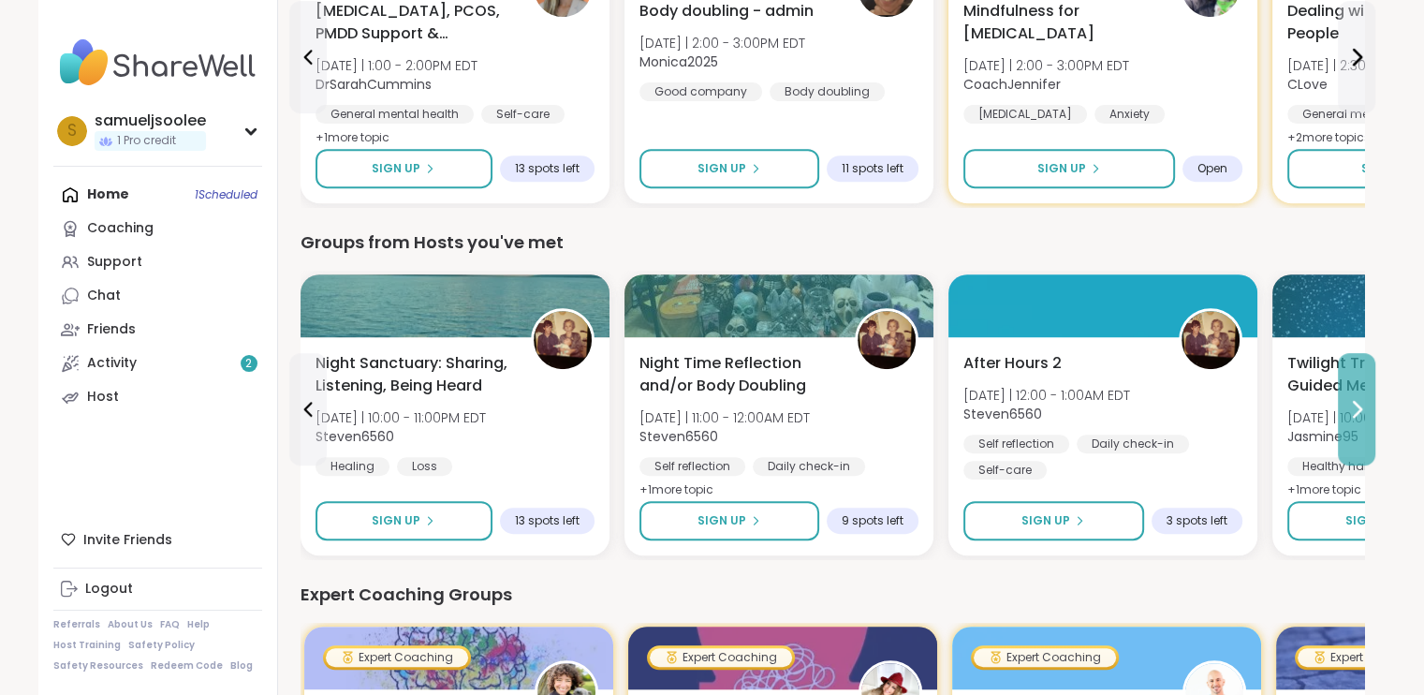
click at [1350, 388] on button at bounding box center [1356, 409] width 37 height 112
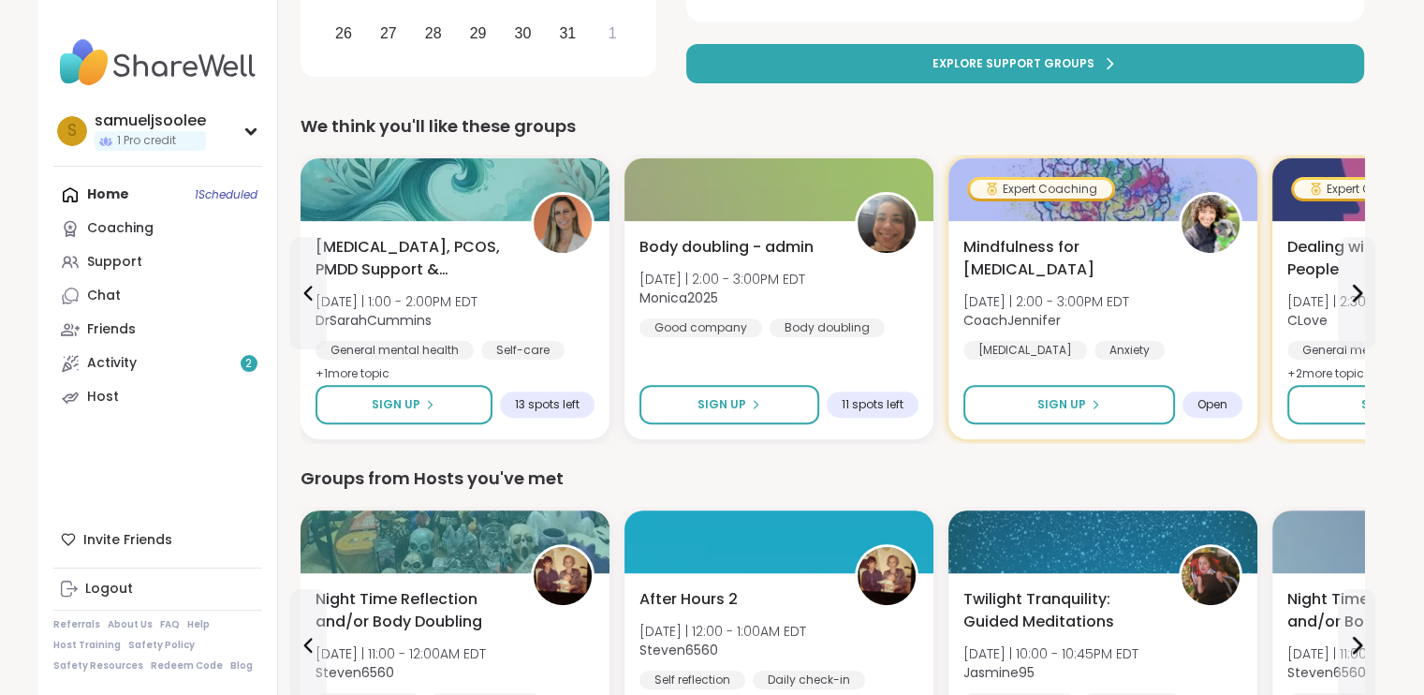
scroll to position [468, 0]
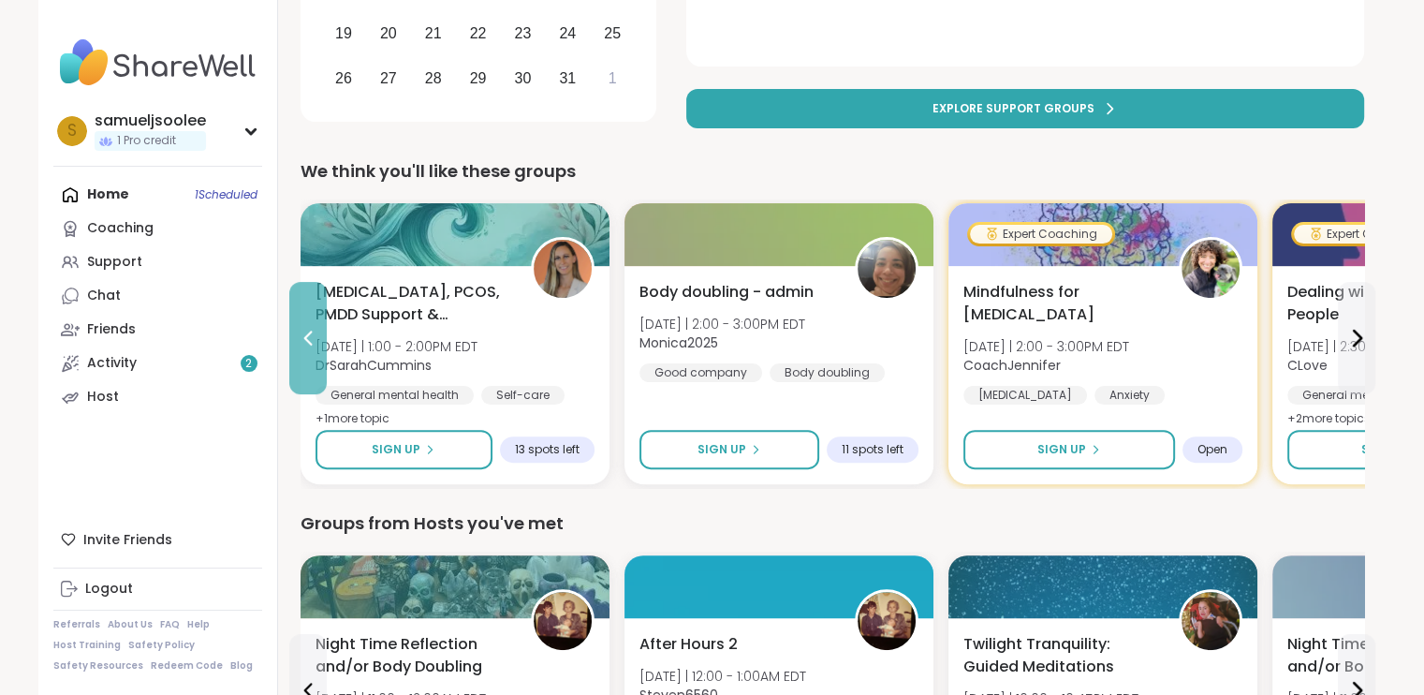
click at [304, 327] on icon at bounding box center [308, 338] width 22 height 22
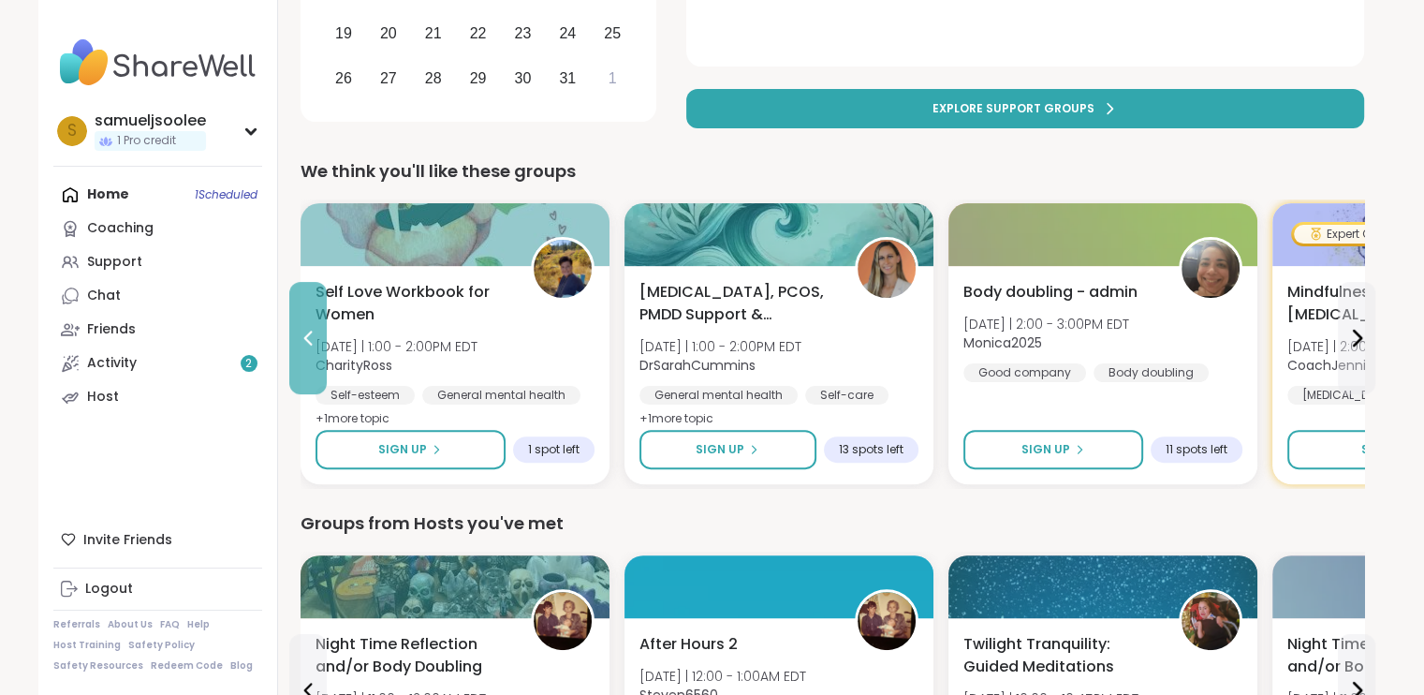
click at [304, 327] on icon at bounding box center [308, 338] width 22 height 22
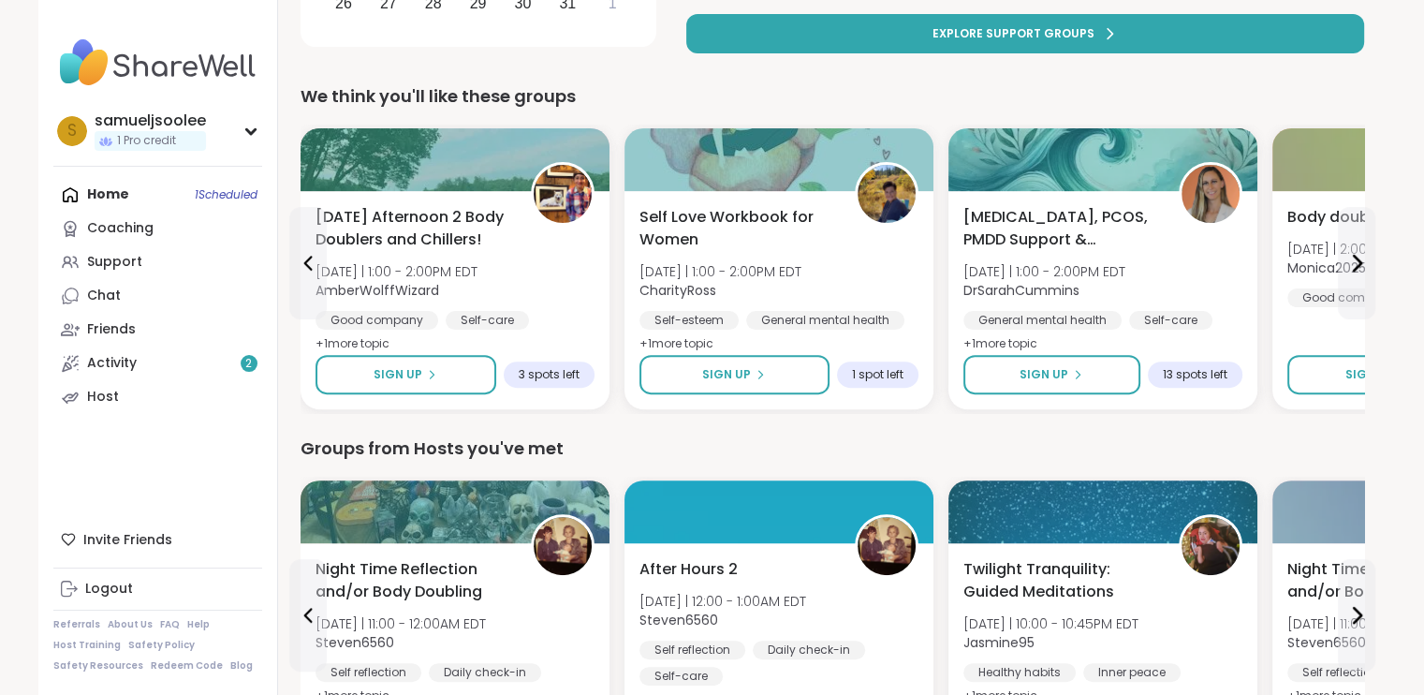
scroll to position [655, 0]
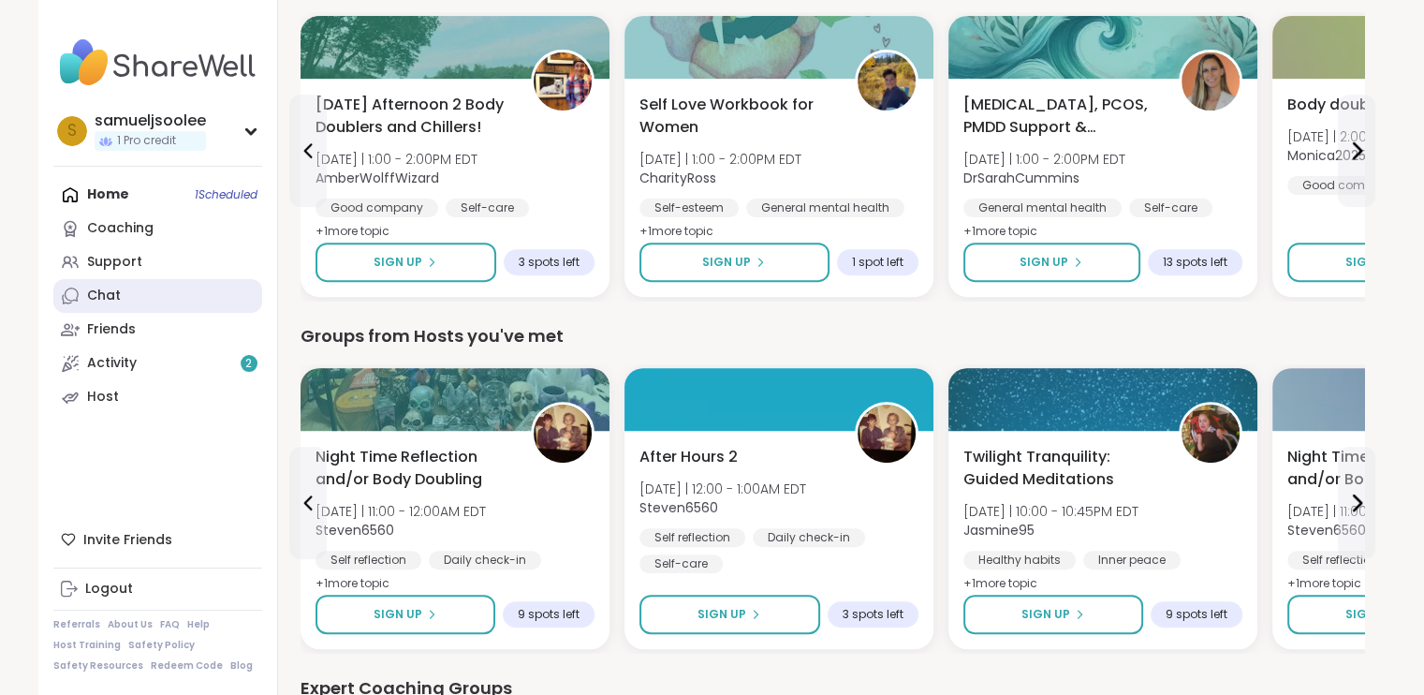
click at [162, 291] on link "Chat" at bounding box center [157, 296] width 209 height 34
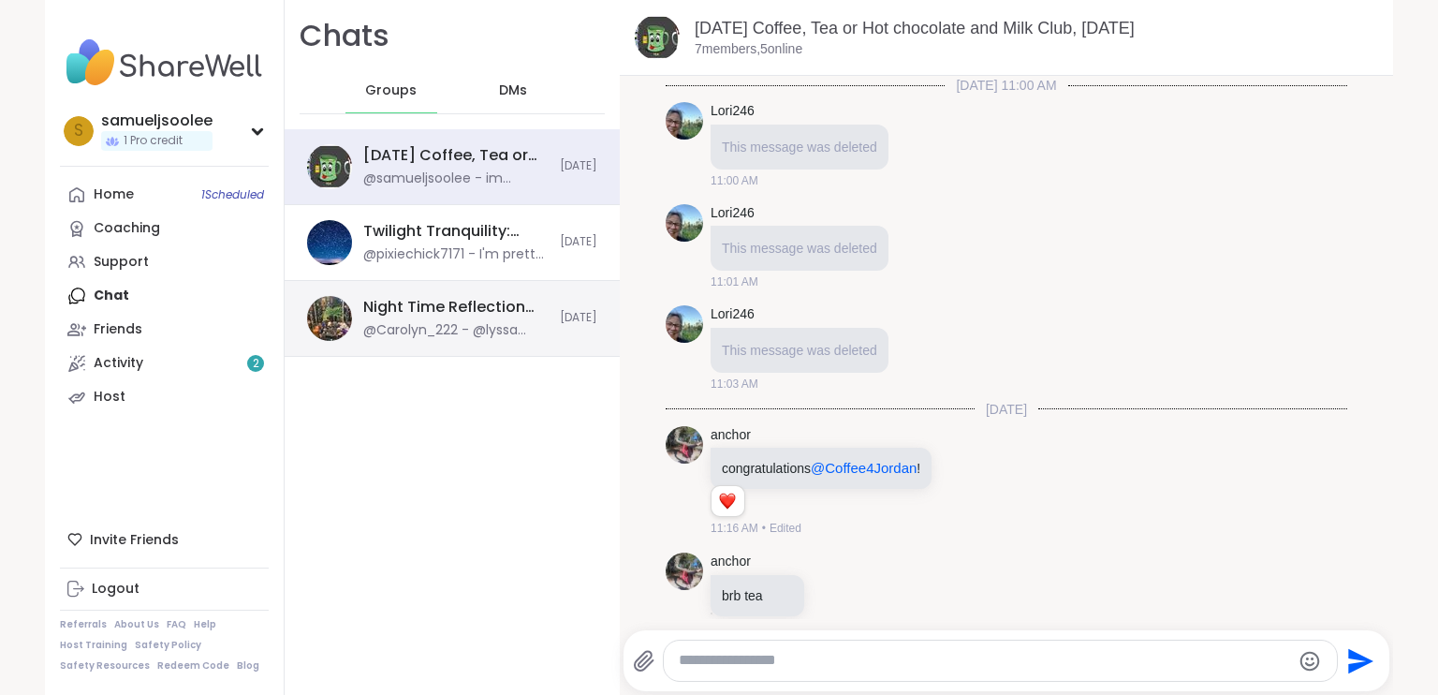
scroll to position [2189, 0]
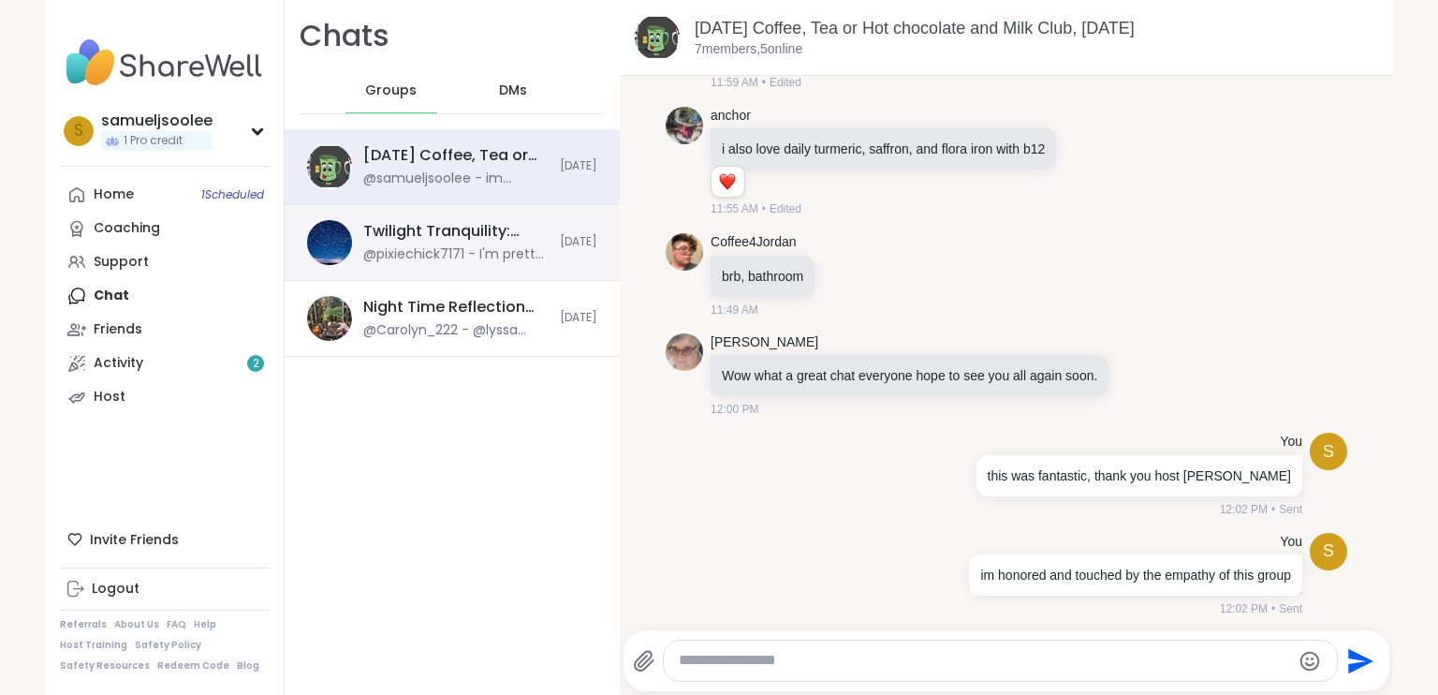
click at [403, 251] on div "@pixiechick7171 - I'm pretty sure I was able to send to you. If you didn't rece…" at bounding box center [455, 254] width 185 height 19
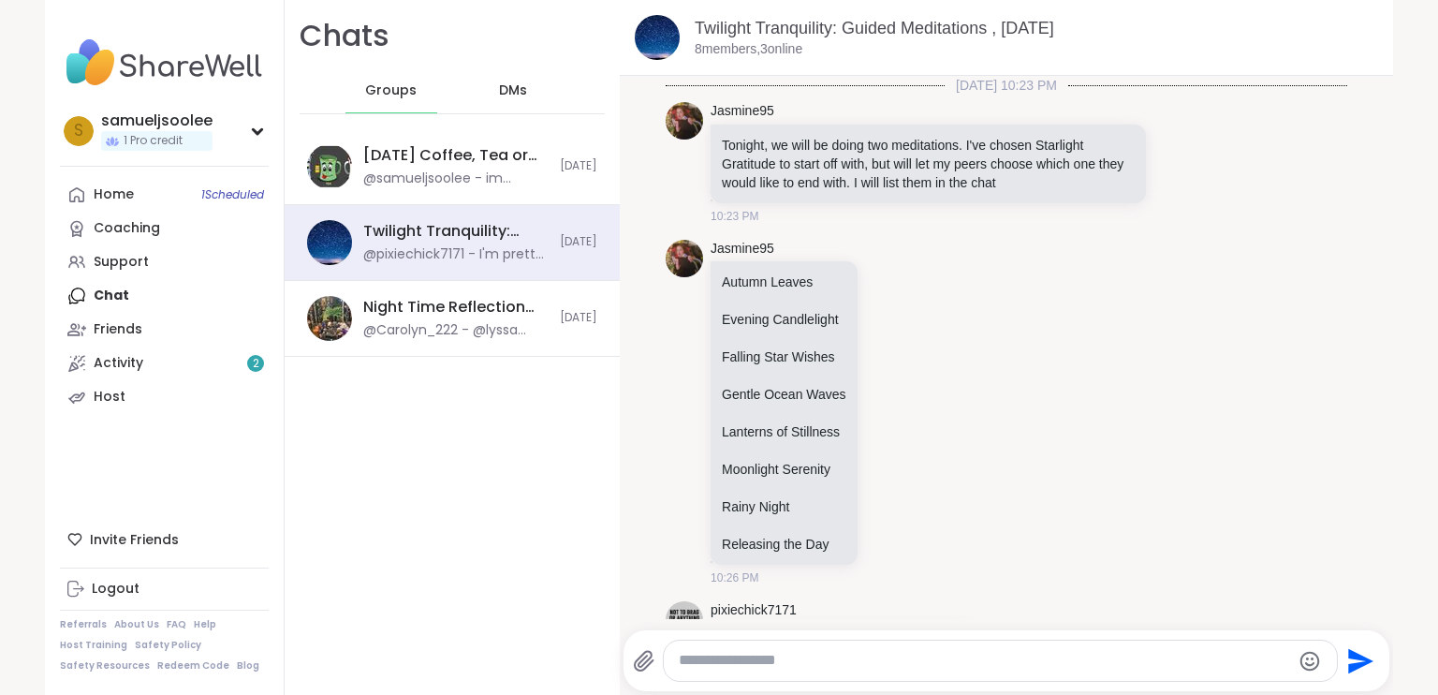
scroll to position [2648, 0]
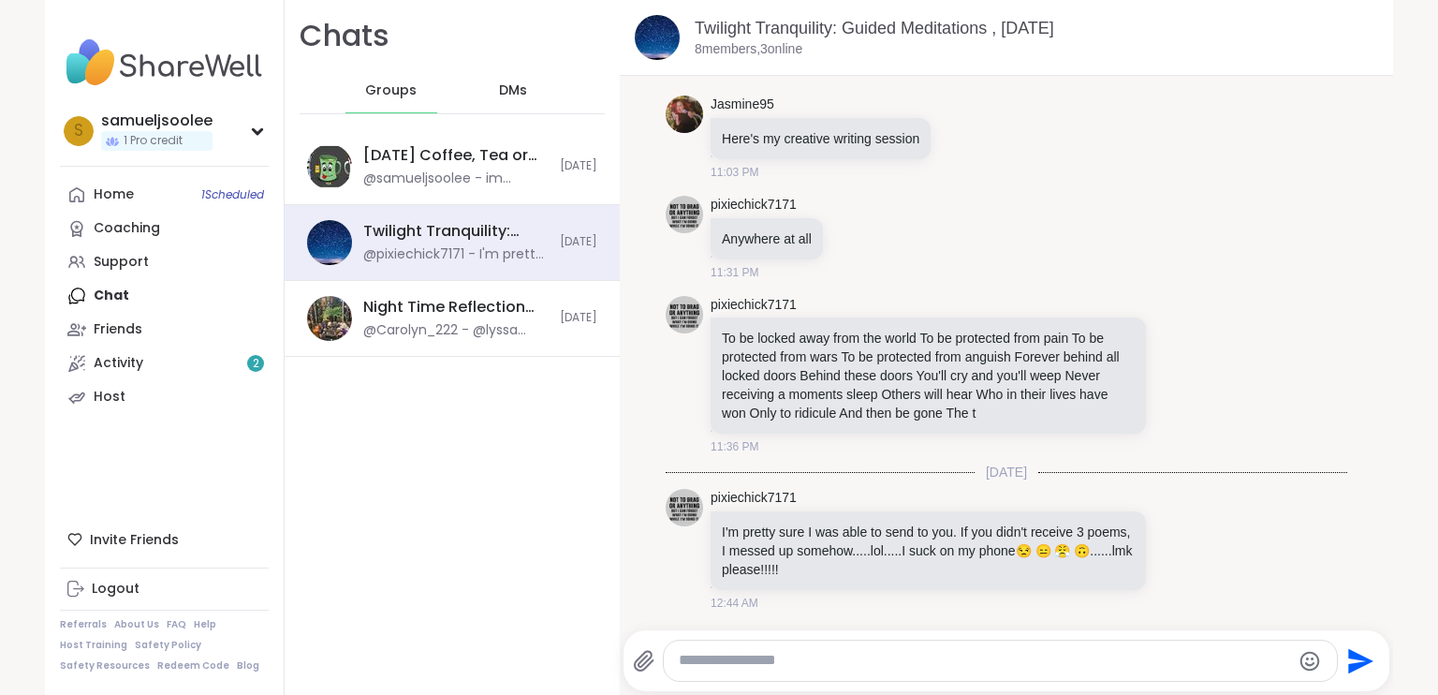
click at [944, 662] on textarea "Type your message" at bounding box center [984, 661] width 611 height 20
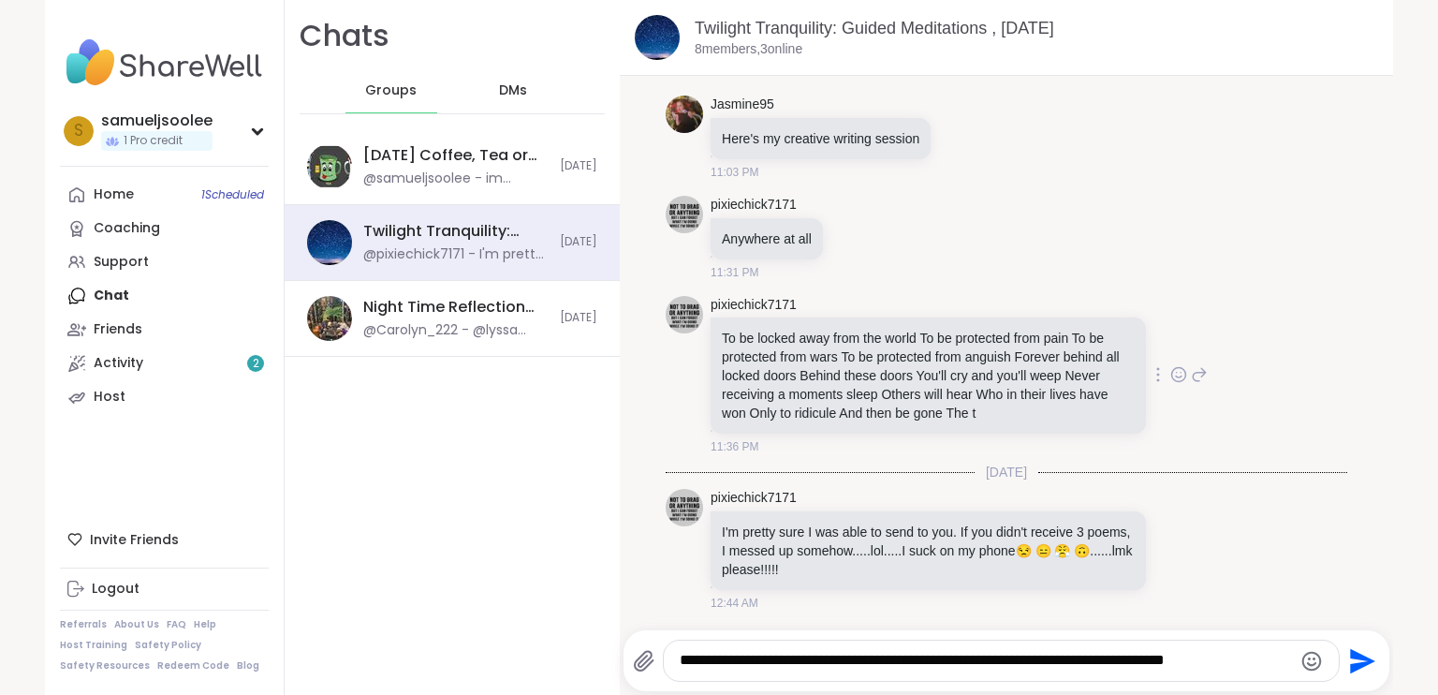
type textarea "**********"
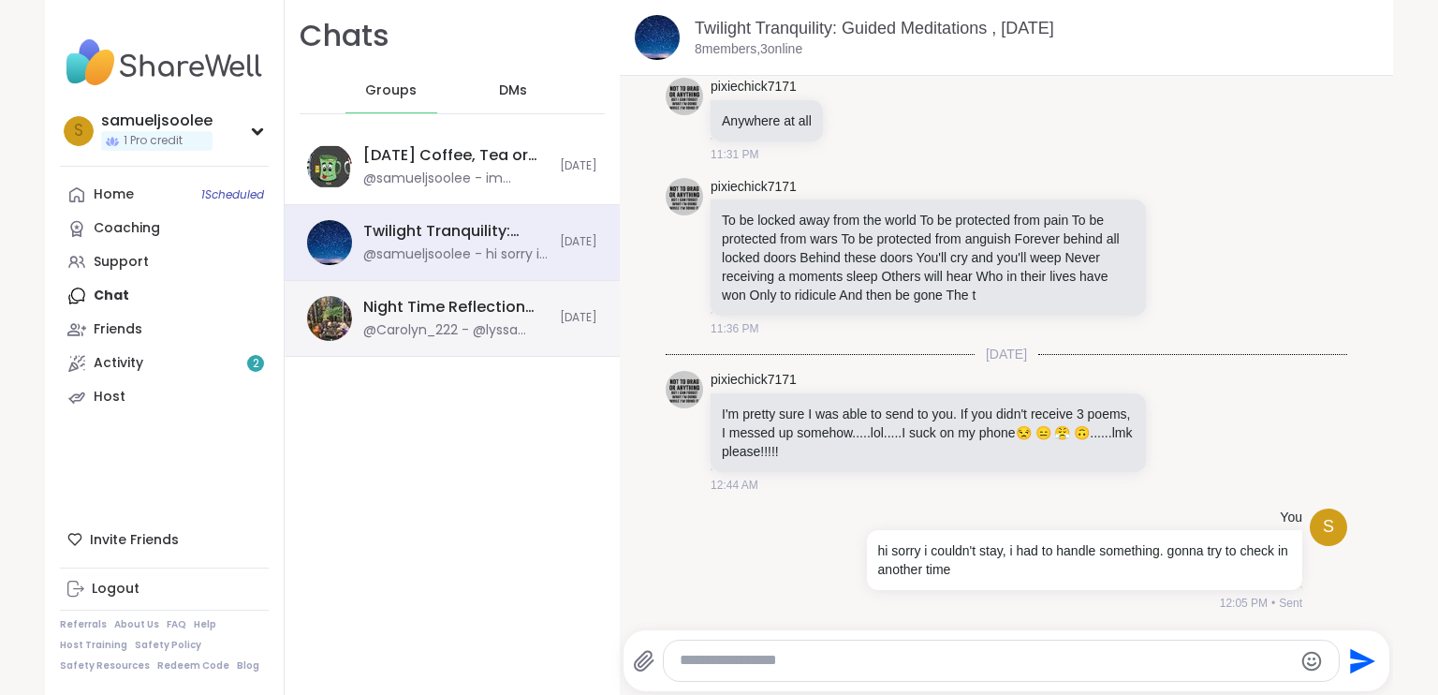
click at [429, 324] on div "@Carolyn_222 - @lyssa From Oracle of the 7 Energies" at bounding box center [455, 330] width 185 height 19
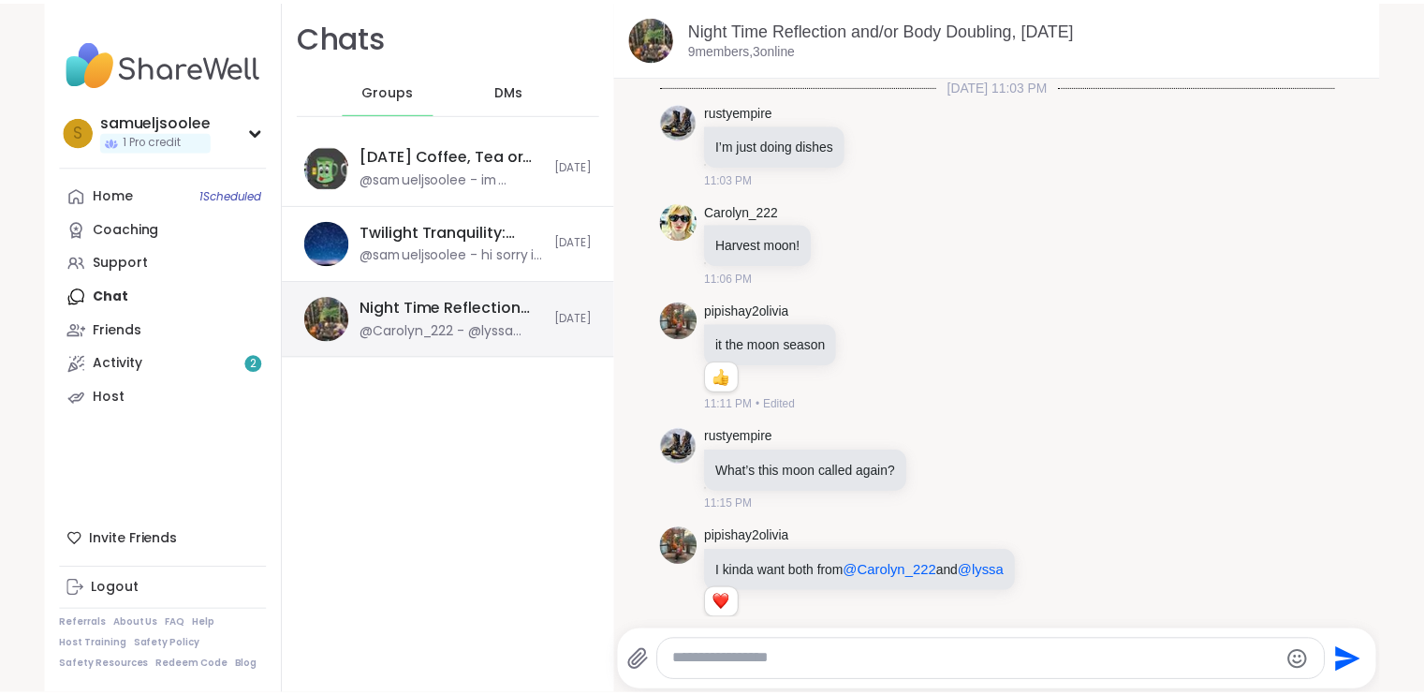
scroll to position [5642, 0]
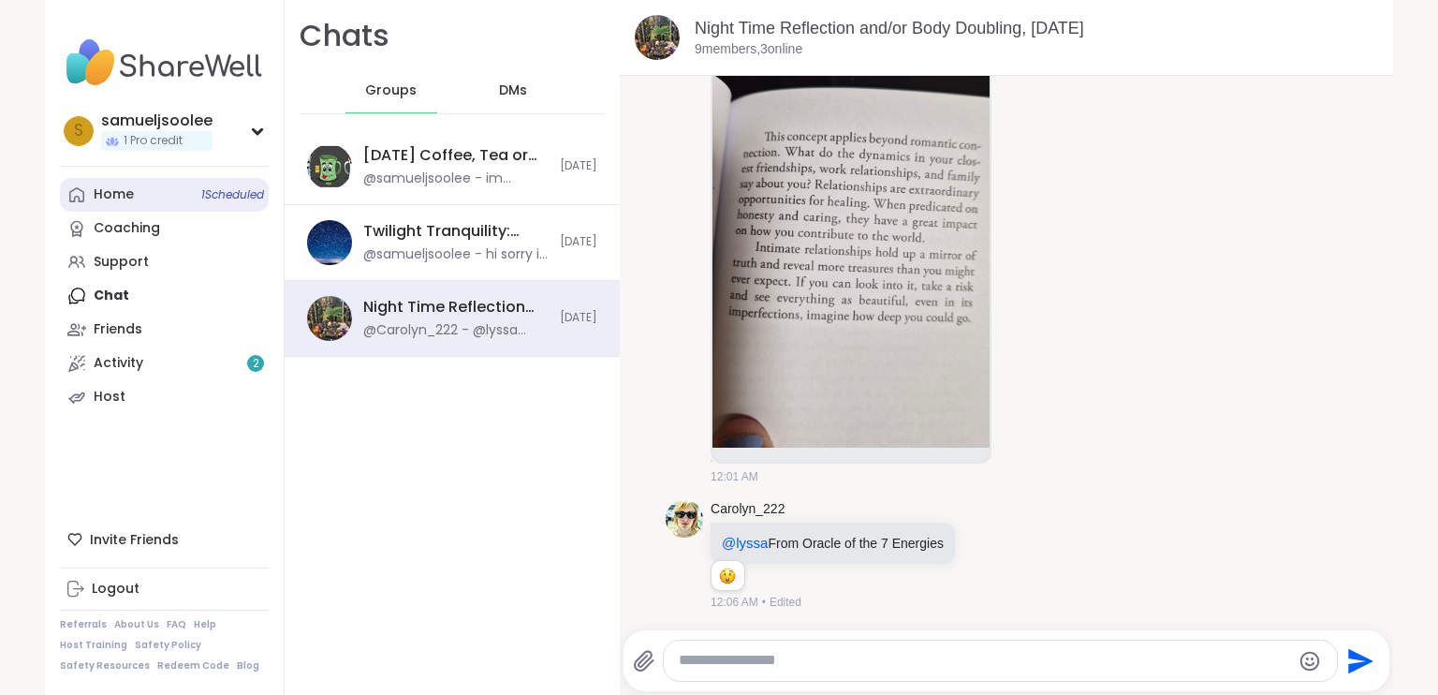
click at [118, 183] on link "Home 1 Scheduled" at bounding box center [164, 195] width 209 height 34
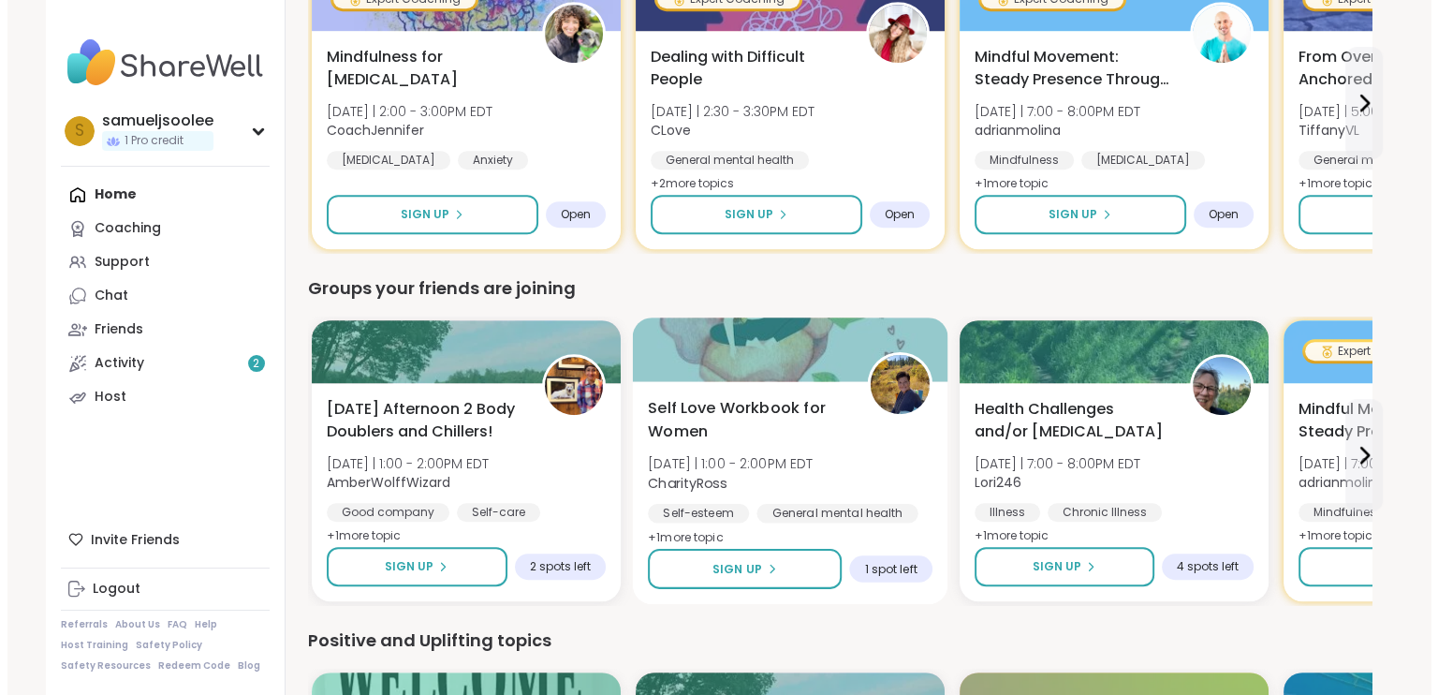
scroll to position [1030, 0]
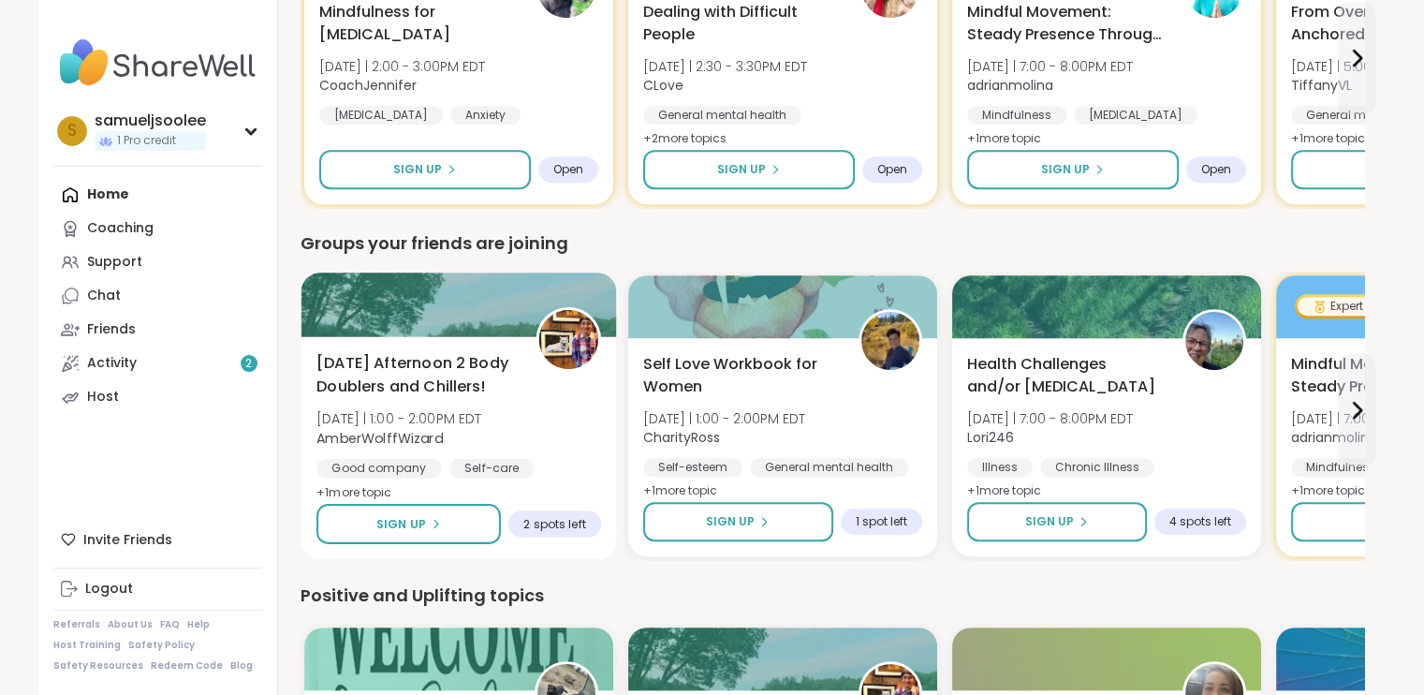
click at [589, 332] on img at bounding box center [567, 339] width 59 height 59
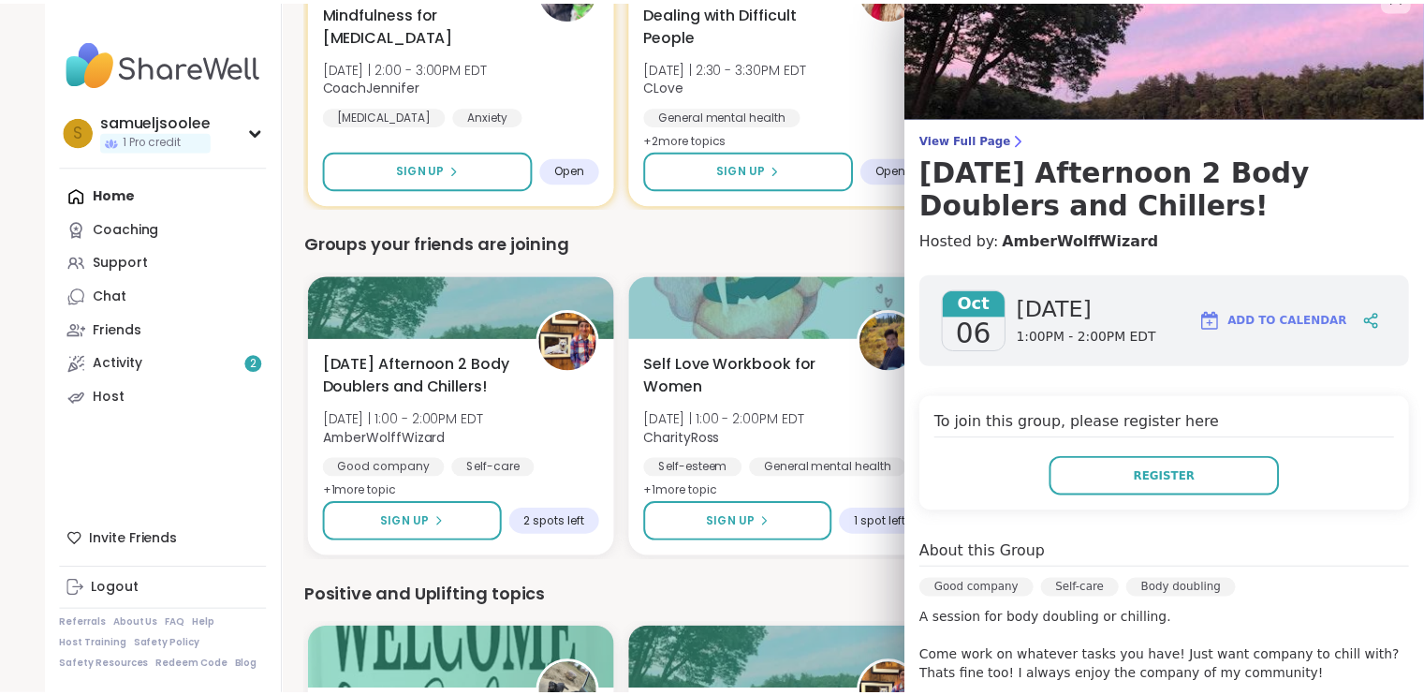
scroll to position [0, 0]
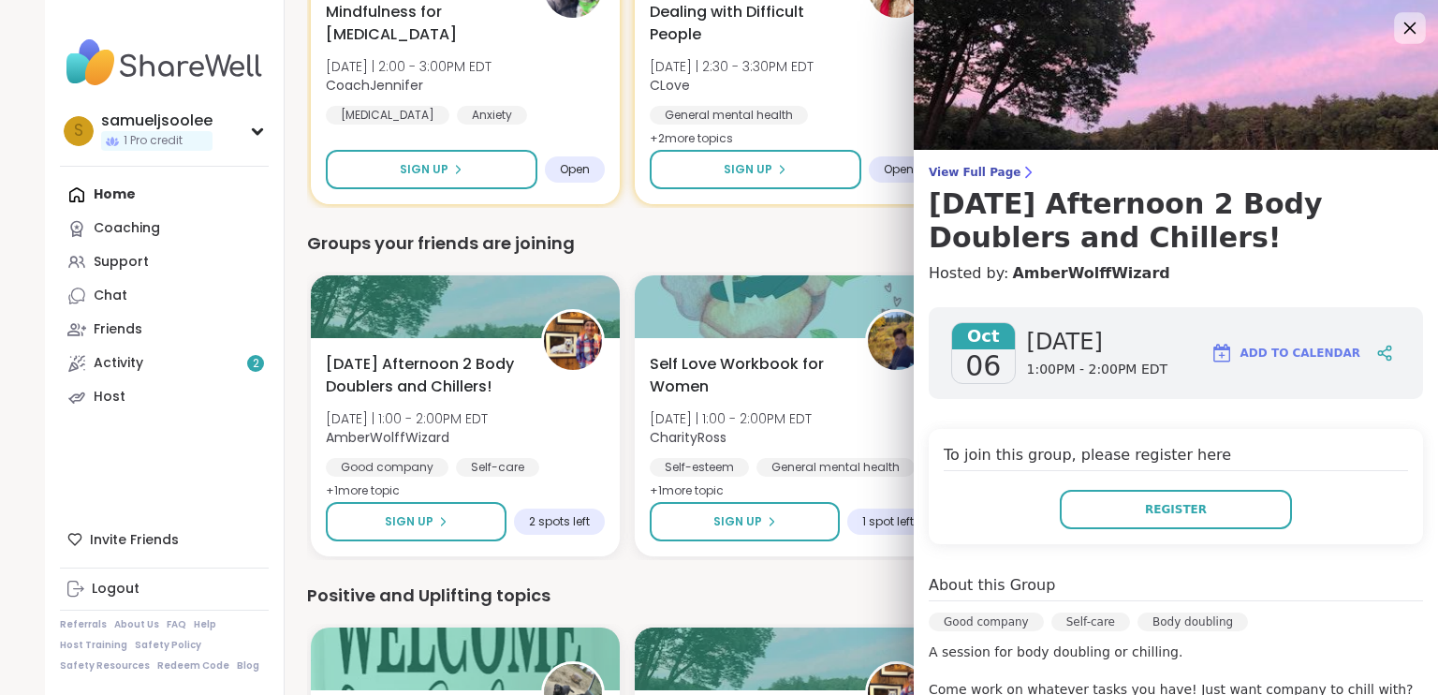
click at [1398, 29] on icon at bounding box center [1409, 27] width 23 height 23
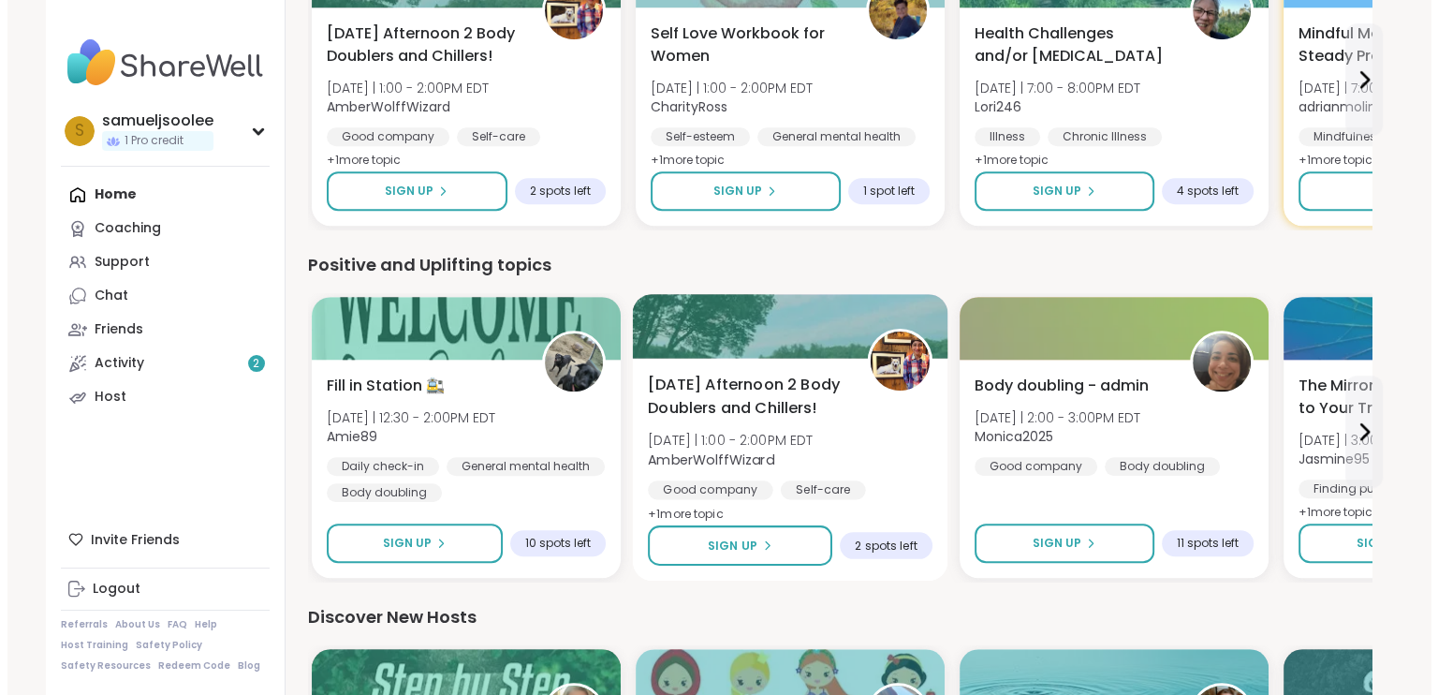
scroll to position [1404, 0]
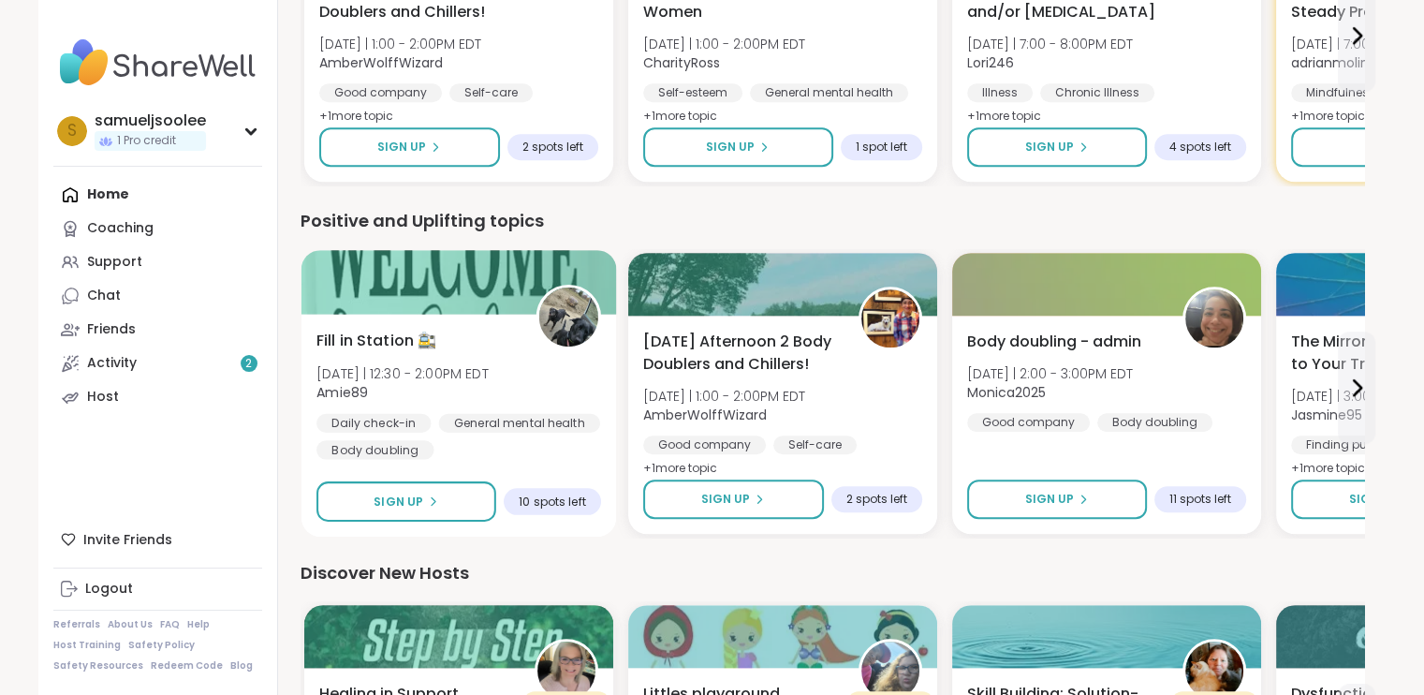
click at [447, 314] on div "Fill in Station 🚉 Mon 10/6 | 12:30 - 2:00PM EDT Amie89 Daily check-in General m…" at bounding box center [457, 393] width 315 height 286
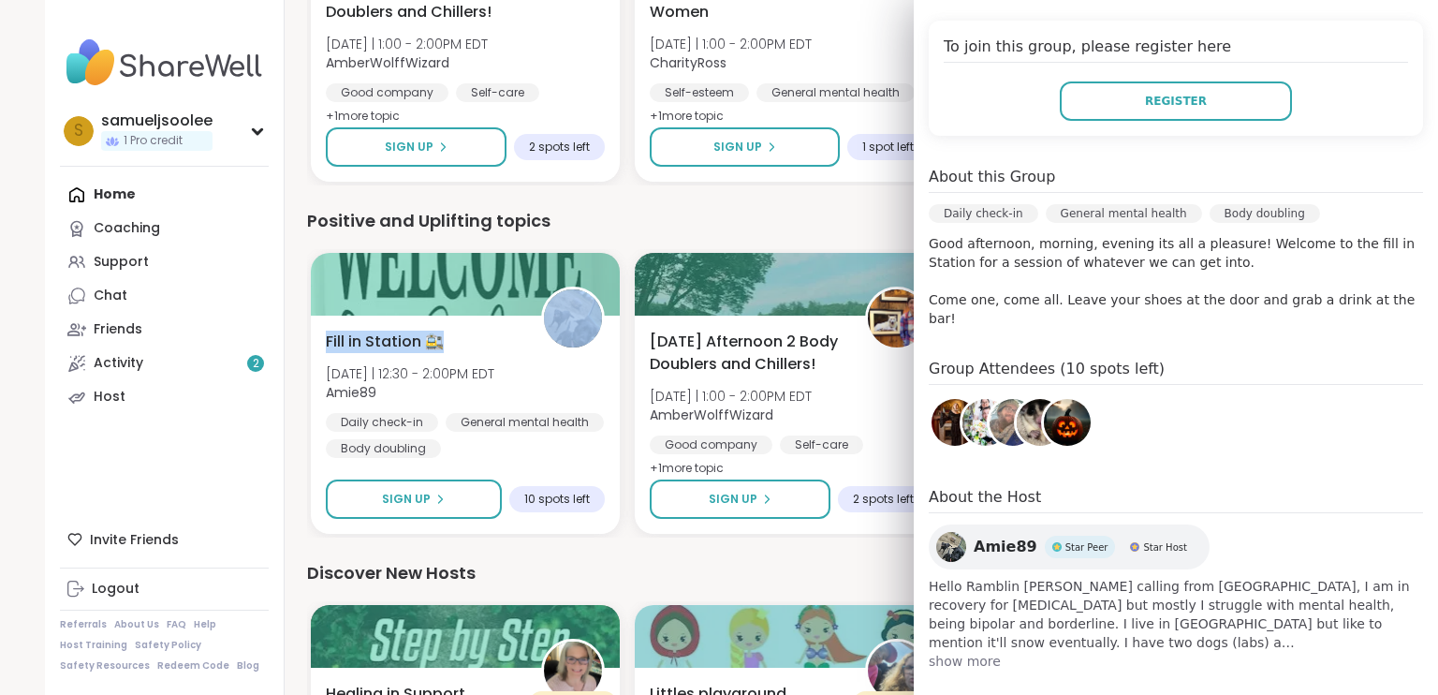
scroll to position [374, 0]
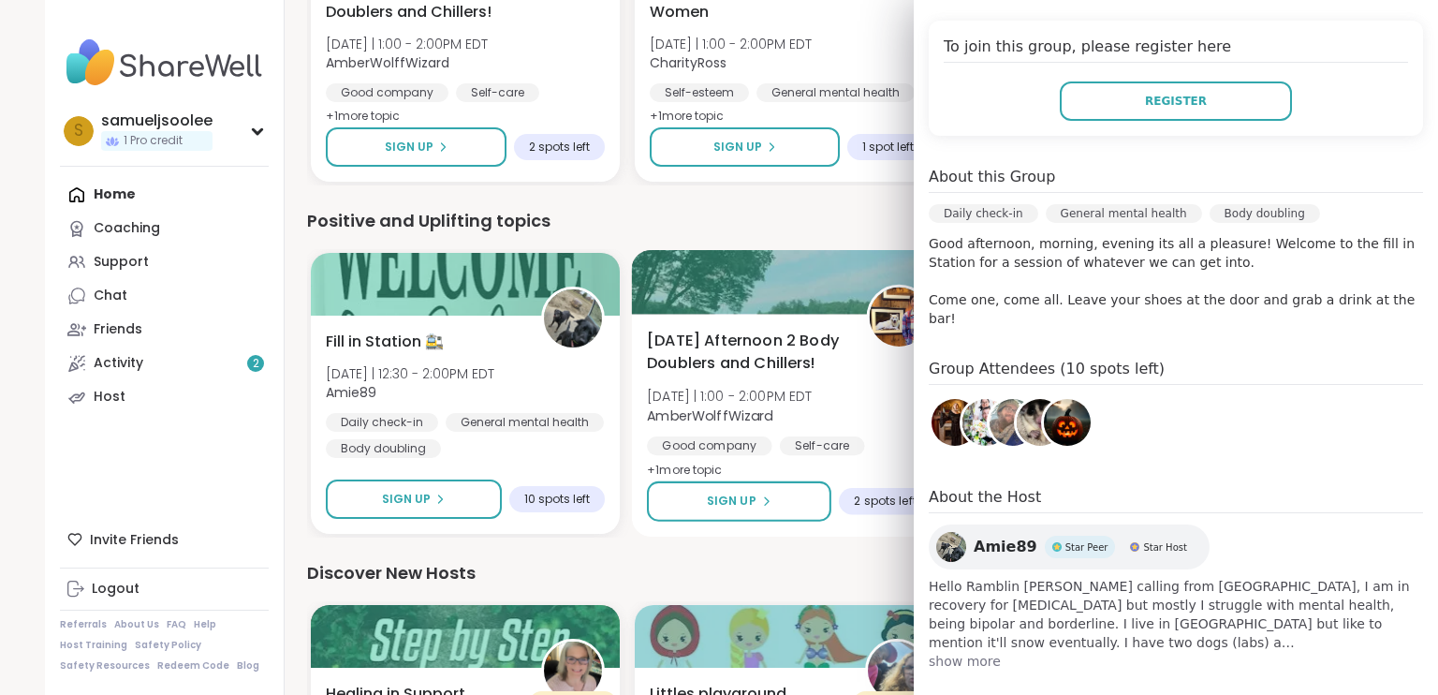
click at [867, 535] on div "Monday Afternoon 2 Body Doublers and Chillers! Mon 10/6 | 1:00 - 2:00PM EDT Amb…" at bounding box center [789, 425] width 315 height 223
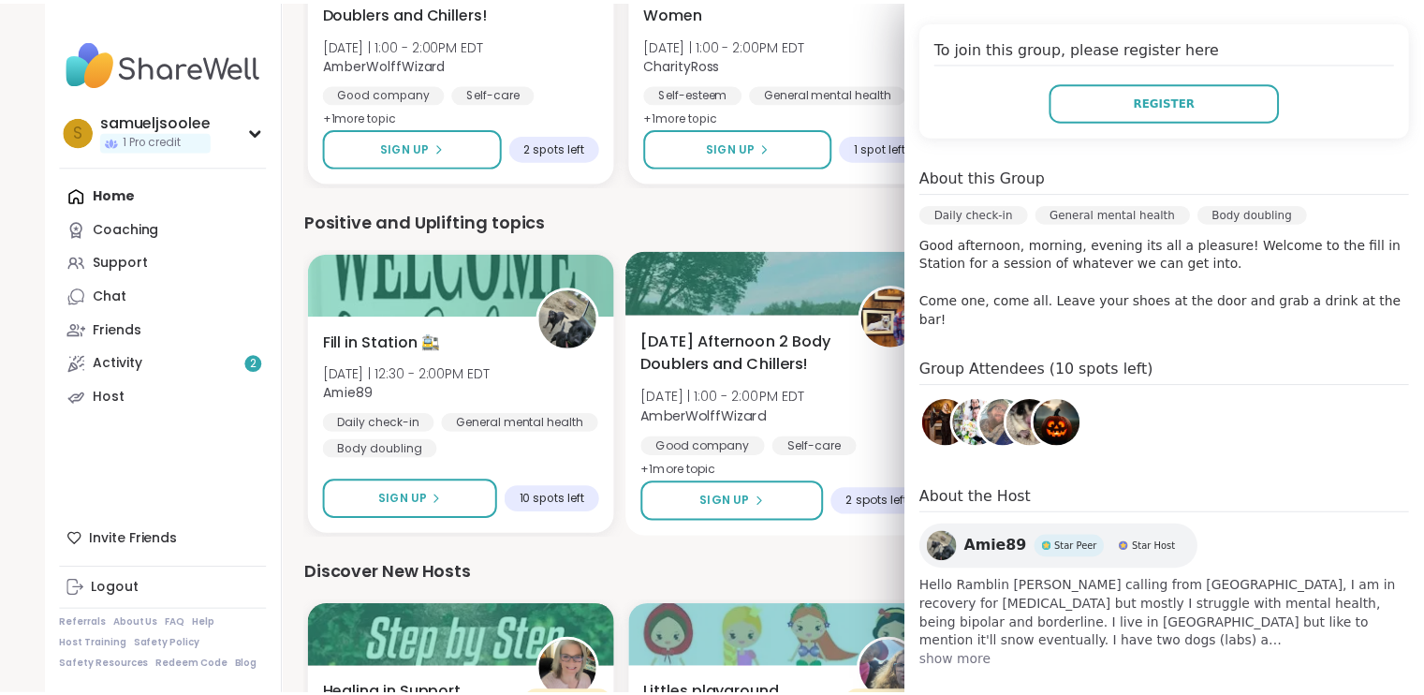
scroll to position [408, 0]
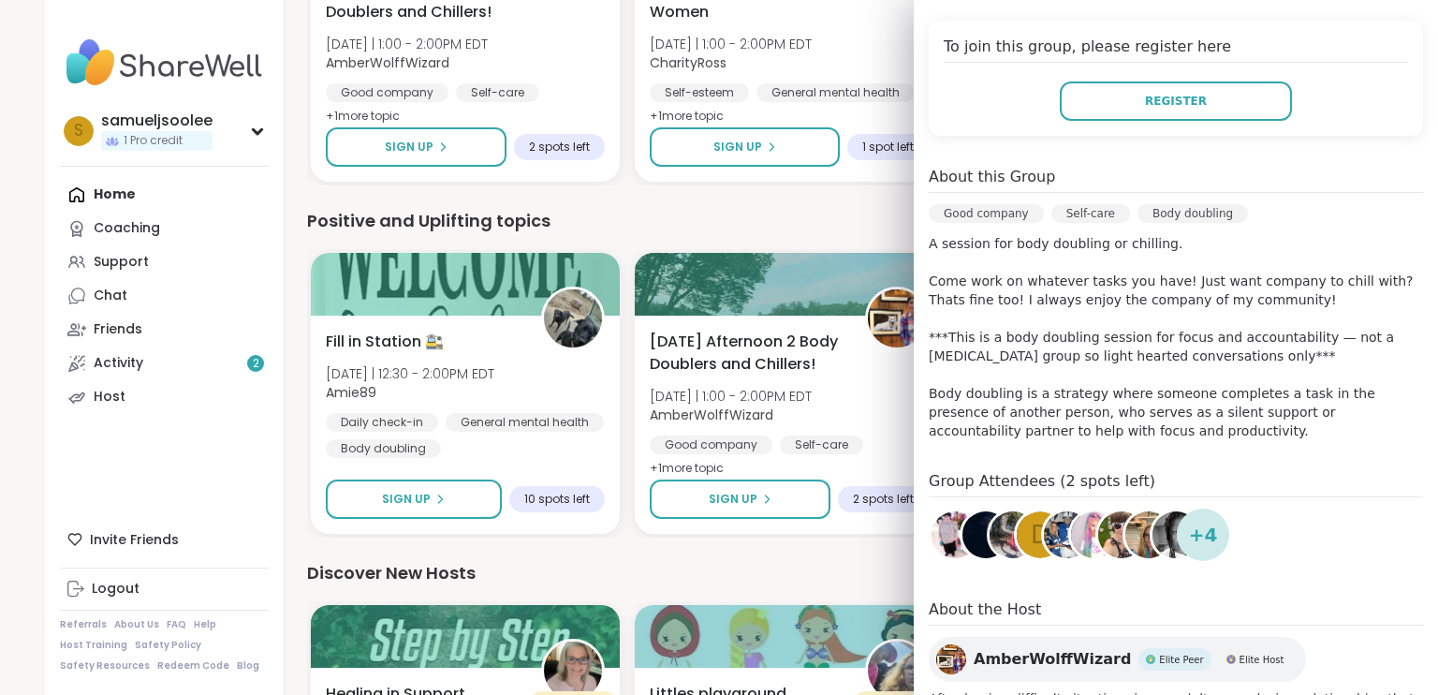
drag, startPoint x: 798, startPoint y: 540, endPoint x: 798, endPoint y: 557, distance: 16.8
click at [798, 547] on div "We think you'll like these groups Fill in Station 🚉 Mon 10/6 | 12:30 - 2:00PM E…" at bounding box center [838, 51] width 1063 height 2503
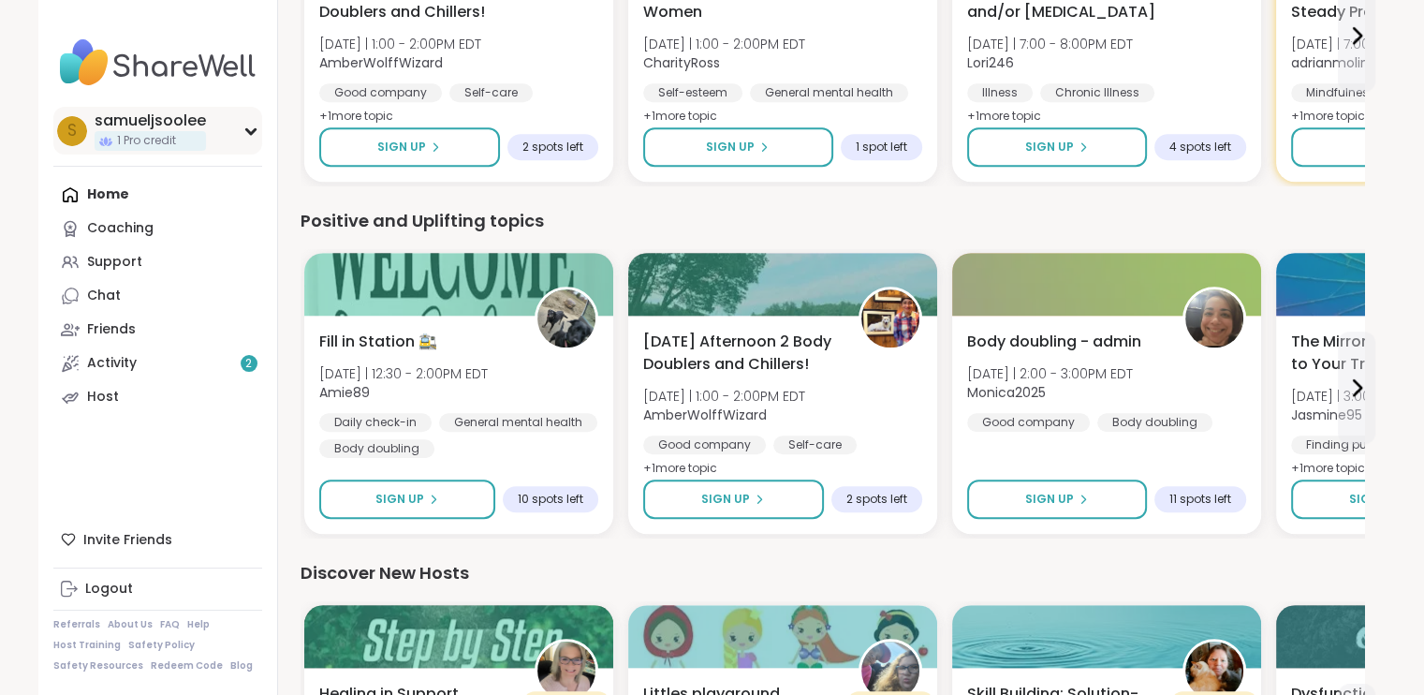
click at [225, 122] on div "s samueljsoolee 1 Pro credit" at bounding box center [157, 131] width 209 height 48
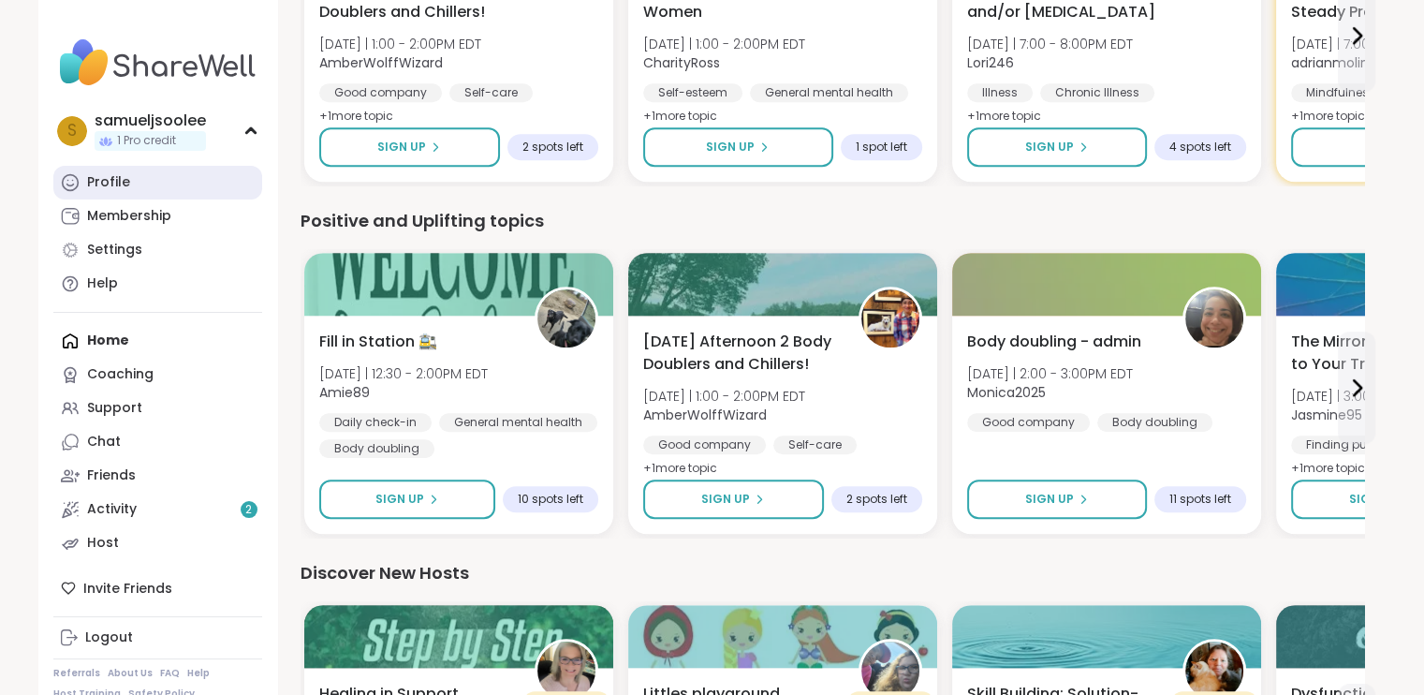
click at [180, 183] on link "Profile" at bounding box center [157, 183] width 209 height 34
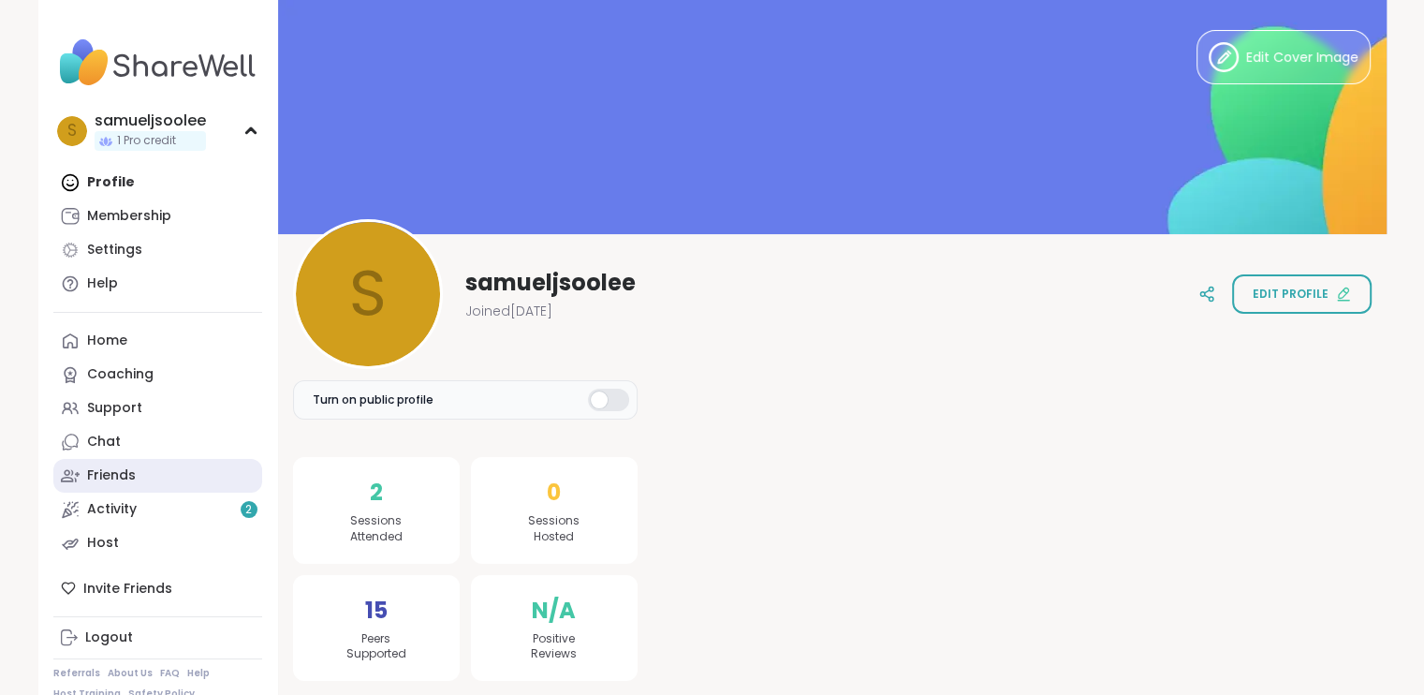
click at [109, 474] on div "Friends" at bounding box center [111, 475] width 49 height 19
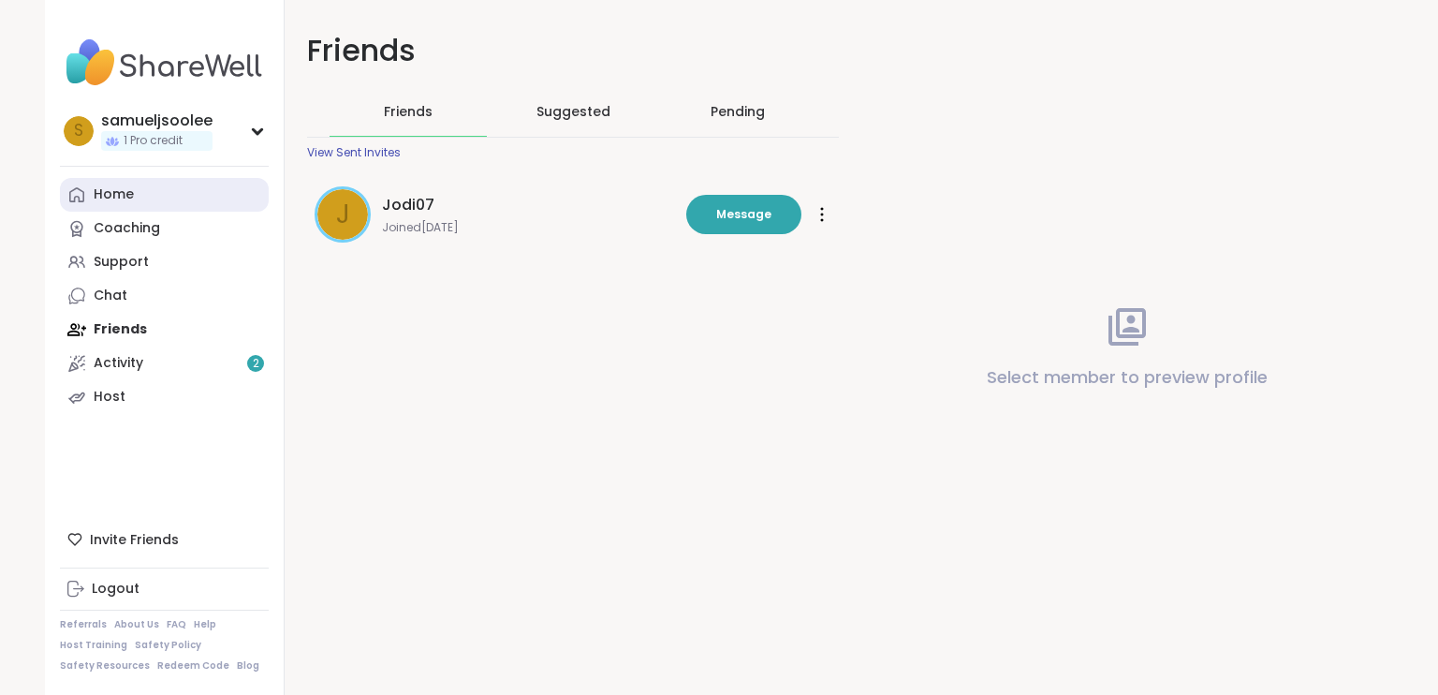
click at [168, 187] on link "Home" at bounding box center [164, 195] width 209 height 34
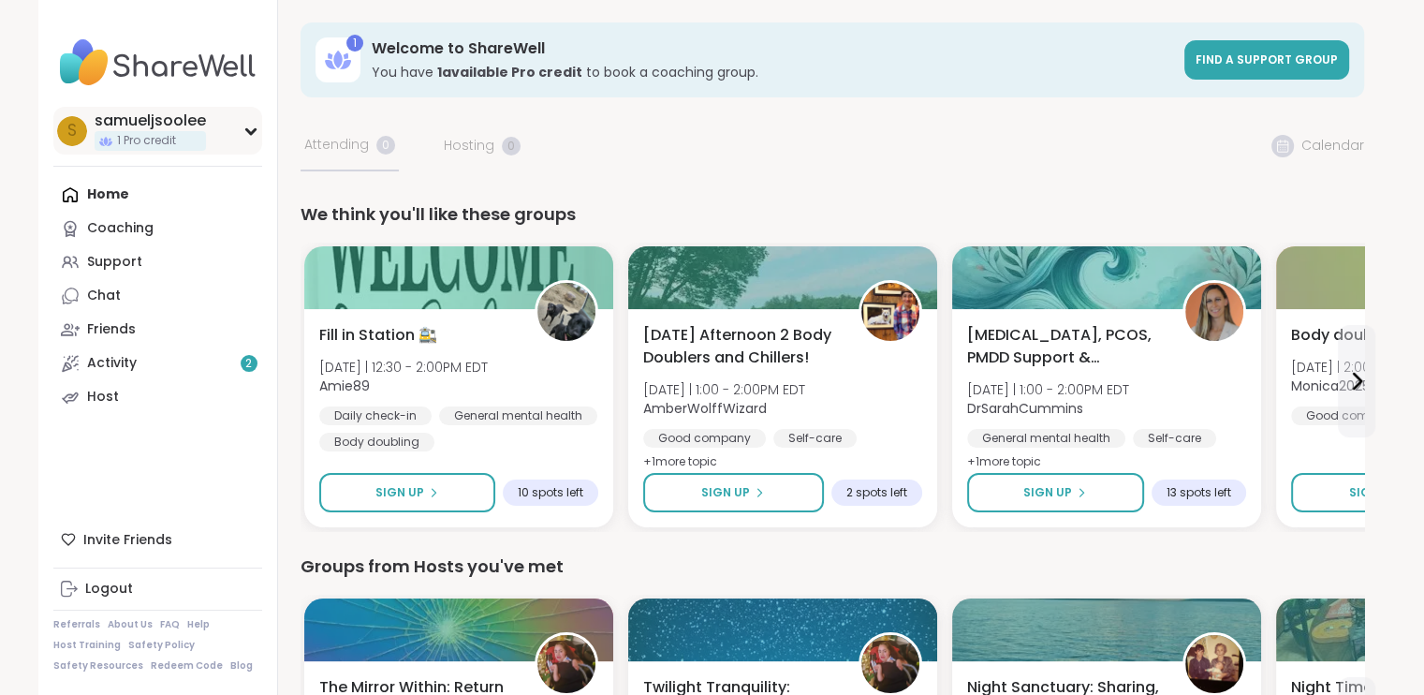
click at [243, 126] on icon at bounding box center [250, 130] width 15 height 9
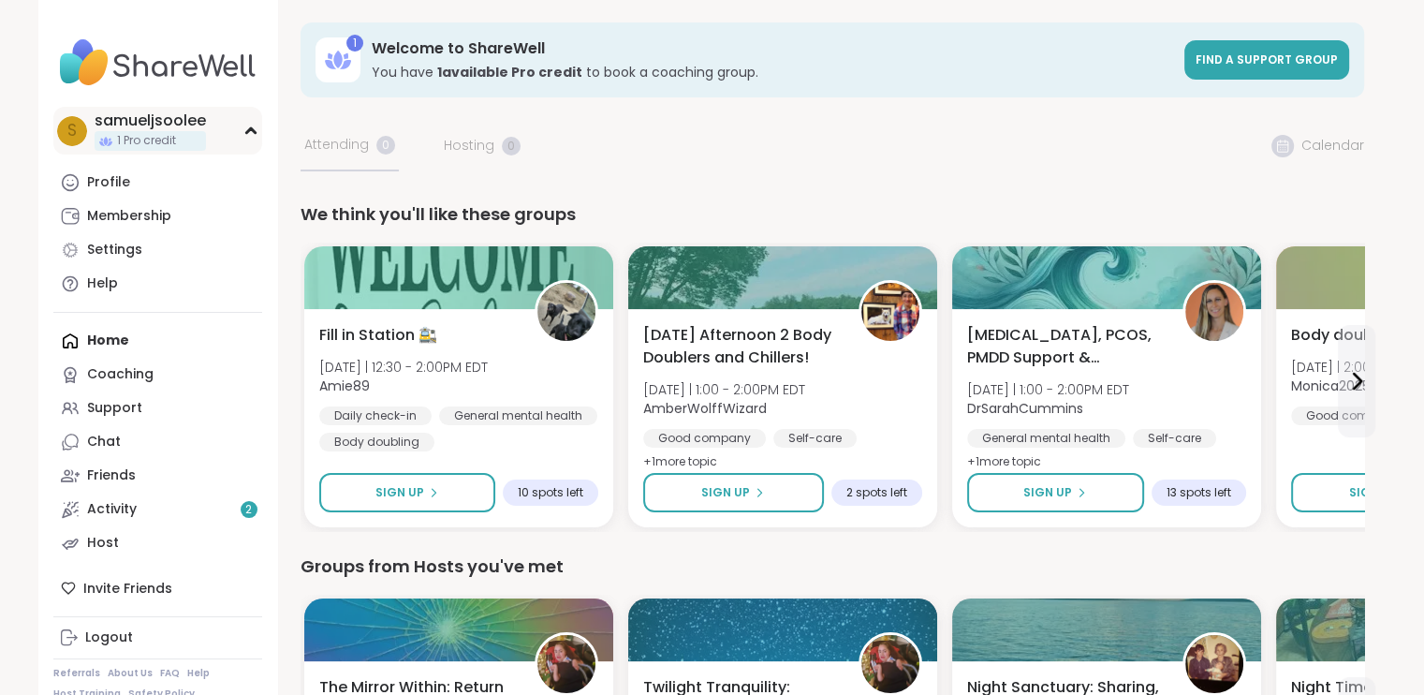
click at [255, 130] on icon at bounding box center [250, 130] width 15 height 9
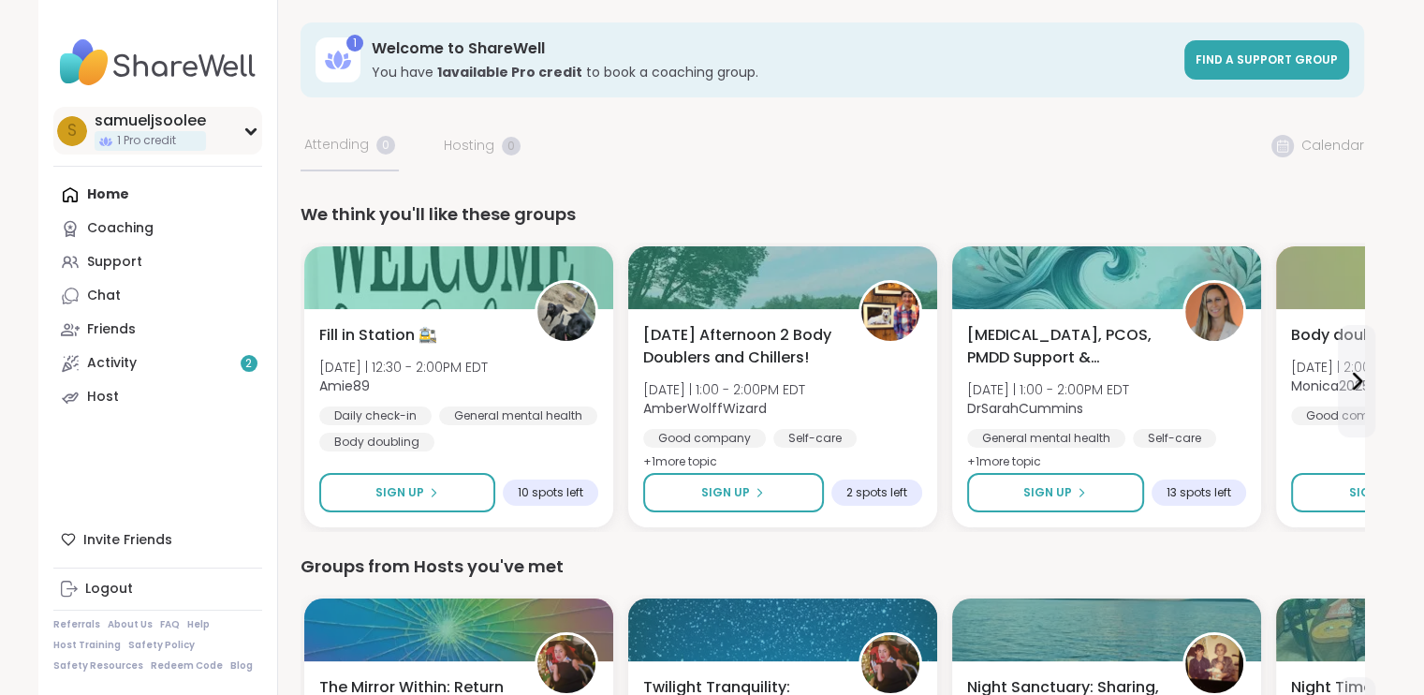
click at [245, 112] on div "s samueljsoolee 1 Pro credit" at bounding box center [157, 131] width 209 height 48
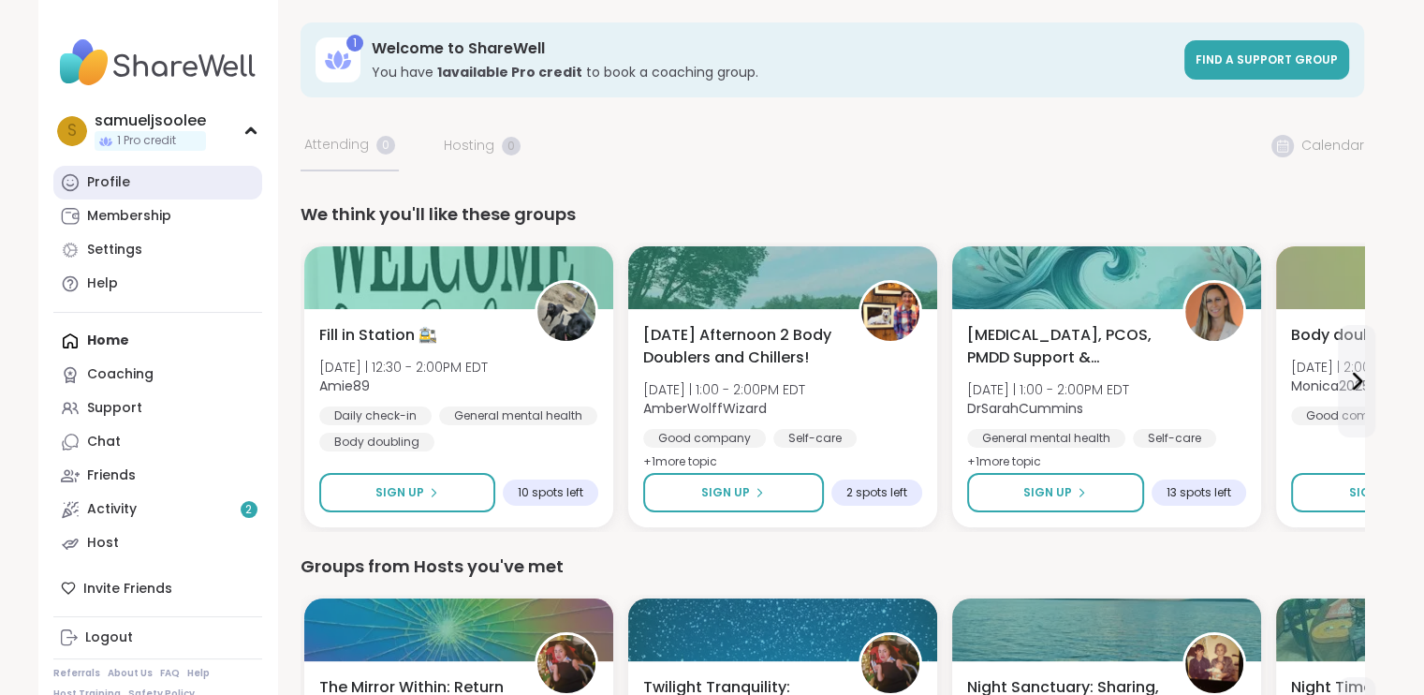
click at [135, 173] on link "Profile" at bounding box center [157, 183] width 209 height 34
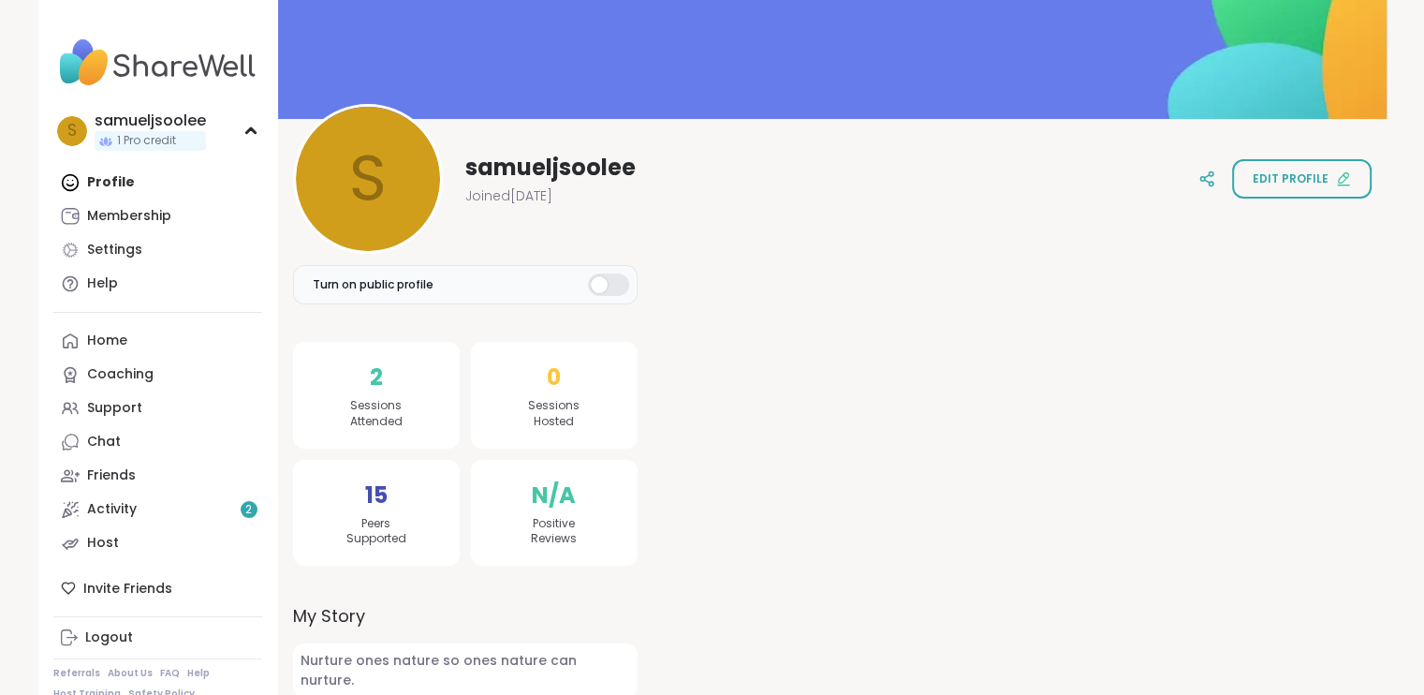
scroll to position [116, 0]
click at [171, 463] on link "Friends" at bounding box center [157, 476] width 209 height 34
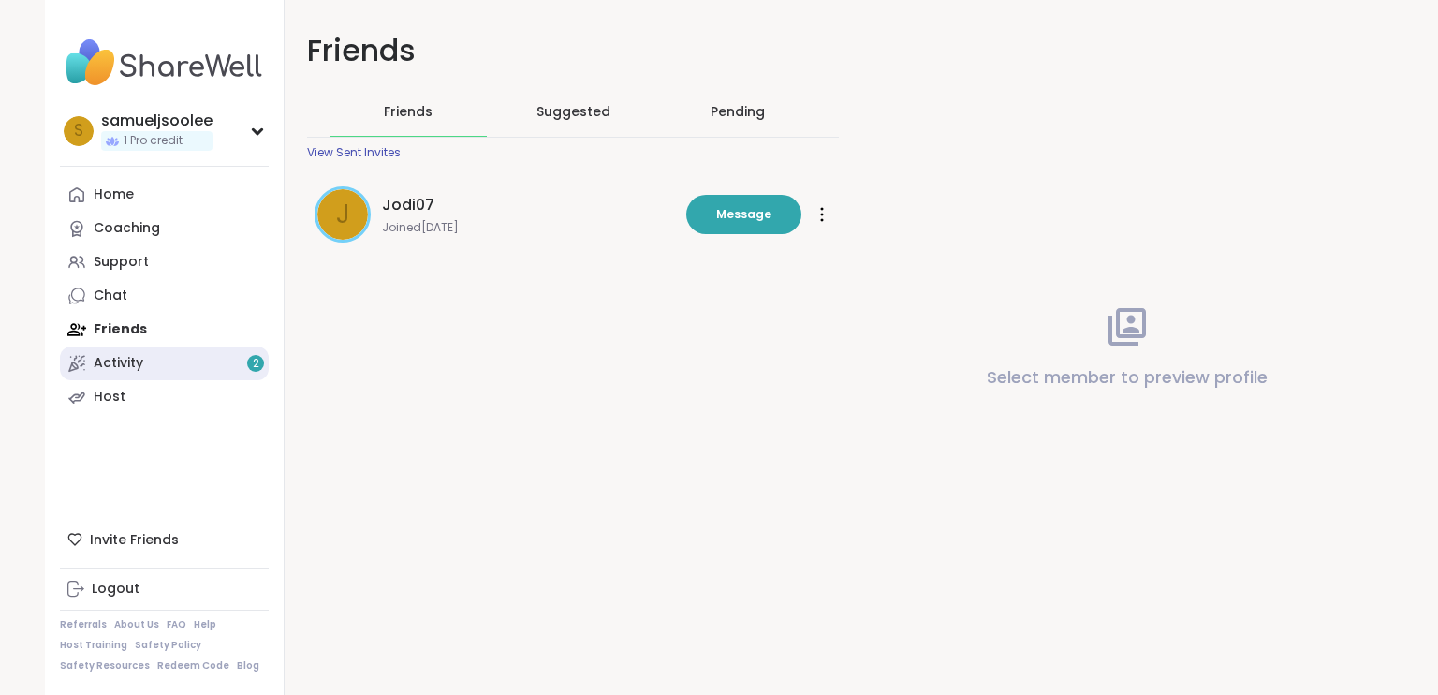
click at [134, 363] on div "Activity 2" at bounding box center [119, 363] width 50 height 19
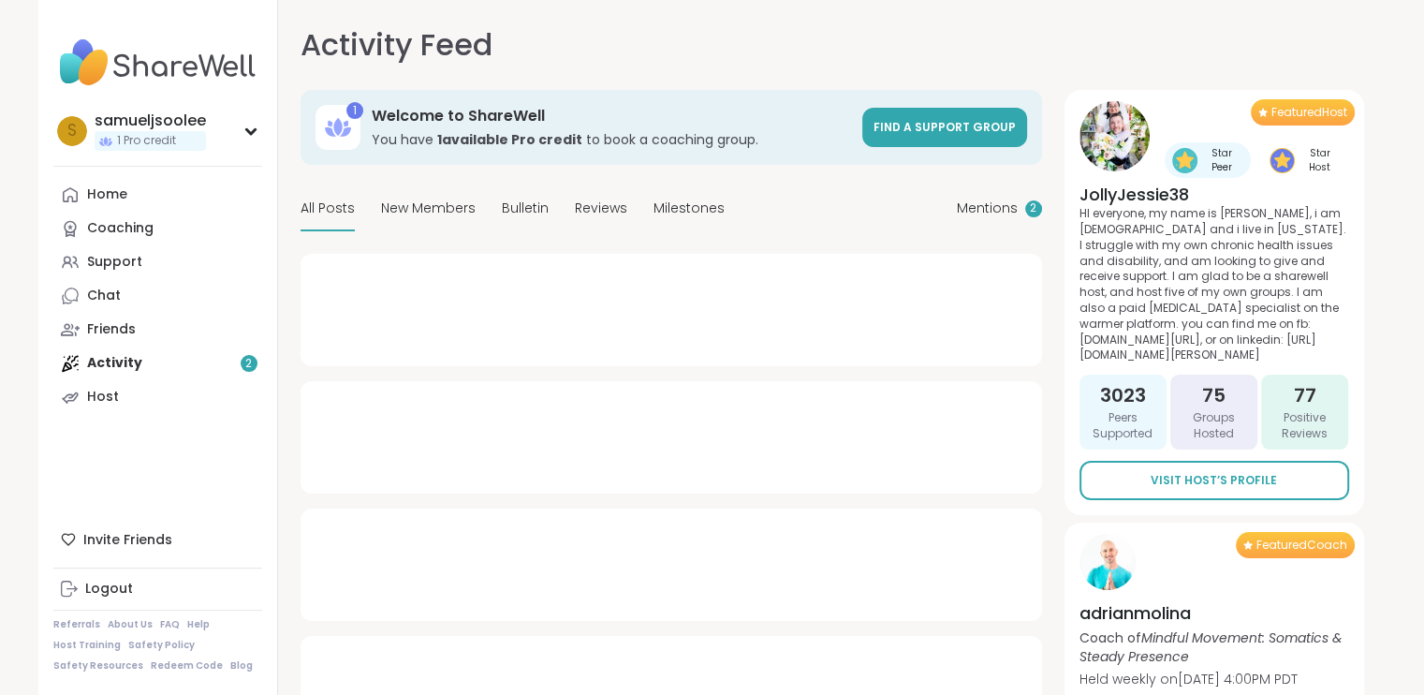
type textarea "*"
